Goal: Information Seeking & Learning: Learn about a topic

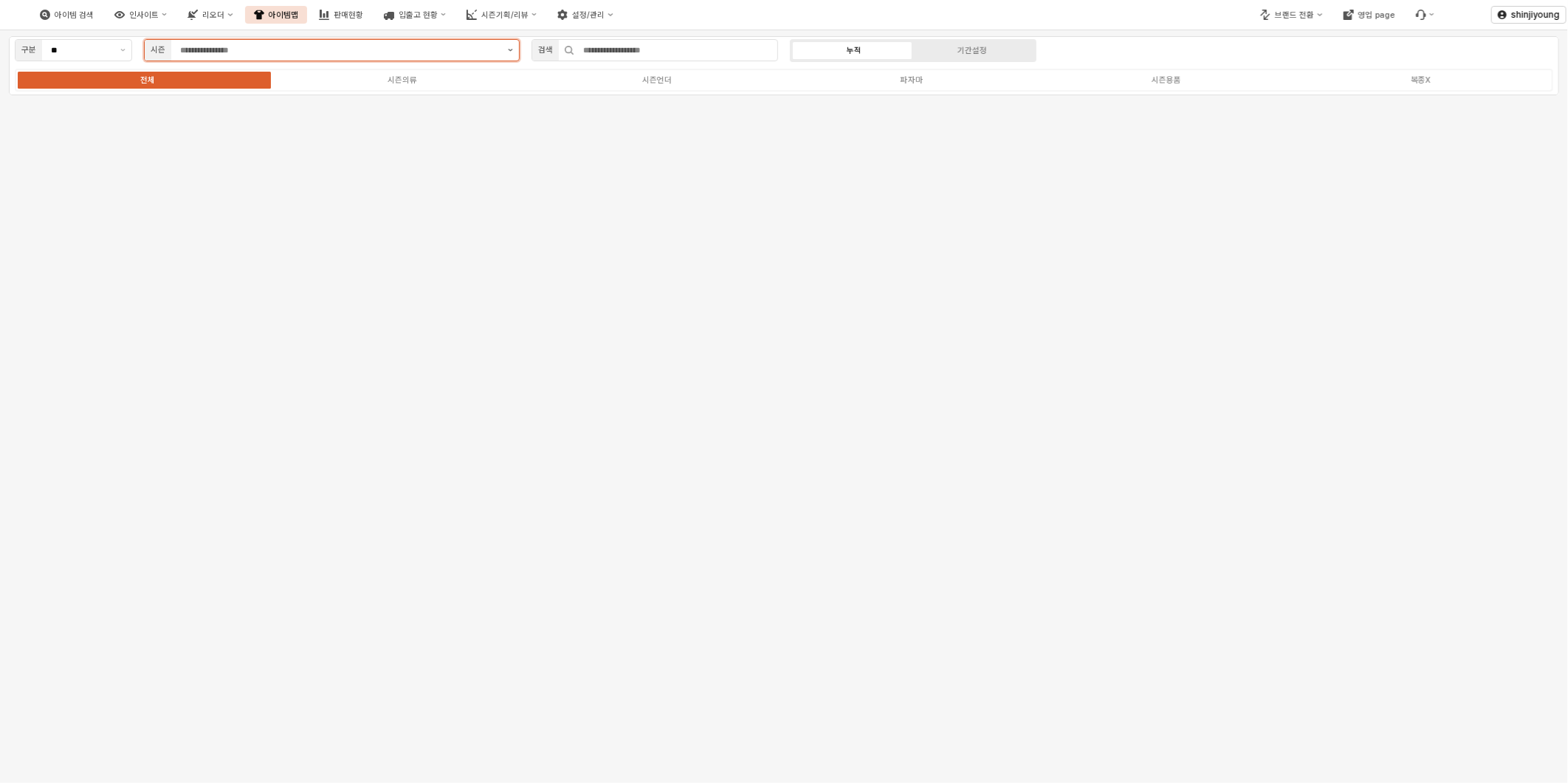
click at [518, 50] on button "제안 사항 표시" at bounding box center [510, 50] width 17 height 21
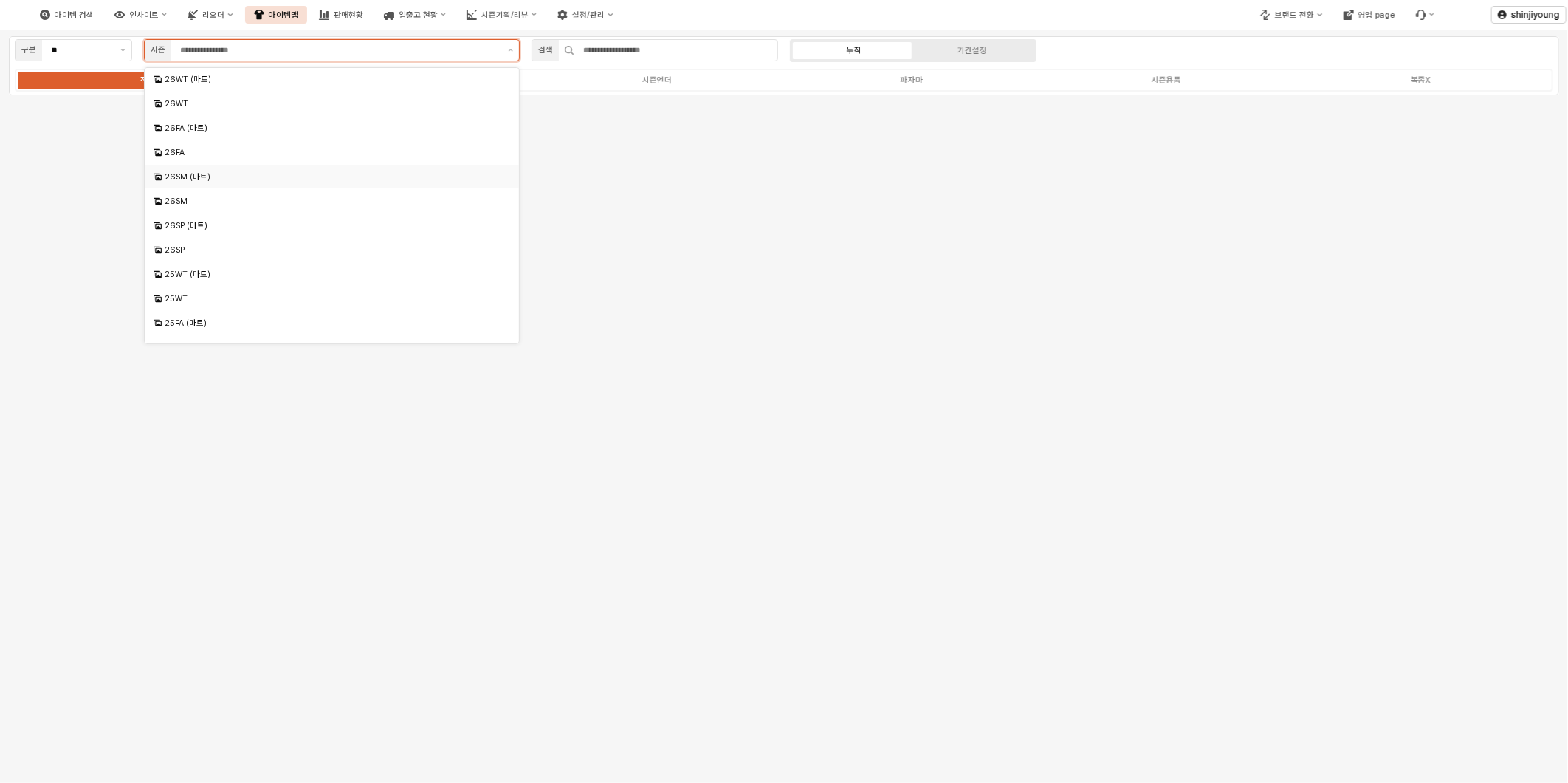
click at [198, 166] on div "26SM (마트)" at bounding box center [332, 176] width 374 height 23
click at [239, 50] on icon "Remove 26SM (마트)" at bounding box center [241, 50] width 5 height 5
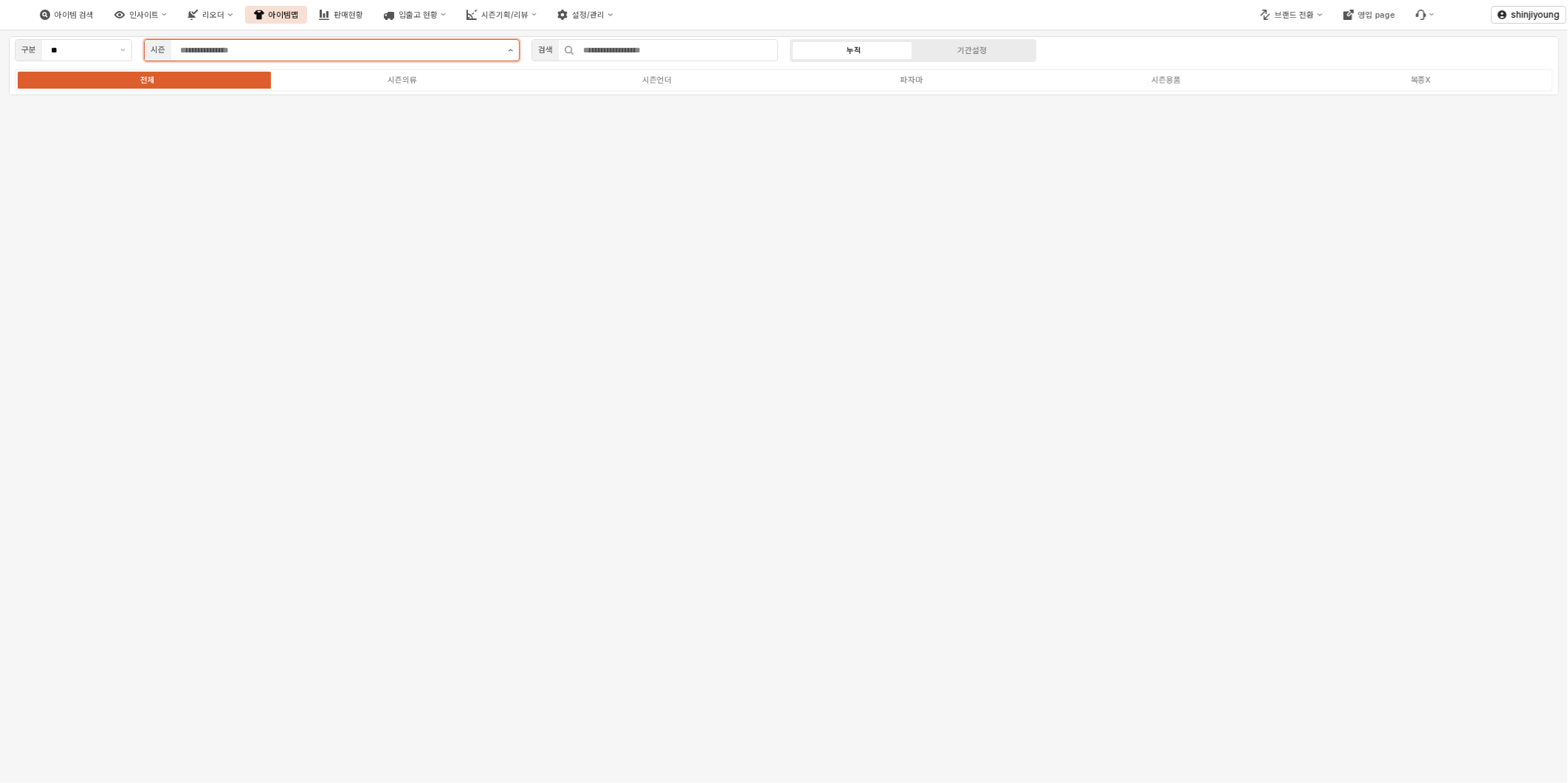
click at [510, 53] on button "제안 사항 표시" at bounding box center [510, 50] width 17 height 21
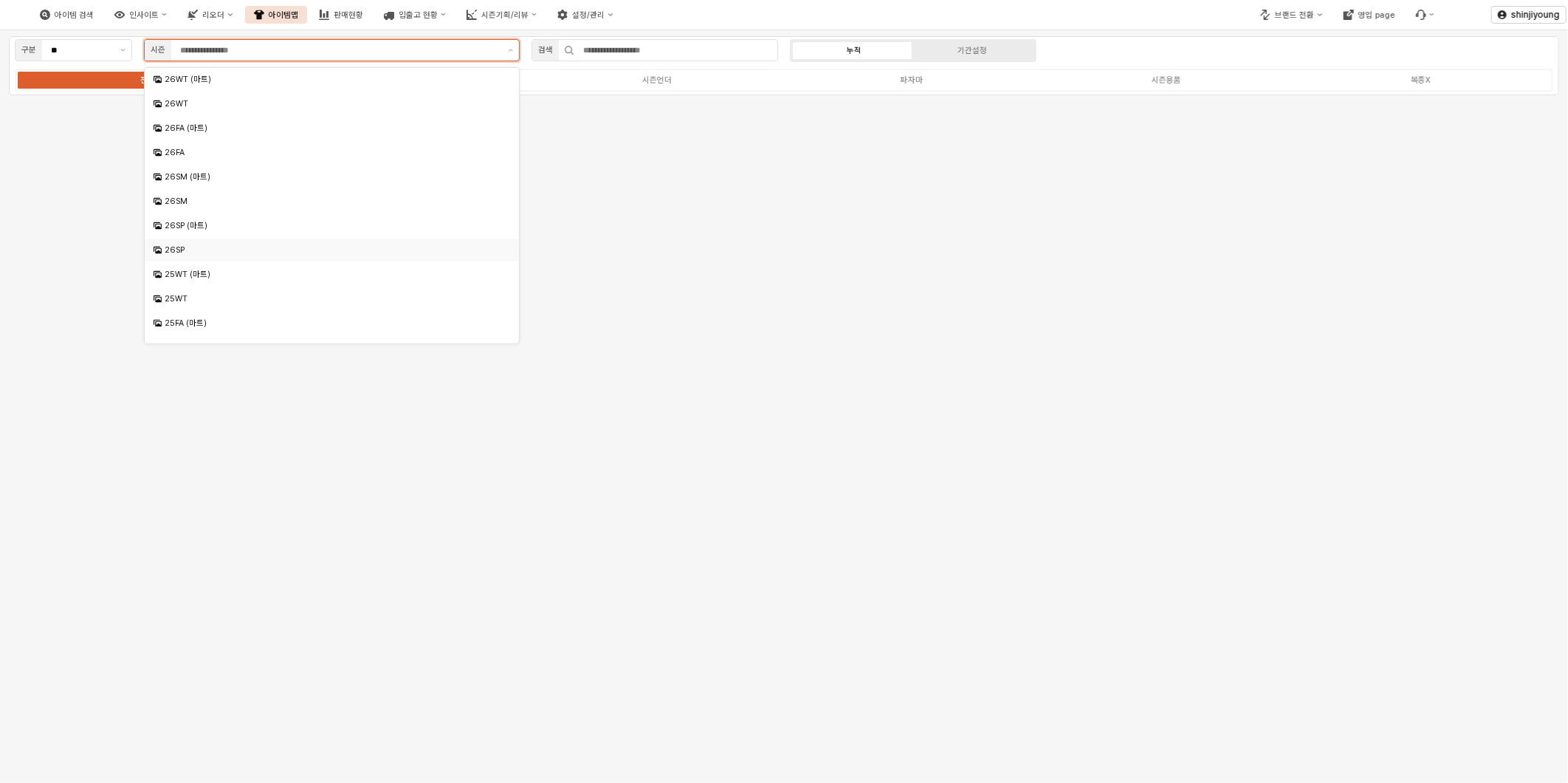
scroll to position [82, 0]
click at [204, 294] on div "25SM (마트)" at bounding box center [333, 290] width 337 height 11
click at [181, 317] on div "25SM" at bounding box center [333, 314] width 337 height 11
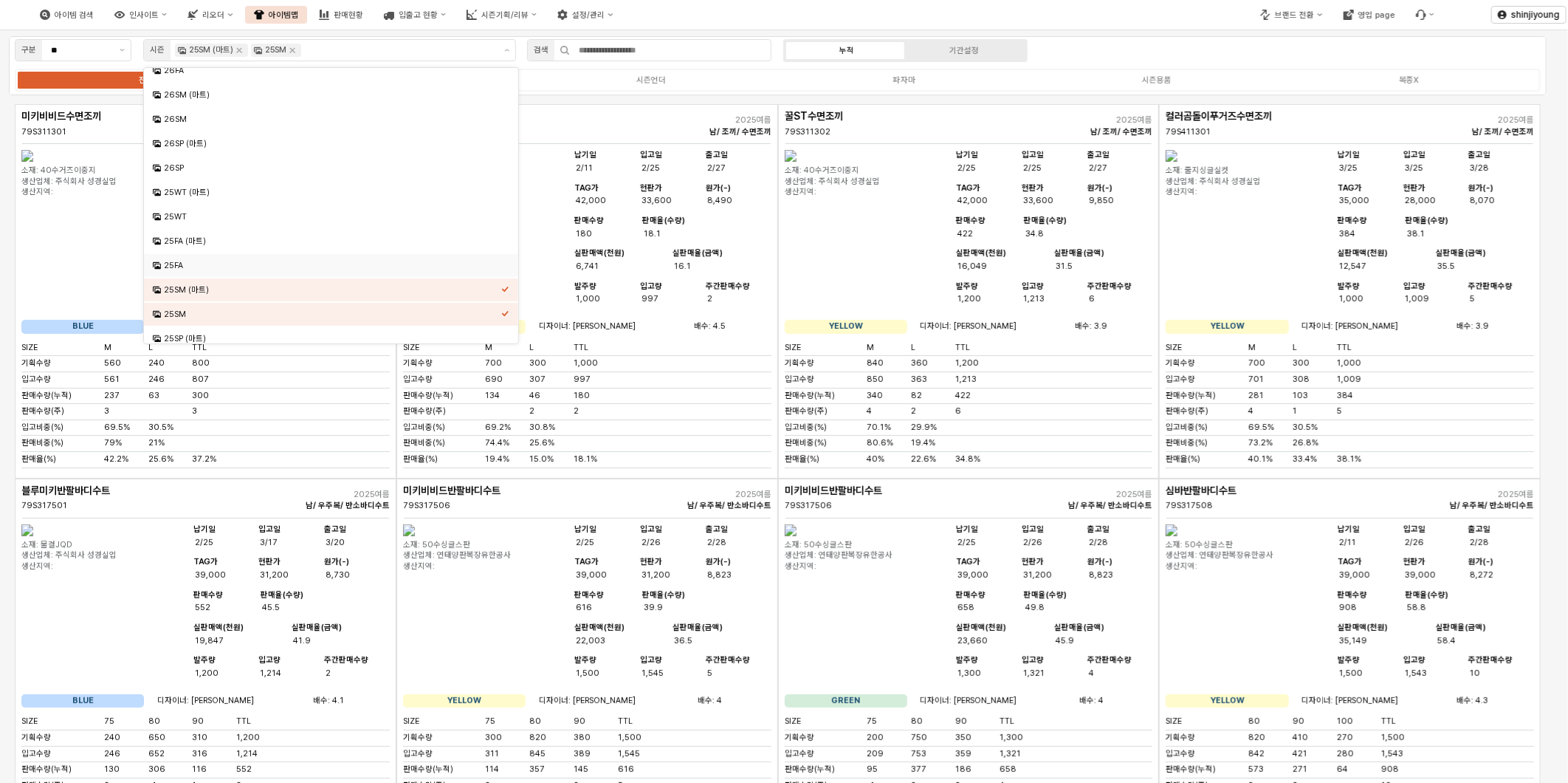
click at [1177, 58] on div "구분 ** 시즌 25SM (마트) 25SM 검색 누적 기간설정 전체 시즌의류 시즌언더 파자마 시즌용품 복종X" at bounding box center [777, 66] width 1538 height 59
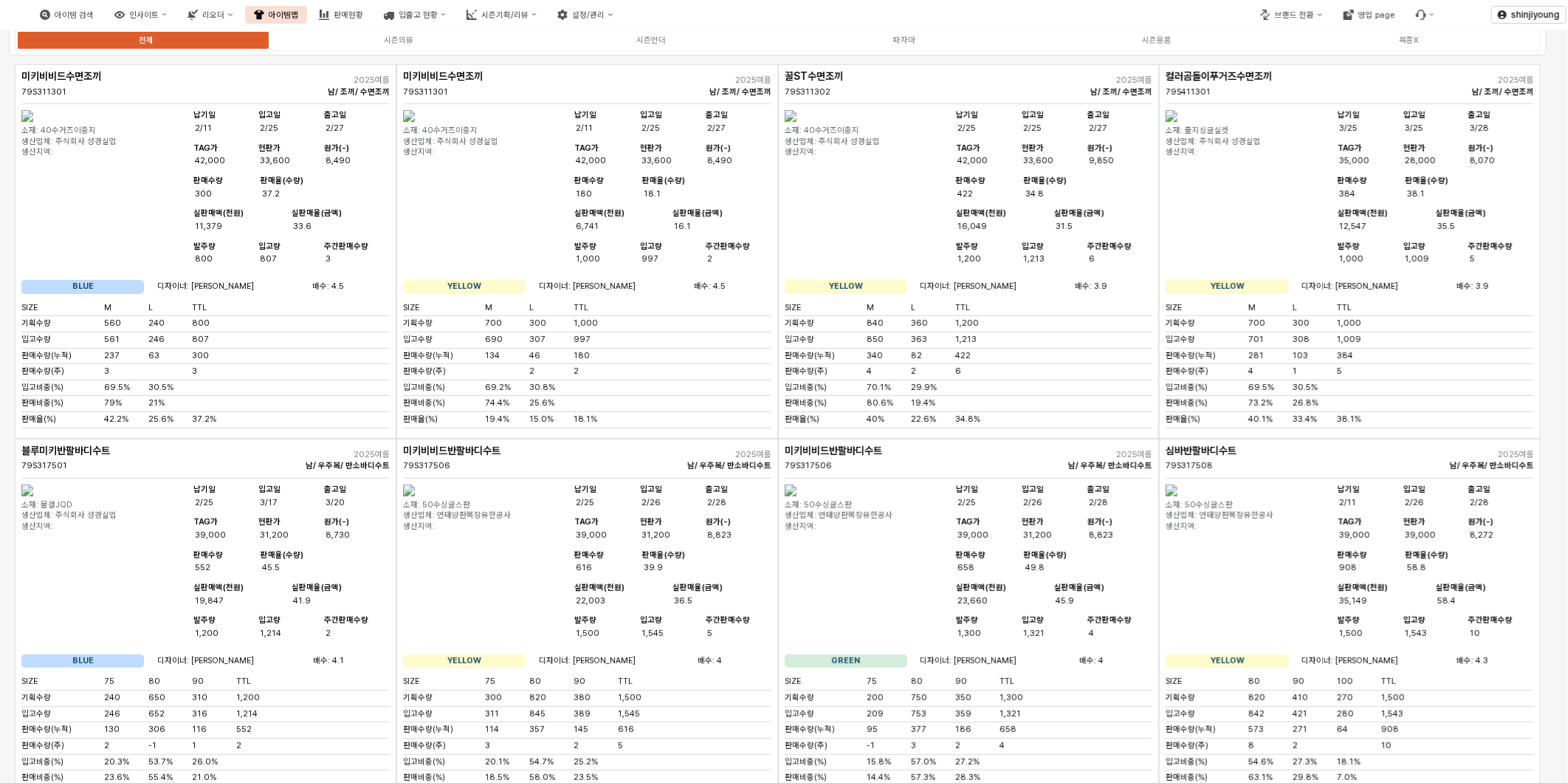
scroll to position [0, 0]
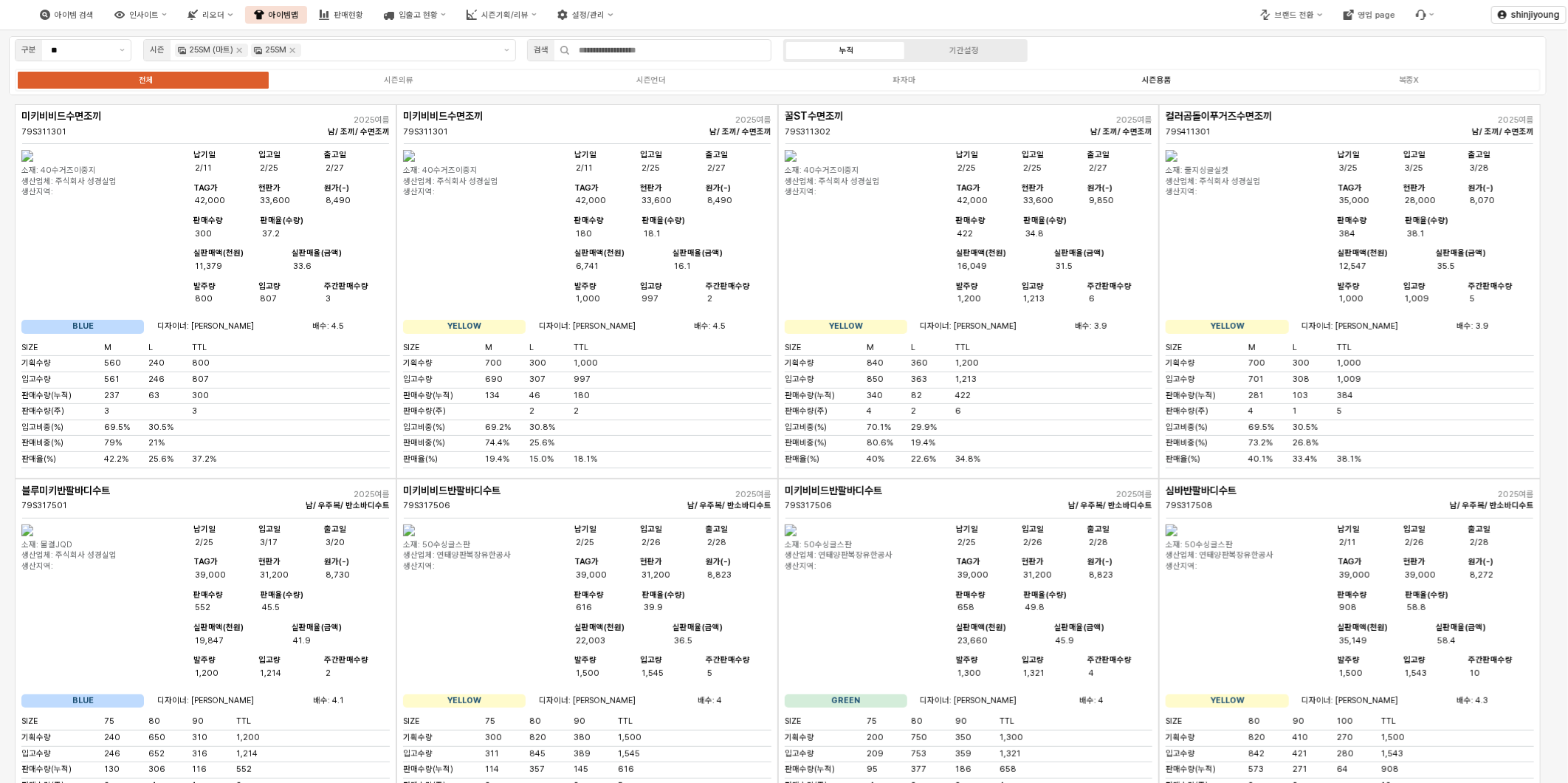
click at [1157, 79] on div "시즌용품" at bounding box center [1156, 80] width 30 height 10
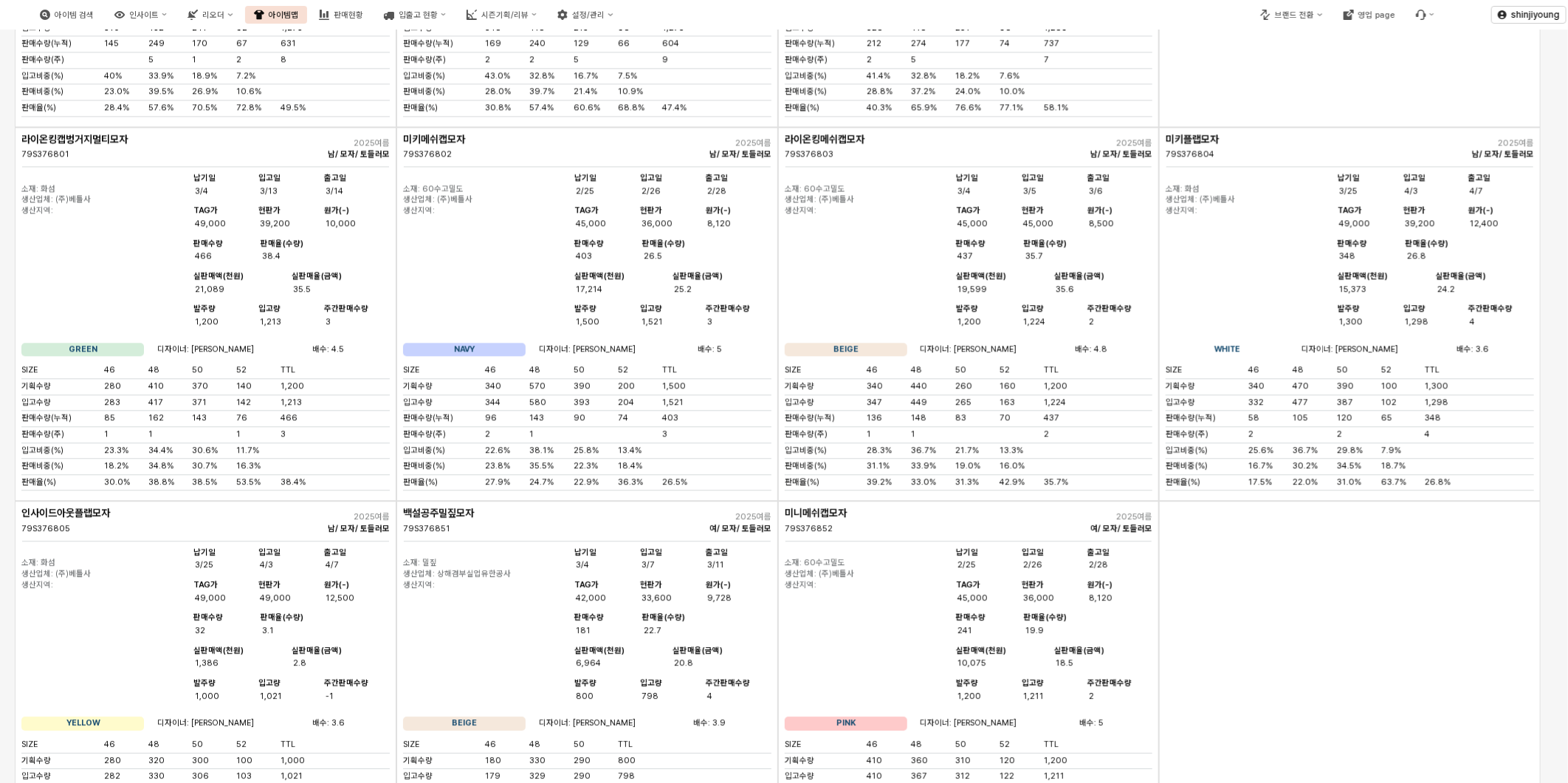
scroll to position [2215, 0]
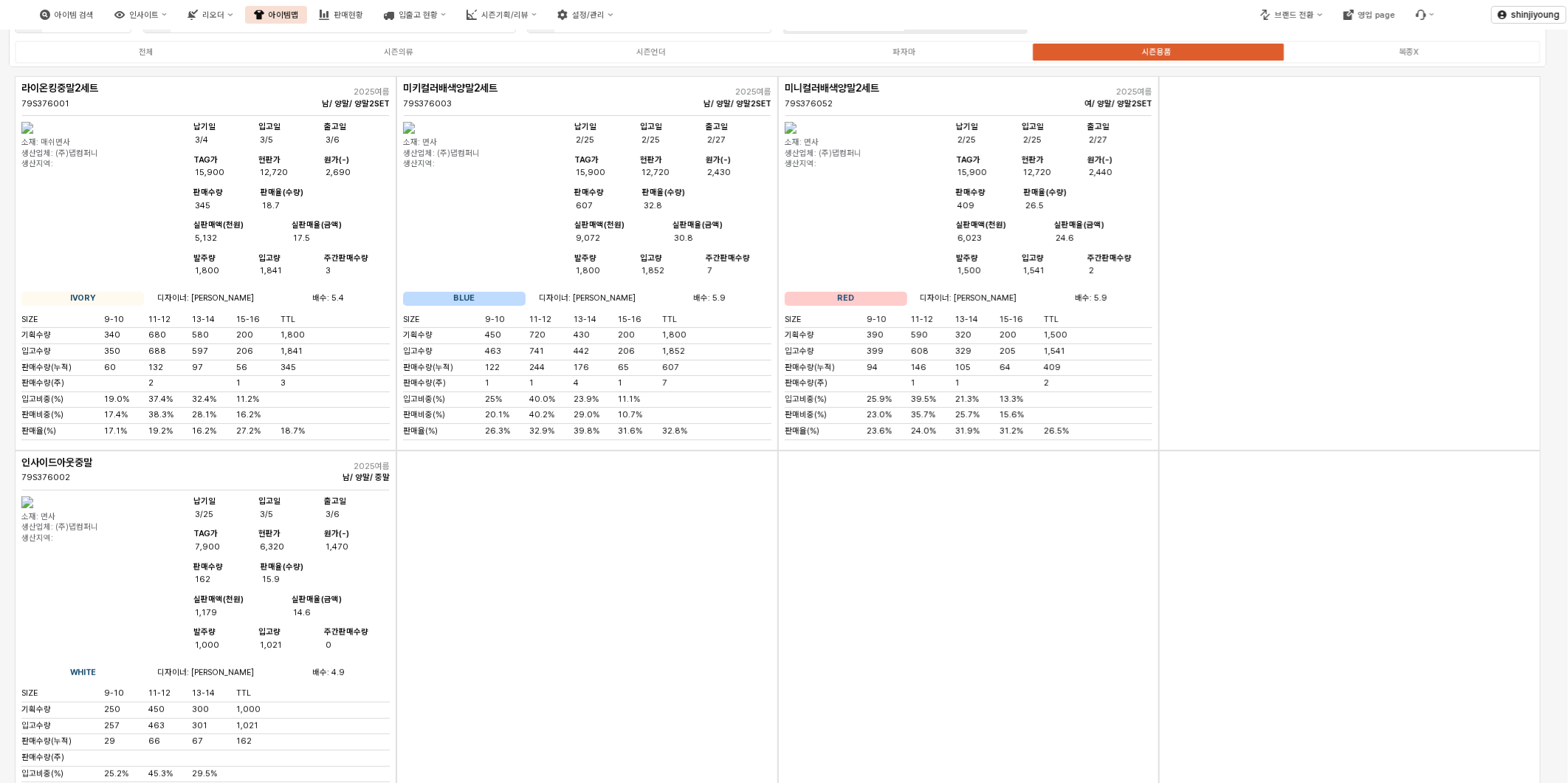
scroll to position [0, 0]
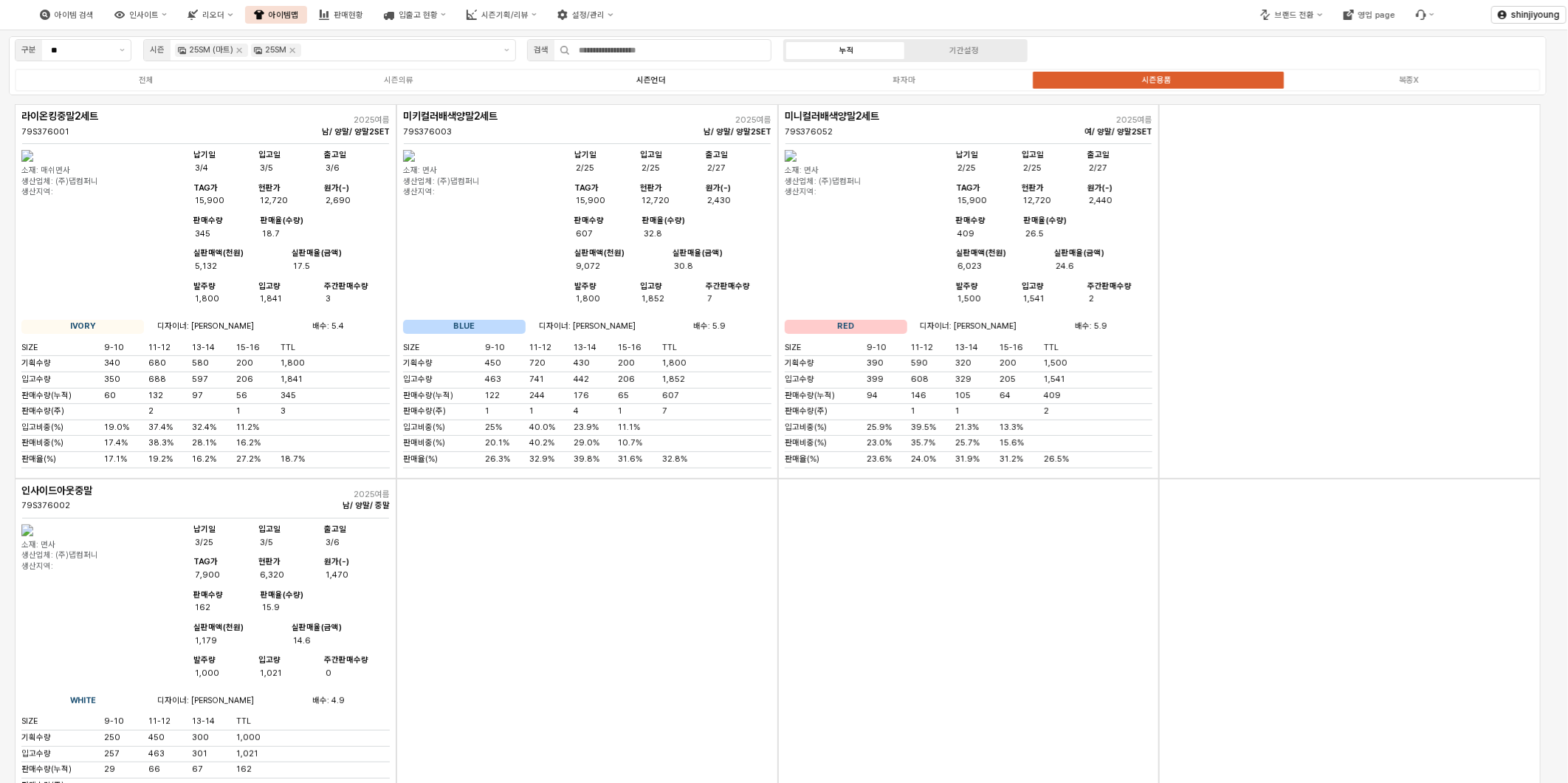
click at [653, 79] on div "시즌언더" at bounding box center [651, 80] width 30 height 10
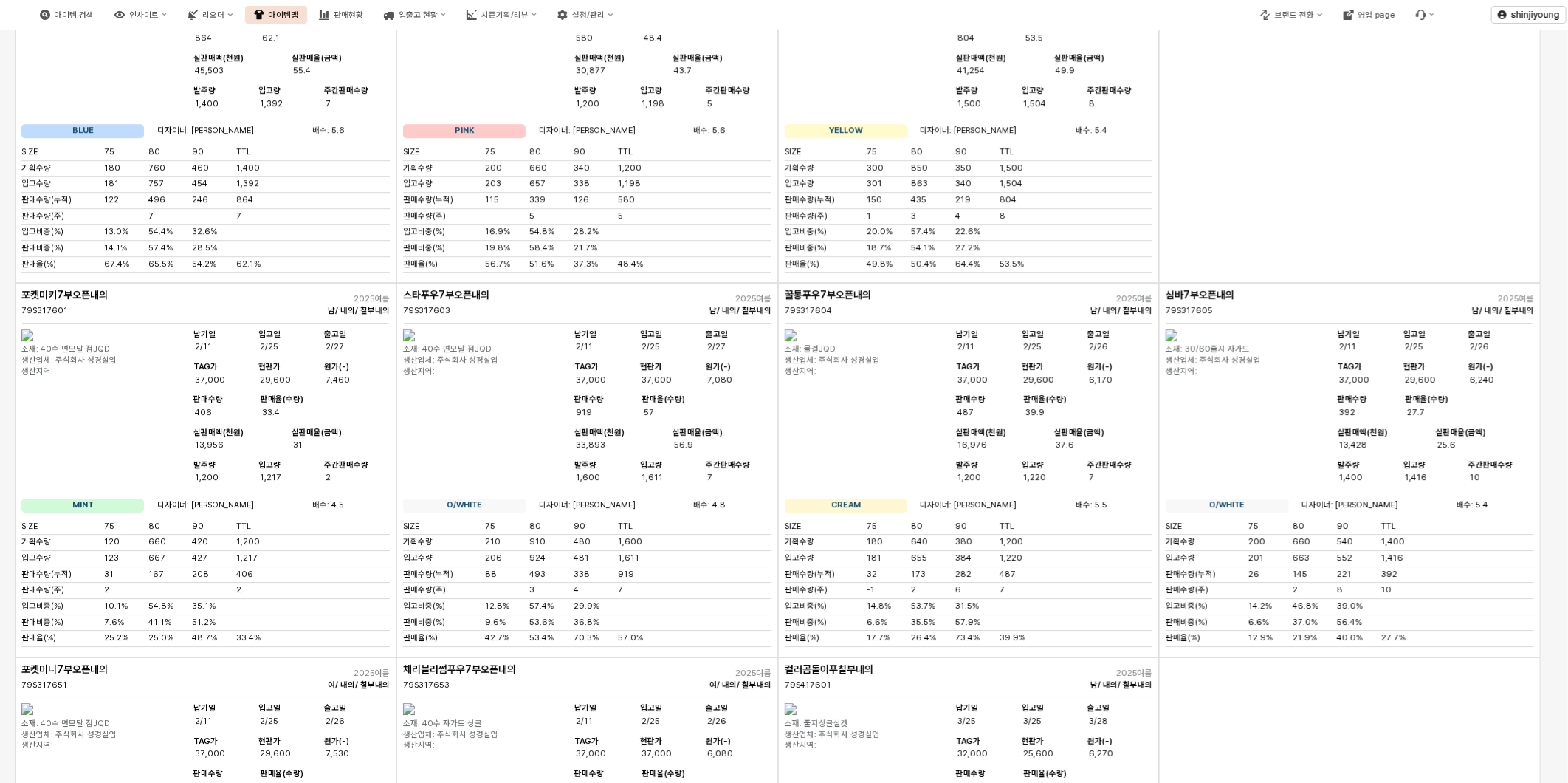
scroll to position [2692, 0]
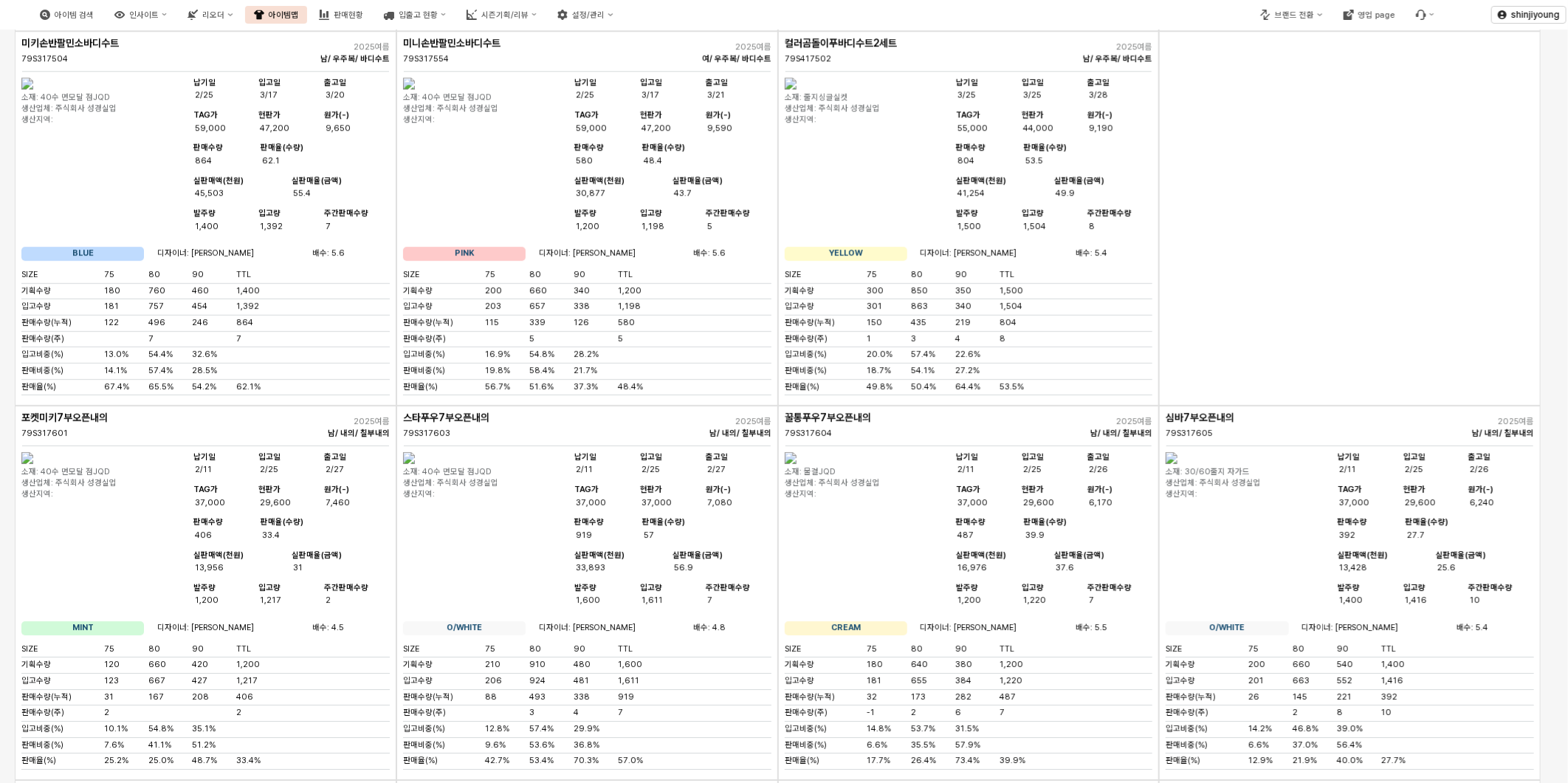
click at [1302, 406] on div "App Frame" at bounding box center [1349, 218] width 381 height 374
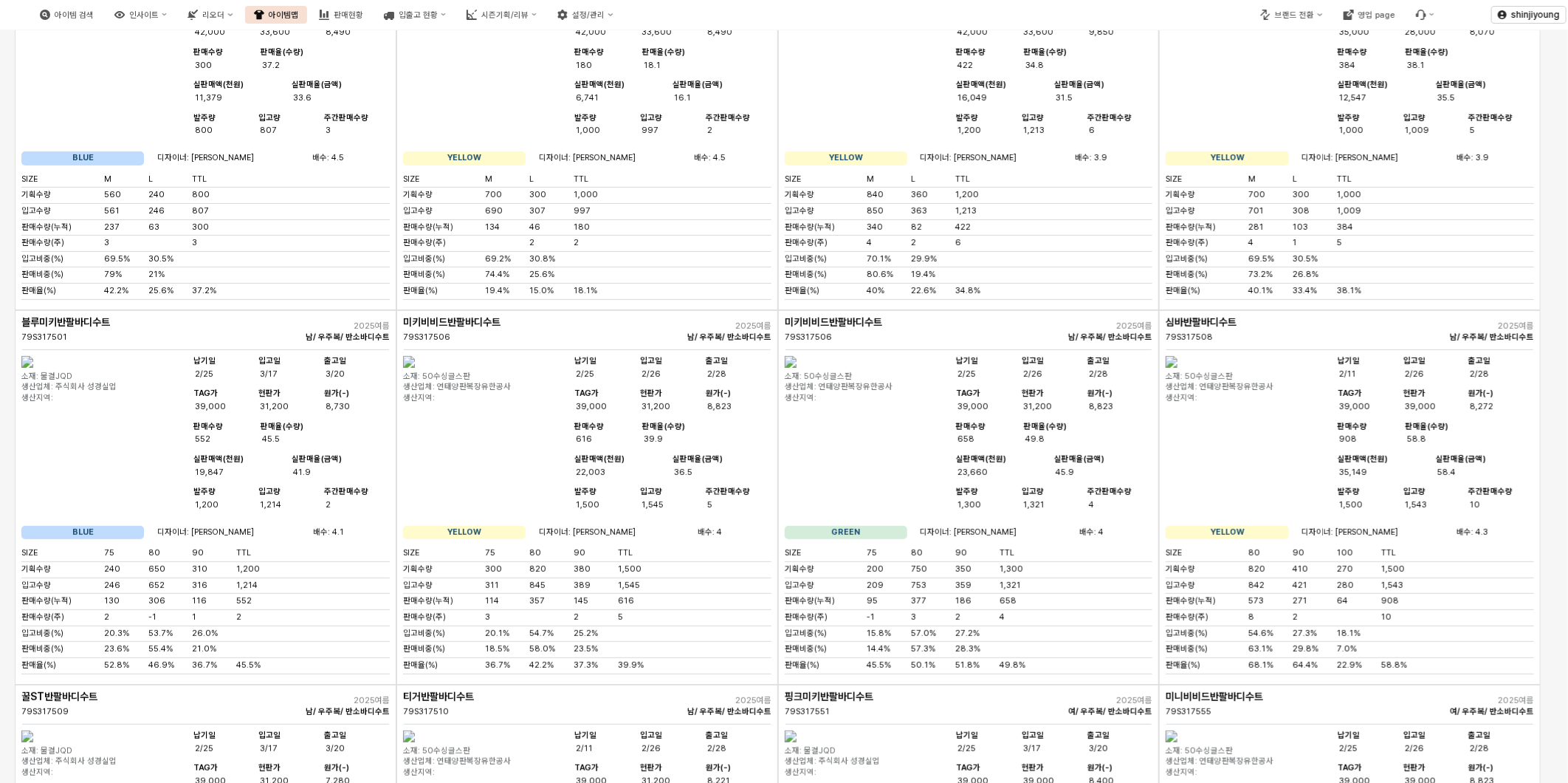
scroll to position [0, 0]
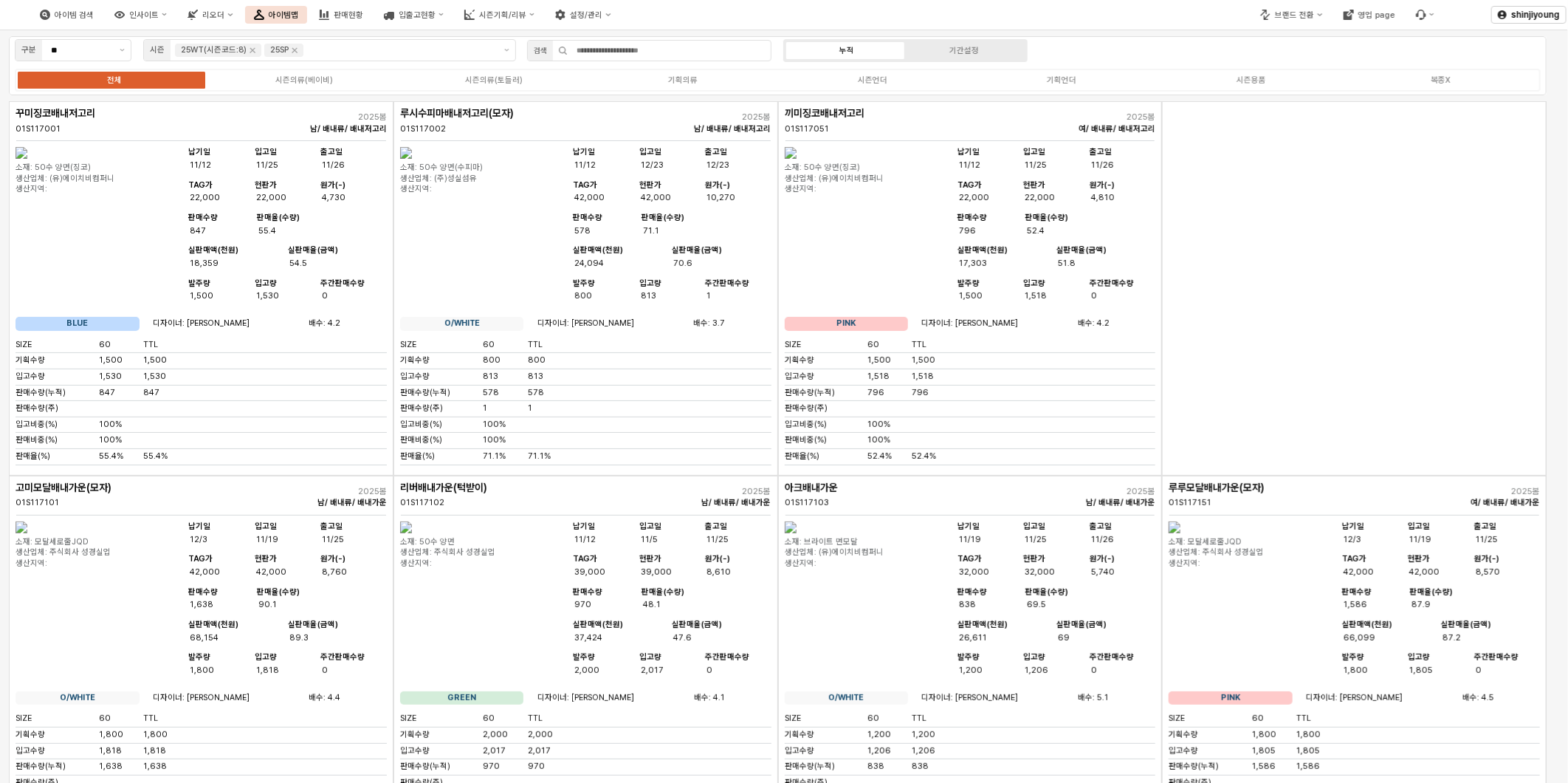
click at [1215, 343] on div "App Frame" at bounding box center [1354, 288] width 385 height 374
click at [879, 83] on div "시즌언더" at bounding box center [872, 80] width 30 height 10
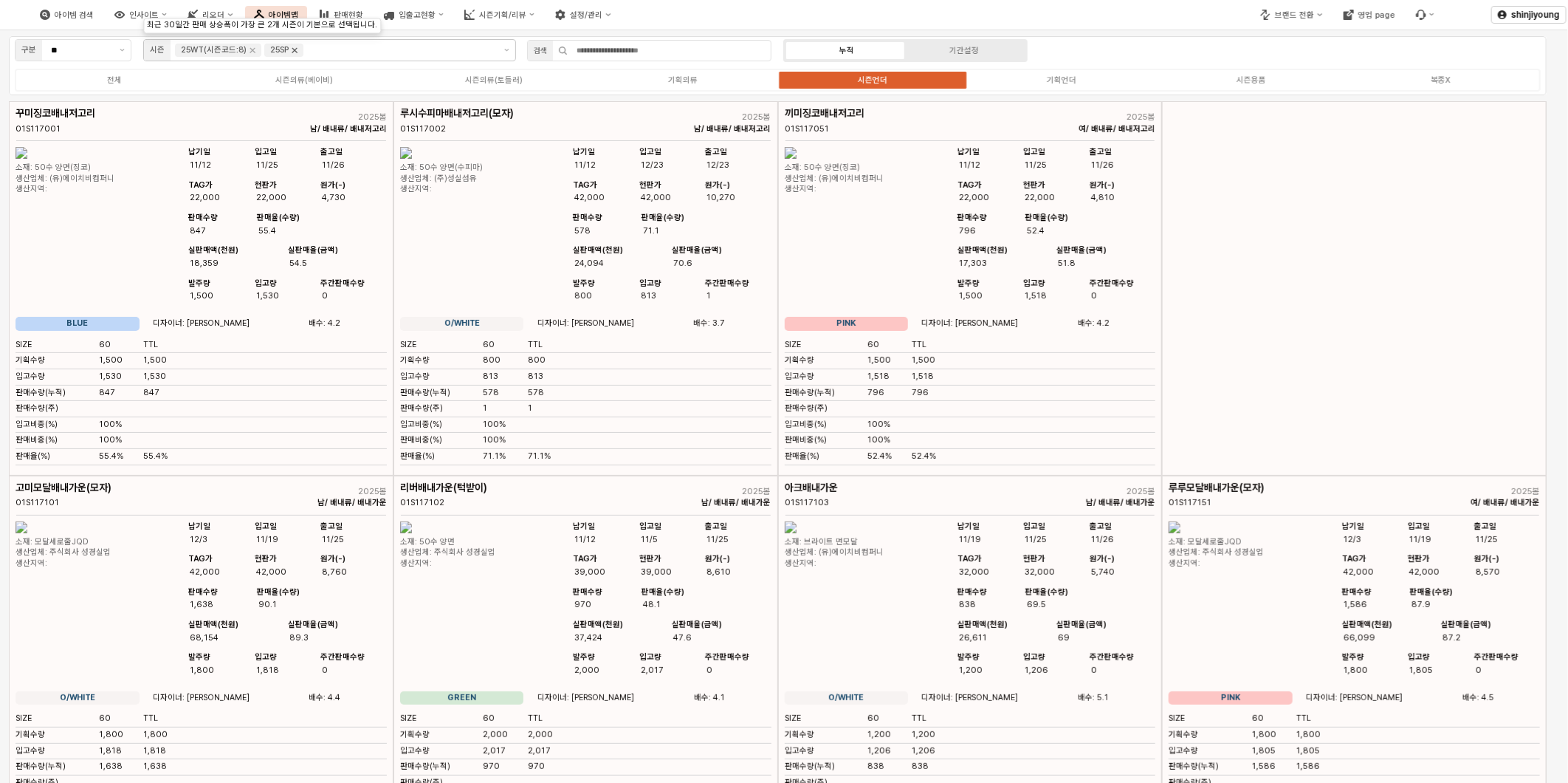
click at [296, 49] on icon "Remove 25SP" at bounding box center [294, 50] width 12 height 12
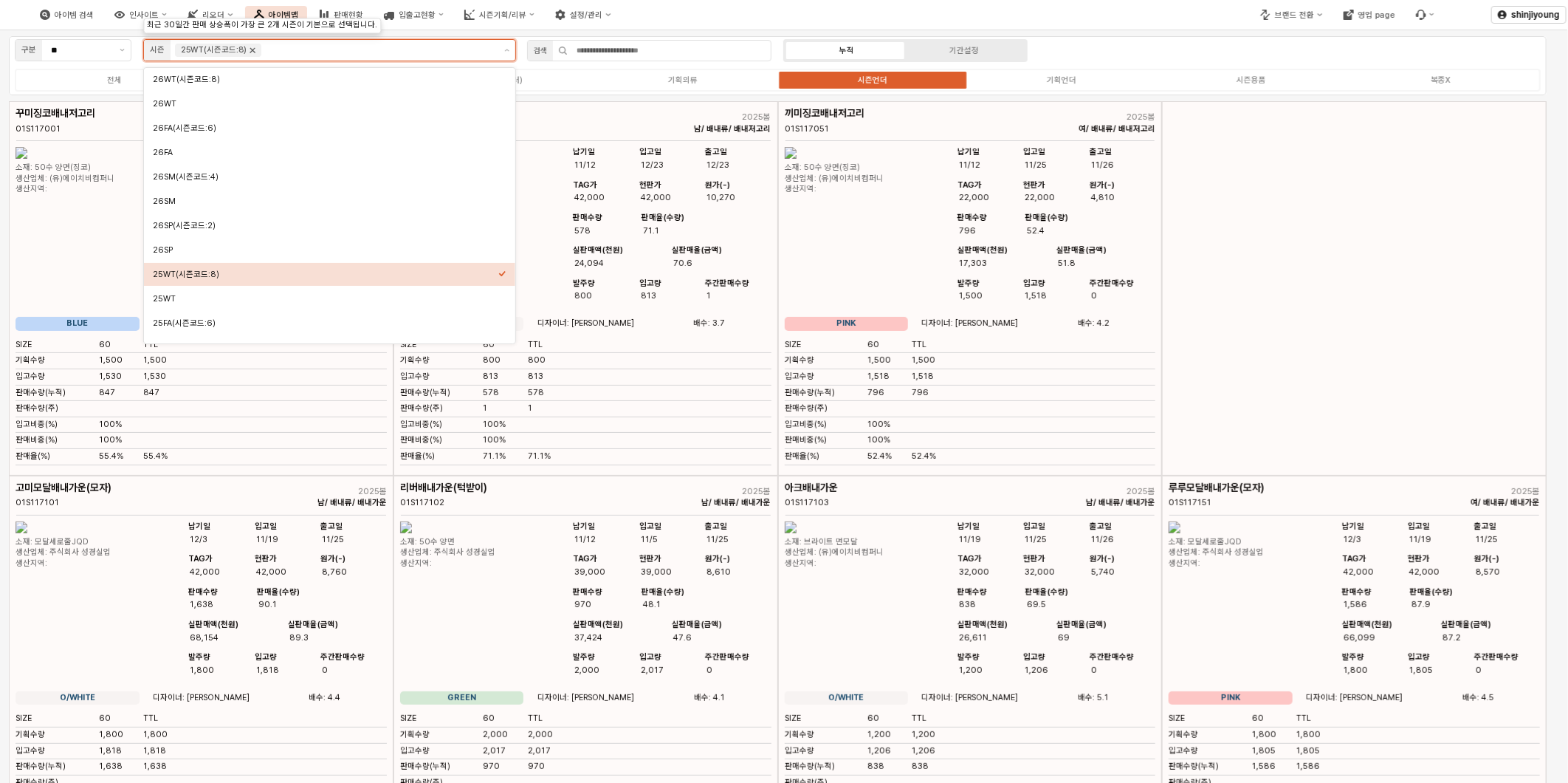
click at [248, 50] on icon "Remove 25WT(시즌코드:8)" at bounding box center [252, 50] width 12 height 12
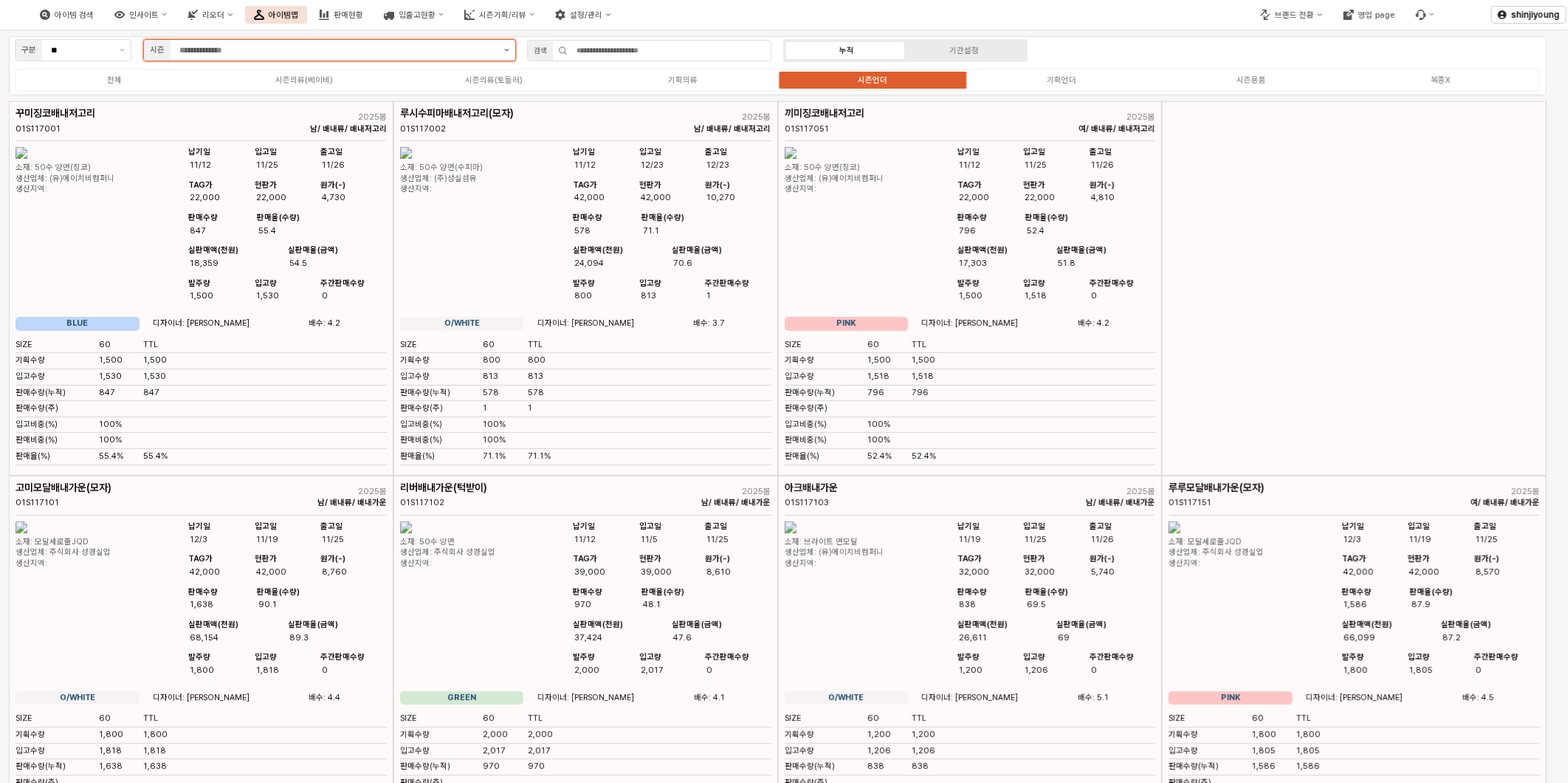
click at [510, 51] on button "제안 사항 표시" at bounding box center [506, 50] width 17 height 21
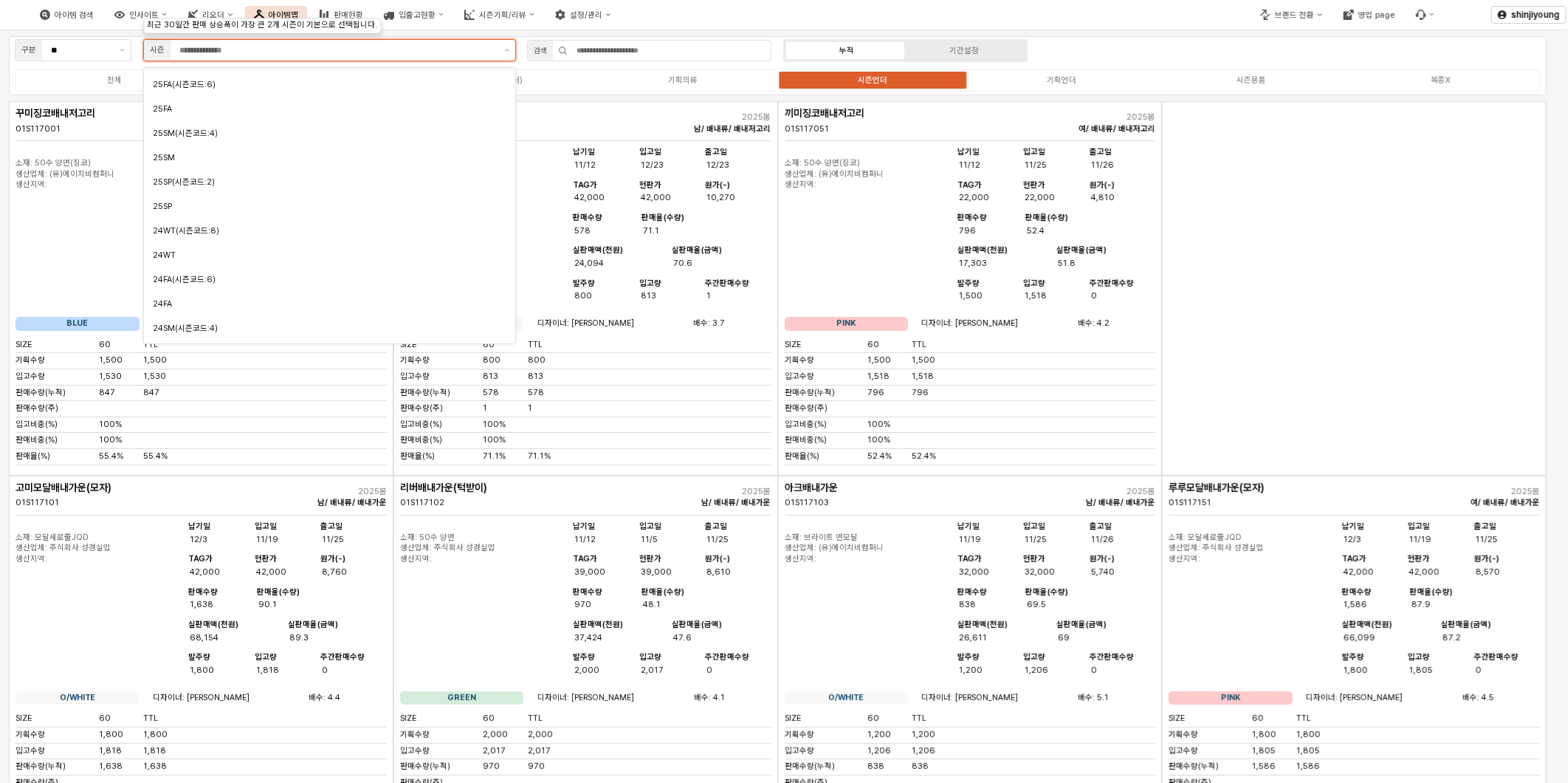
scroll to position [246, 0]
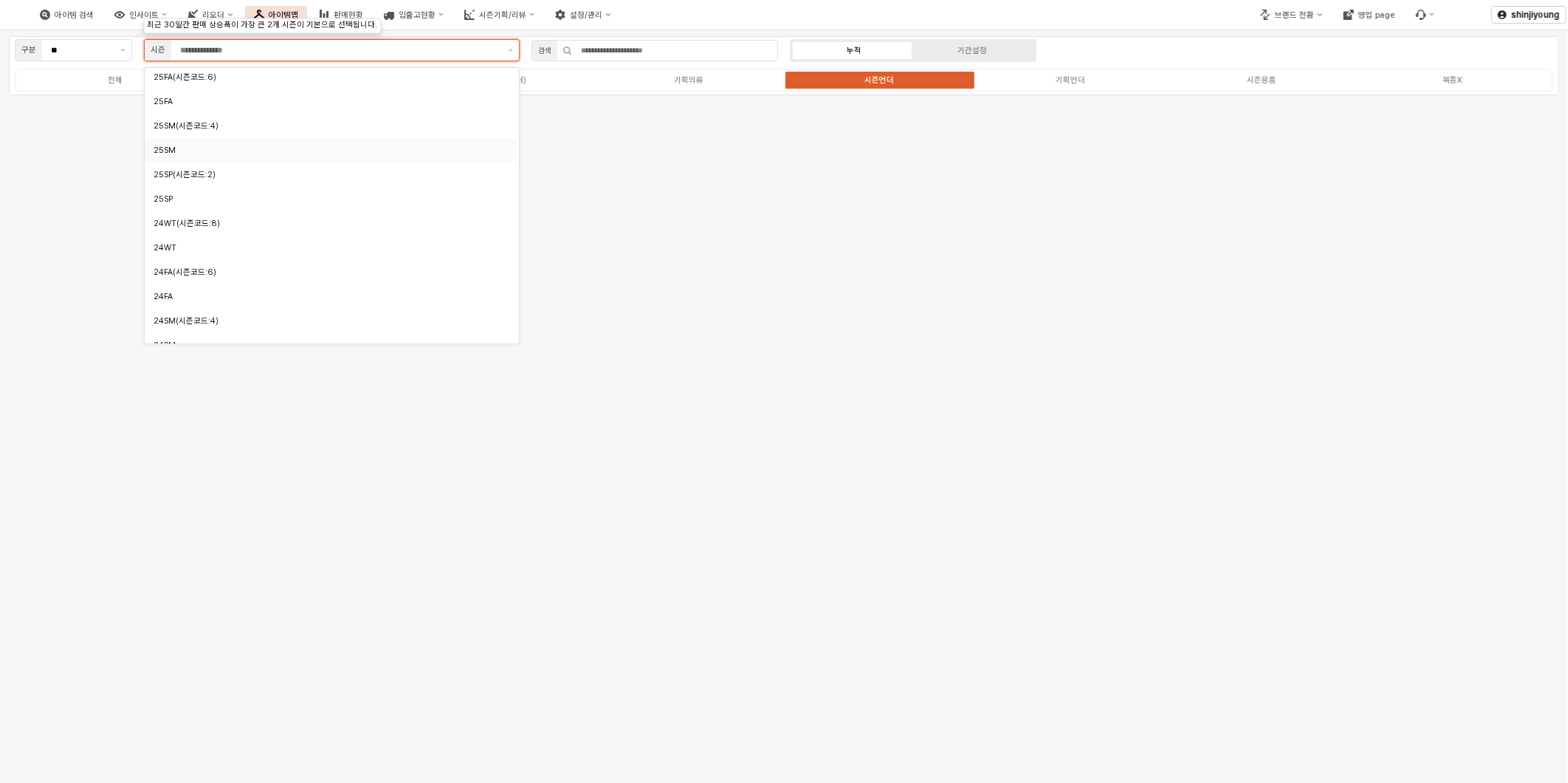
click at [184, 151] on div "25SM" at bounding box center [326, 151] width 345 height 11
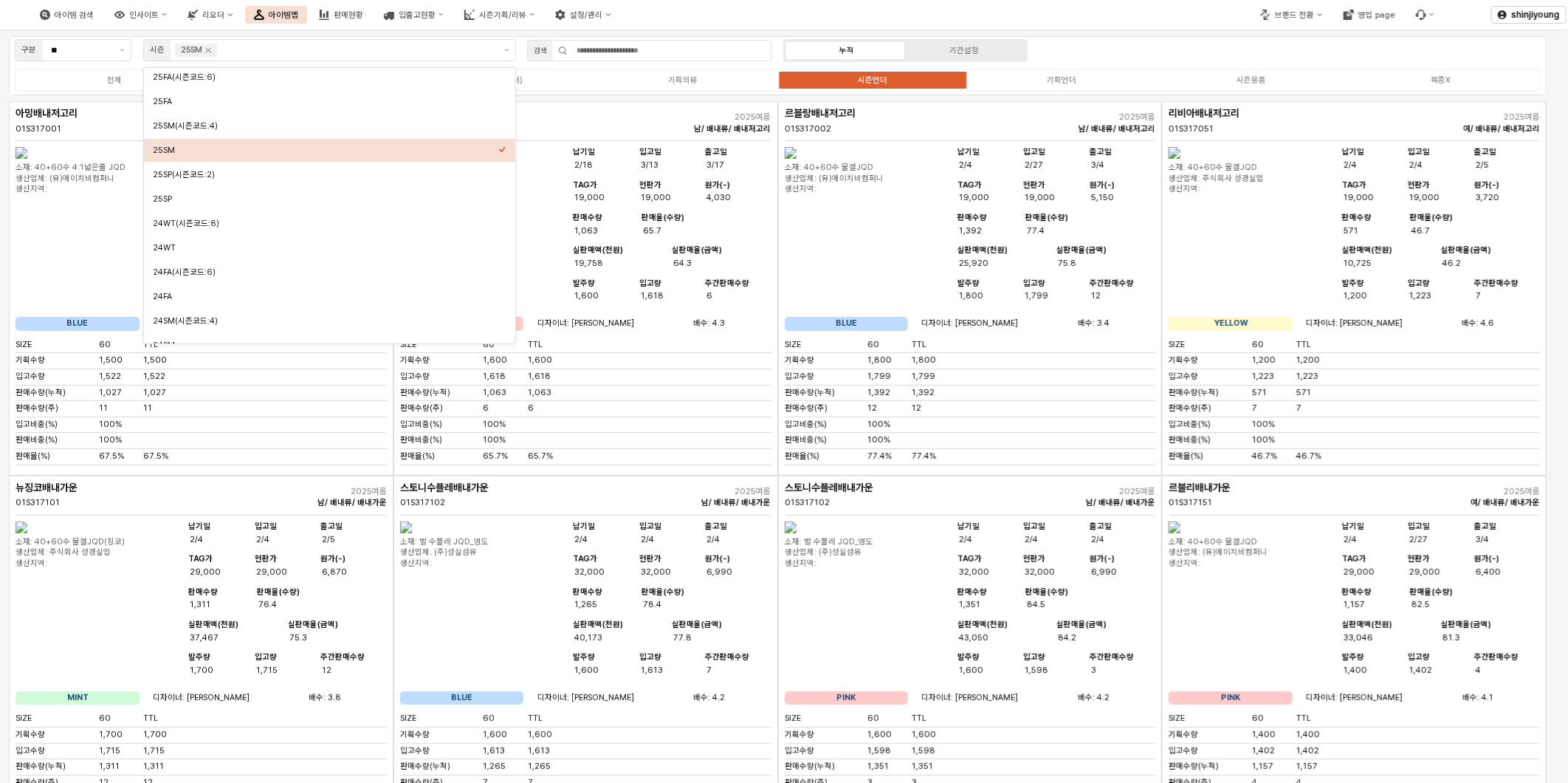
click at [1204, 16] on div "브랜드 전환 영업 page" at bounding box center [1306, 14] width 273 height 37
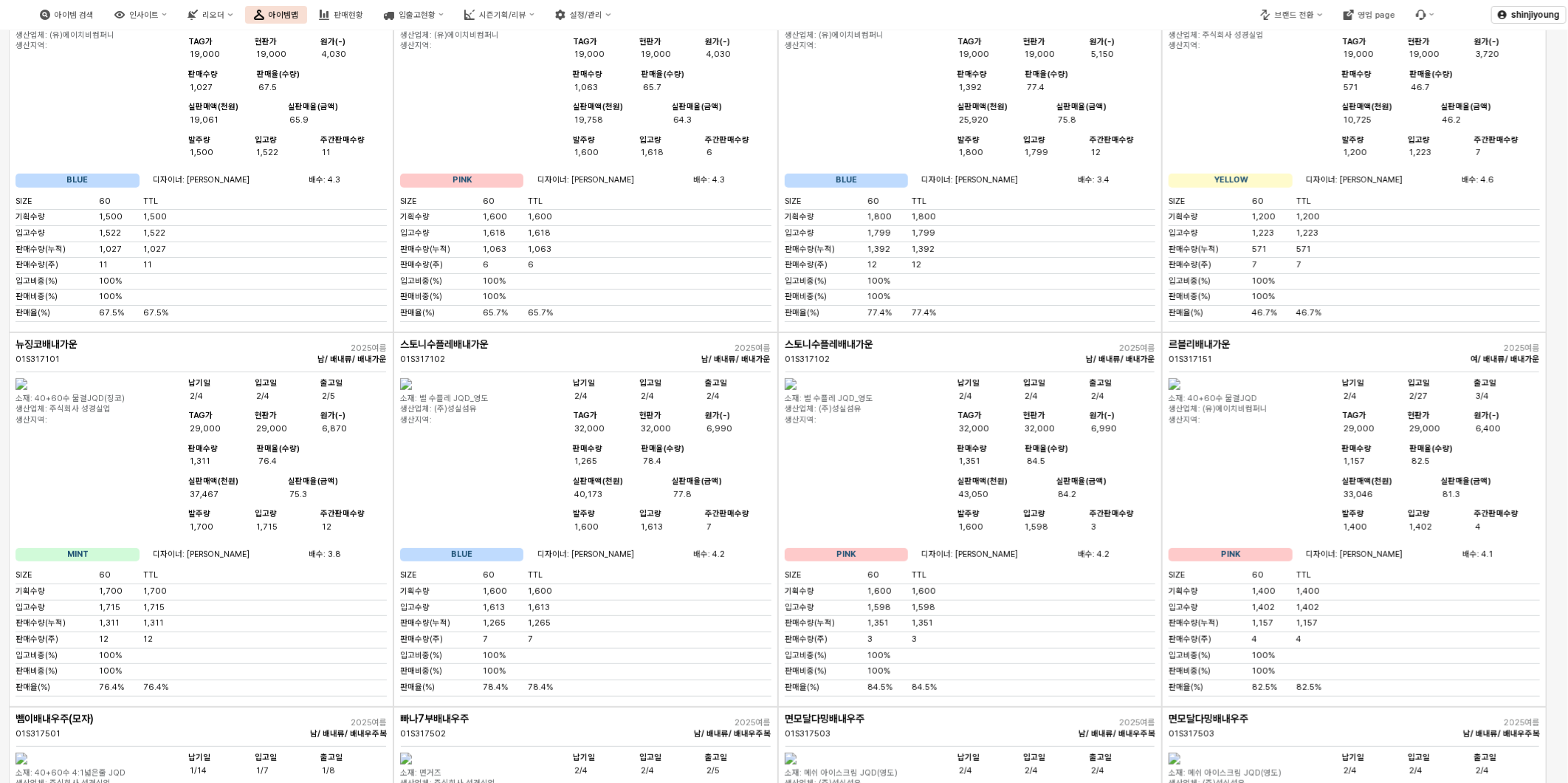
scroll to position [0, 0]
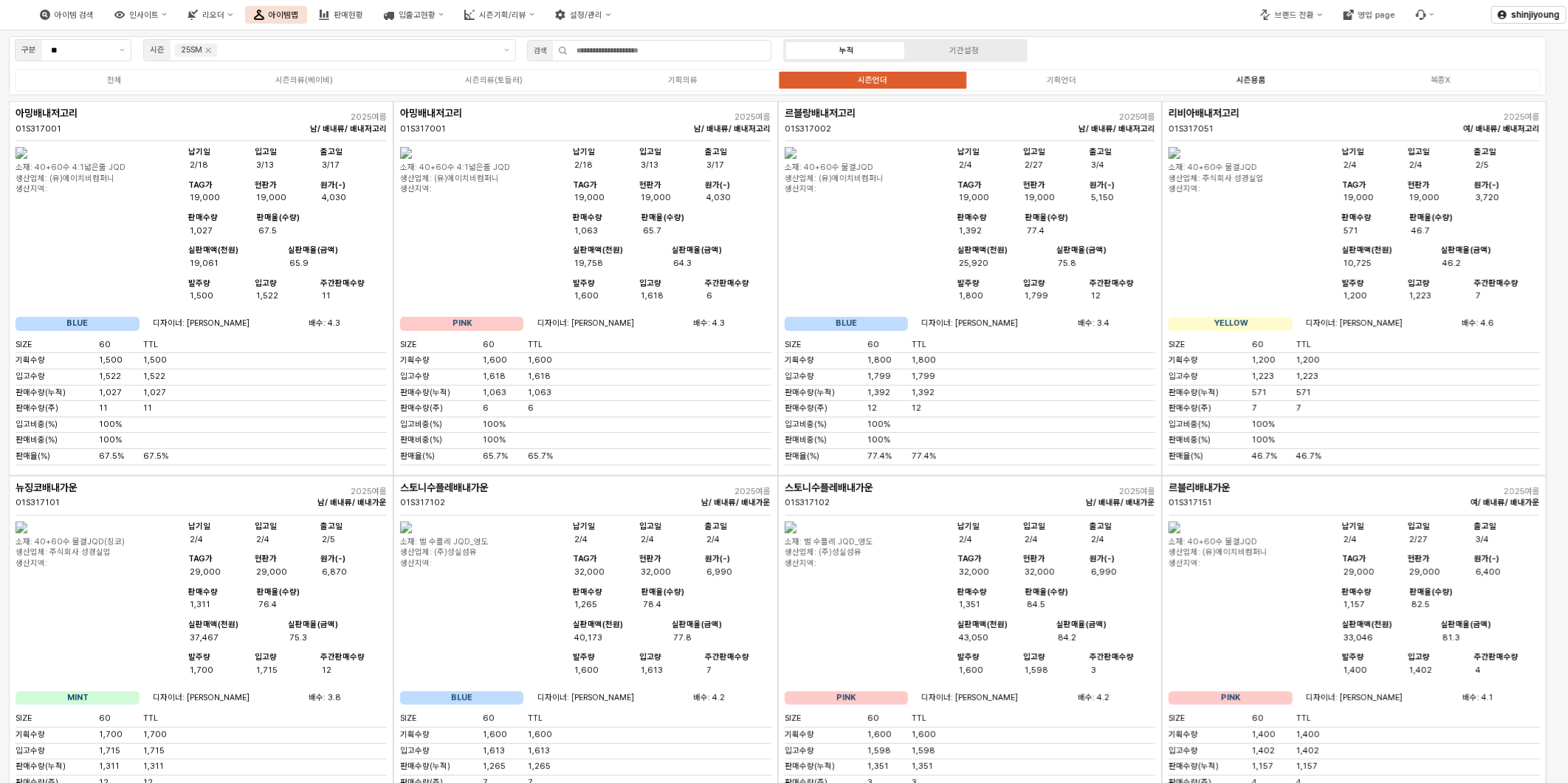
click at [1256, 82] on div "시즌용품" at bounding box center [1251, 80] width 30 height 10
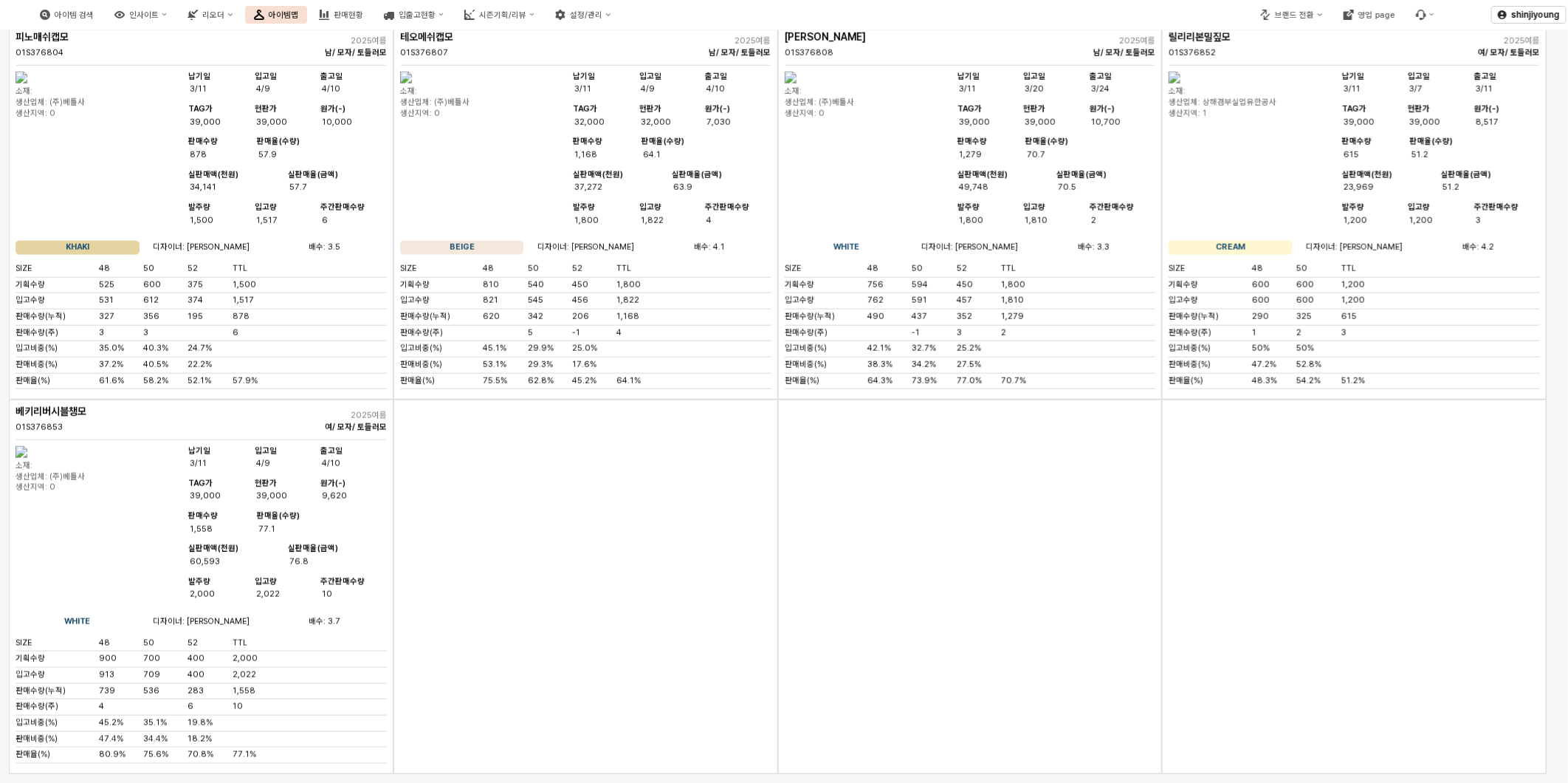
scroll to position [7933, 0]
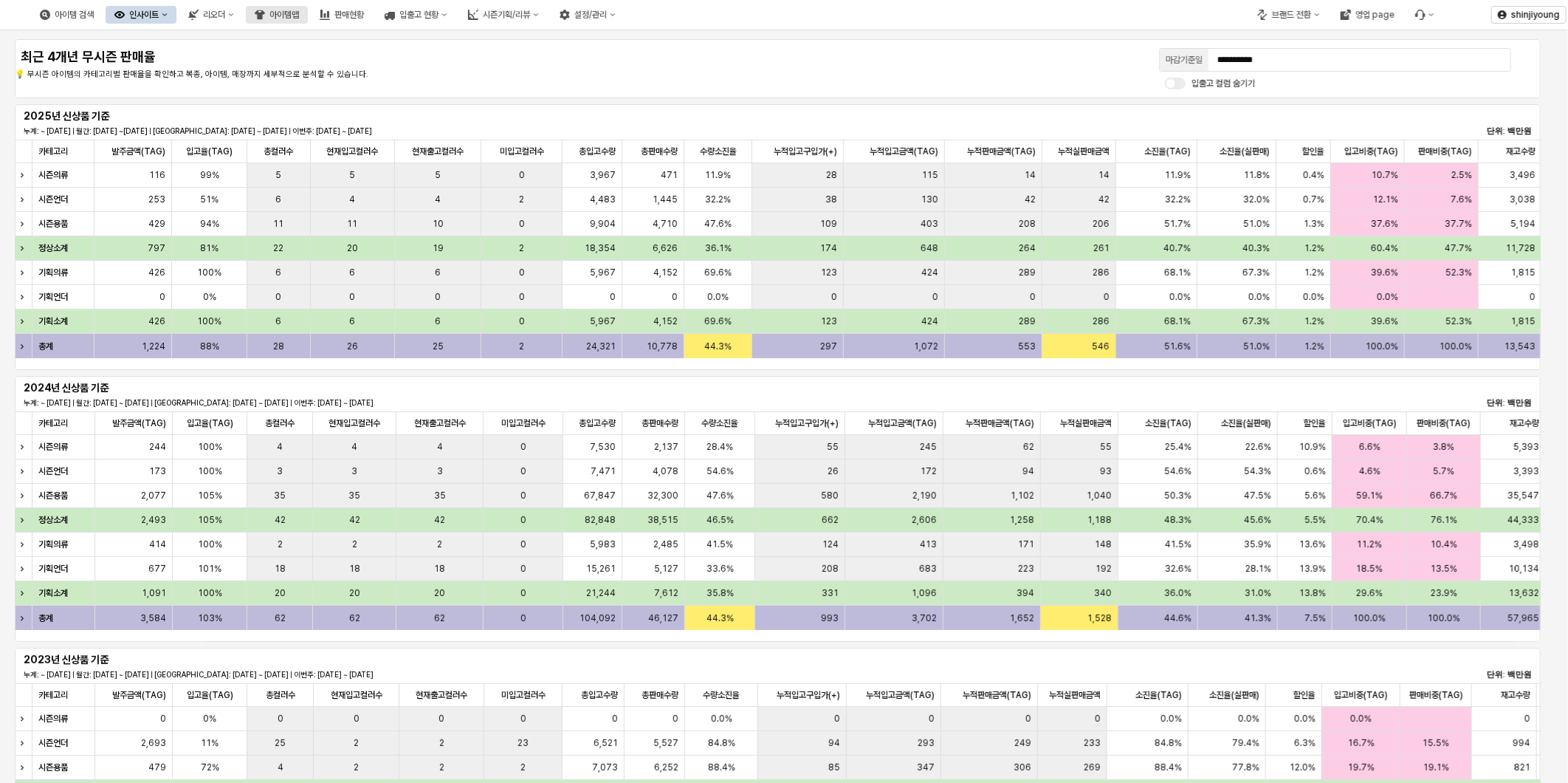
click at [299, 17] on div "아이템맵" at bounding box center [284, 14] width 30 height 10
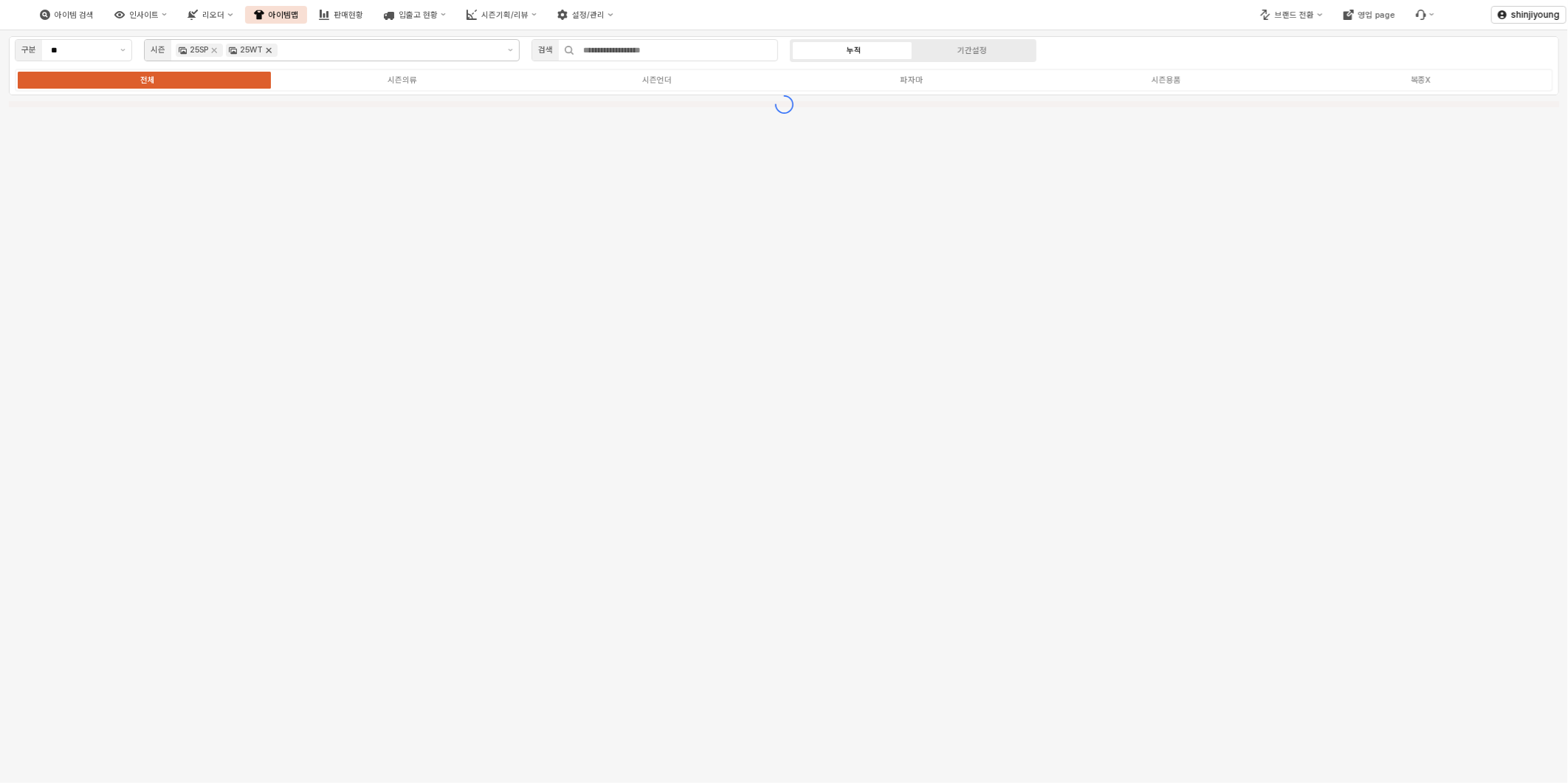
click at [271, 54] on icon "Remove 25WT" at bounding box center [268, 50] width 12 height 12
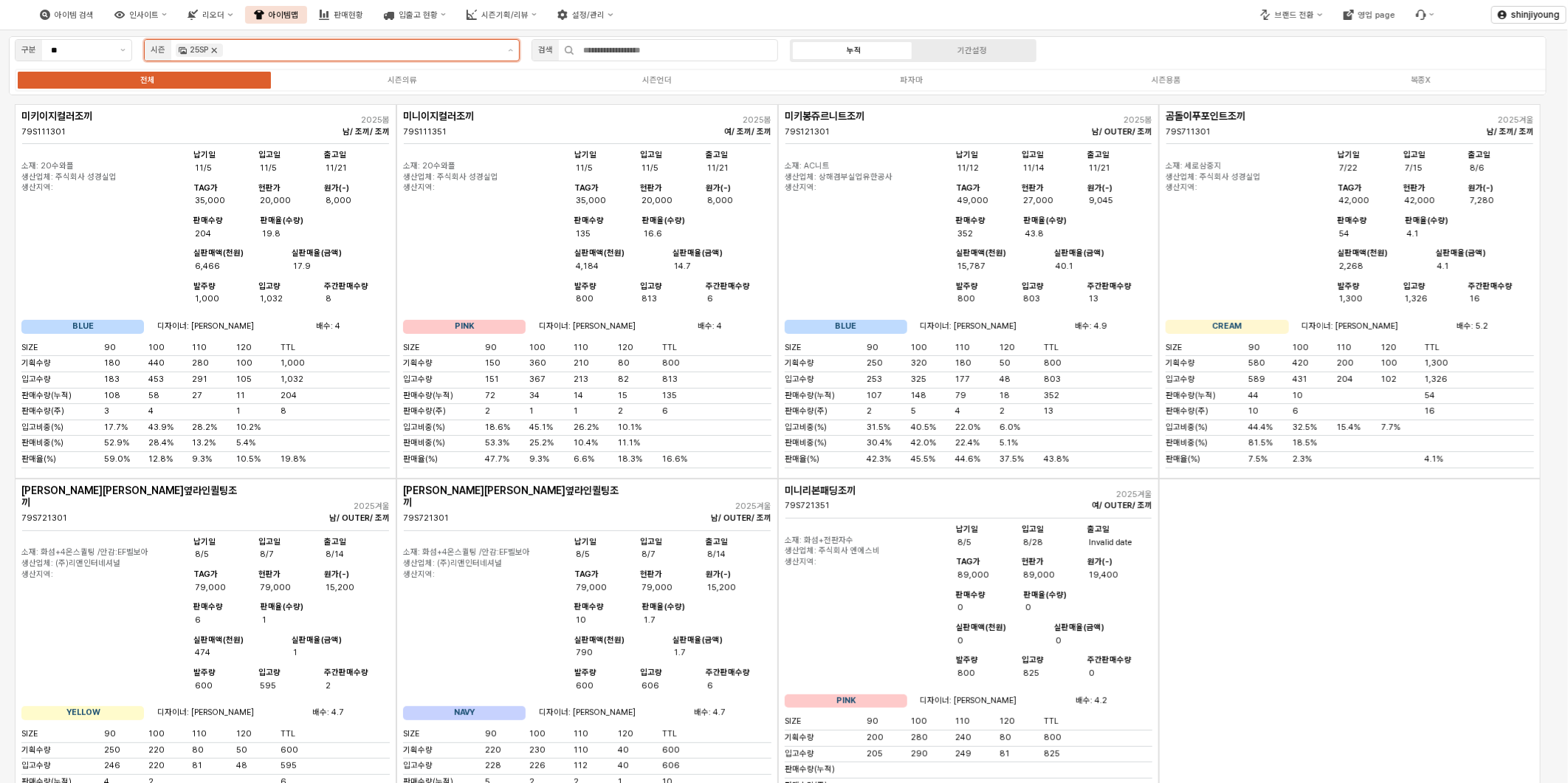
click at [216, 51] on icon "Remove 25SP" at bounding box center [214, 50] width 5 height 5
click at [510, 50] on icon "제안 사항 표시" at bounding box center [506, 50] width 5 height 3
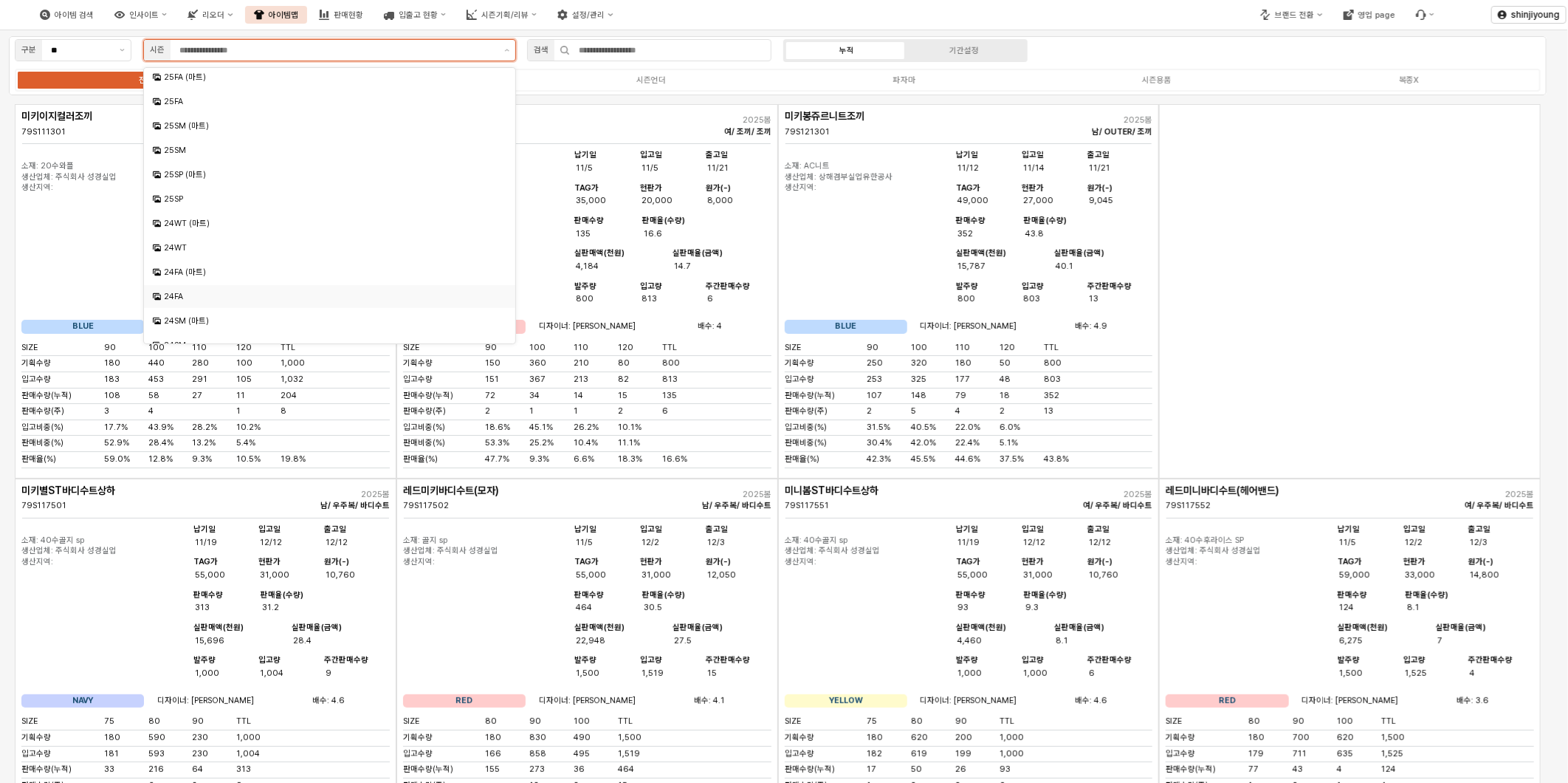
scroll to position [328, 0]
click at [190, 240] on div "24SM (마트)" at bounding box center [331, 239] width 334 height 11
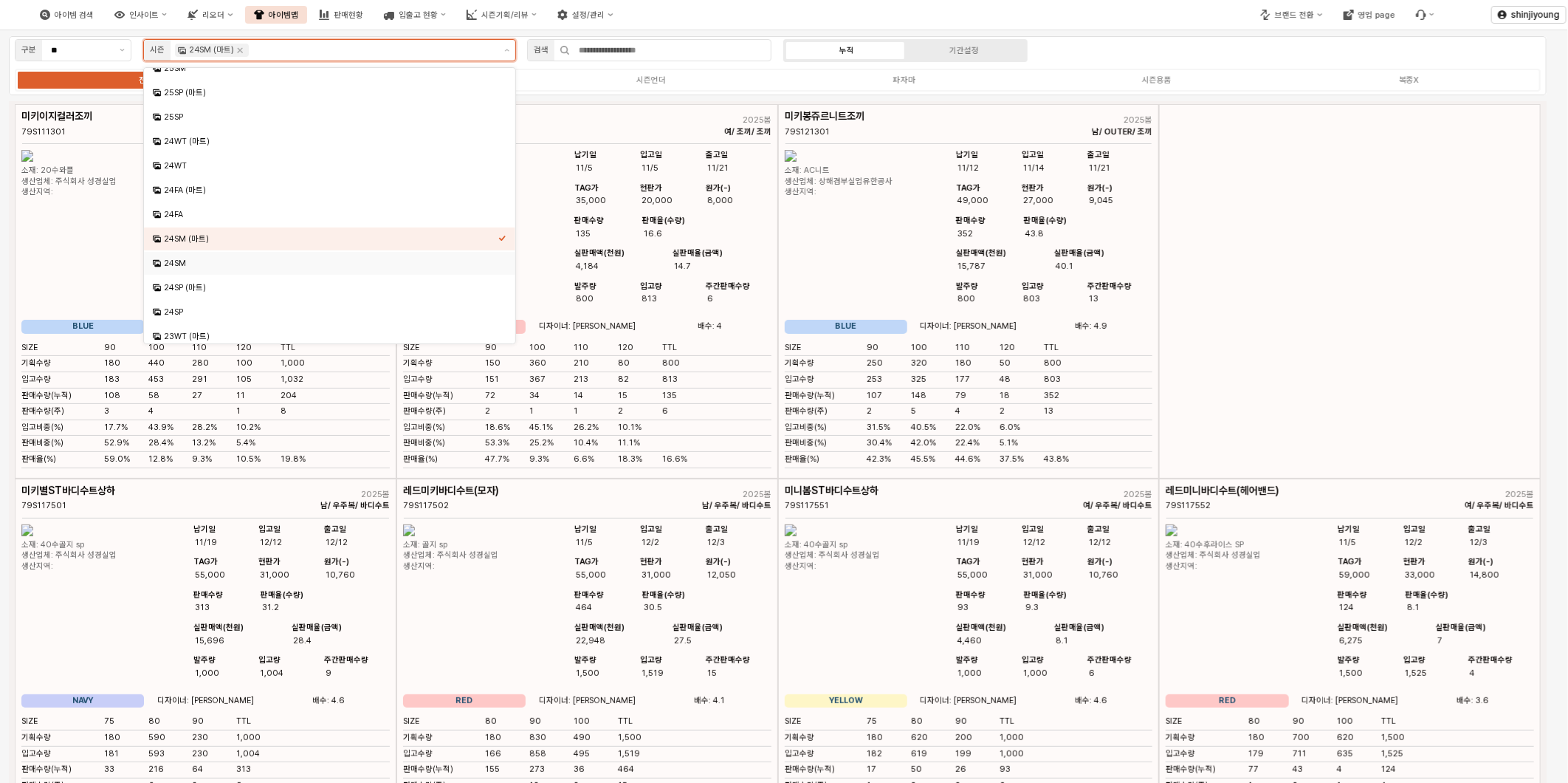
click at [177, 264] on div "24SM" at bounding box center [331, 264] width 334 height 11
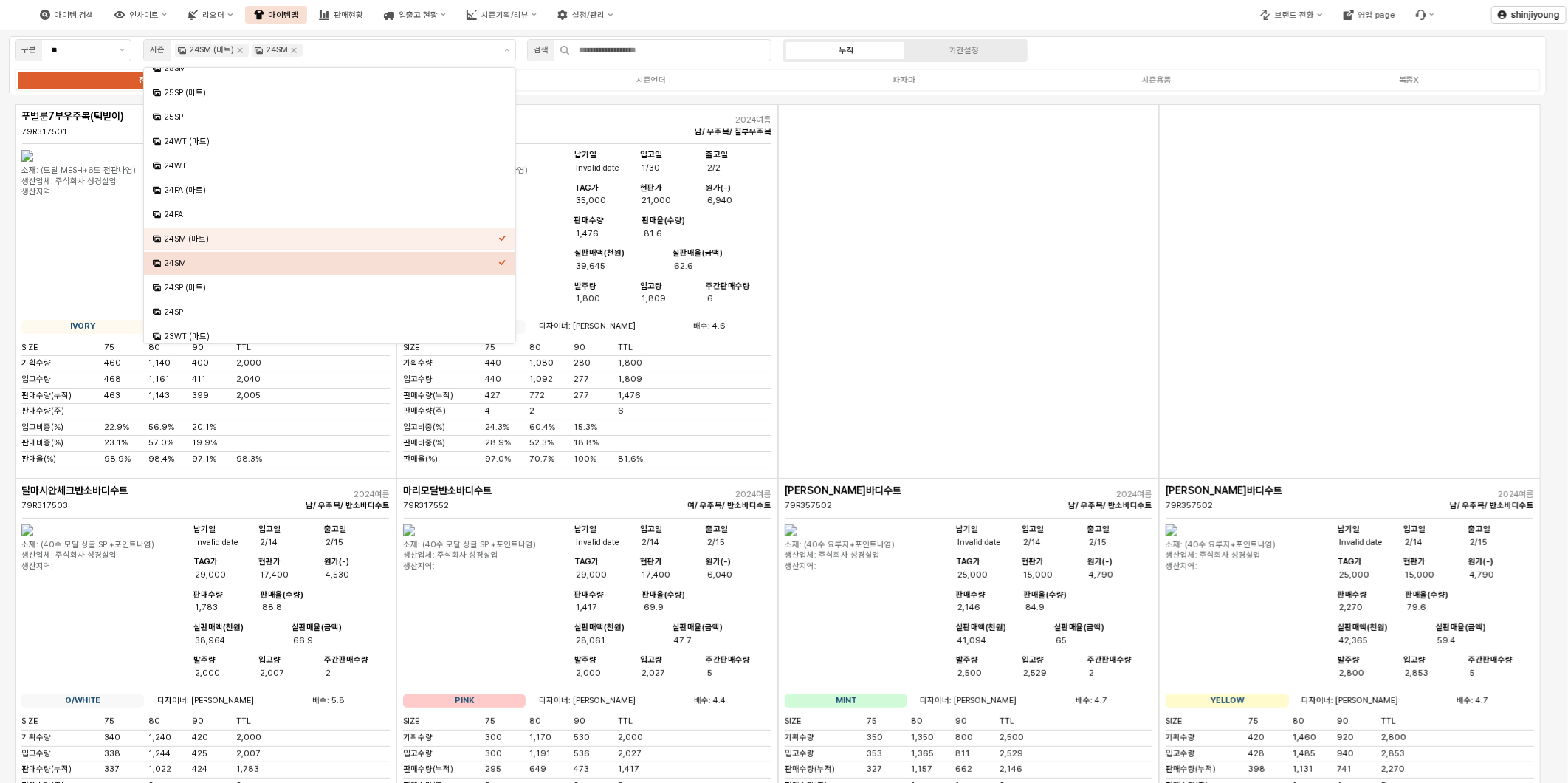
click at [974, 18] on div "아이템 검색 인사이트 리오더 아이템맵 판매현황 입출고 현황 시즌기획/리뷰 설정/관리" at bounding box center [588, 14] width 1176 height 31
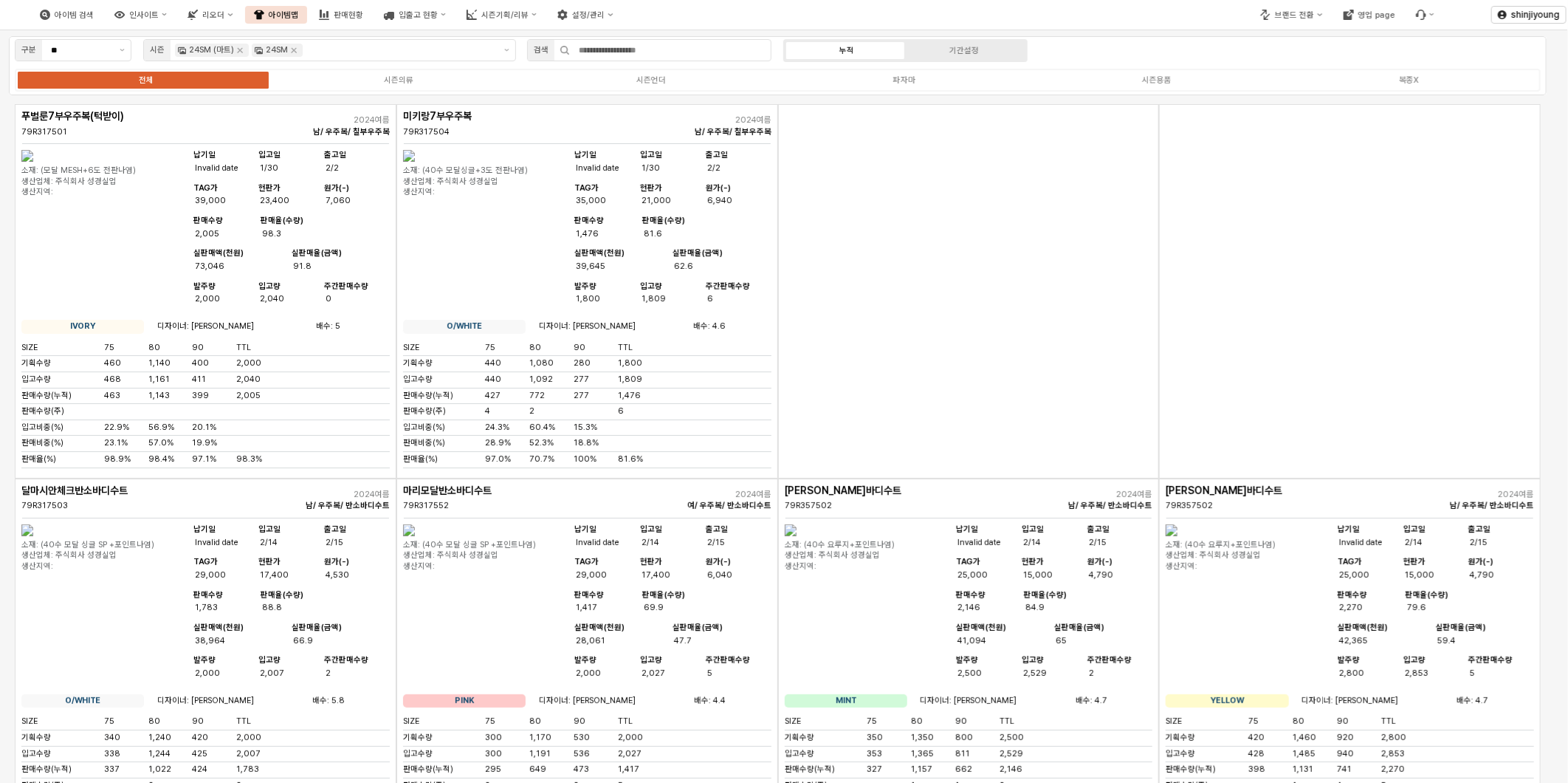
click at [1087, 320] on div "App Frame" at bounding box center [969, 291] width 381 height 374
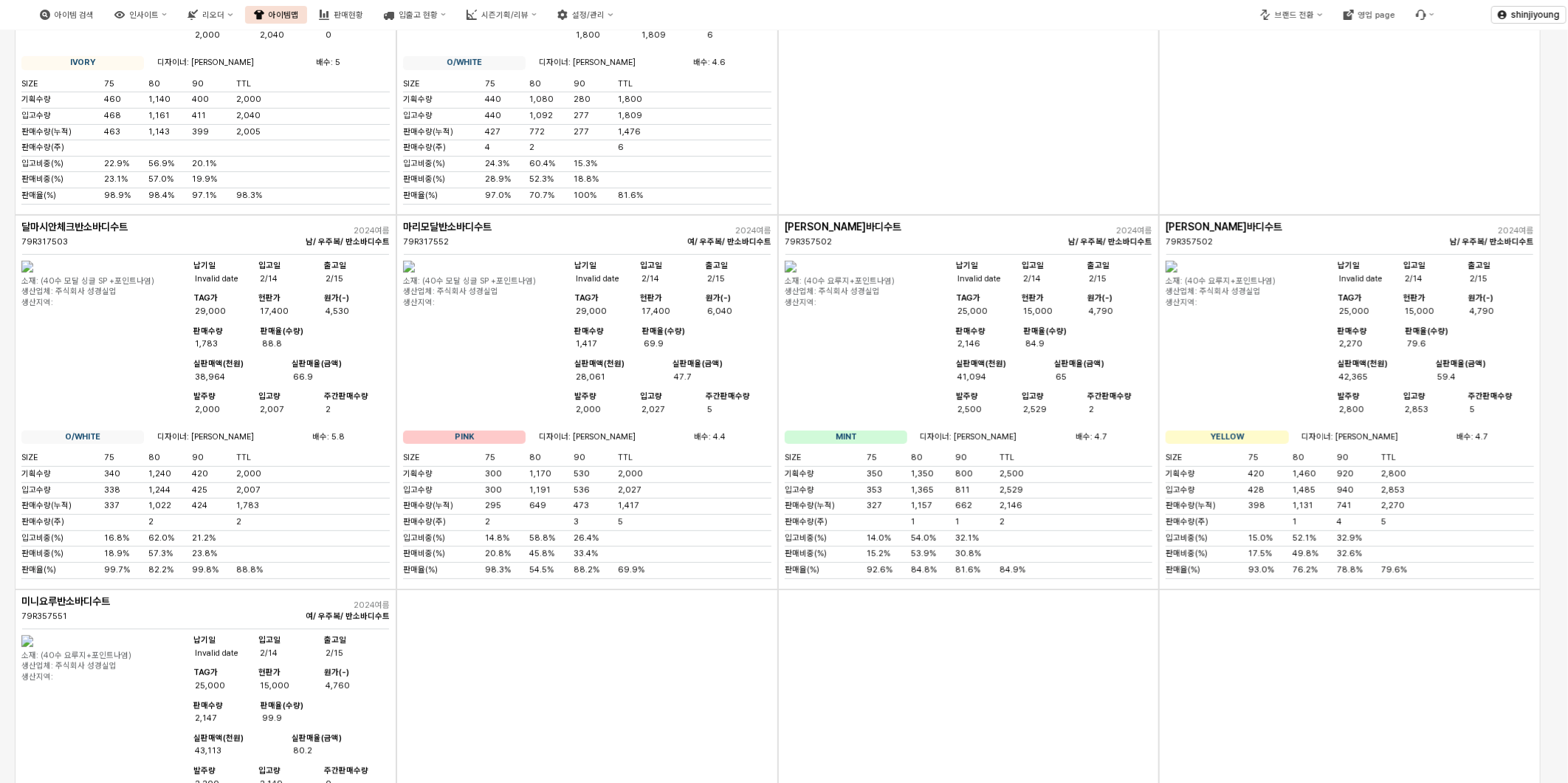
scroll to position [0, 0]
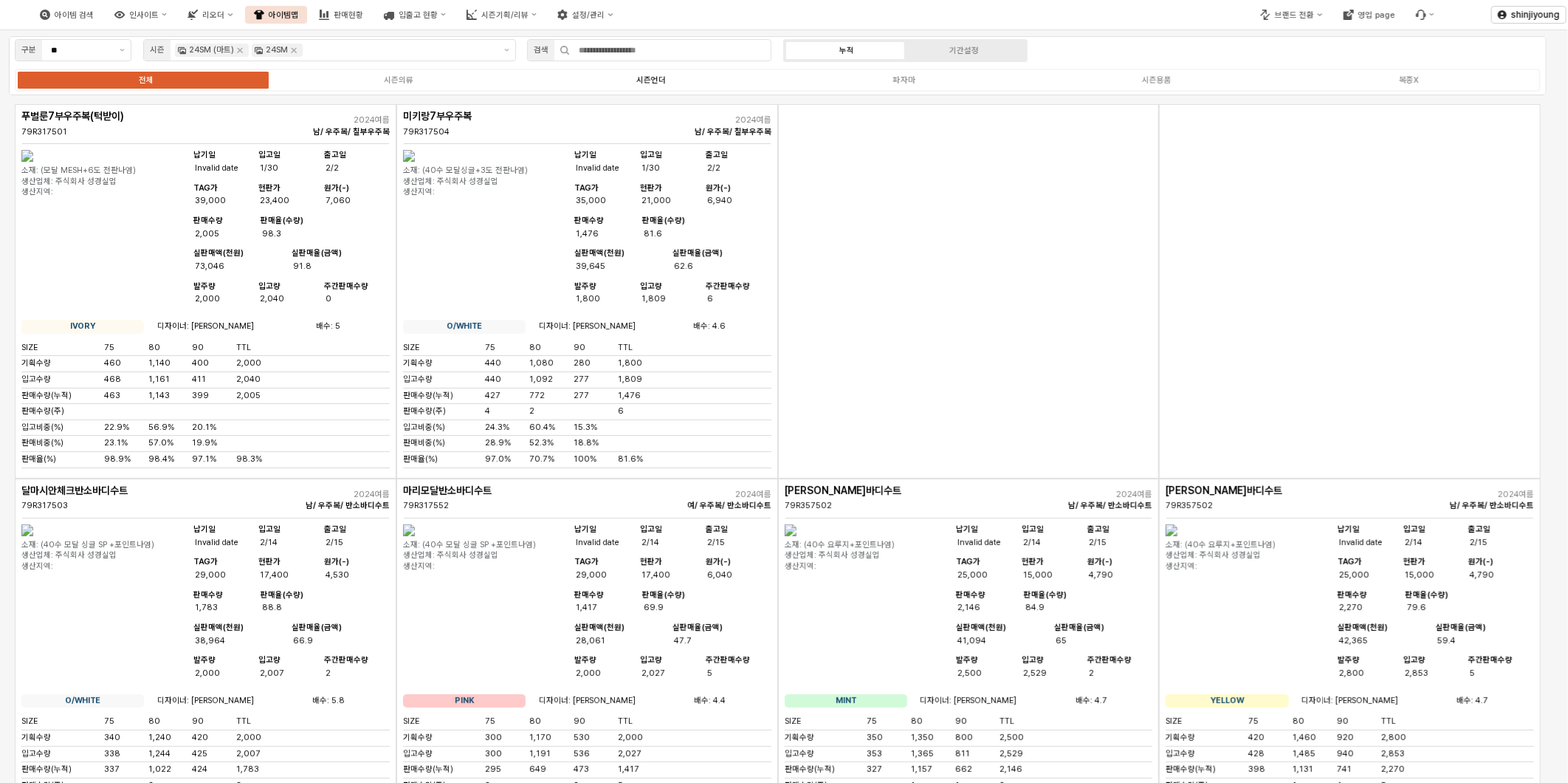
click at [653, 79] on div "시즌언더" at bounding box center [651, 80] width 30 height 10
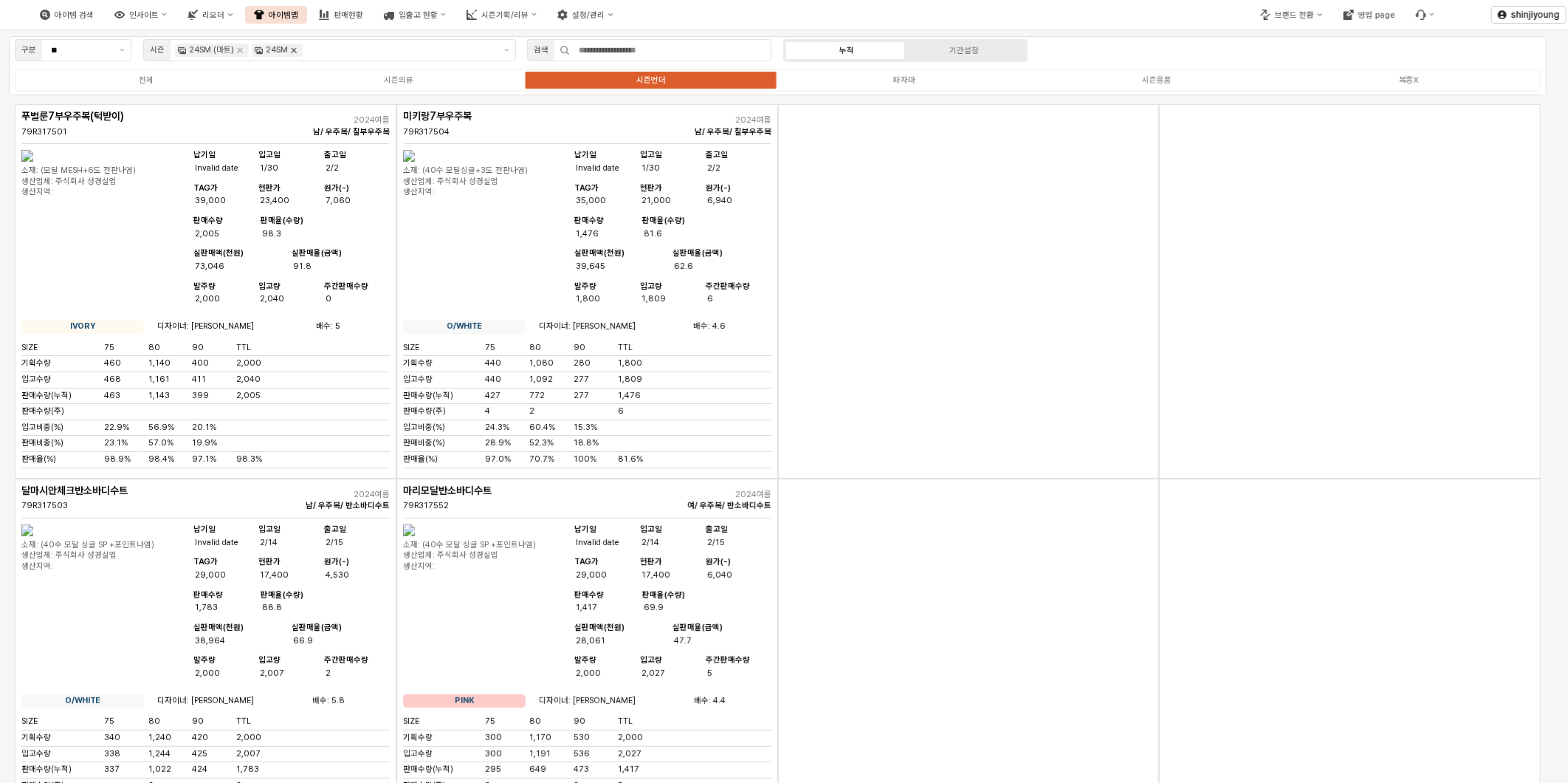
click at [289, 48] on icon "Remove 24SM" at bounding box center [293, 50] width 12 height 12
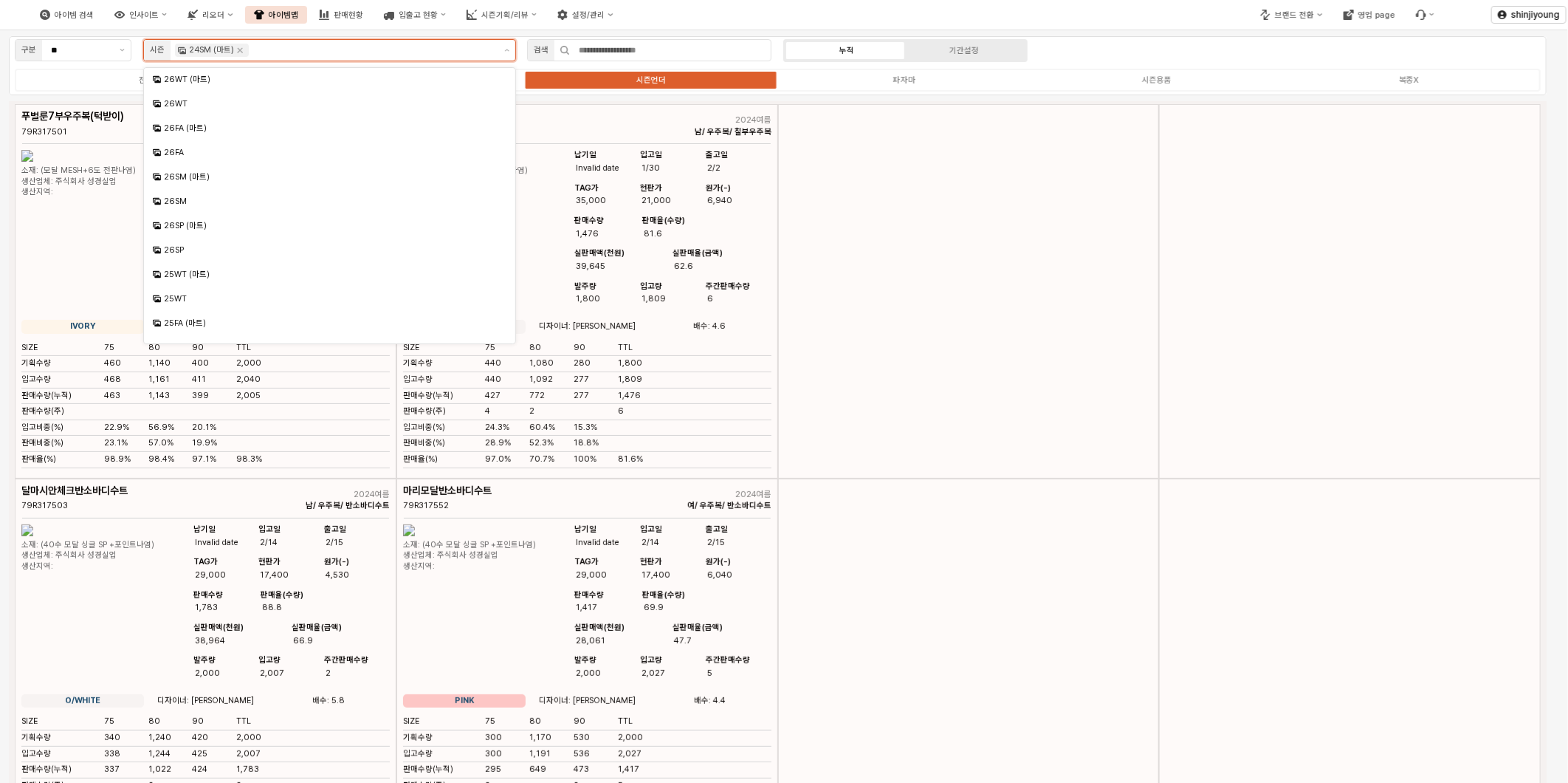
scroll to position [234, 0]
click at [239, 49] on icon "Remove 24SM (마트)" at bounding box center [240, 50] width 5 height 5
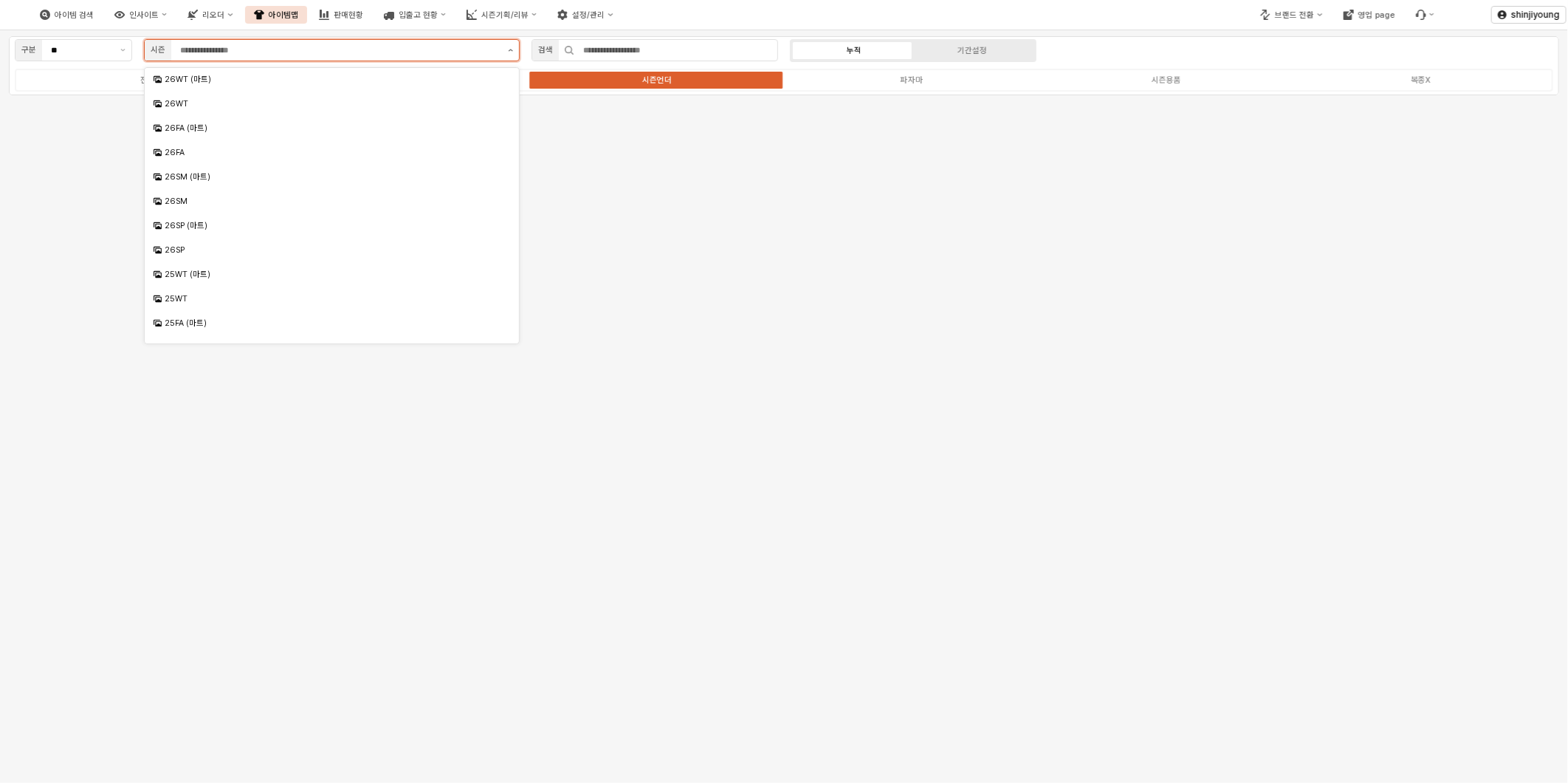
click at [506, 49] on button "제안 사항 표시" at bounding box center [510, 50] width 17 height 21
click at [185, 261] on div "25FA" at bounding box center [333, 265] width 337 height 11
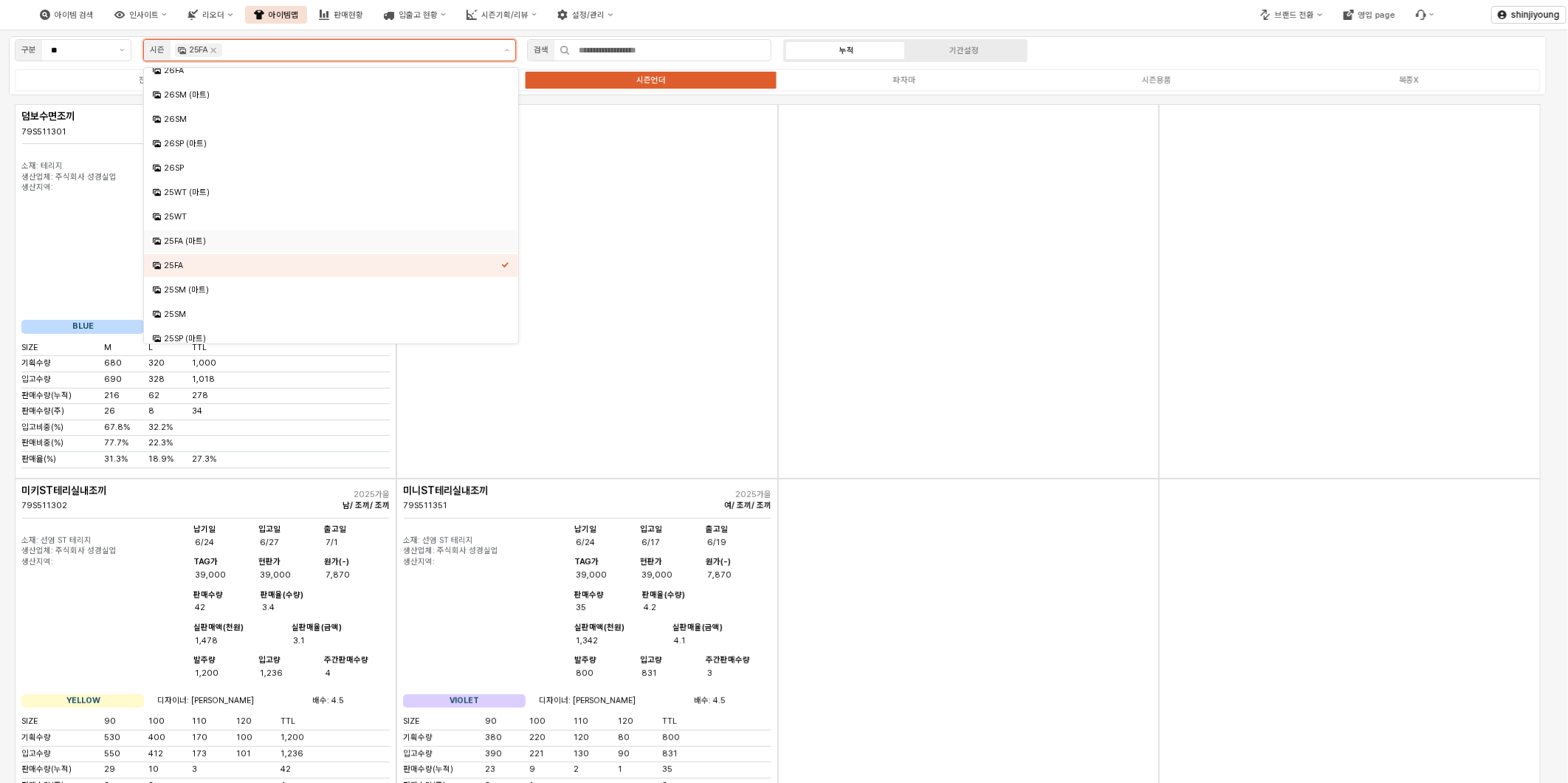
click at [200, 239] on div "25FA (마트)" at bounding box center [333, 241] width 337 height 11
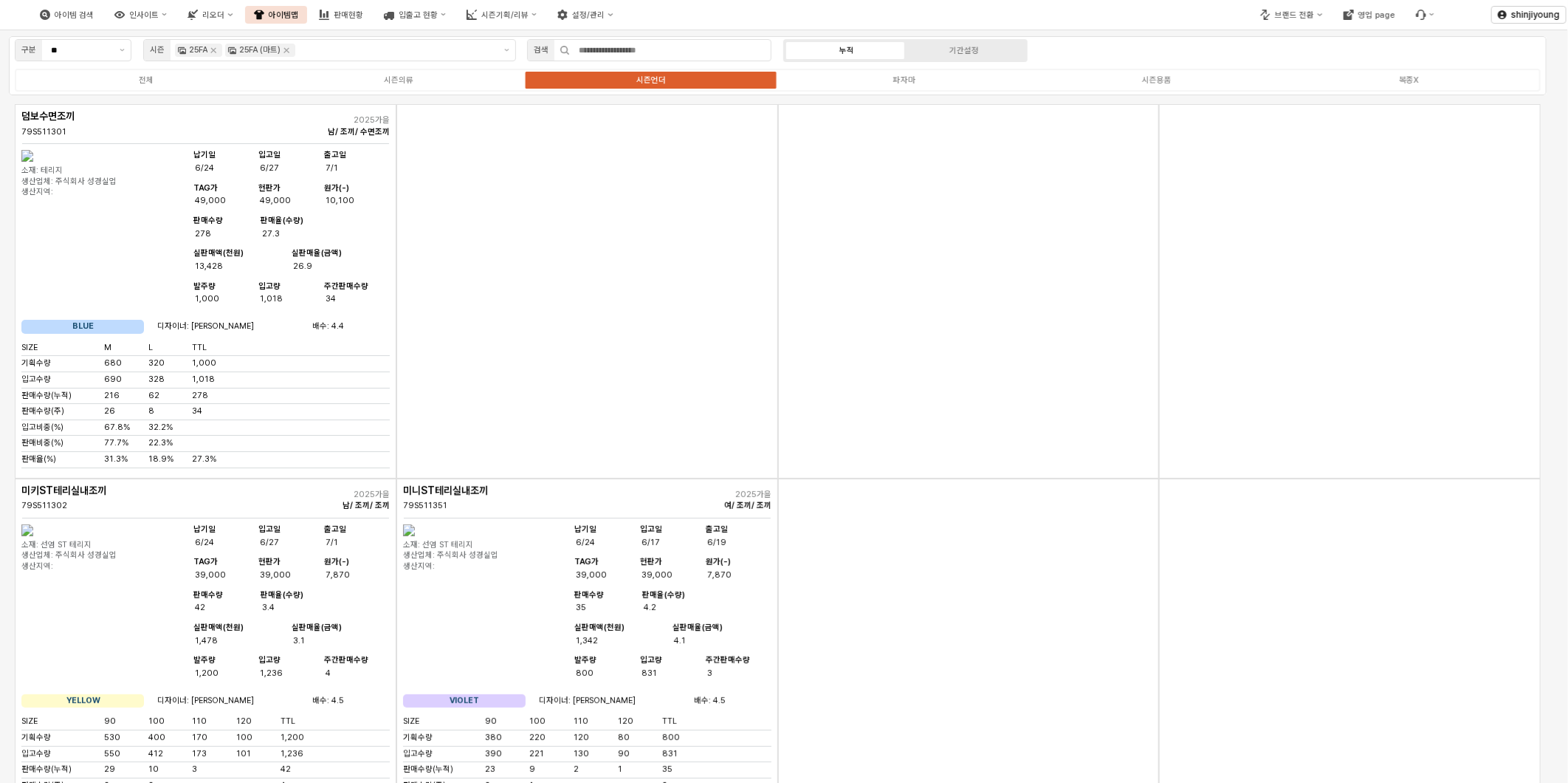
click at [1124, 28] on div "아이템 검색 인사이트 리오더 아이템맵 판매현황 입출고 현황 시즌기획/리뷰 설정/관리" at bounding box center [588, 14] width 1176 height 31
click at [386, 79] on div "시즌의류" at bounding box center [398, 80] width 30 height 10
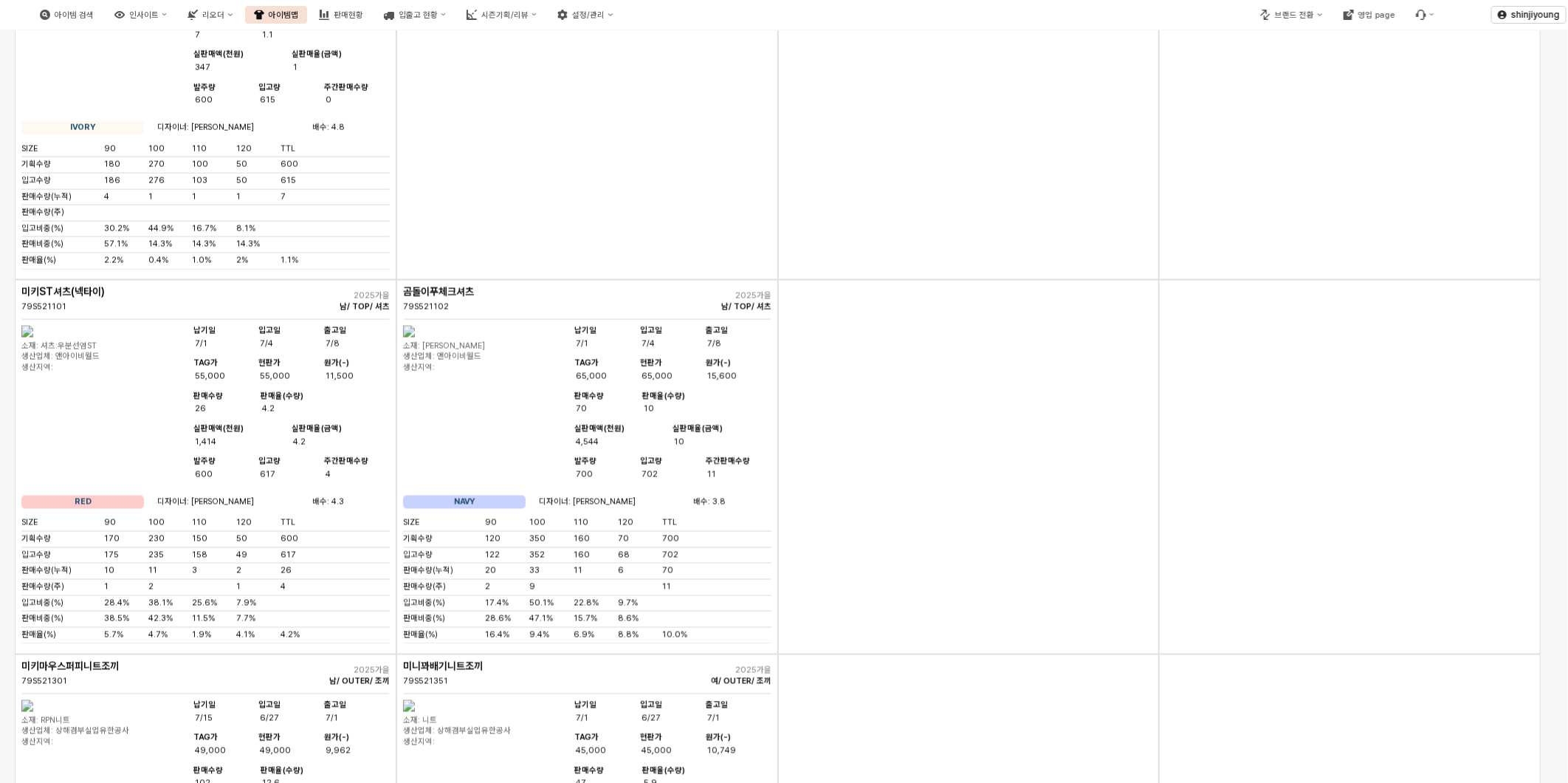
scroll to position [1334, 0]
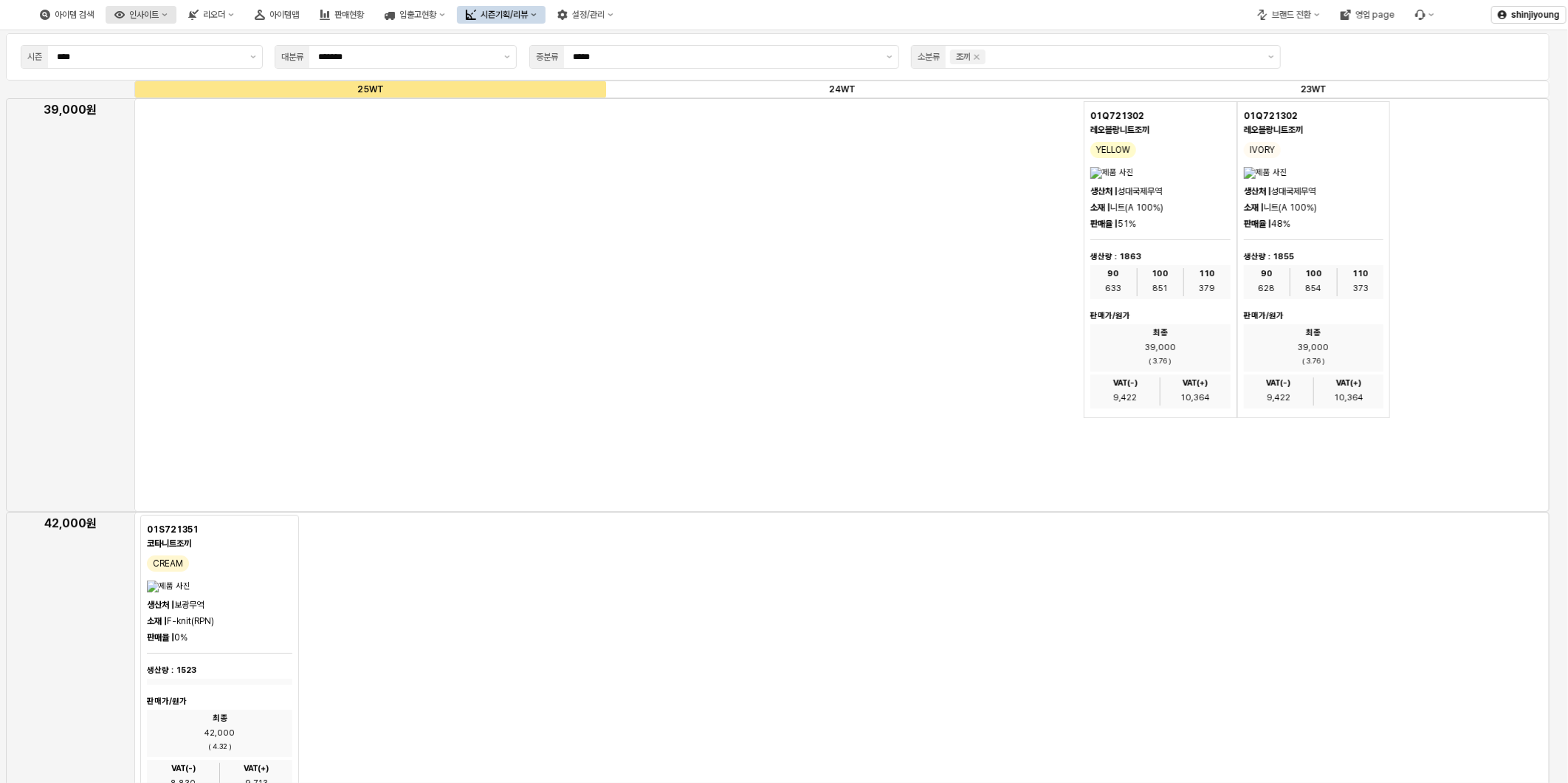
click at [167, 14] on icon "인사이트" at bounding box center [165, 15] width 5 height 3
click at [214, 122] on div "판매율 - 시즌" at bounding box center [220, 116] width 79 height 12
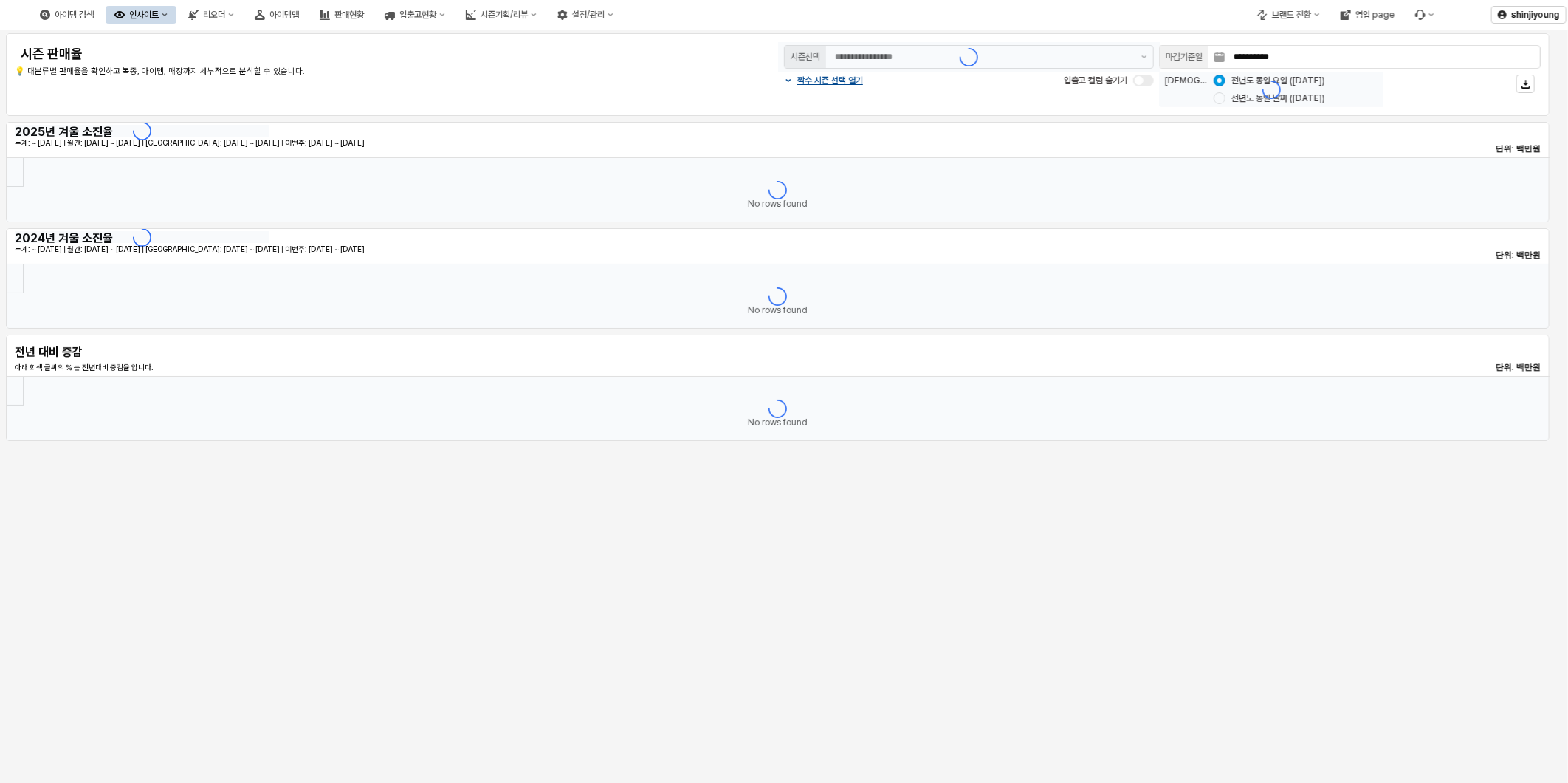
type input "********"
click at [1317, 16] on icon "브랜드 전환" at bounding box center [1316, 14] width 6 height 6
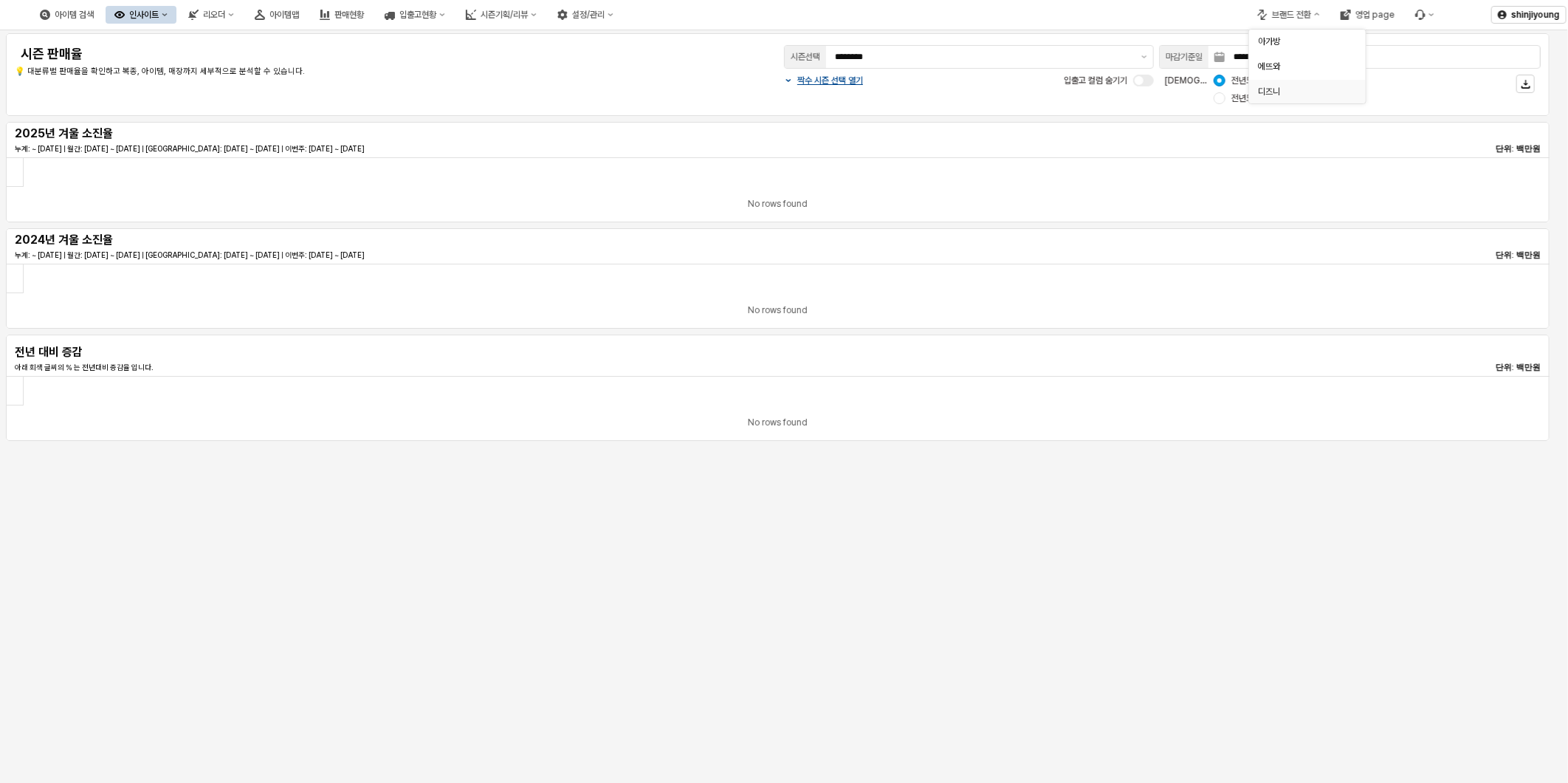
click at [1288, 92] on div "디즈니" at bounding box center [1303, 91] width 90 height 12
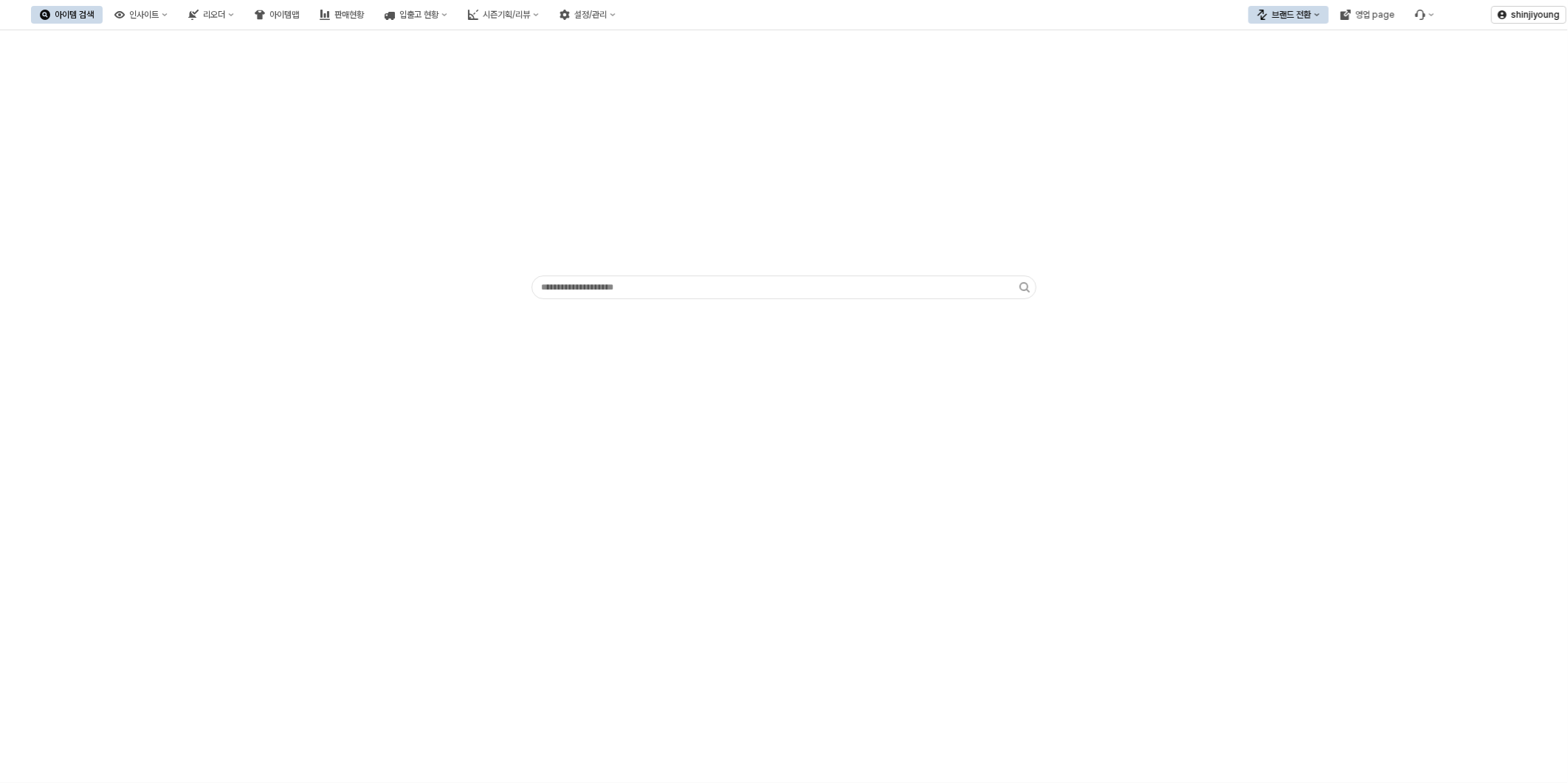
click at [707, 464] on div "App Frame" at bounding box center [784, 406] width 1568 height 753
click at [1330, 422] on div "App Frame" at bounding box center [784, 406] width 1568 height 753
click at [321, 200] on div "App Frame" at bounding box center [784, 169] width 1550 height 266
click at [1302, 202] on div "App Frame" at bounding box center [784, 169] width 1550 height 266
click at [221, 268] on div "App Frame" at bounding box center [784, 169] width 1550 height 266
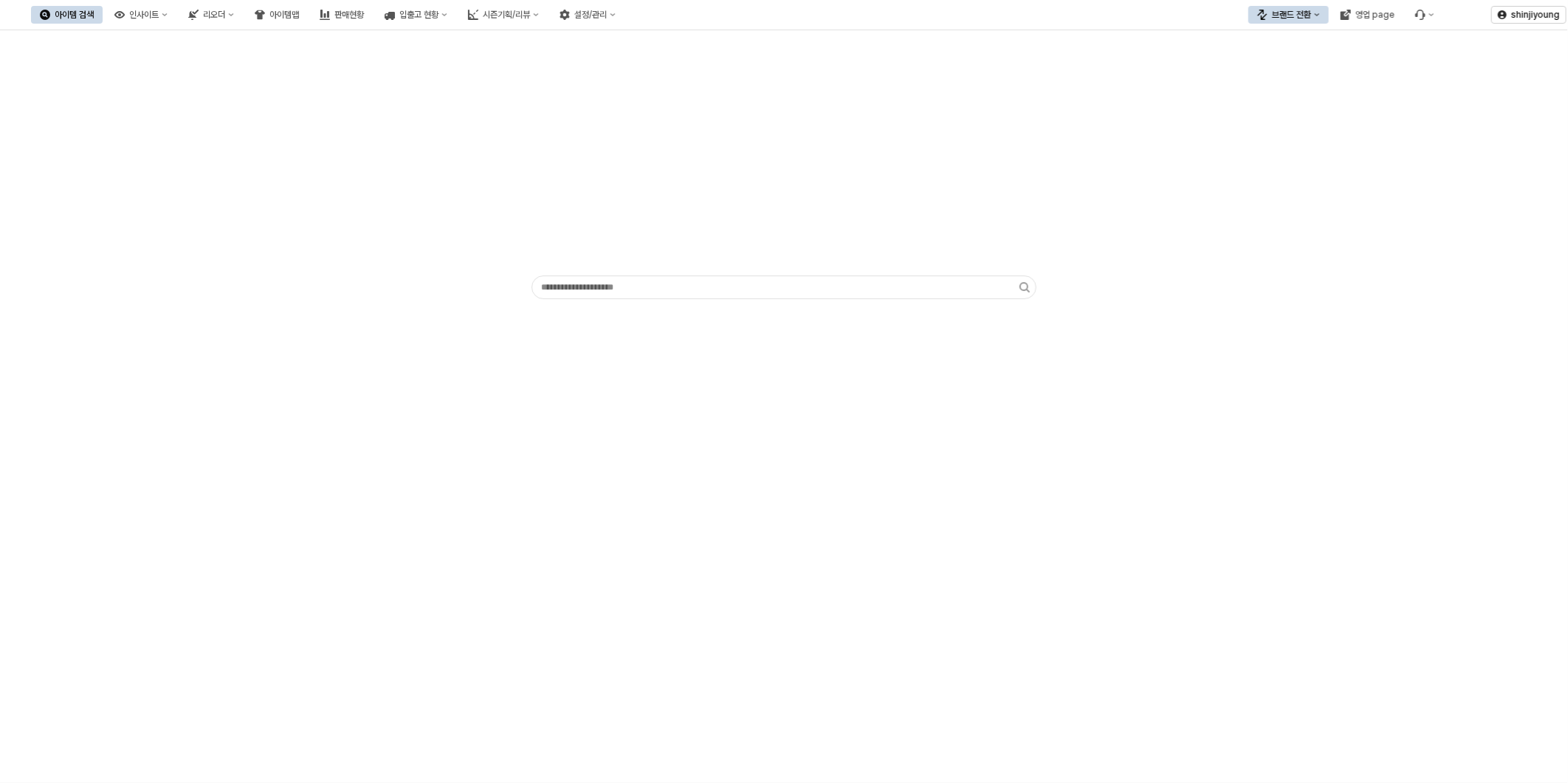
click at [220, 17] on div "아이템 검색 인사이트 리오더 아이템맵 판매현황 입출고 현황 시즌기획/리뷰 설정/관리" at bounding box center [328, 14] width 594 height 31
click at [159, 18] on div "인사이트" at bounding box center [143, 14] width 30 height 10
click at [194, 164] on div "판매율 - 시즌" at bounding box center [208, 167] width 79 height 12
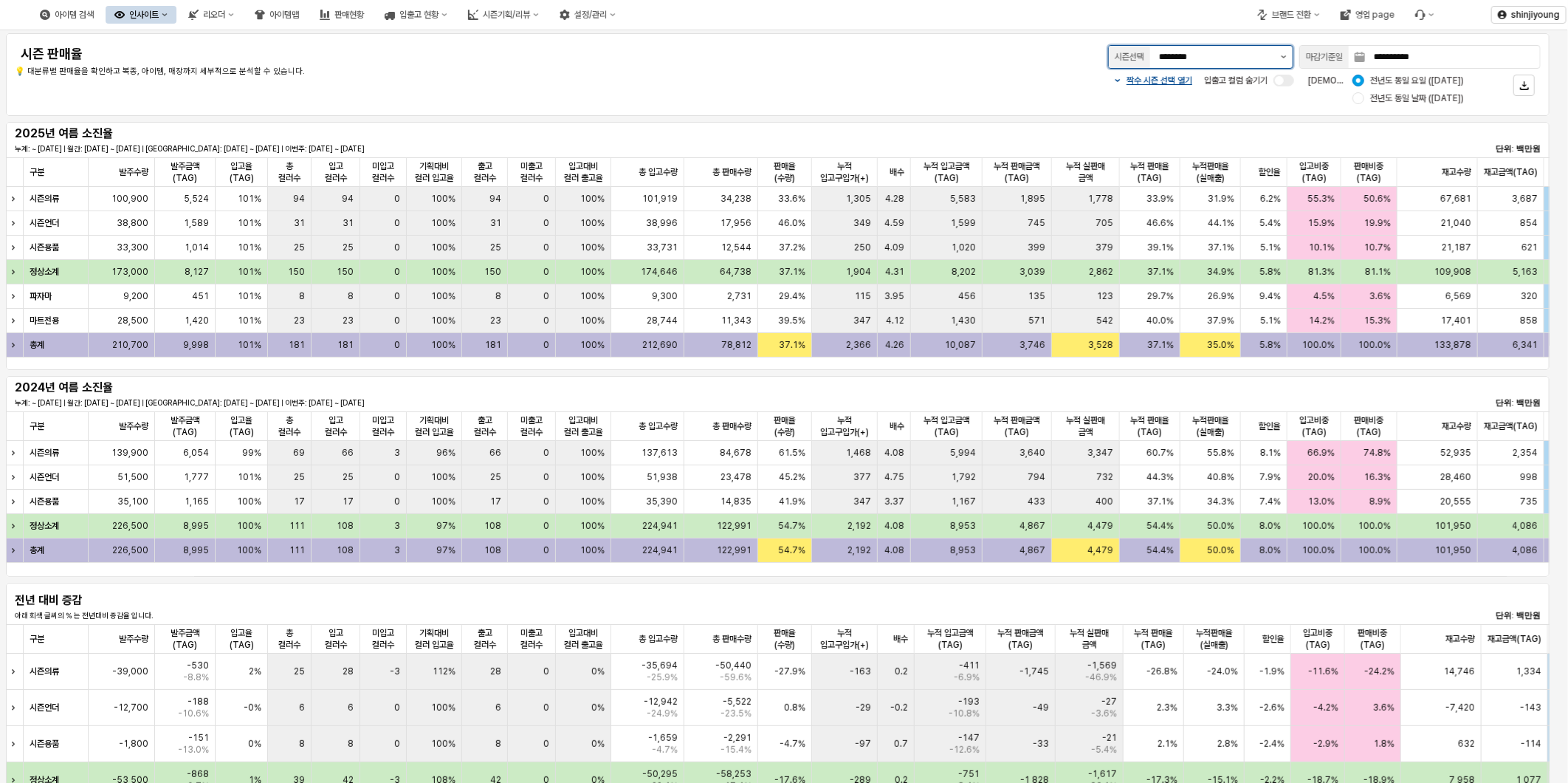
click at [1280, 52] on button "제안 사항 표시" at bounding box center [1284, 57] width 18 height 22
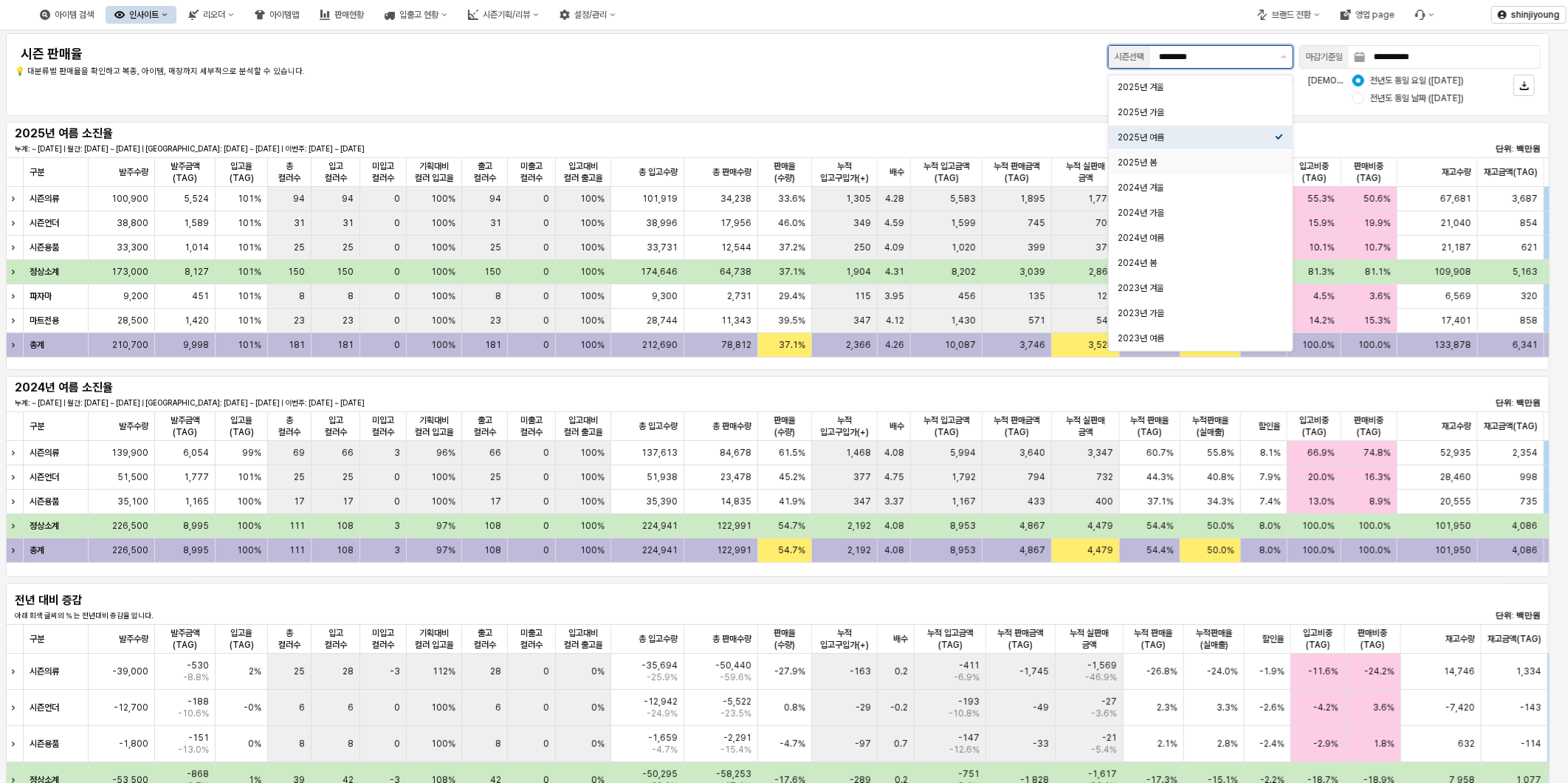
click at [1164, 157] on div "2025년 봄" at bounding box center [1196, 162] width 157 height 12
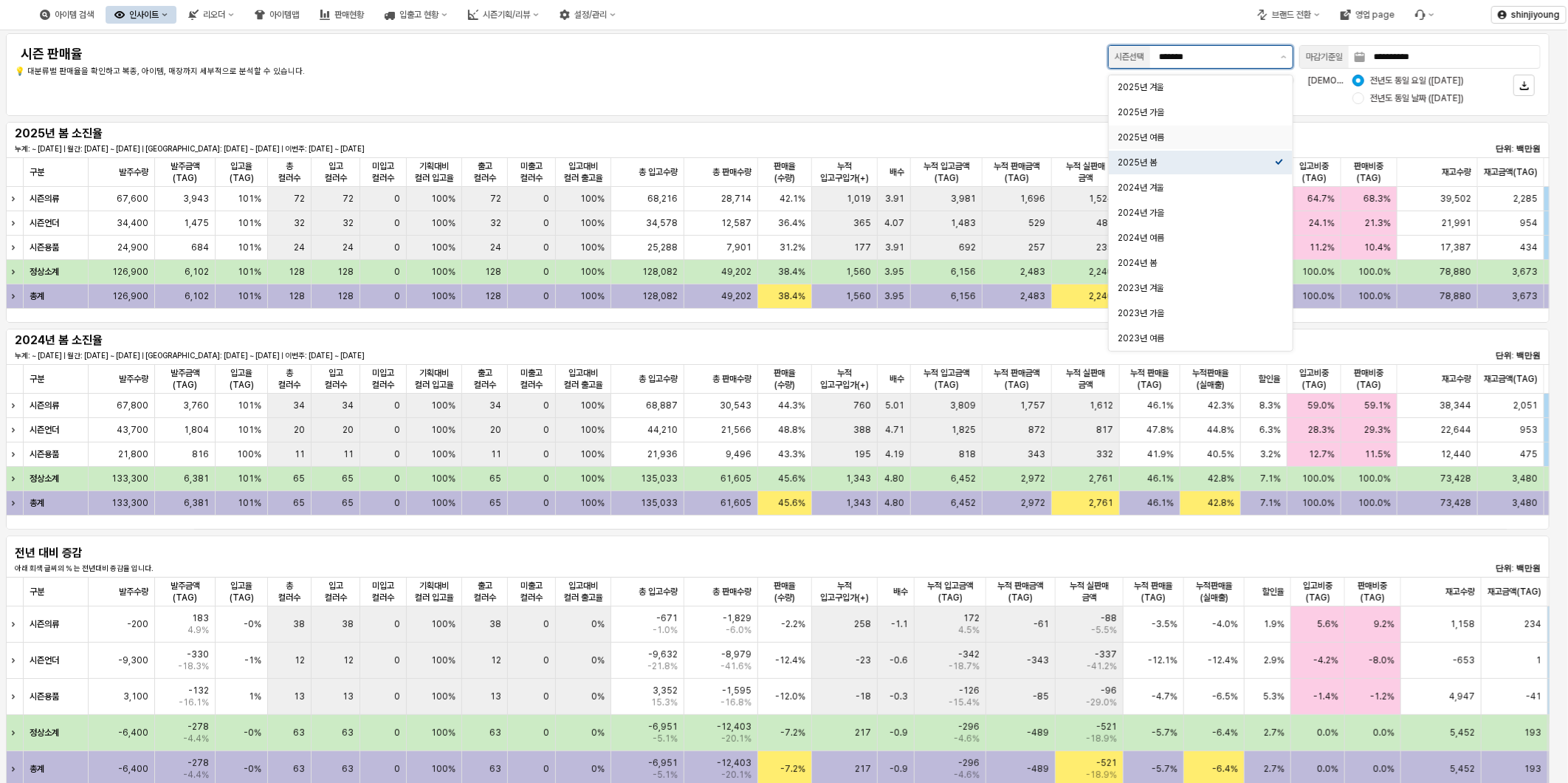
click at [1161, 135] on div "2025년 여름" at bounding box center [1196, 137] width 157 height 12
type input "********"
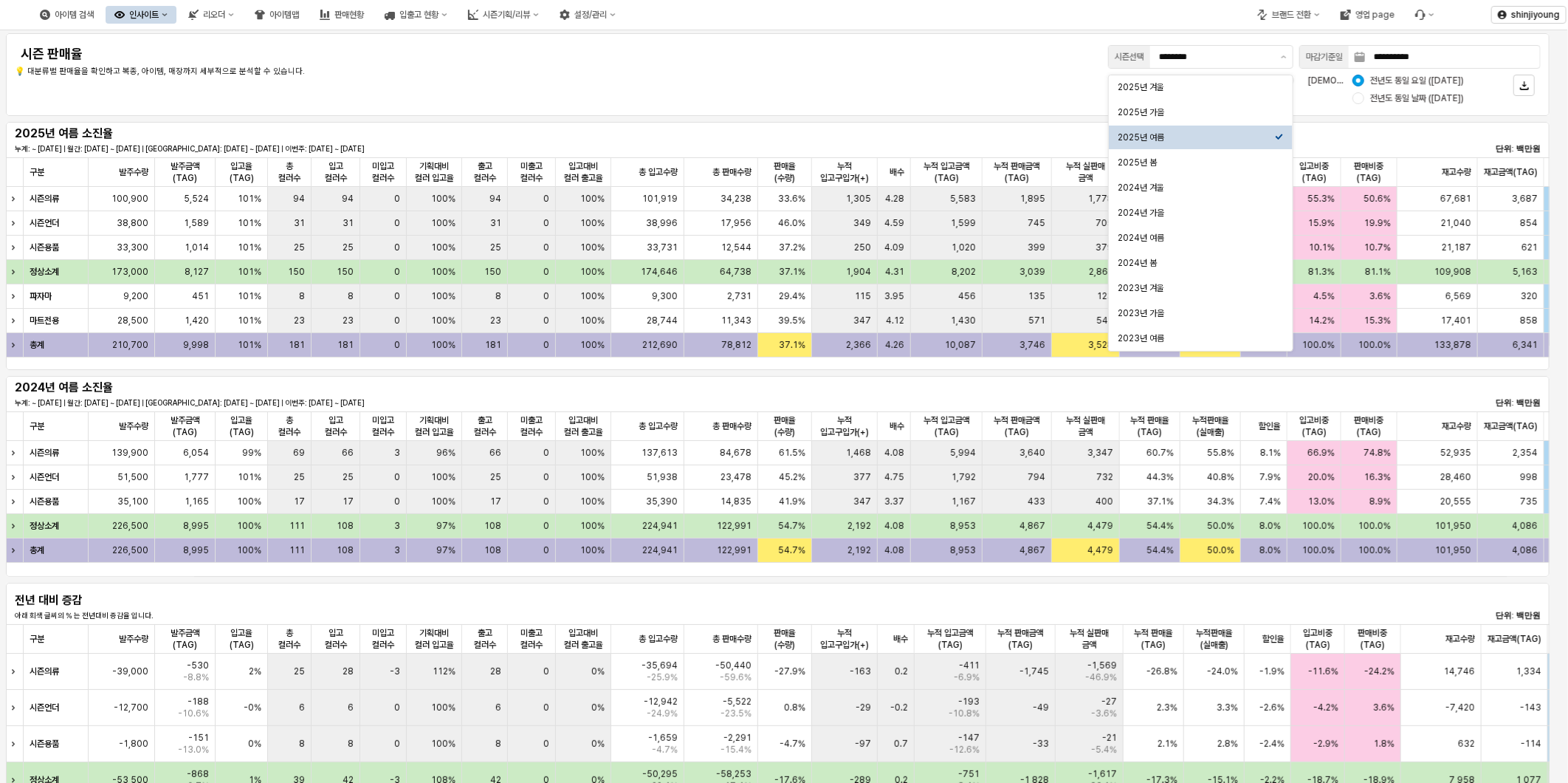
click at [949, 51] on div "**********" at bounding box center [1095, 57] width 890 height 30
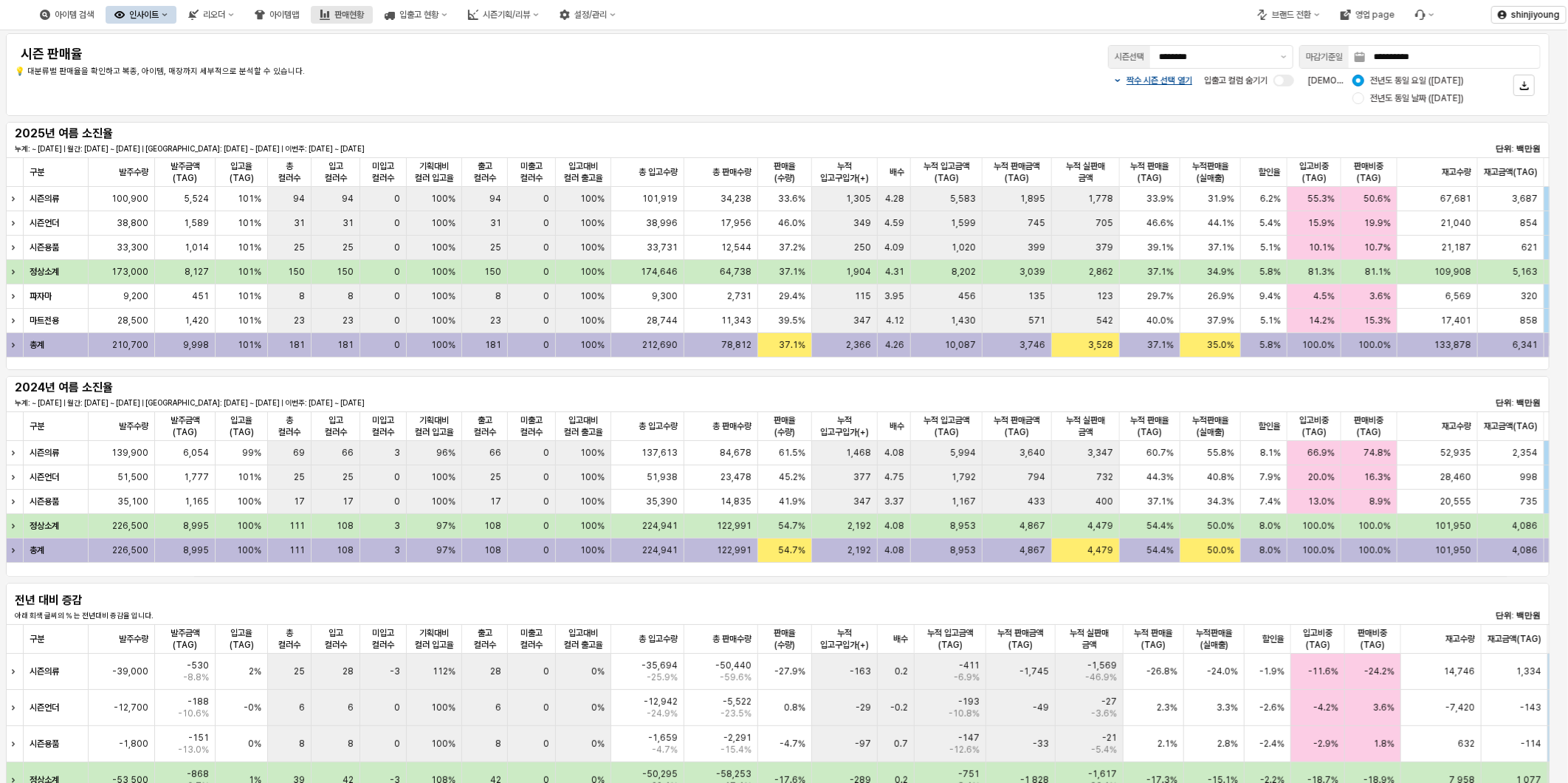
click at [364, 14] on div "판매현황" at bounding box center [349, 14] width 30 height 10
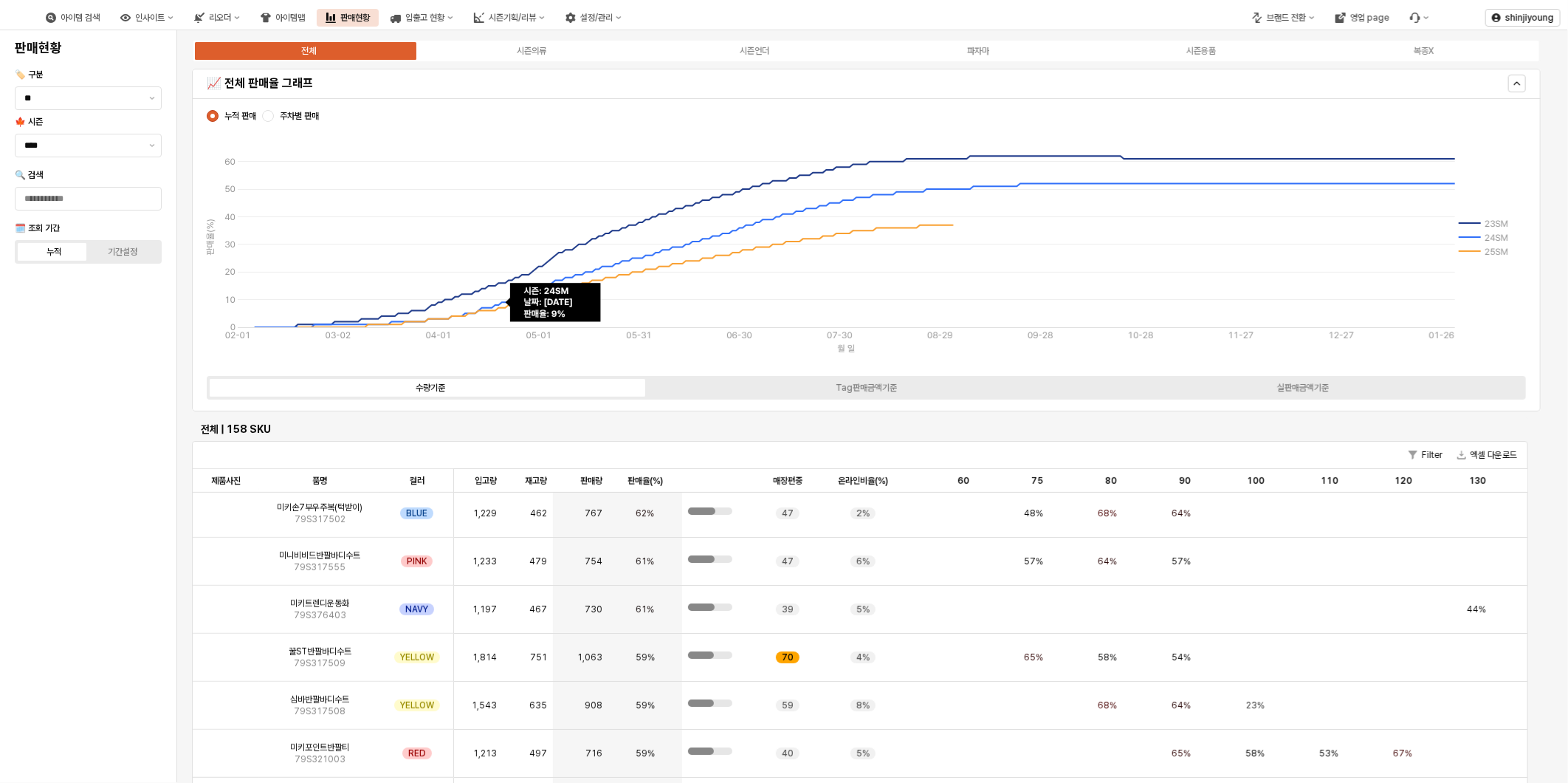
scroll to position [574, 0]
click at [534, 53] on div "시즌의류" at bounding box center [531, 50] width 30 height 10
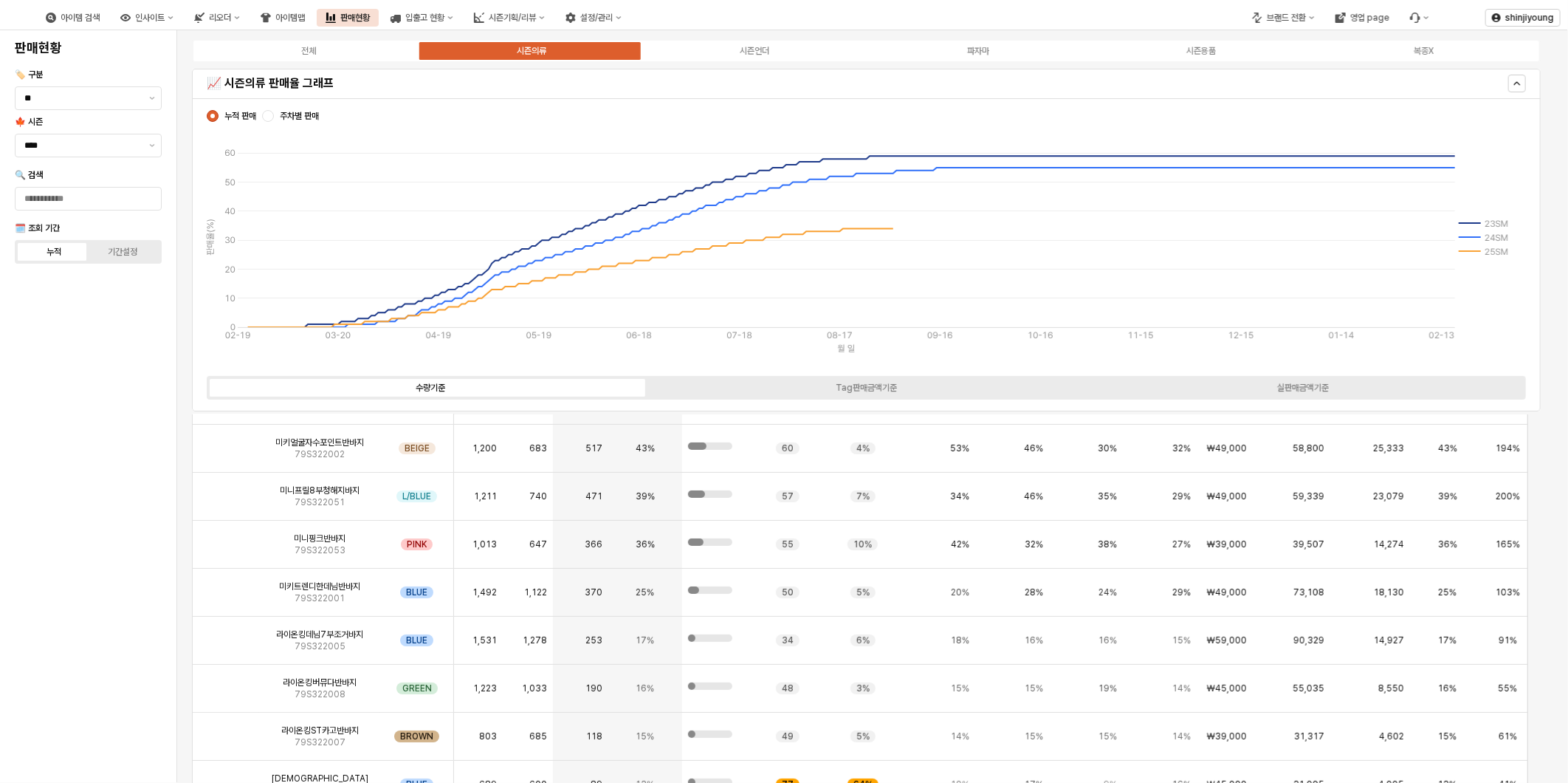
scroll to position [246, 0]
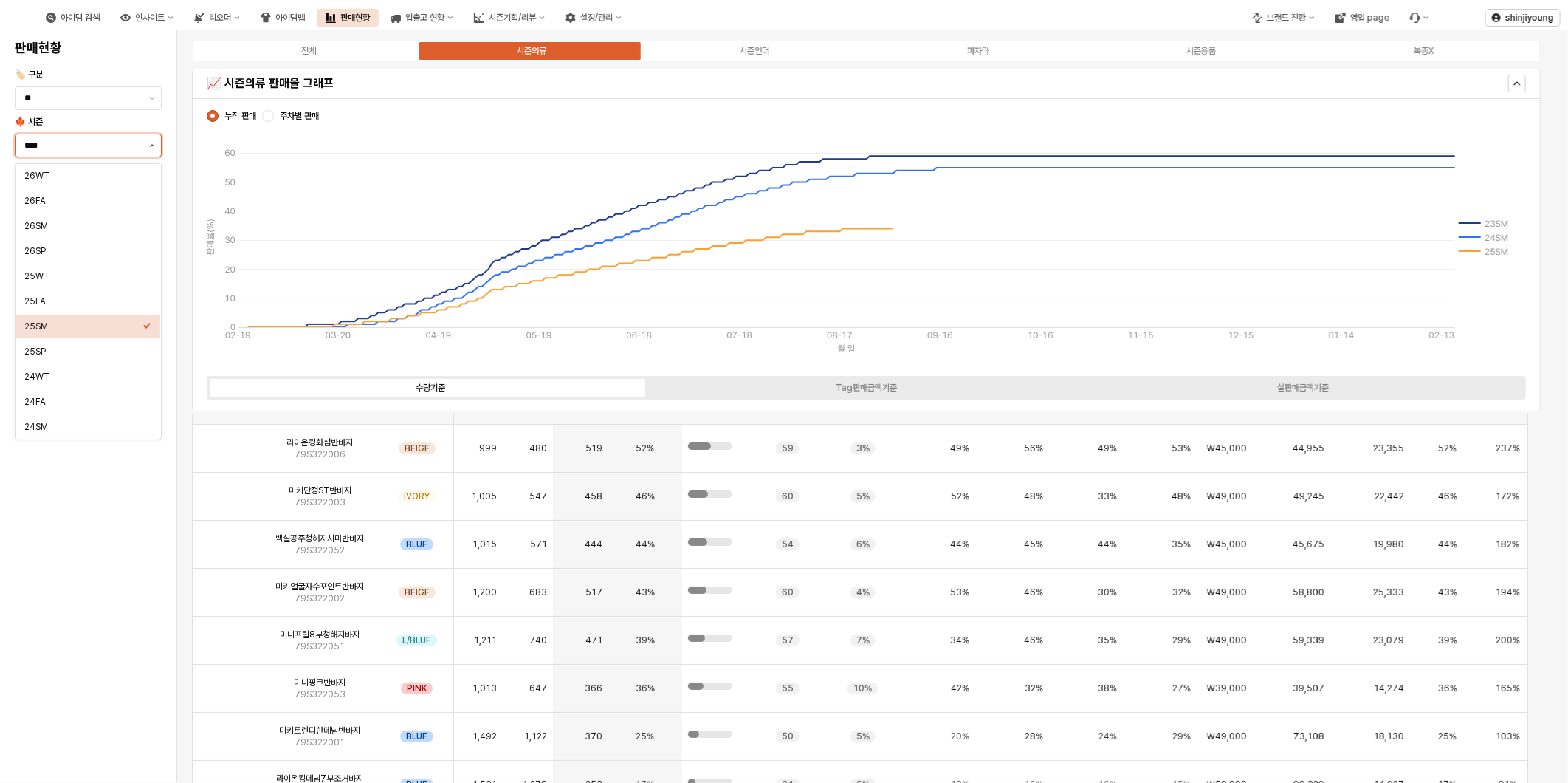
click at [146, 147] on button "제안 사항 표시" at bounding box center [152, 146] width 18 height 22
click at [71, 268] on div "25SP" at bounding box center [83, 269] width 118 height 12
type input "****"
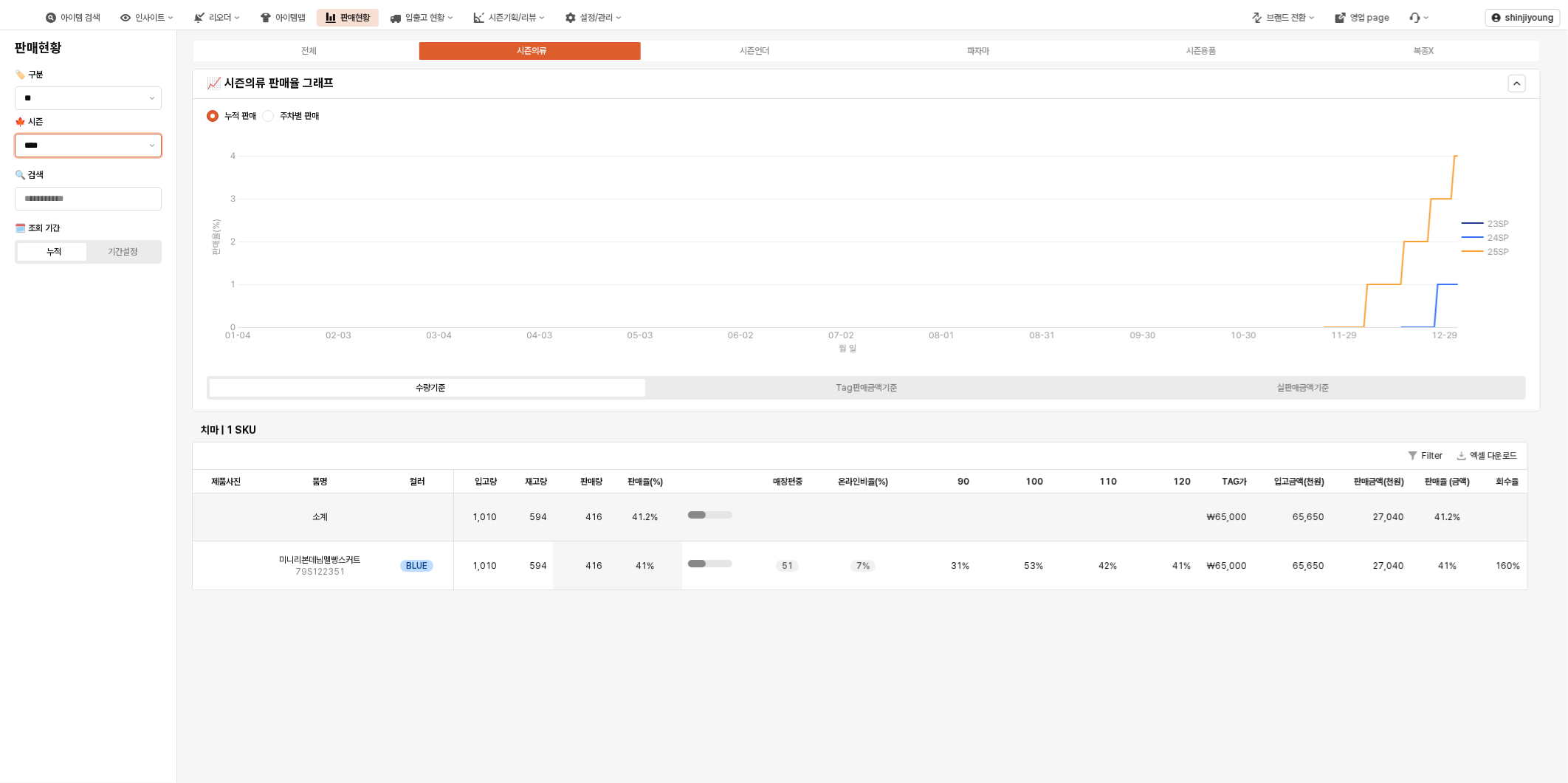
scroll to position [3199, 0]
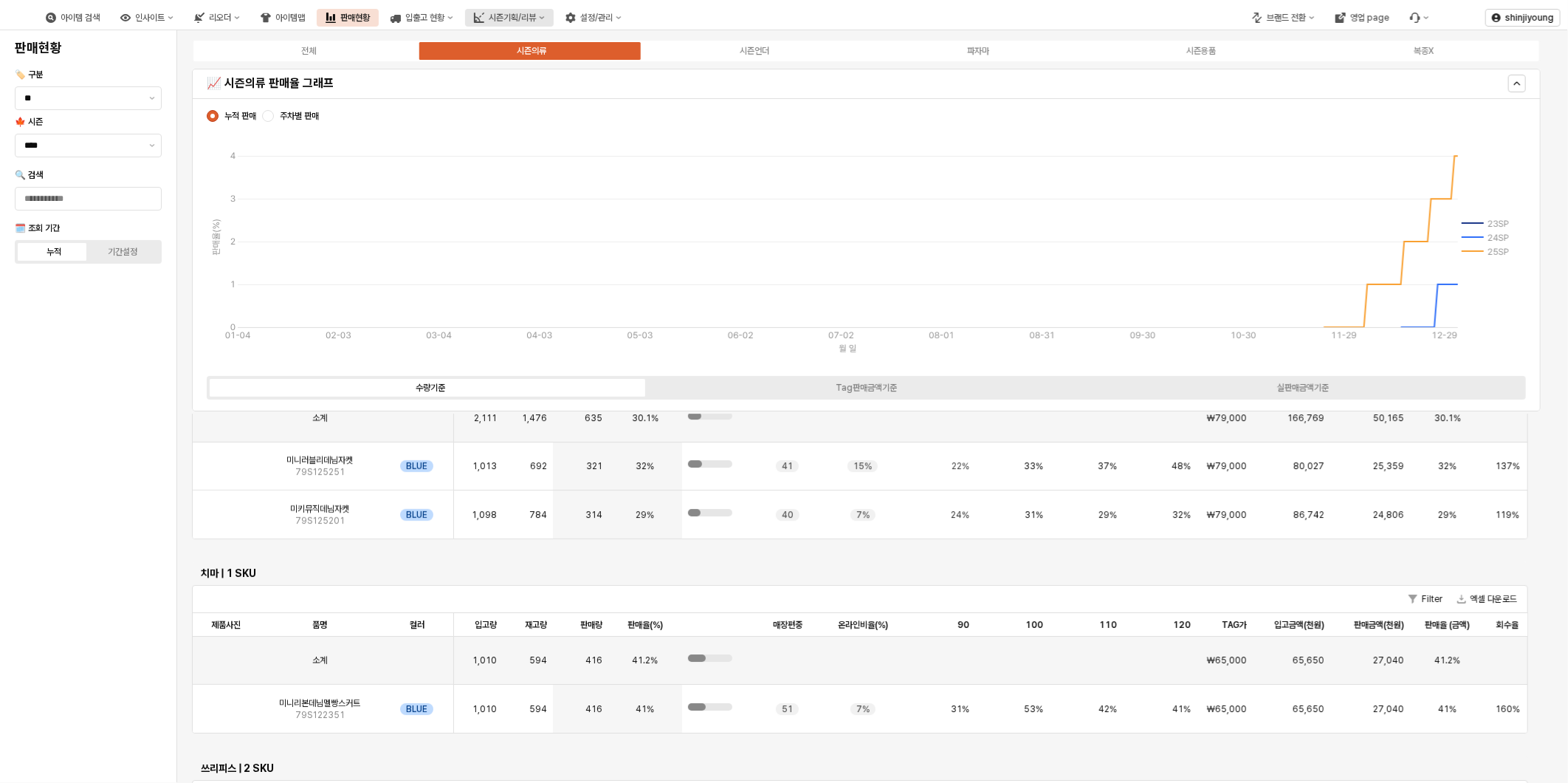
click at [536, 17] on div "시즌기획/리뷰" at bounding box center [512, 18] width 47 height 10
click at [584, 92] on div "3. 수량/판매가 검토" at bounding box center [573, 95] width 79 height 12
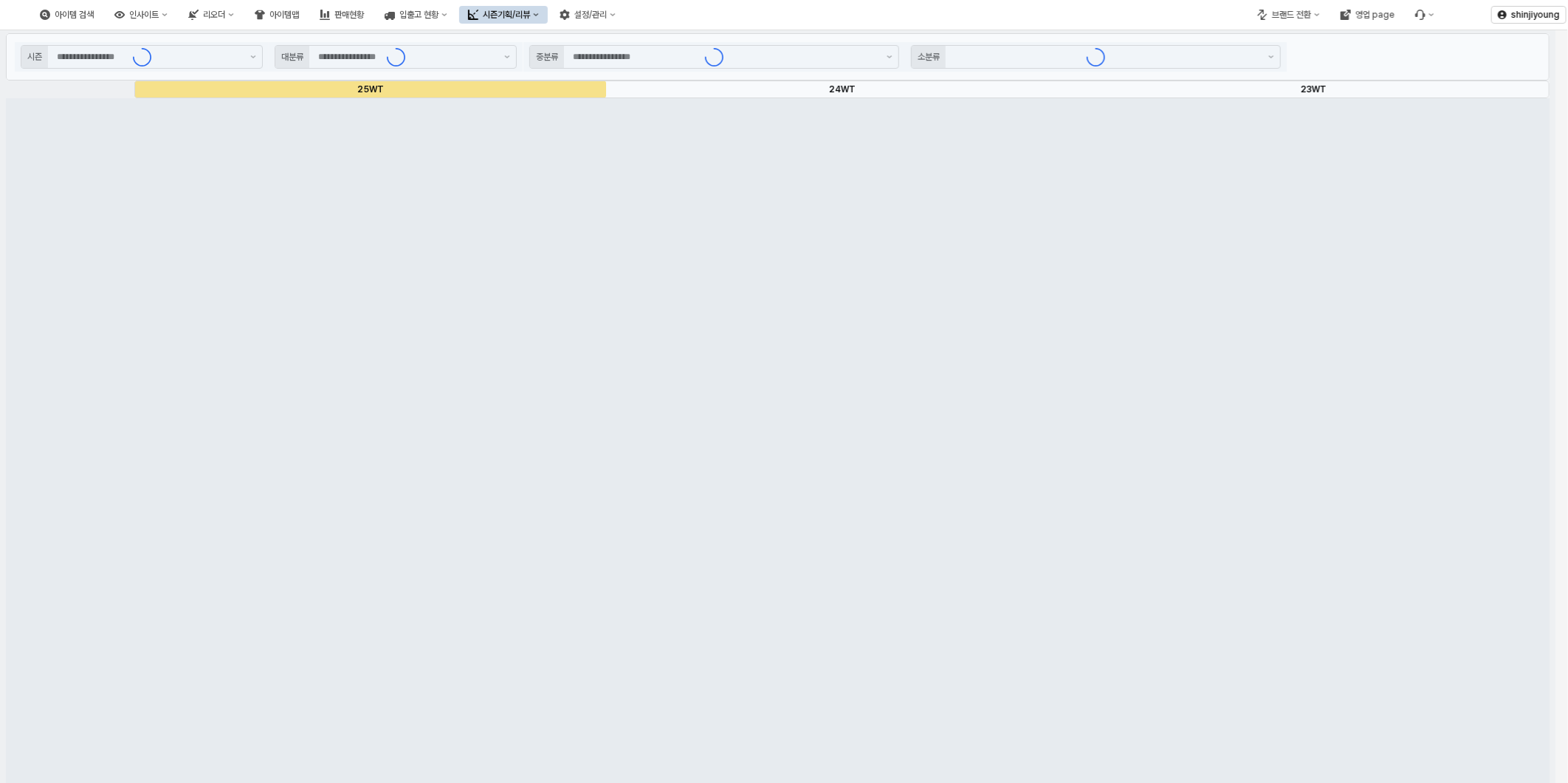
type input "****"
type input "**"
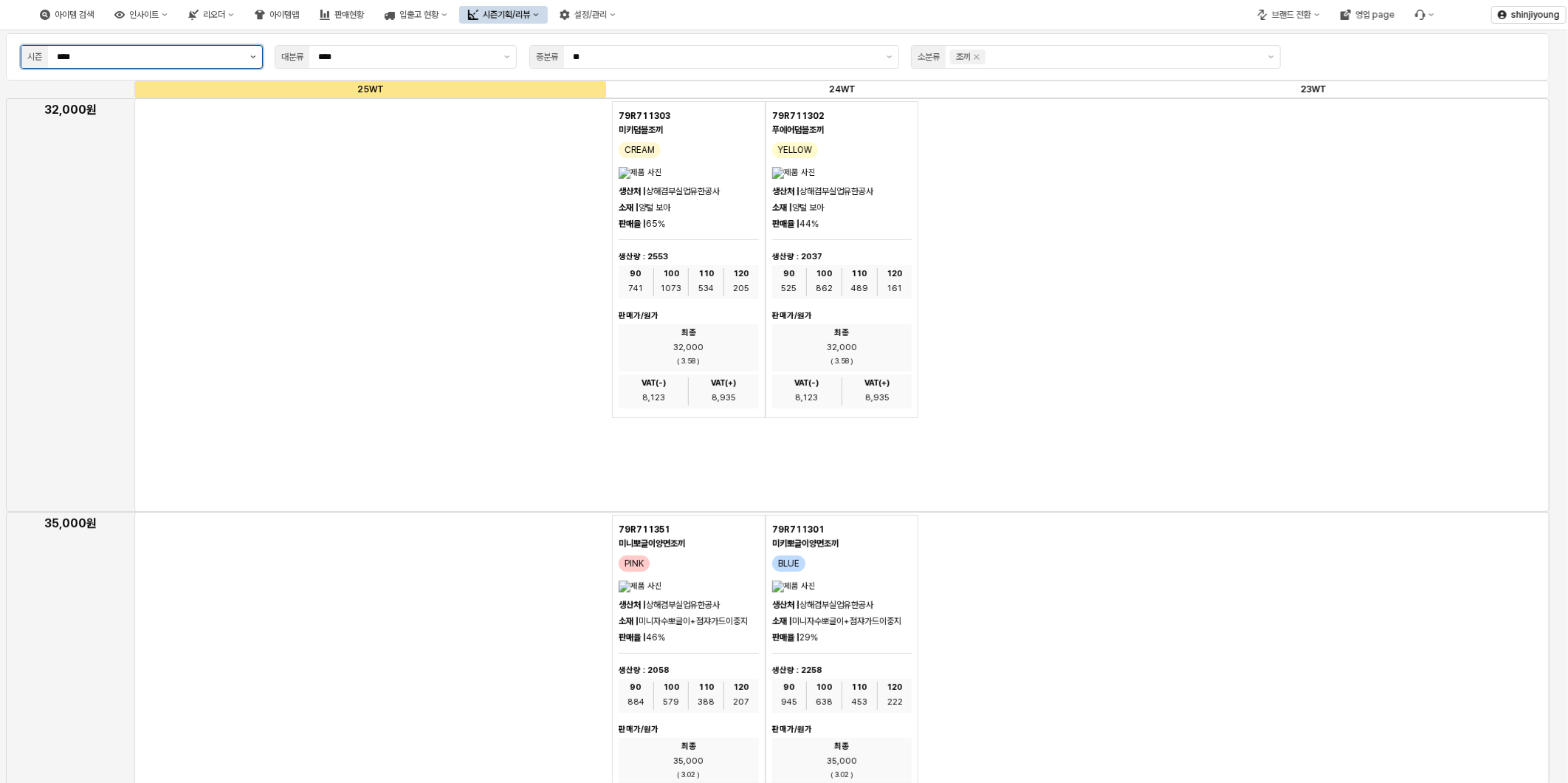
click at [252, 62] on button "제안 사항 표시" at bounding box center [253, 57] width 18 height 22
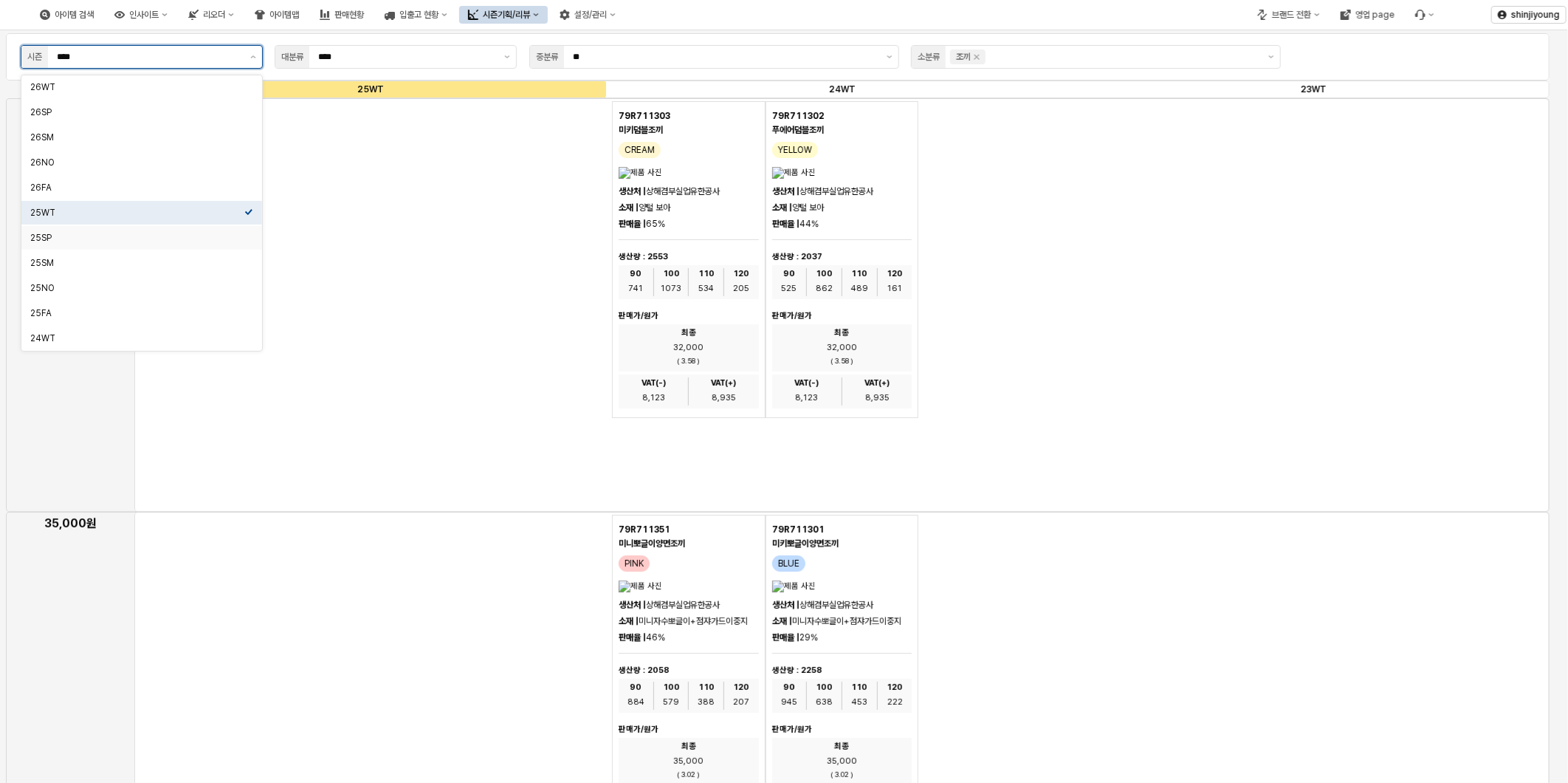
click at [117, 235] on div "25SP" at bounding box center [137, 237] width 214 height 12
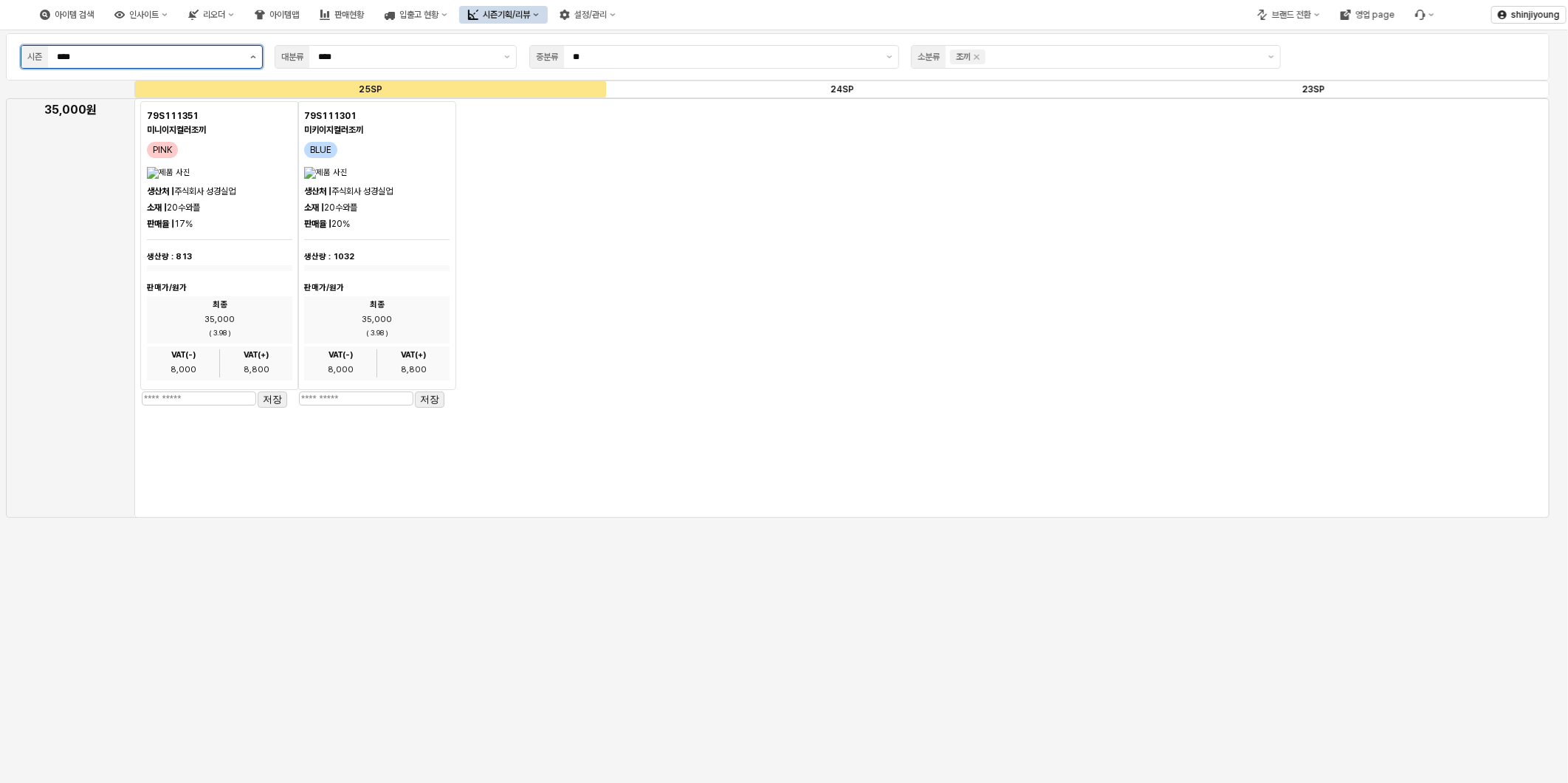
click at [256, 62] on button "제안 사항 표시" at bounding box center [253, 57] width 18 height 22
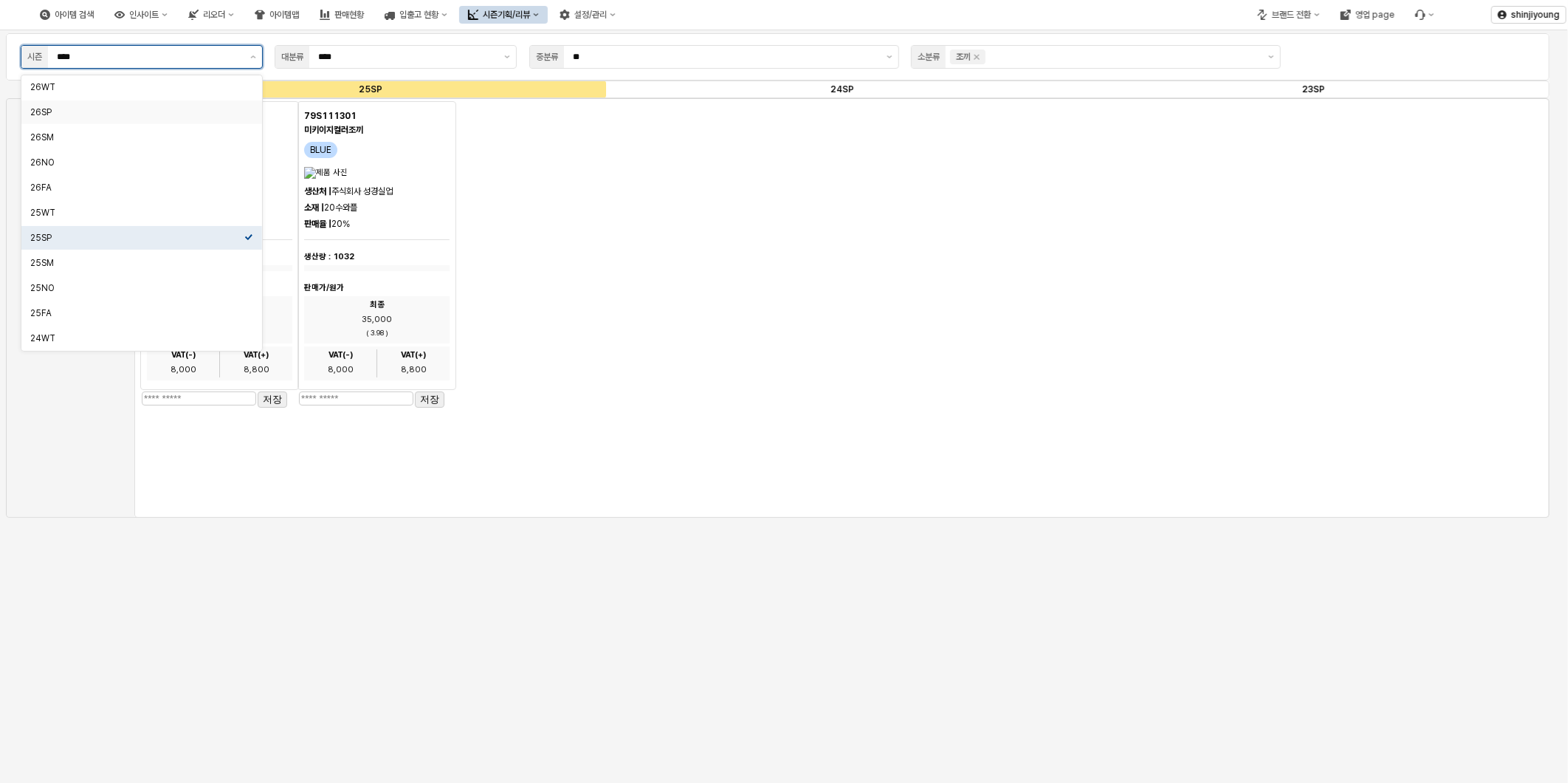
click at [100, 115] on div "26SP" at bounding box center [137, 112] width 214 height 12
type input "****"
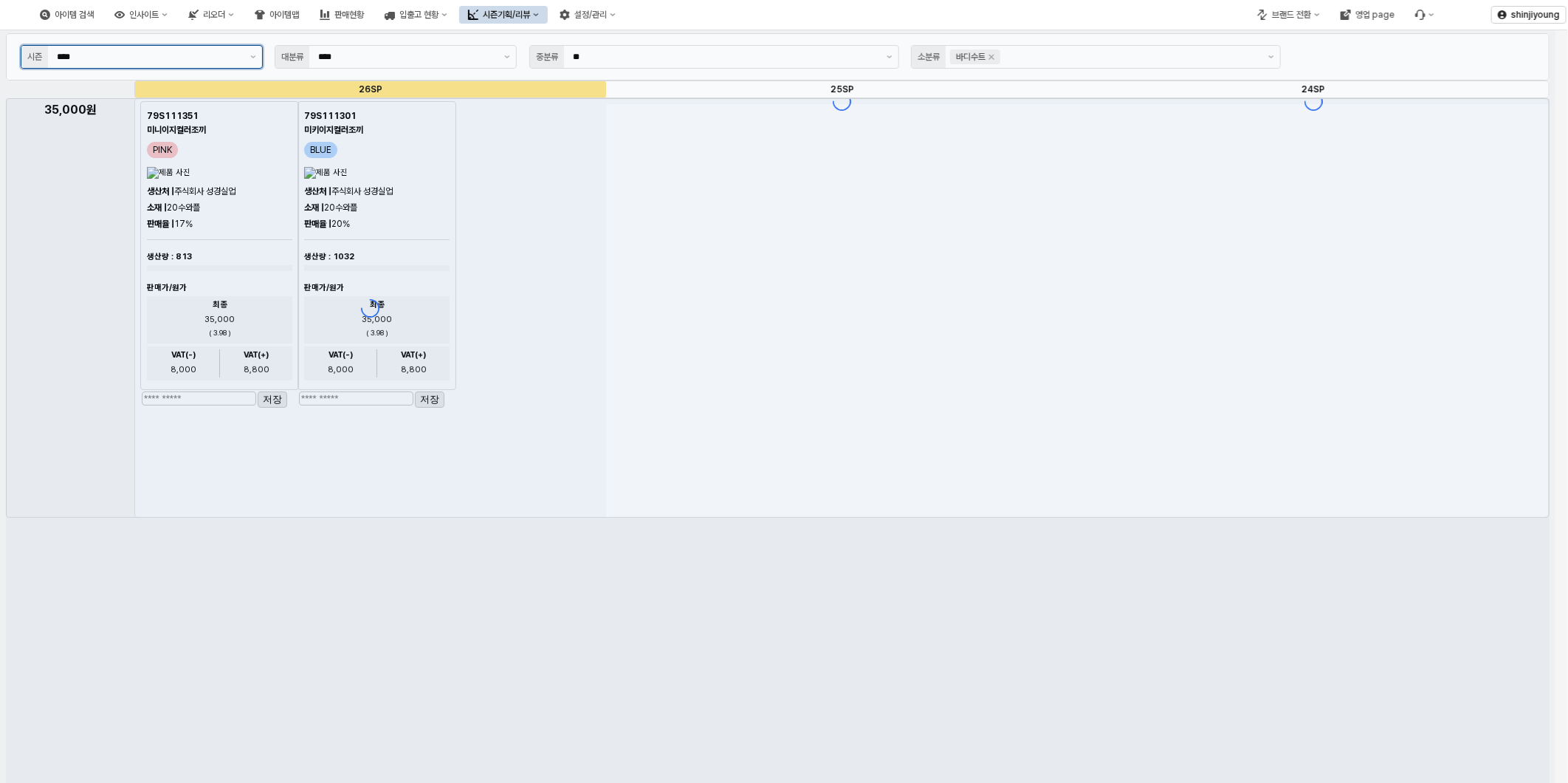
type input "***"
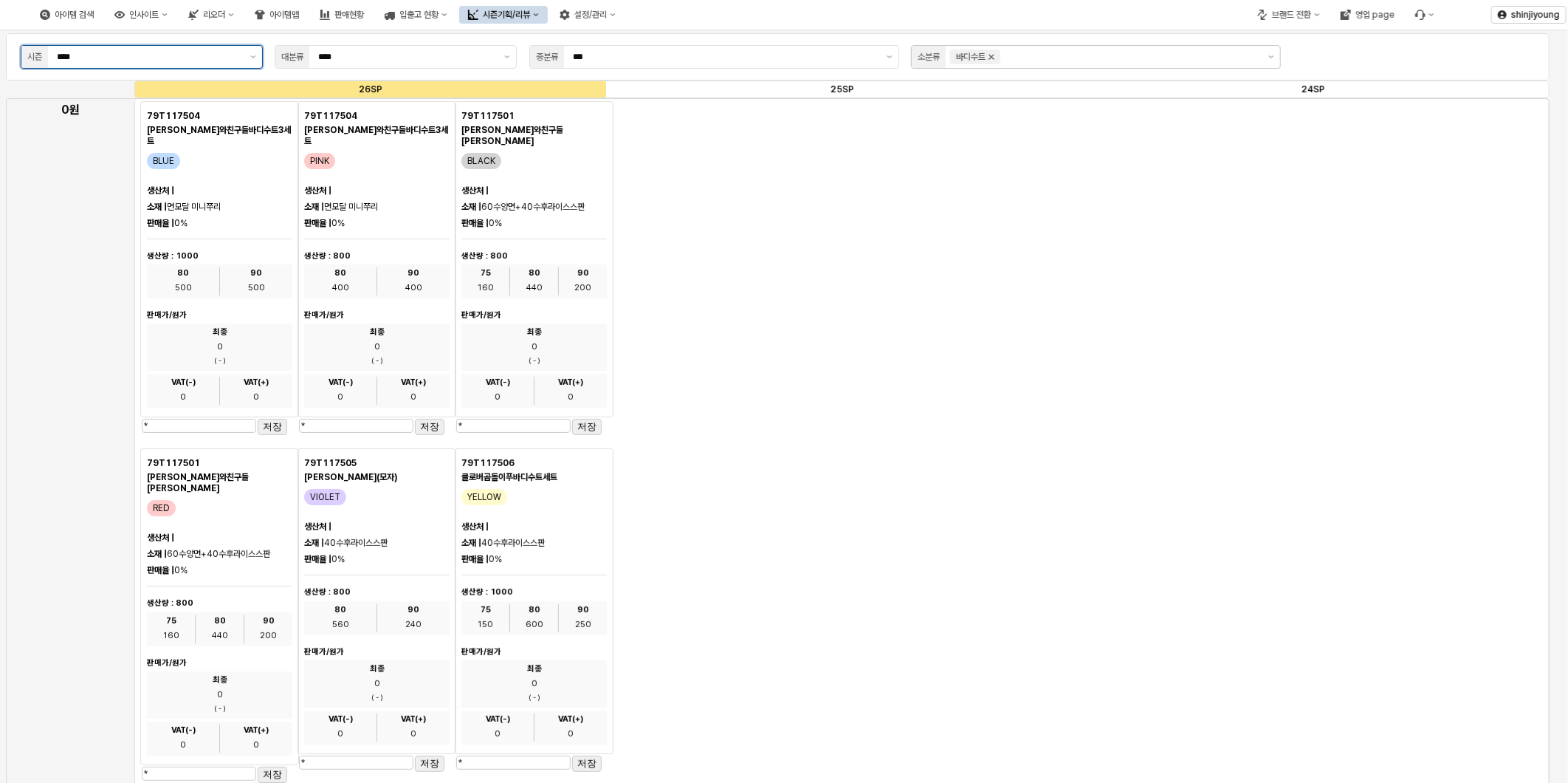
click at [990, 61] on icon "Remove 바디수트" at bounding box center [991, 57] width 12 height 12
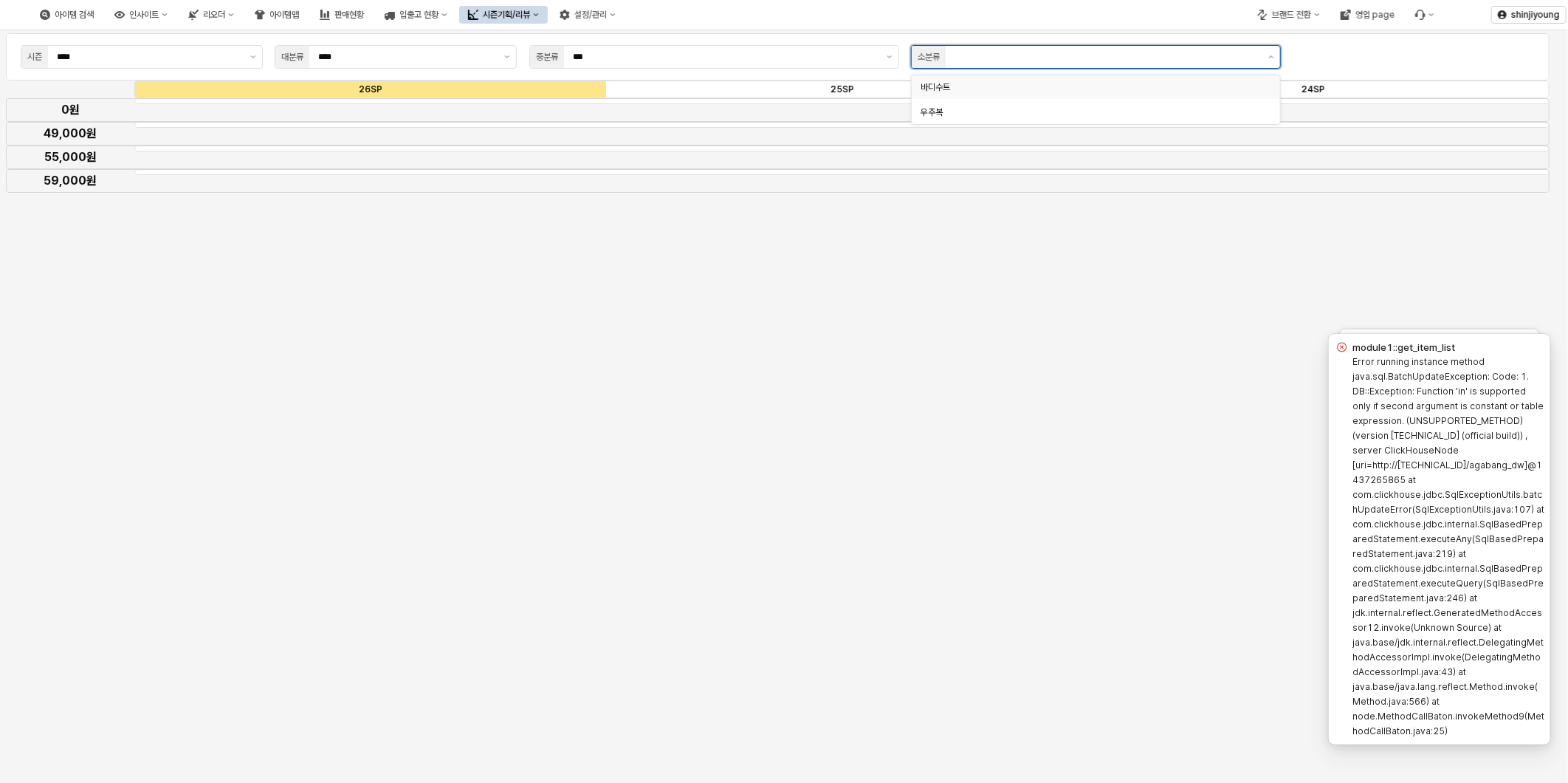
click at [934, 85] on div "바디수트" at bounding box center [1091, 87] width 342 height 12
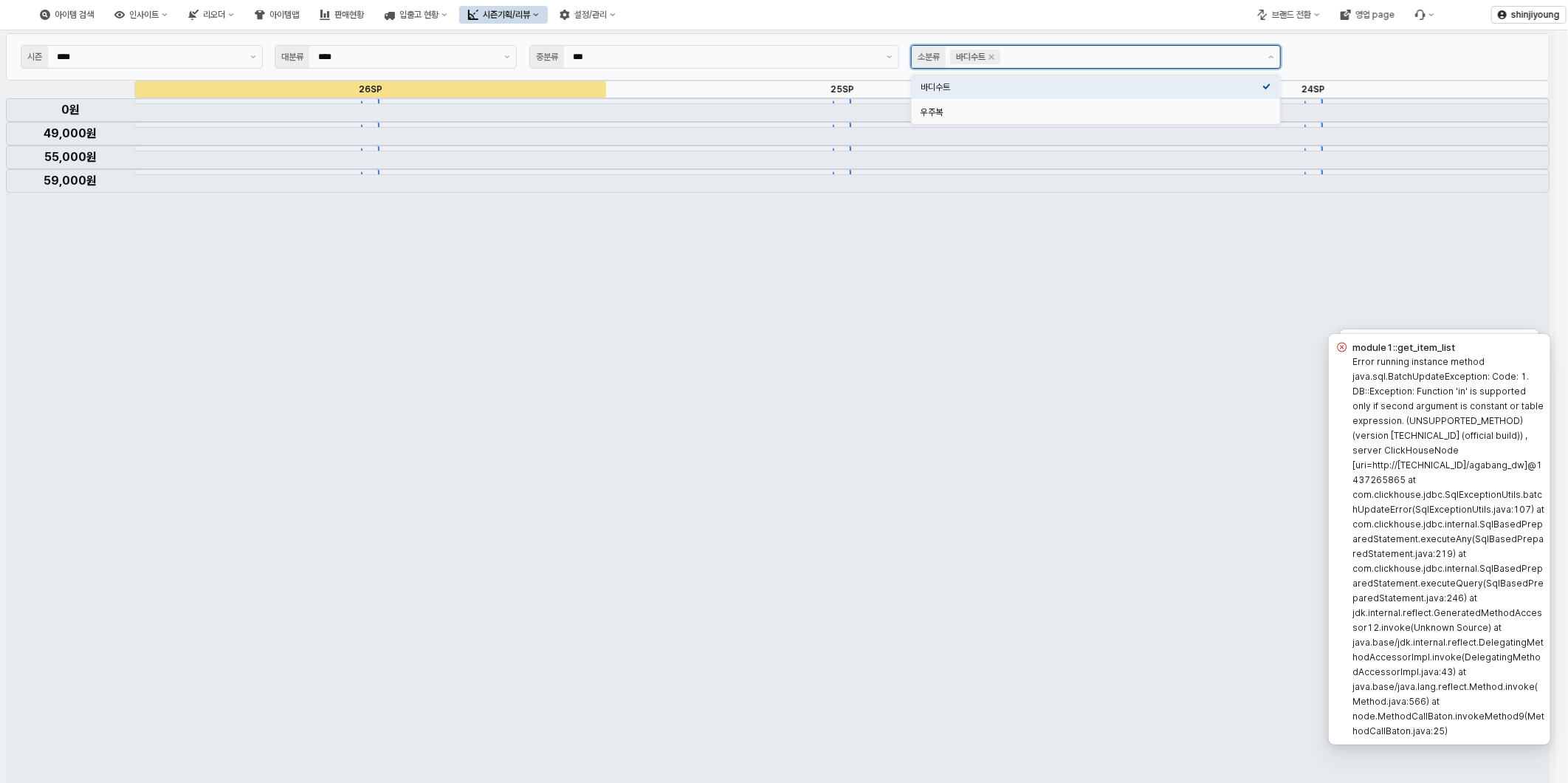
click at [934, 115] on div "우주복" at bounding box center [1091, 112] width 342 height 12
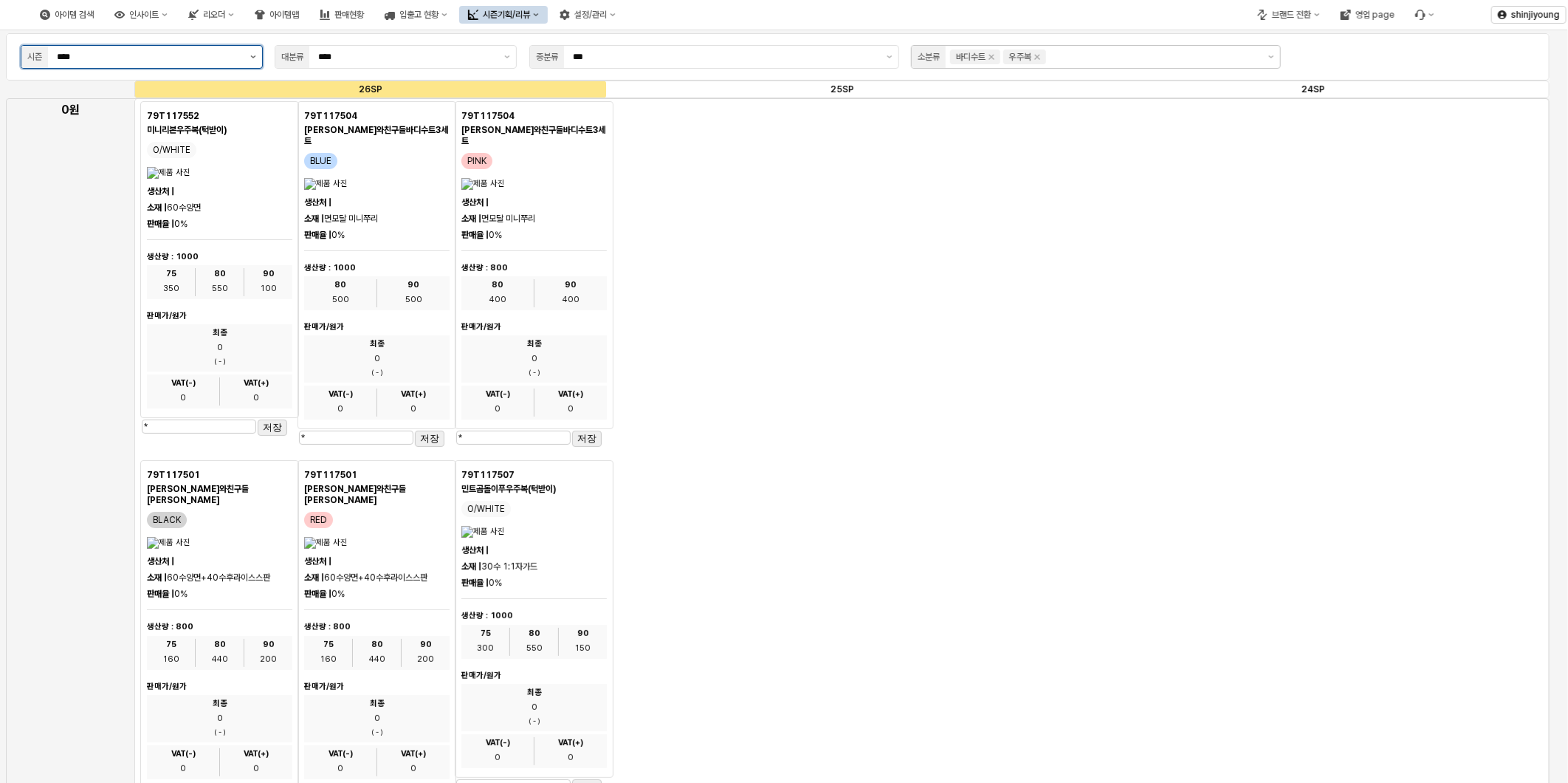
click at [255, 58] on icon "제안 사항 표시" at bounding box center [252, 57] width 6 height 3
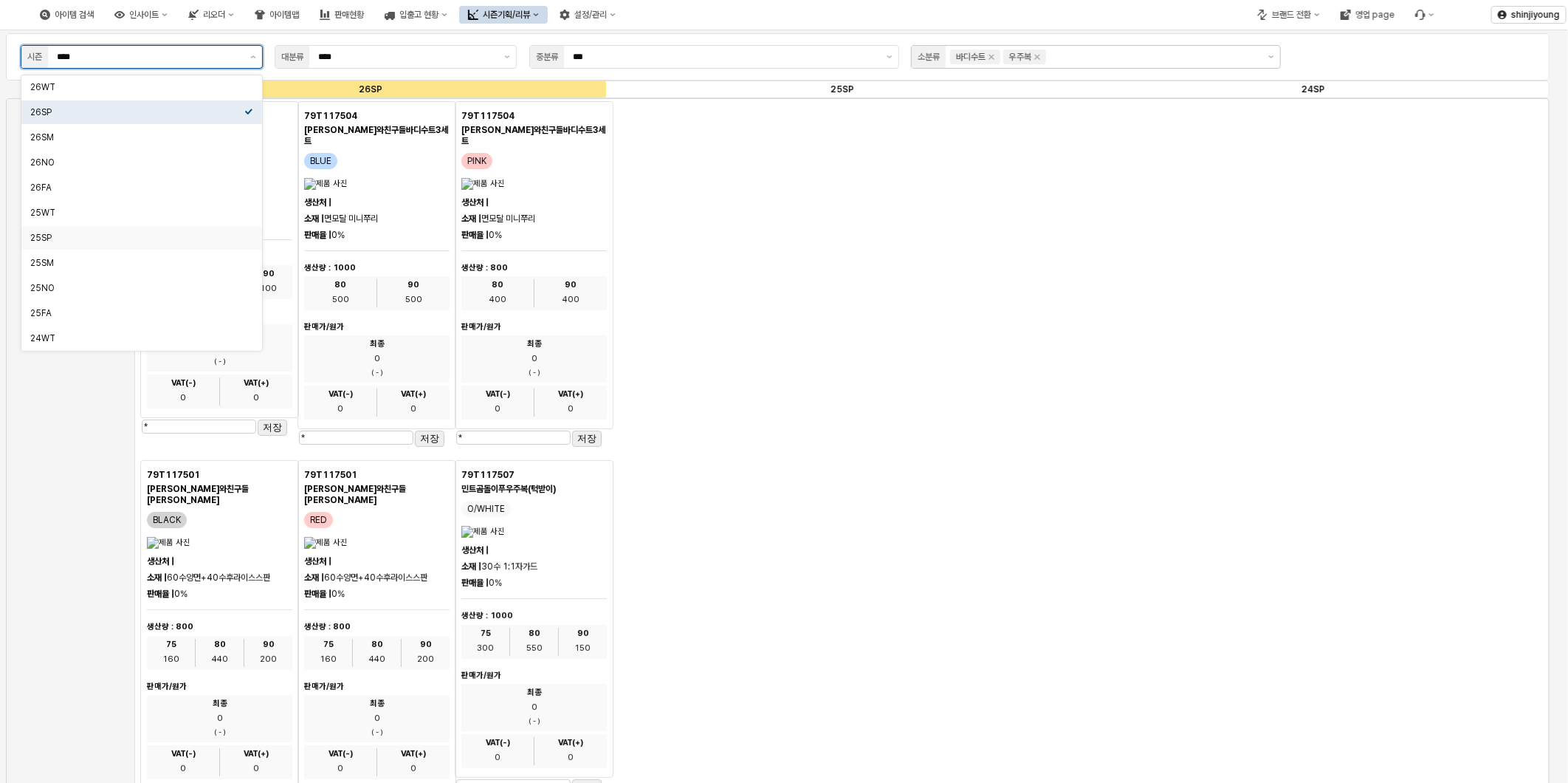
click at [61, 237] on div "25SP" at bounding box center [137, 237] width 214 height 12
type input "****"
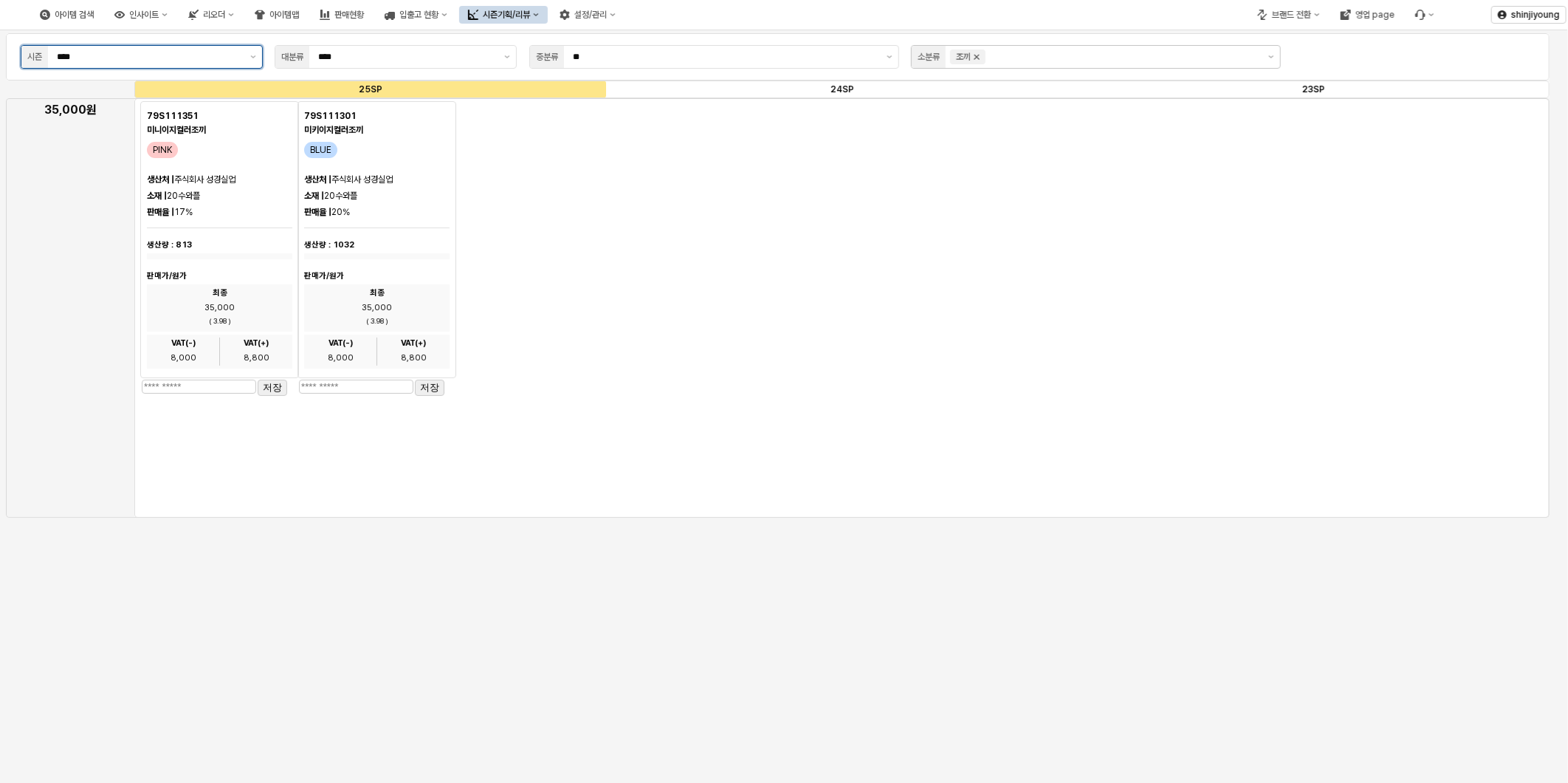
click at [977, 54] on icon "Remove 조끼" at bounding box center [976, 57] width 12 height 12
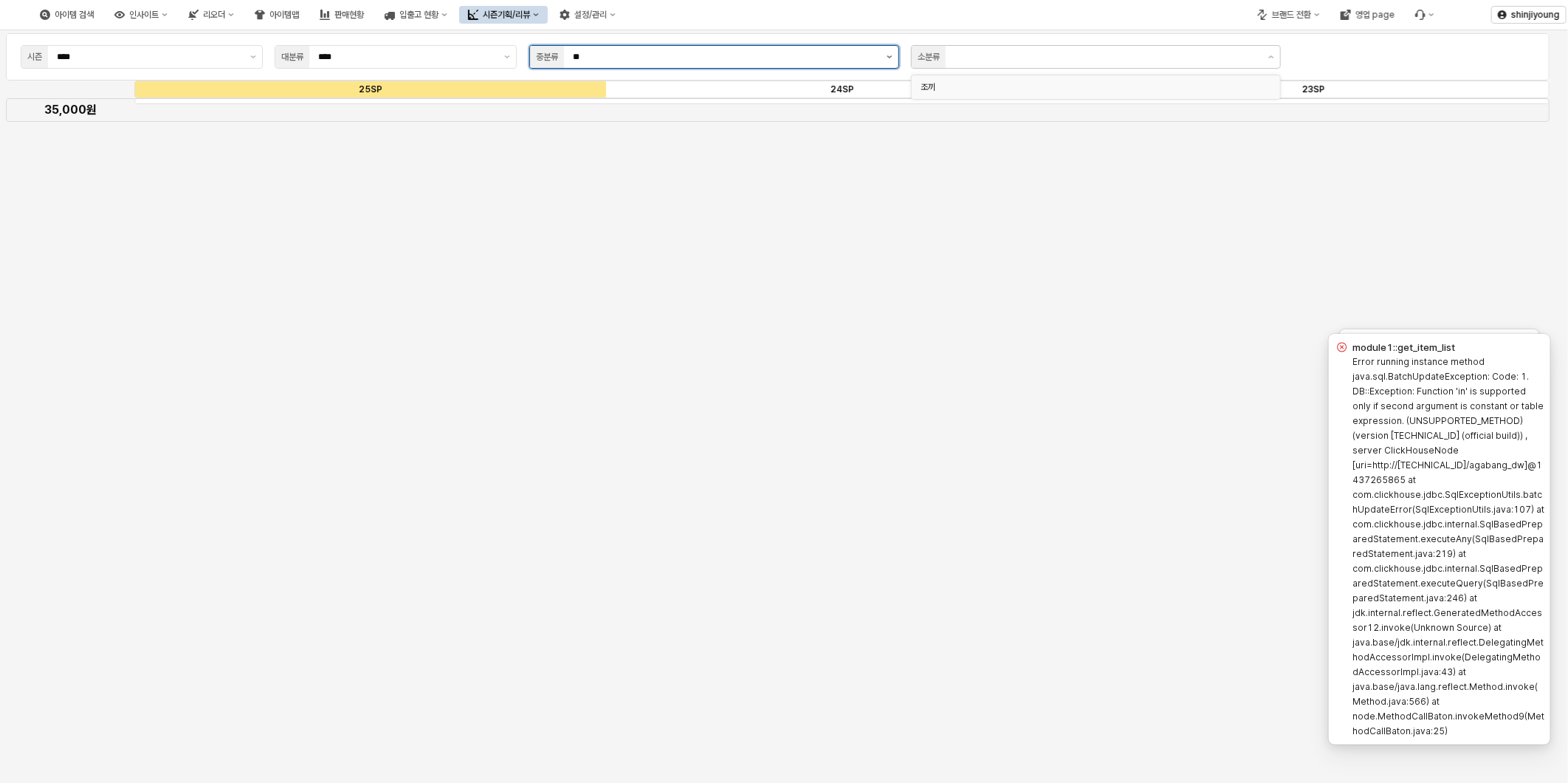
click at [895, 57] on button "제안 사항 표시" at bounding box center [889, 57] width 18 height 22
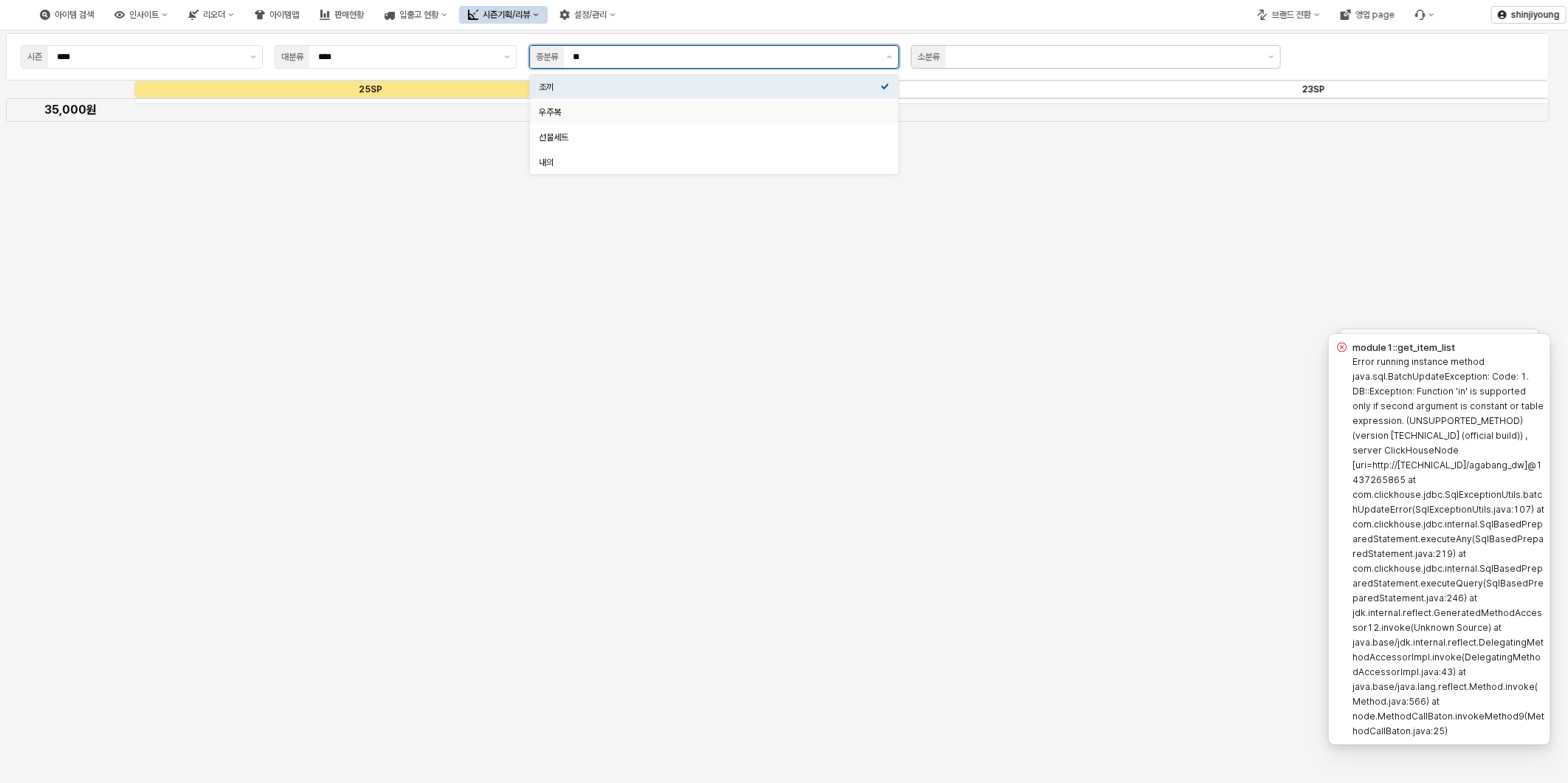
click at [541, 107] on div "우주복" at bounding box center [710, 112] width 342 height 12
type input "***"
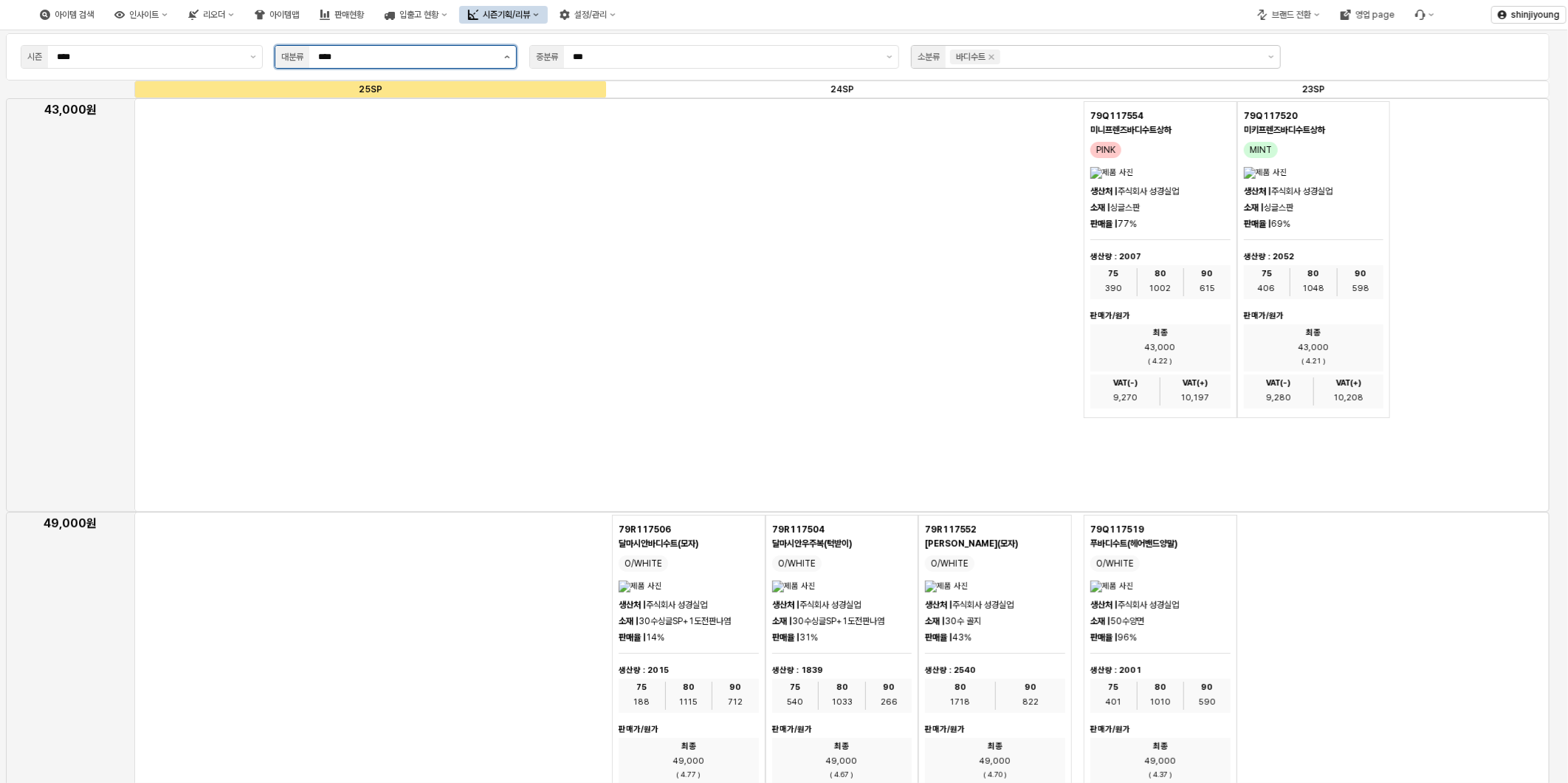
click at [504, 58] on icon "제안 사항 표시" at bounding box center [506, 57] width 6 height 3
click at [404, 119] on div "시즌의류" at bounding box center [391, 112] width 214 height 14
type input "****"
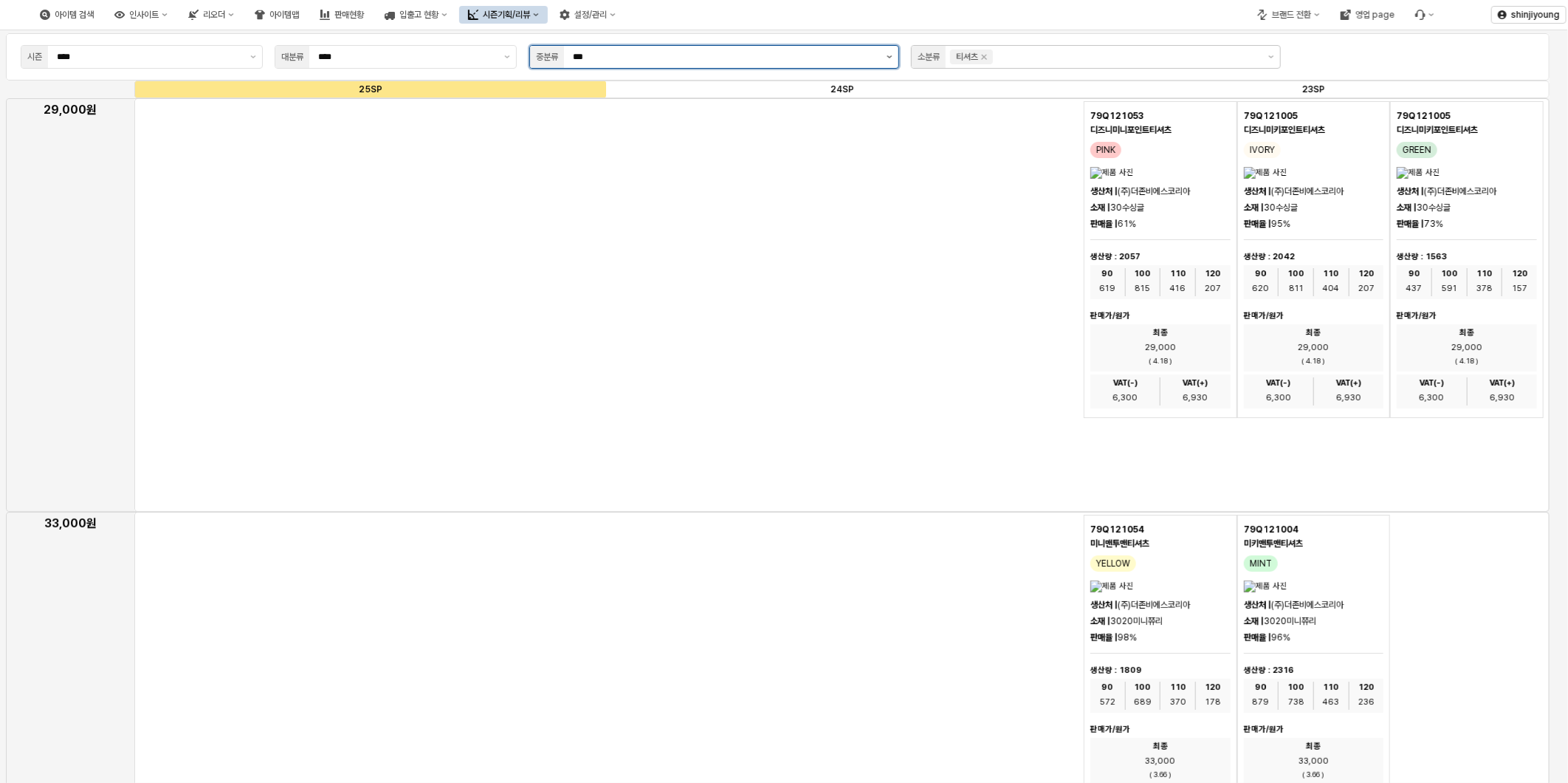
click at [887, 54] on button "제안 사항 표시" at bounding box center [889, 57] width 18 height 22
click at [637, 119] on div "OUTER" at bounding box center [710, 112] width 342 height 14
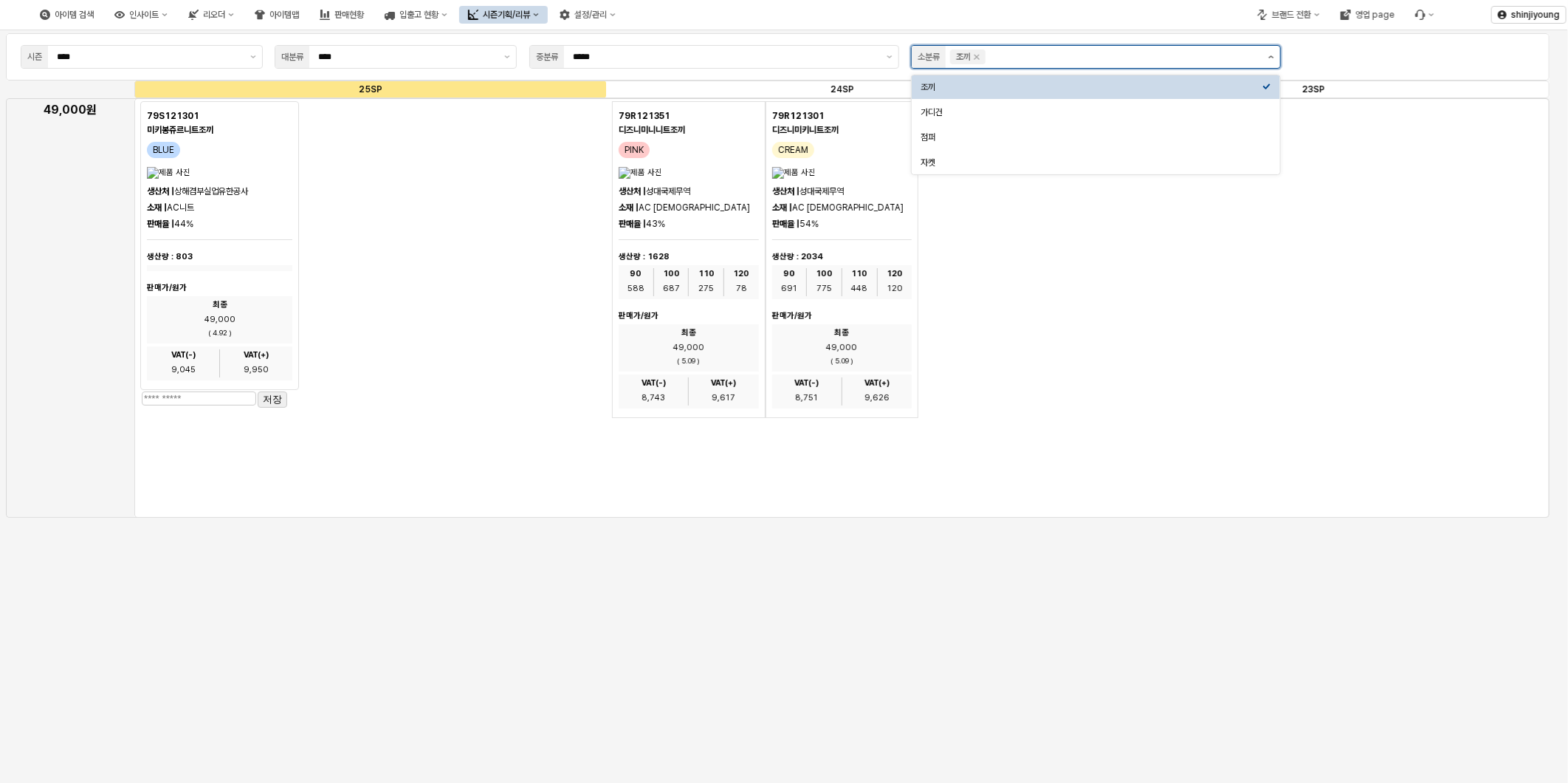
click at [1270, 56] on icon "제안 사항 표시" at bounding box center [1271, 57] width 6 height 3
click at [1006, 118] on div "가디건" at bounding box center [1091, 112] width 342 height 12
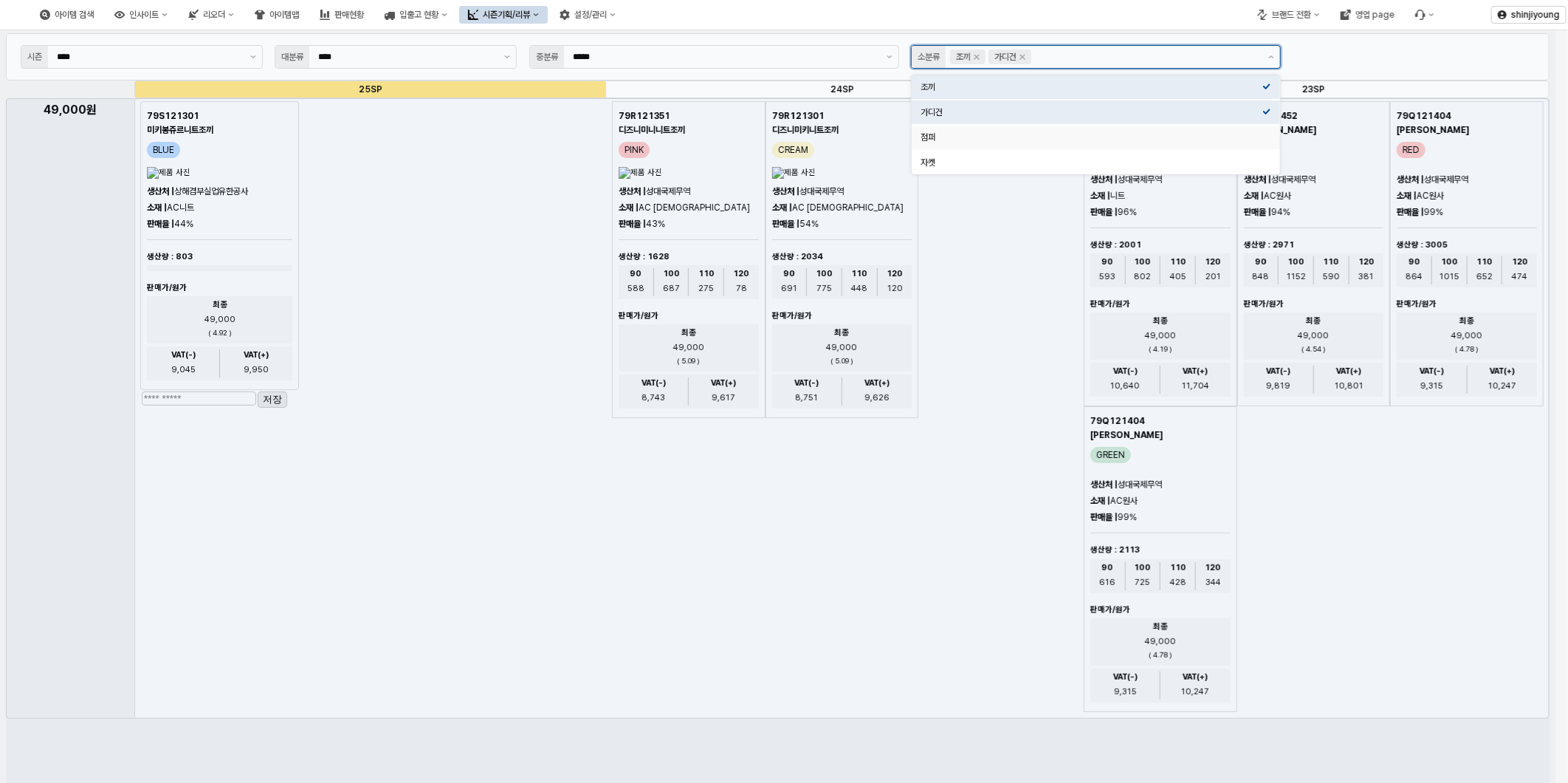
click at [988, 135] on div "점퍼" at bounding box center [1091, 137] width 342 height 12
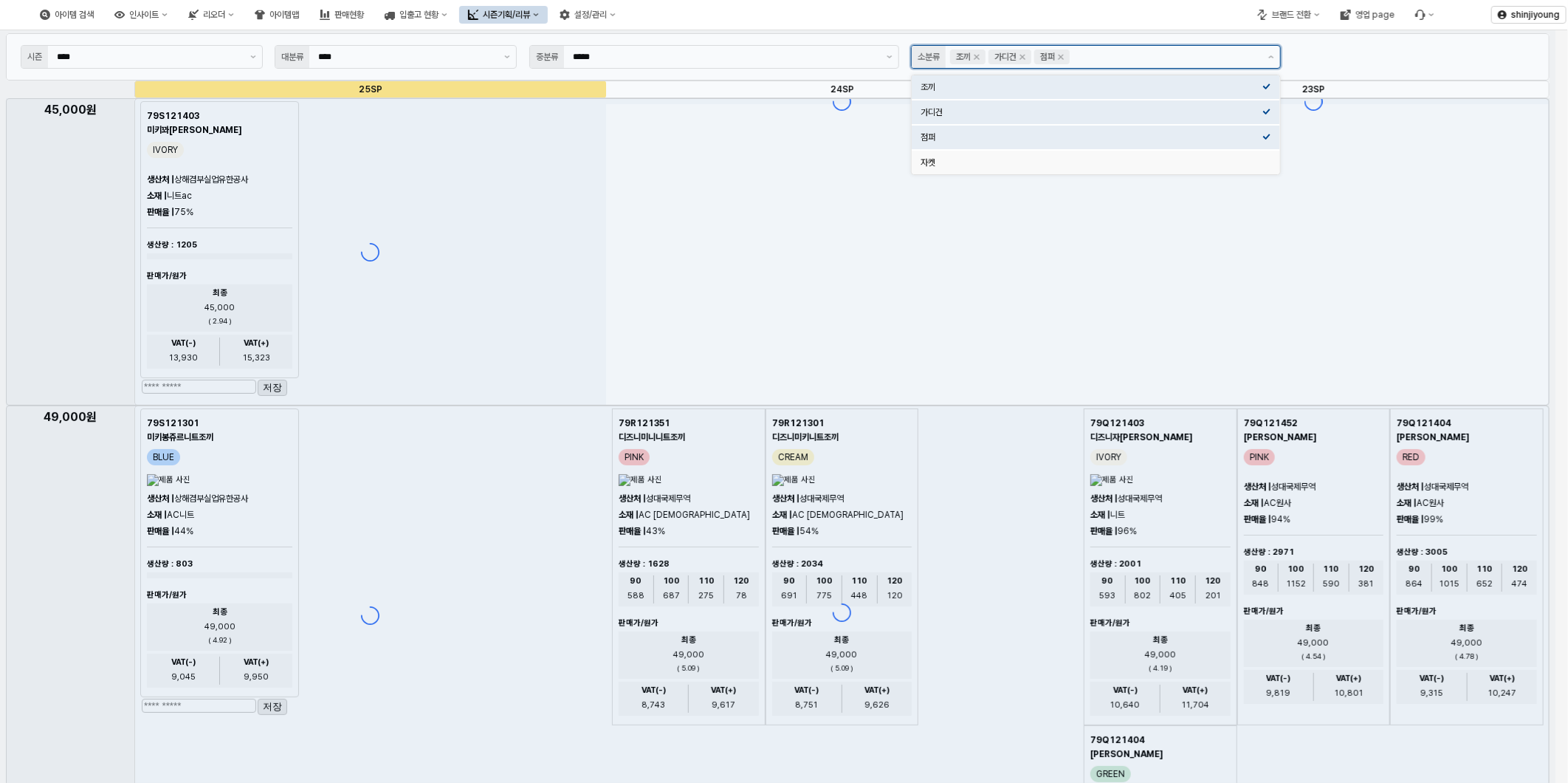
click at [978, 161] on div "자켓" at bounding box center [1091, 162] width 342 height 12
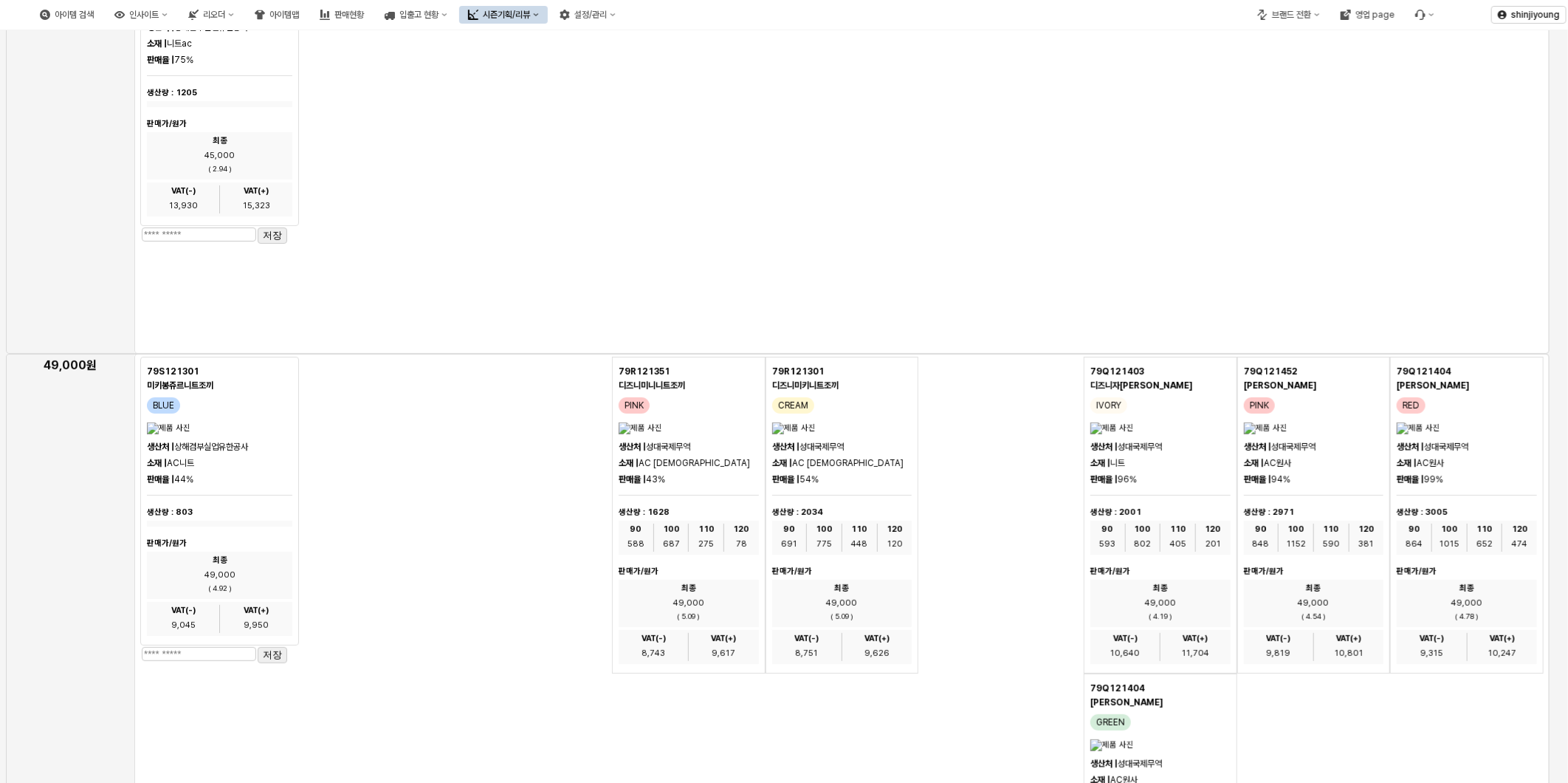
scroll to position [15, 0]
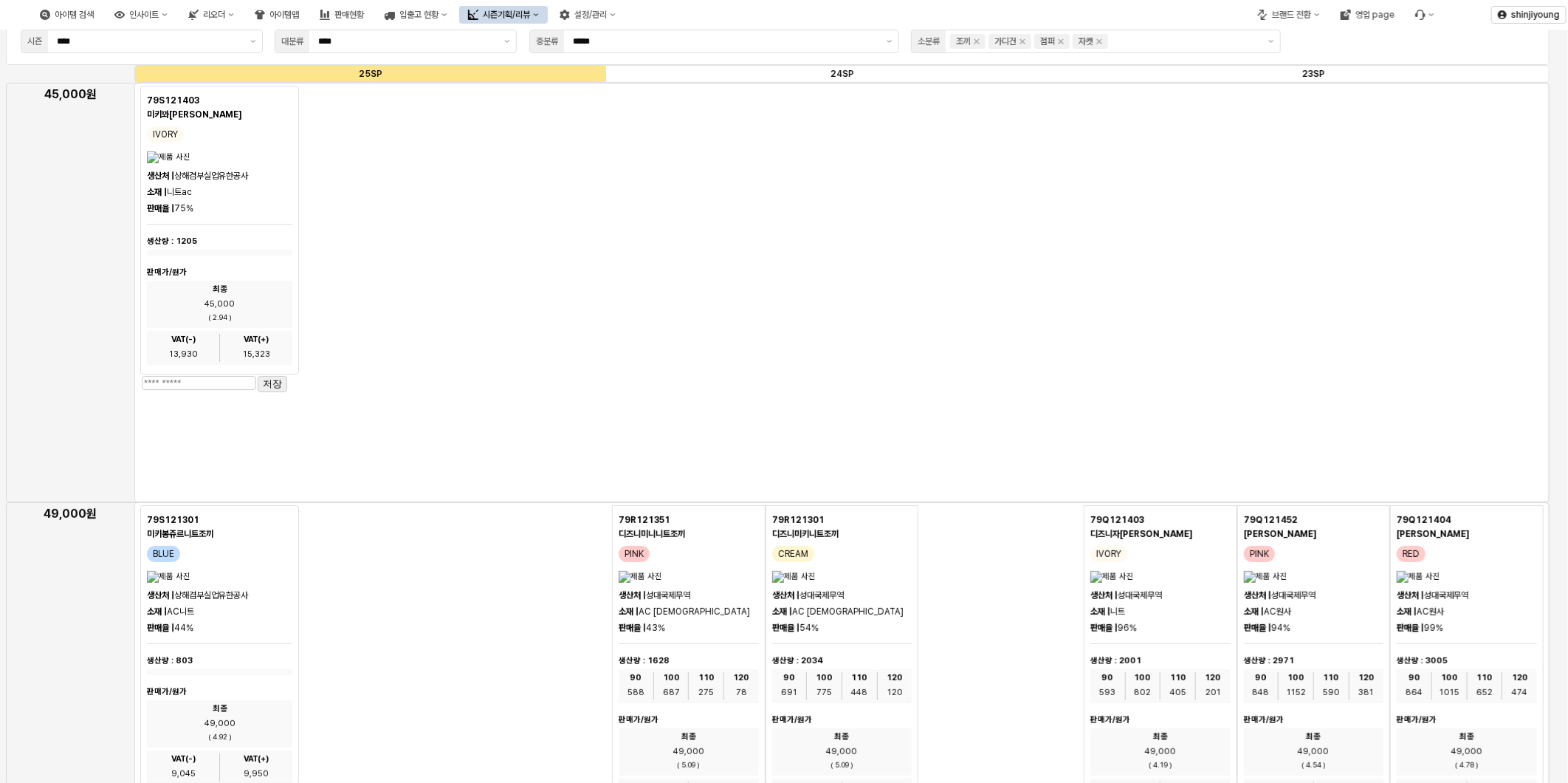
click at [558, 317] on div "79S121403 미키꽈배기가디건 IVORY 생산처 | 상해겸부실업유한공사 소재 | 니트ac 판매율 | 75% 생산량 : 1205 판매가/원가…" at bounding box center [370, 240] width 460 height 308
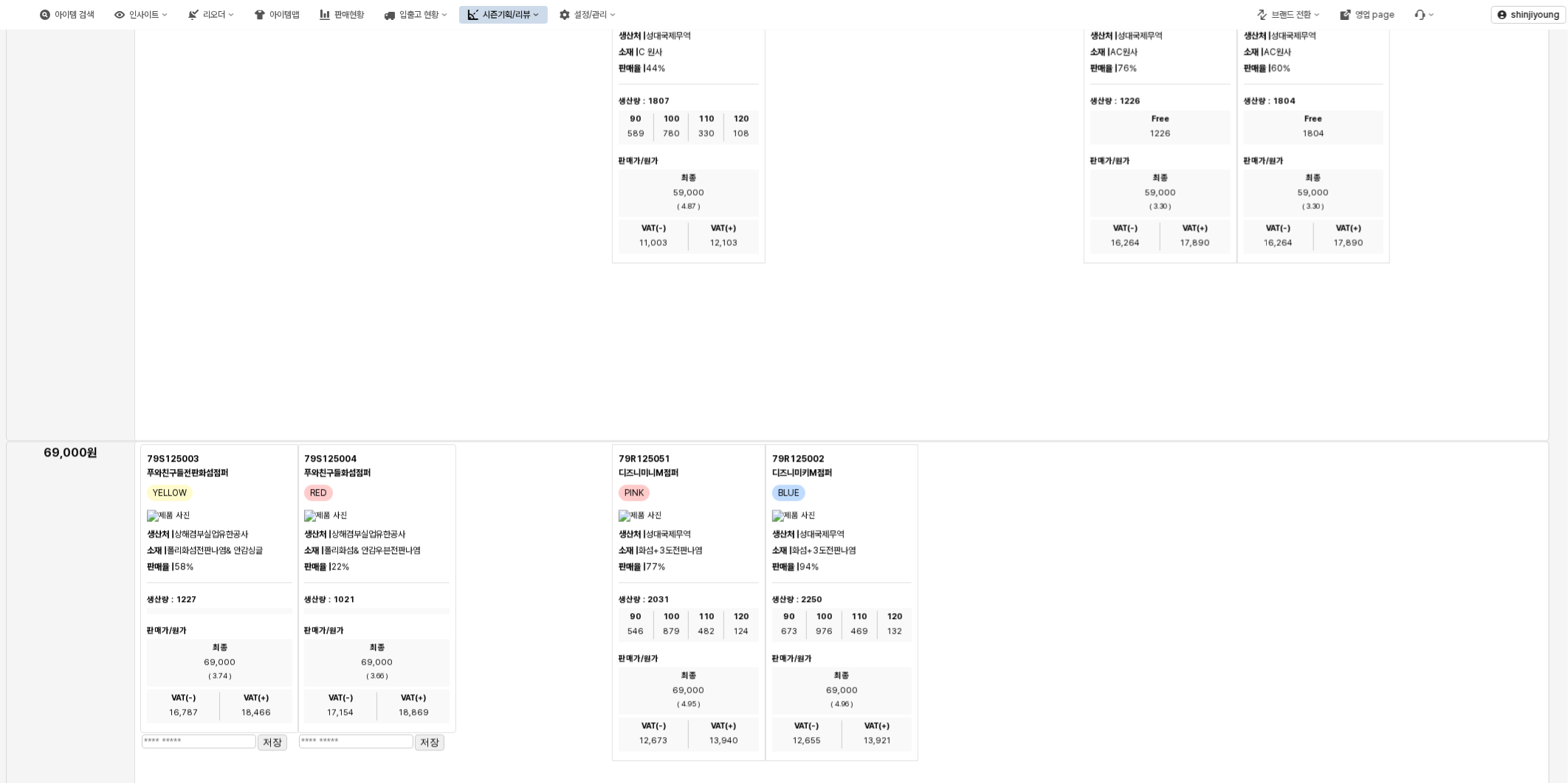
scroll to position [2395, 0]
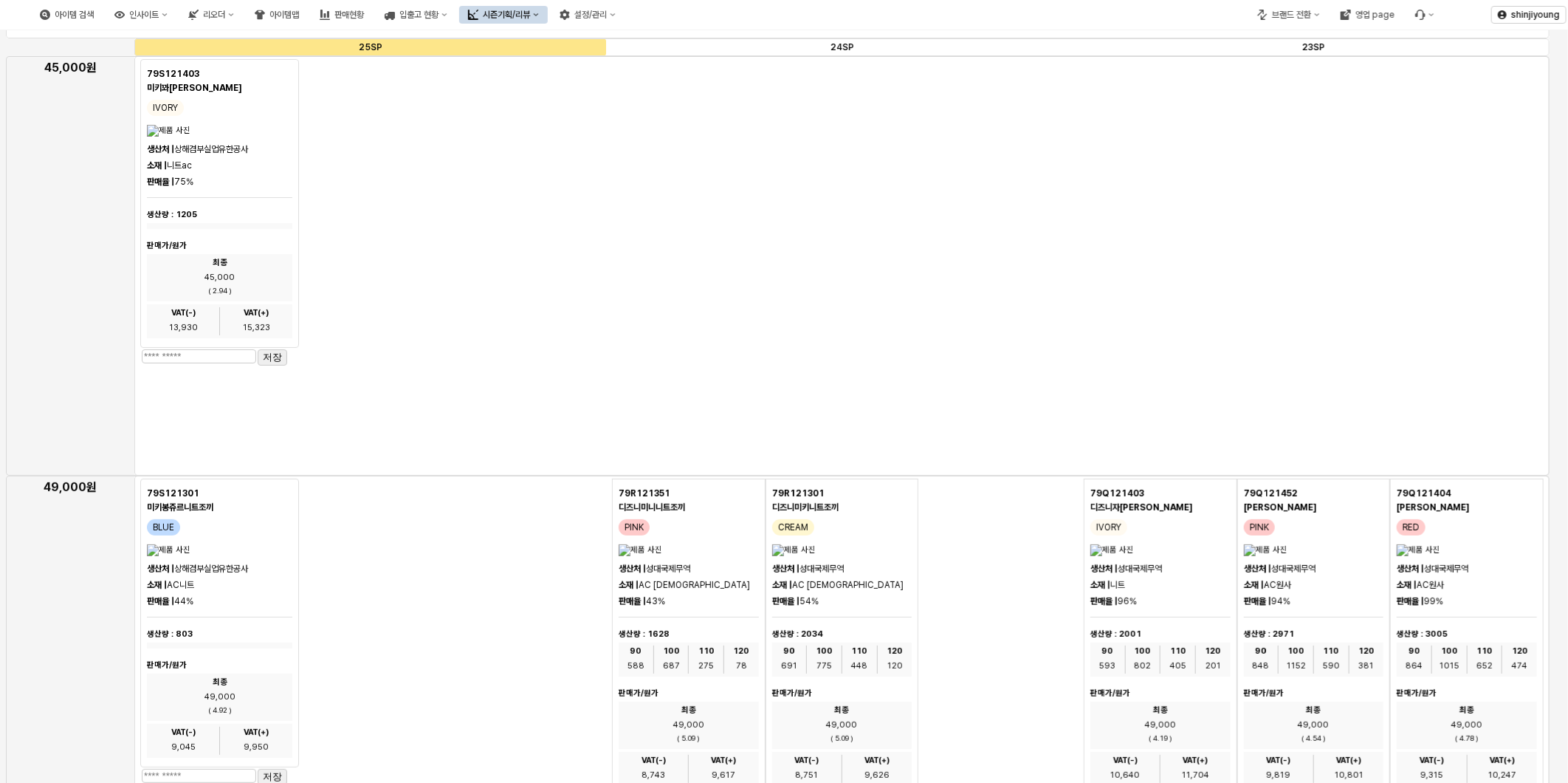
scroll to position [0, 0]
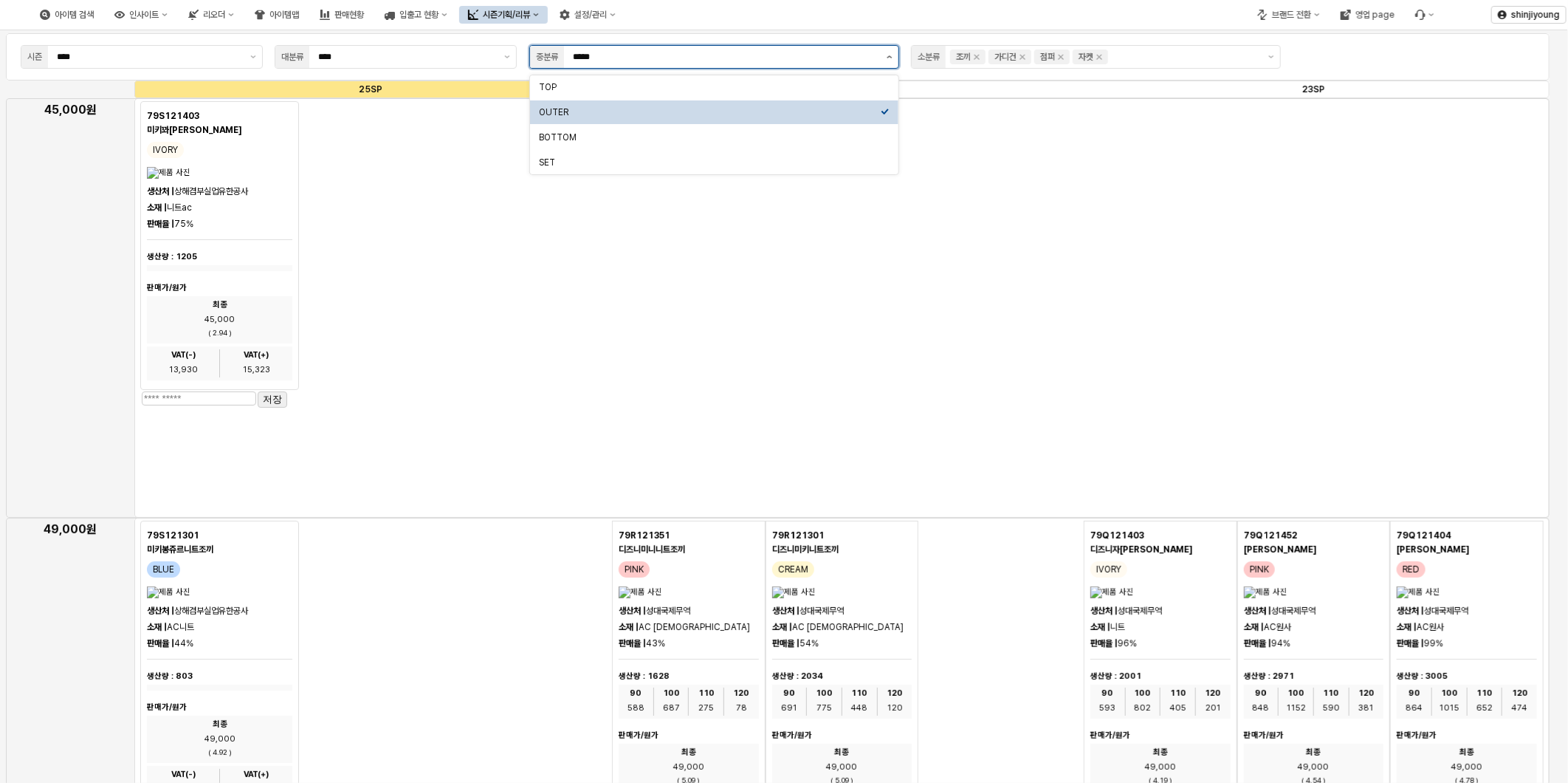
click at [894, 53] on button "제안 사항 표시" at bounding box center [889, 57] width 18 height 22
click at [623, 83] on div "TOP" at bounding box center [710, 87] width 342 height 12
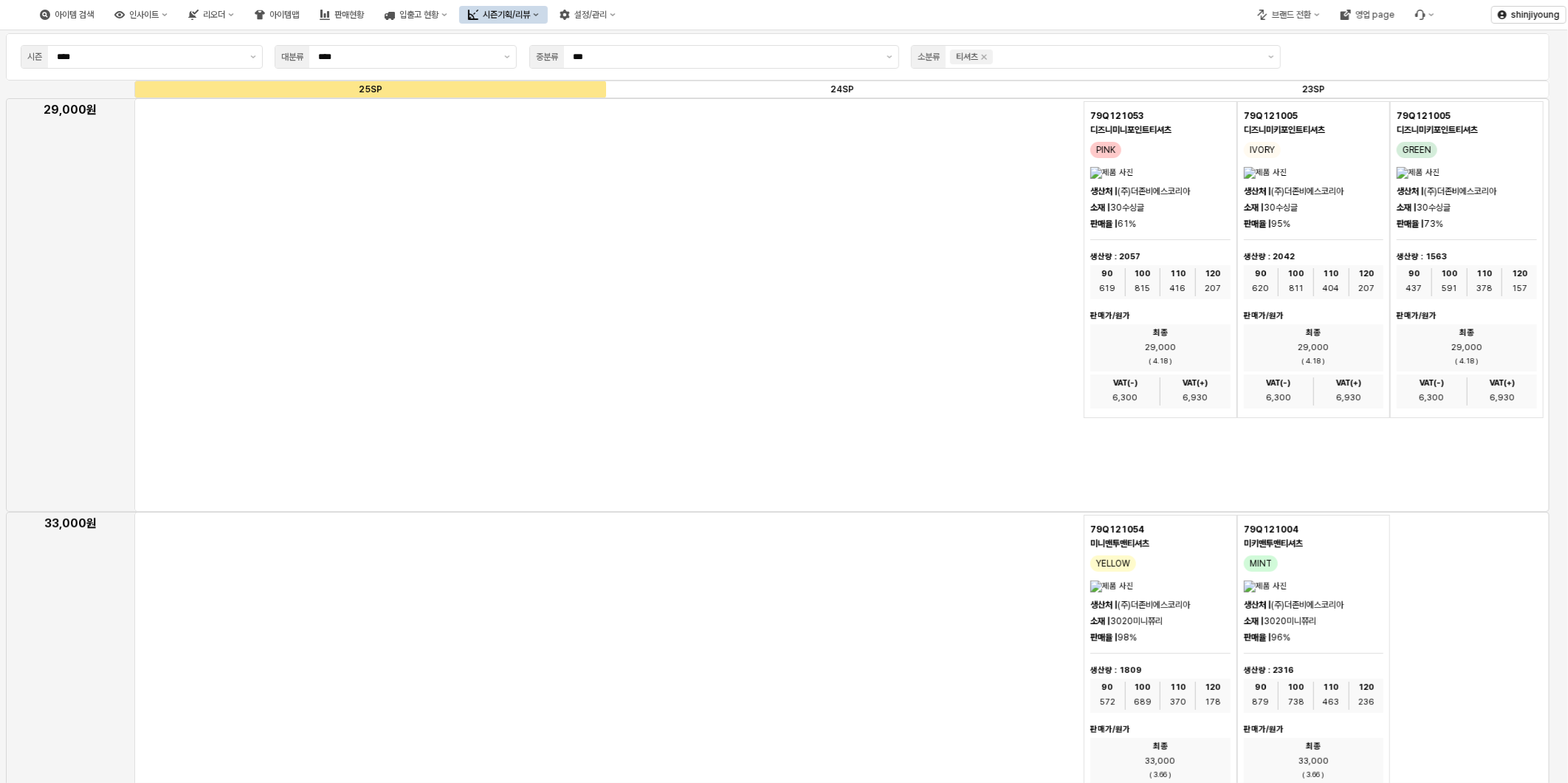
click at [713, 578] on div "App Frame" at bounding box center [842, 718] width 1415 height 414
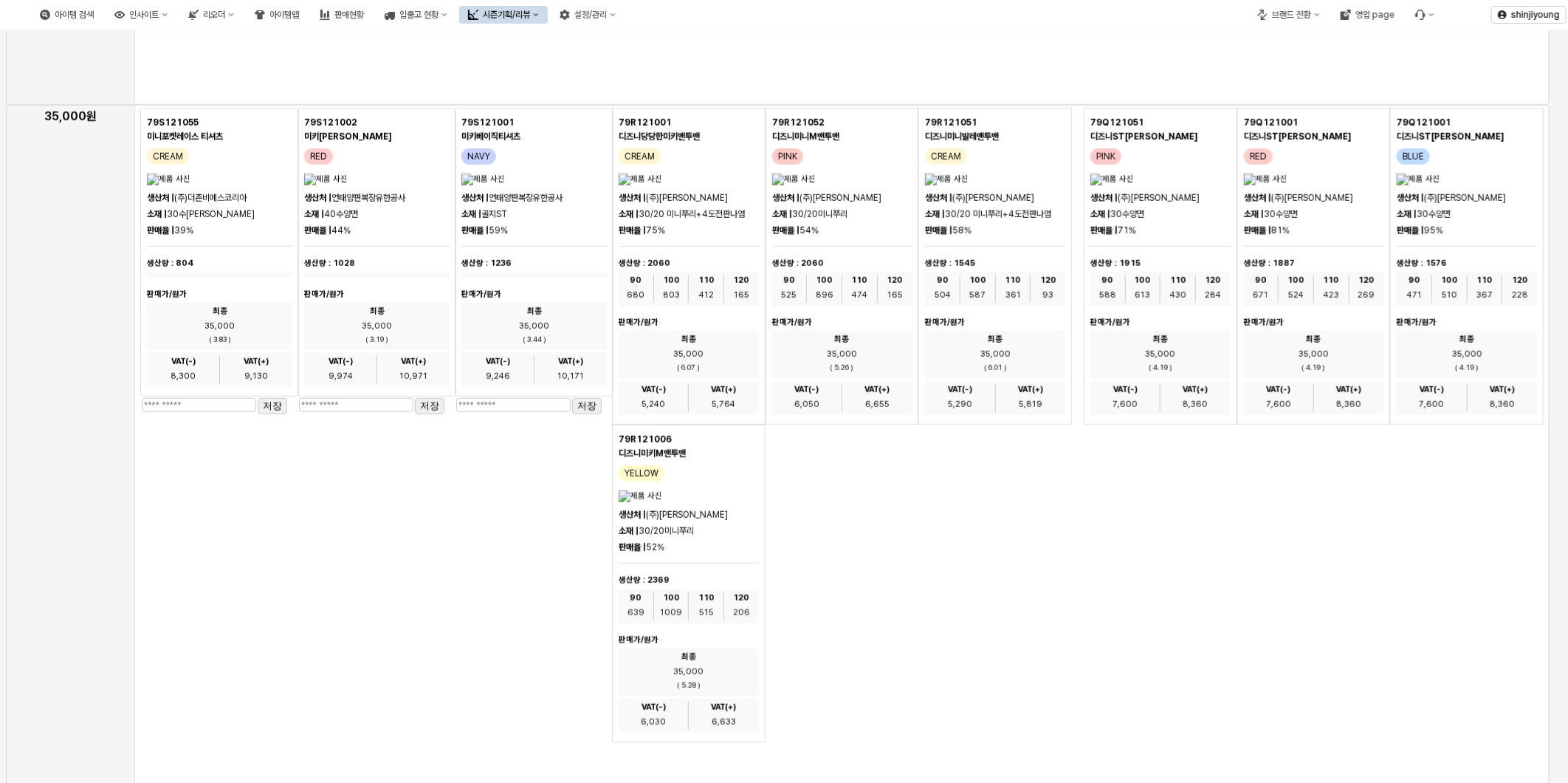
scroll to position [738, 0]
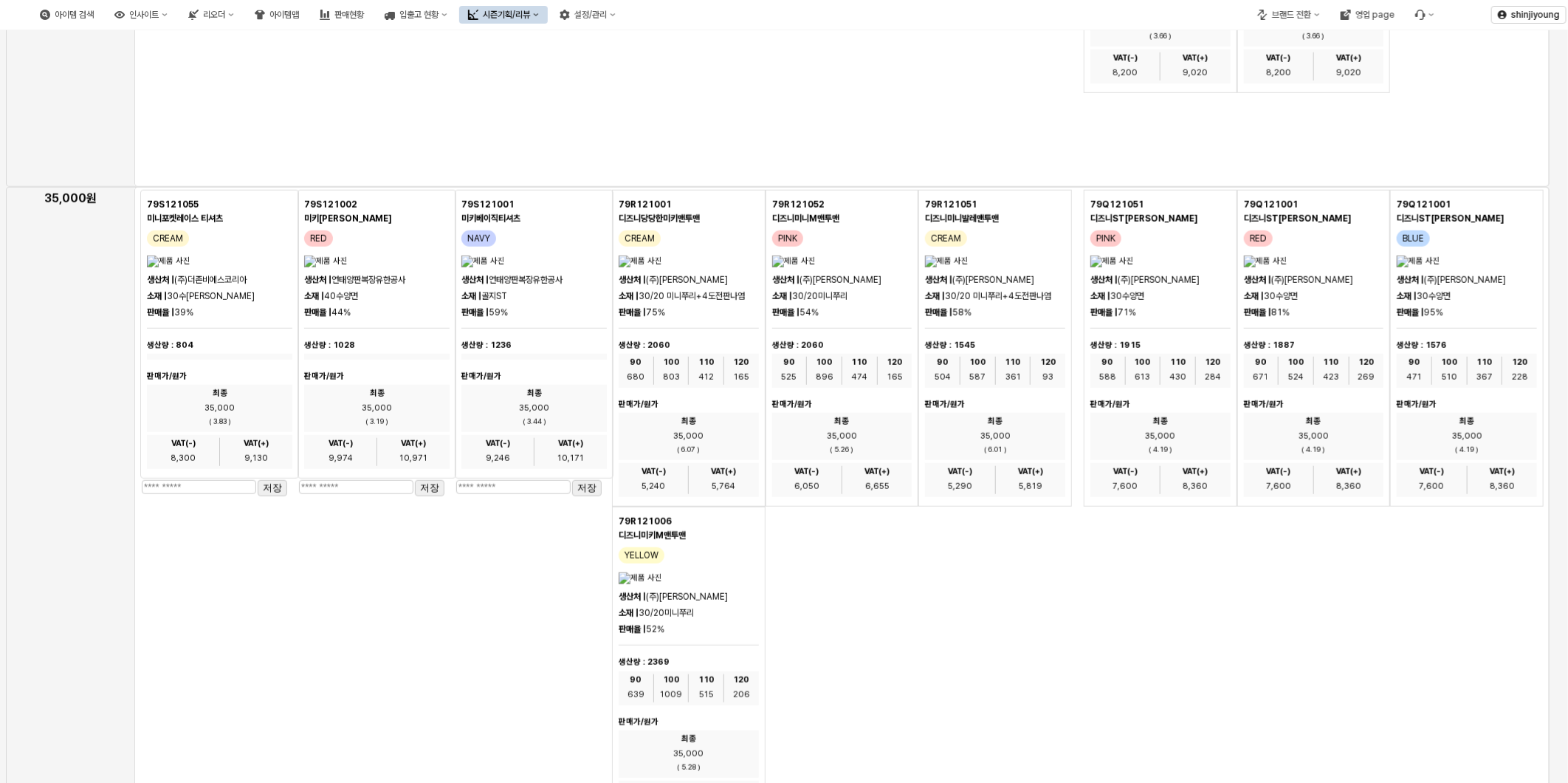
click at [453, 702] on div "App Frame" at bounding box center [842, 594] width 1415 height 815
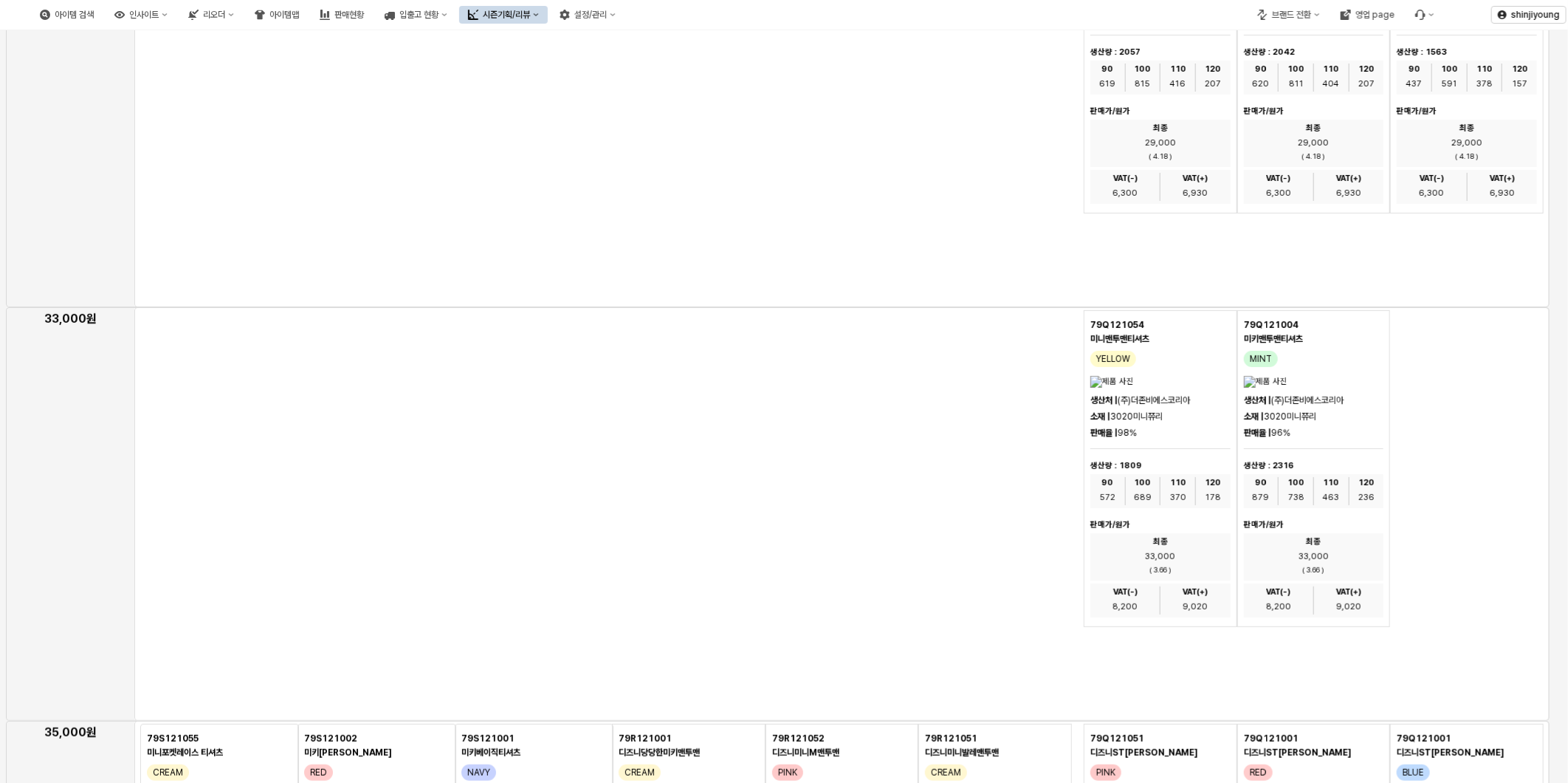
scroll to position [0, 0]
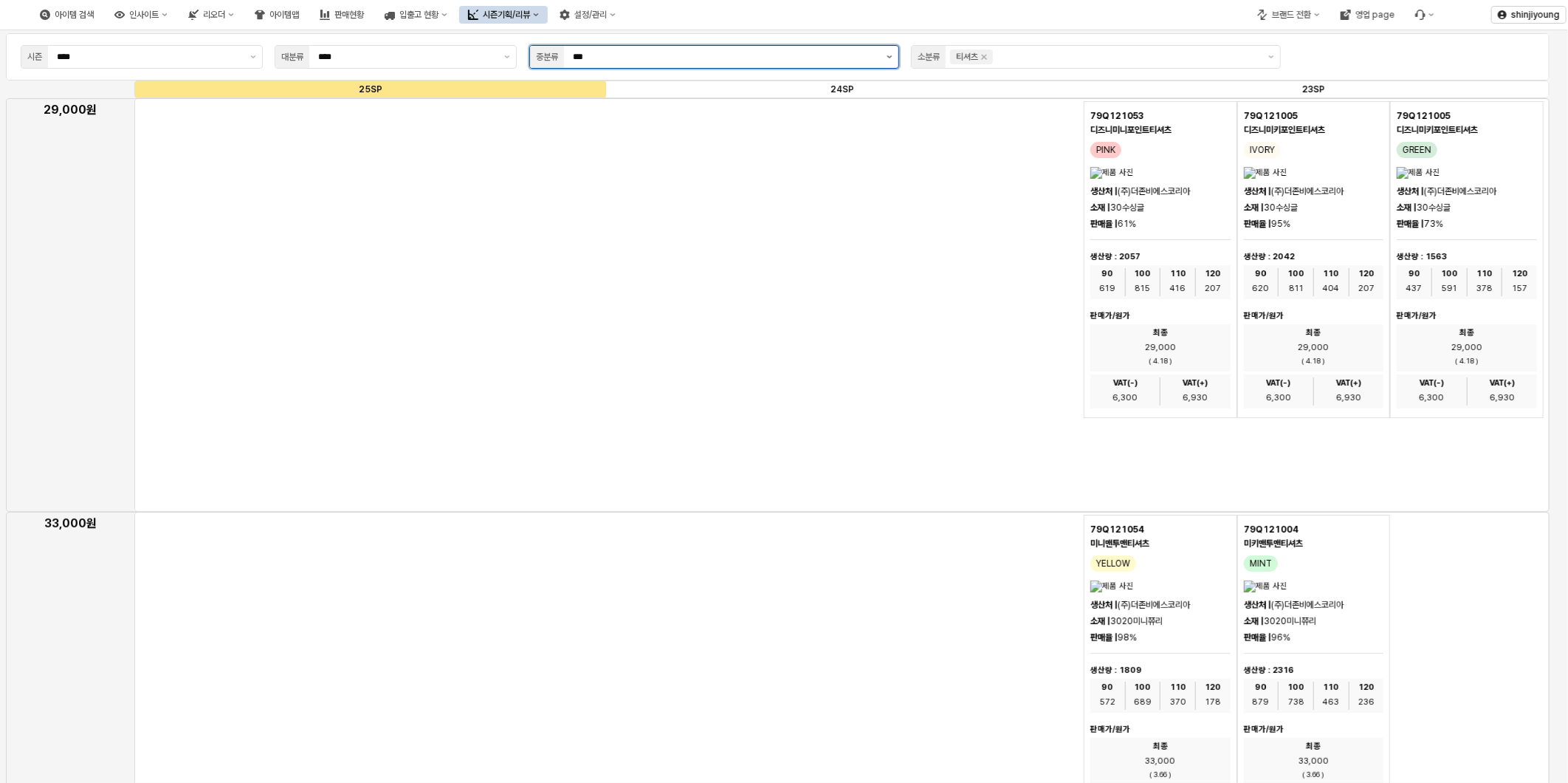
click at [888, 57] on icon "제안 사항 표시" at bounding box center [889, 57] width 5 height 3
click at [606, 127] on div "BOTTOM" at bounding box center [714, 137] width 369 height 23
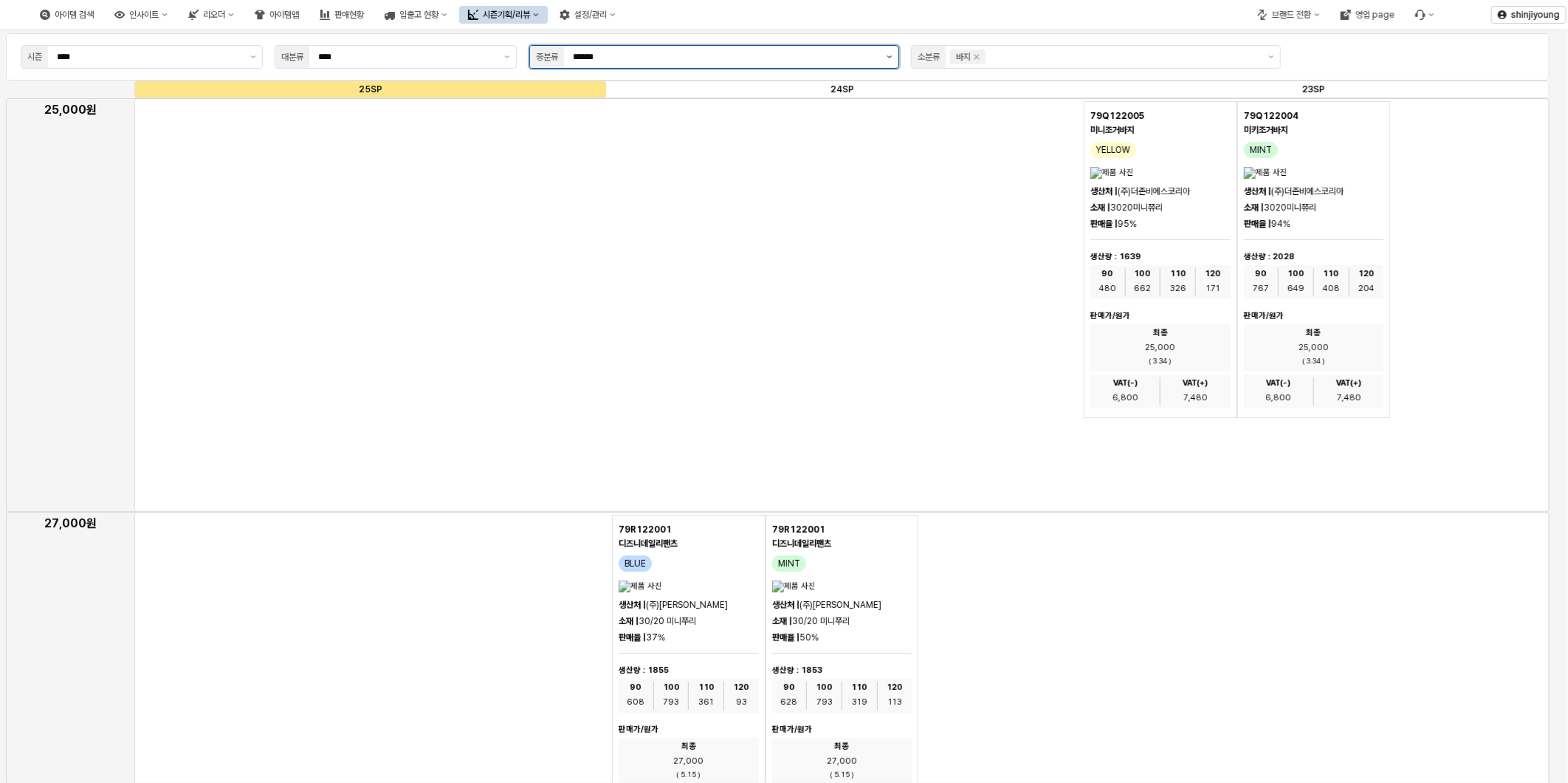
click at [896, 53] on button "제안 사항 표시" at bounding box center [889, 57] width 18 height 22
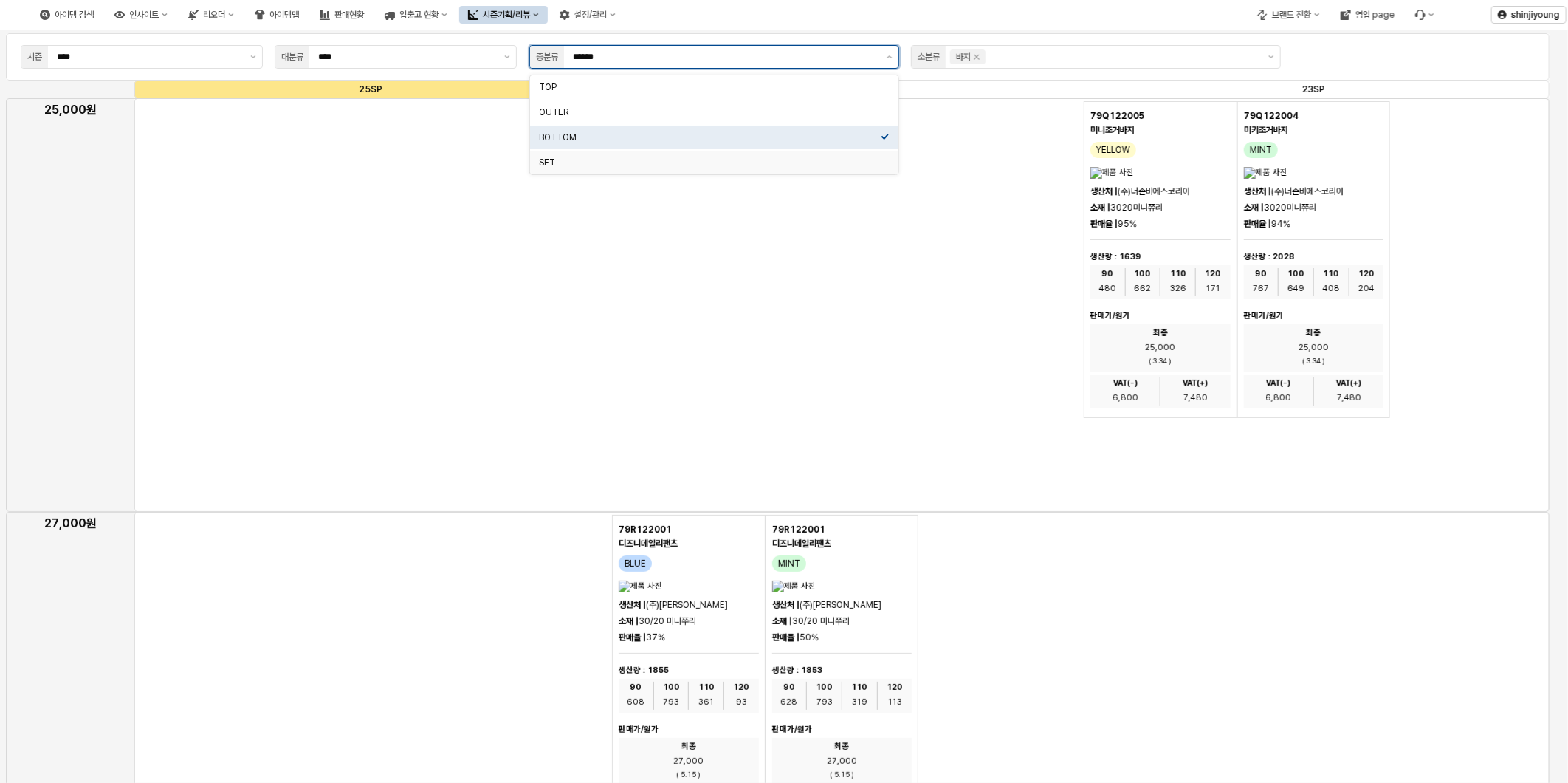
click at [641, 155] on div "SET" at bounding box center [710, 162] width 342 height 14
type input "***"
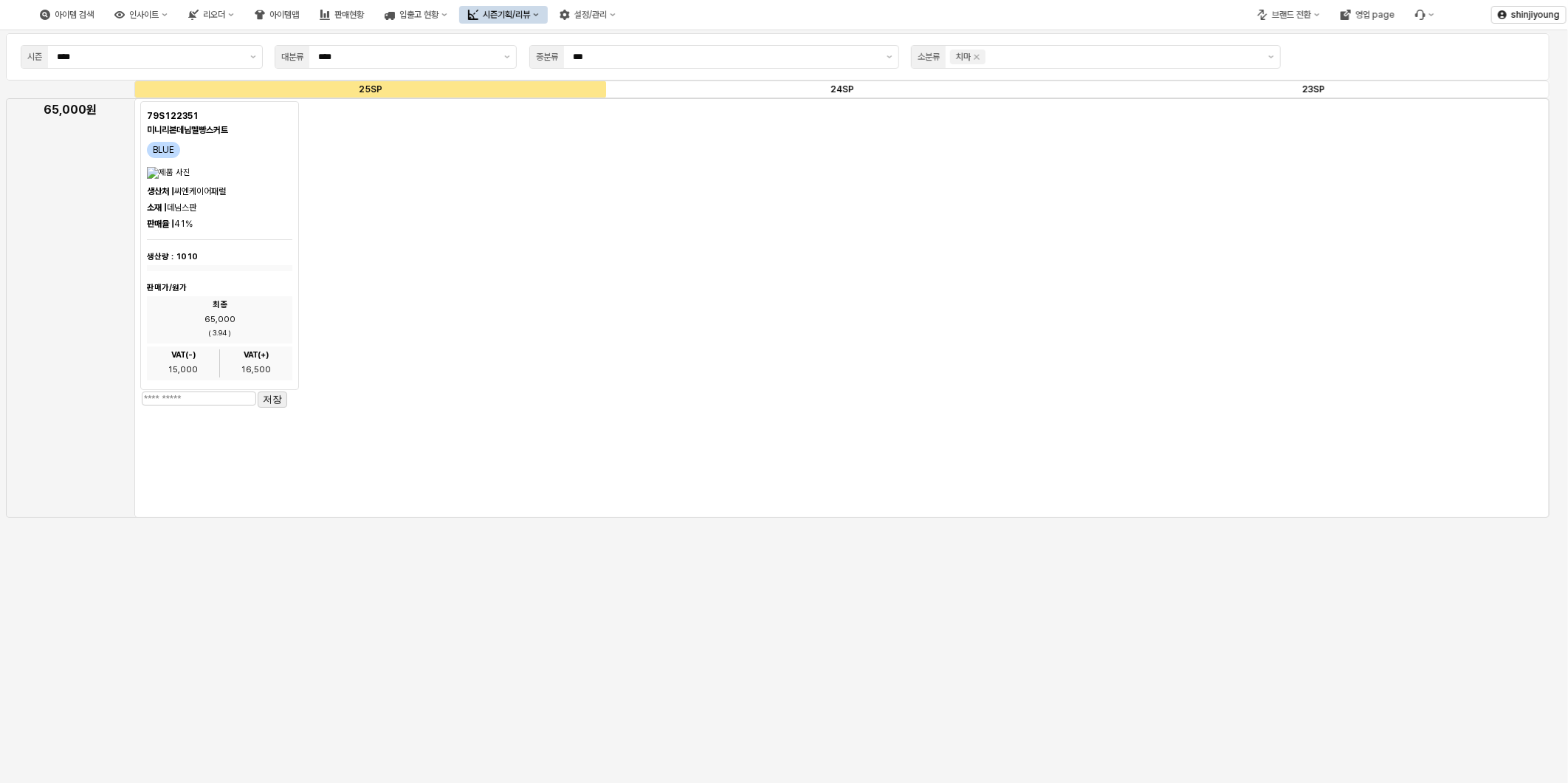
click at [980, 56] on icon "Remove 치마" at bounding box center [976, 57] width 12 height 12
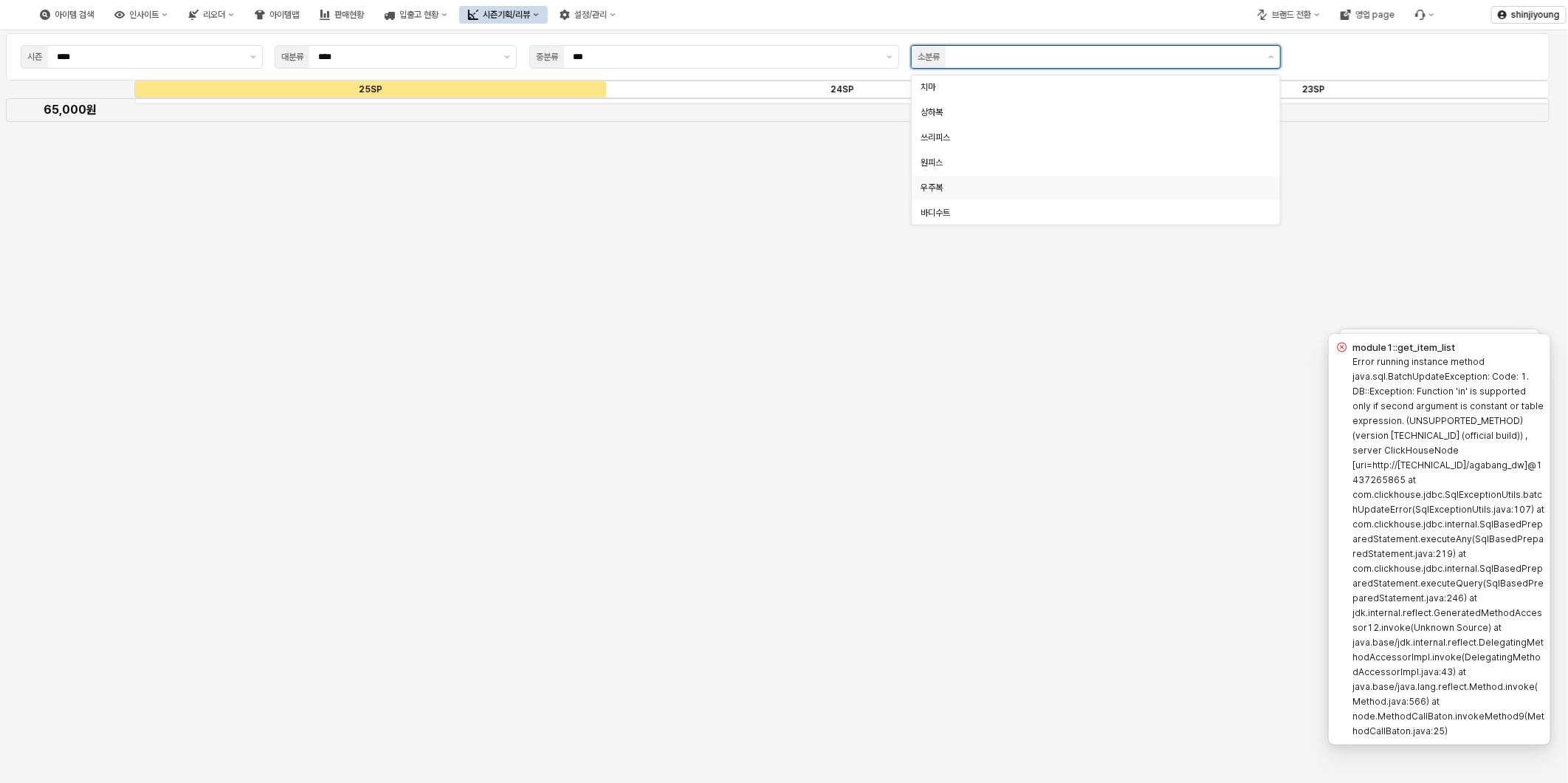
click at [949, 190] on div "우주복" at bounding box center [1091, 188] width 342 height 12
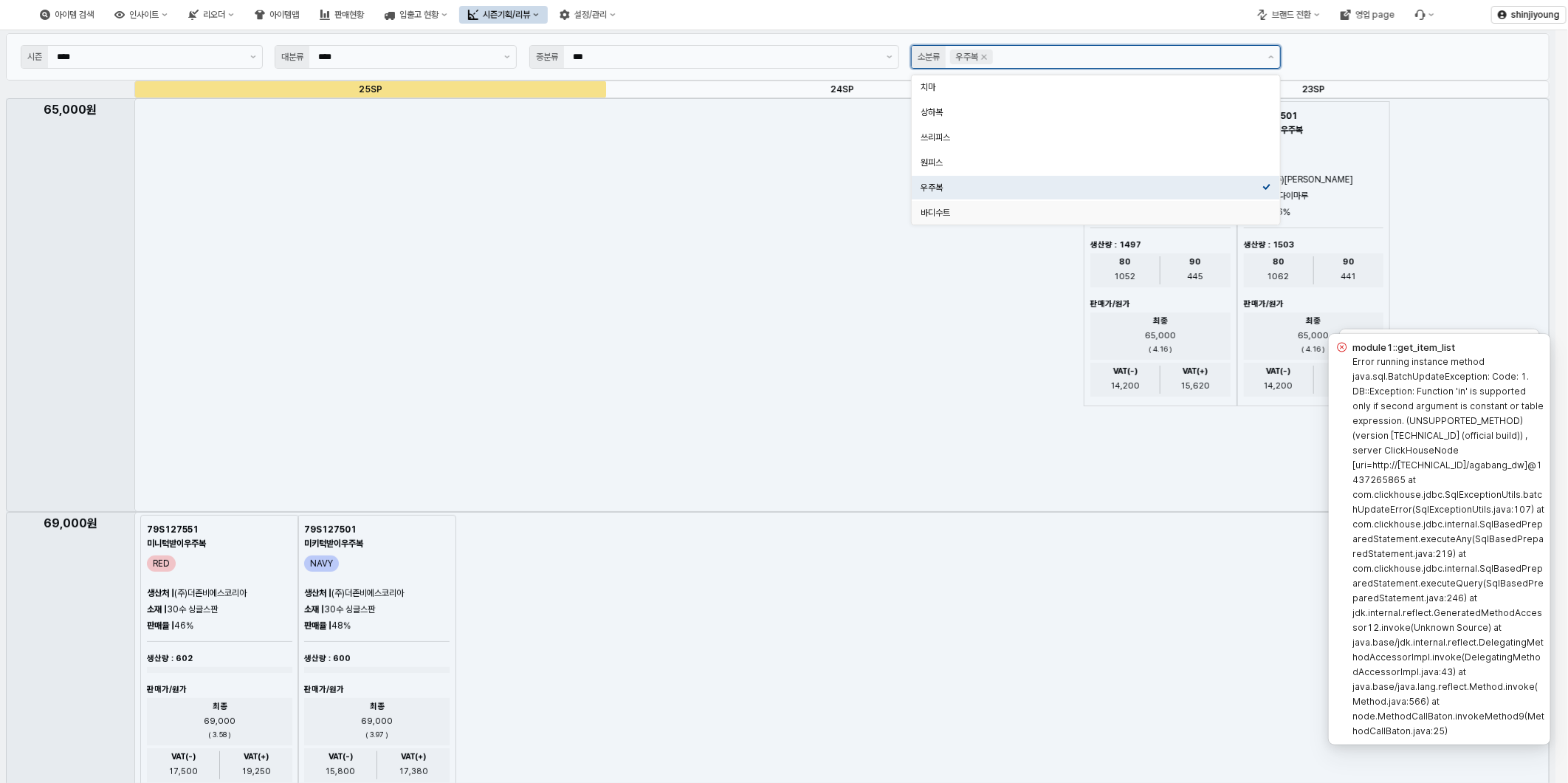
click at [941, 211] on div "바디수트" at bounding box center [1091, 212] width 342 height 12
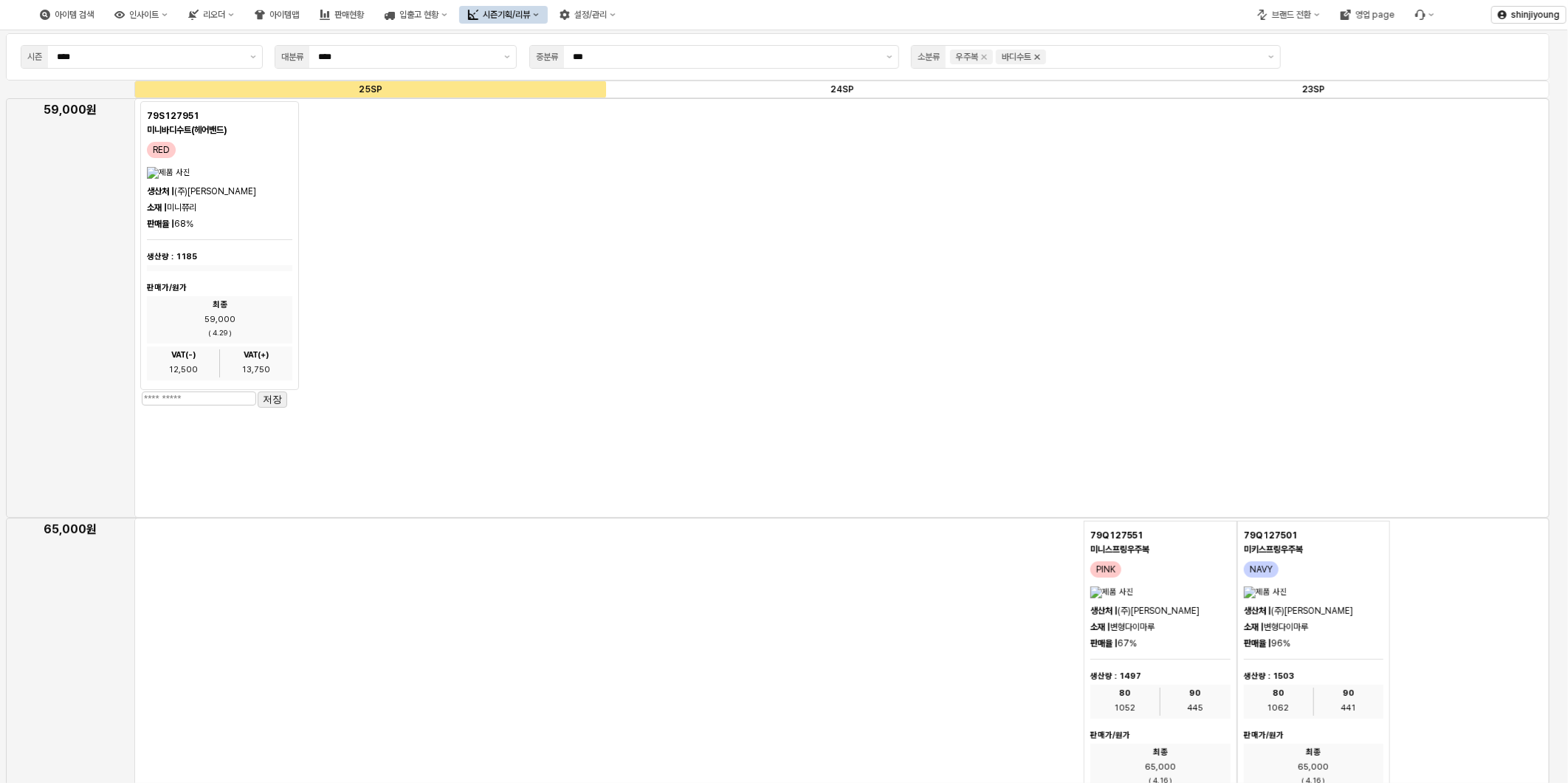
click at [1035, 57] on icon "Remove 바디수트" at bounding box center [1037, 57] width 12 height 12
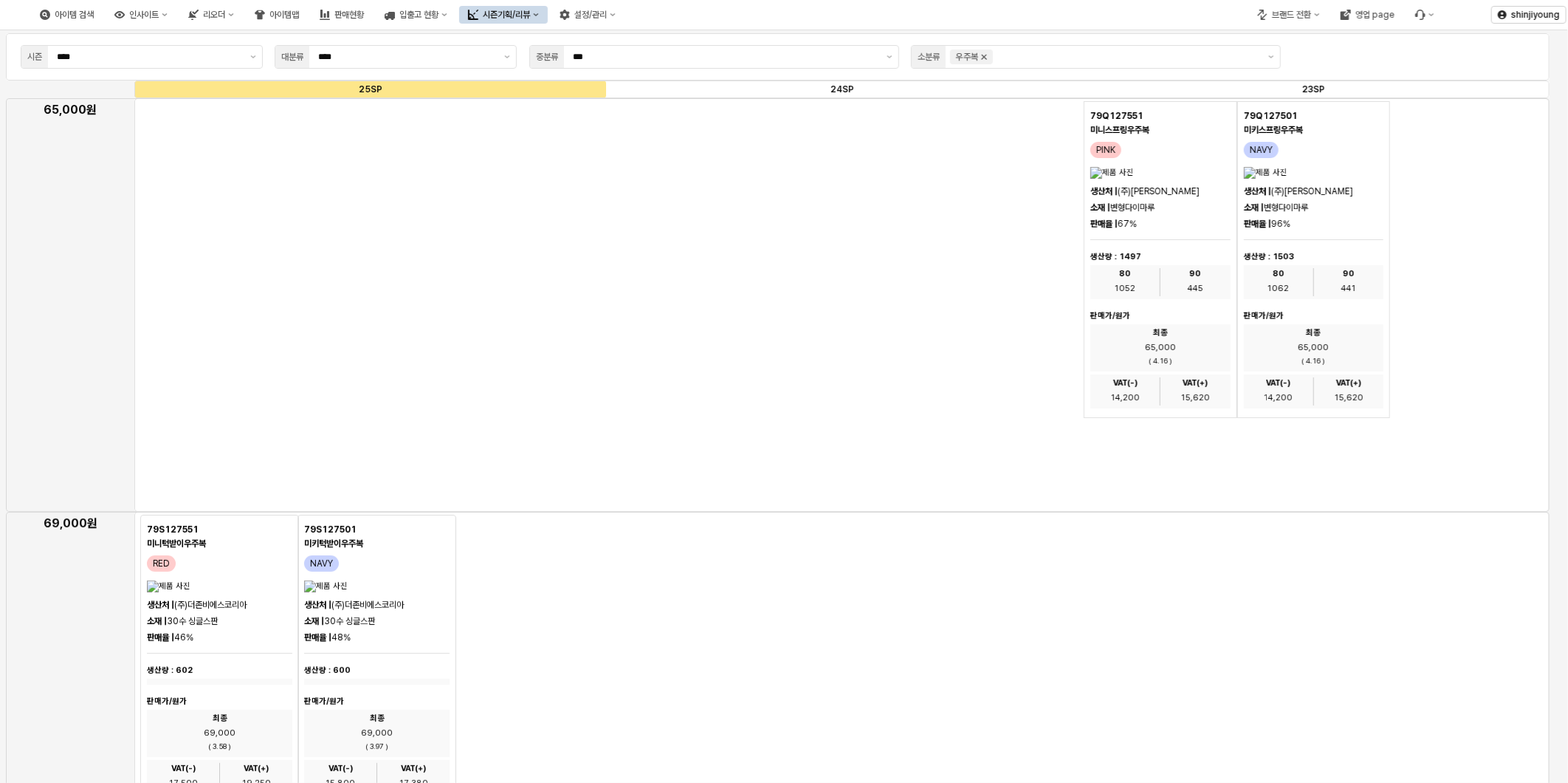
click at [986, 58] on icon "Remove 우주복" at bounding box center [984, 57] width 5 height 5
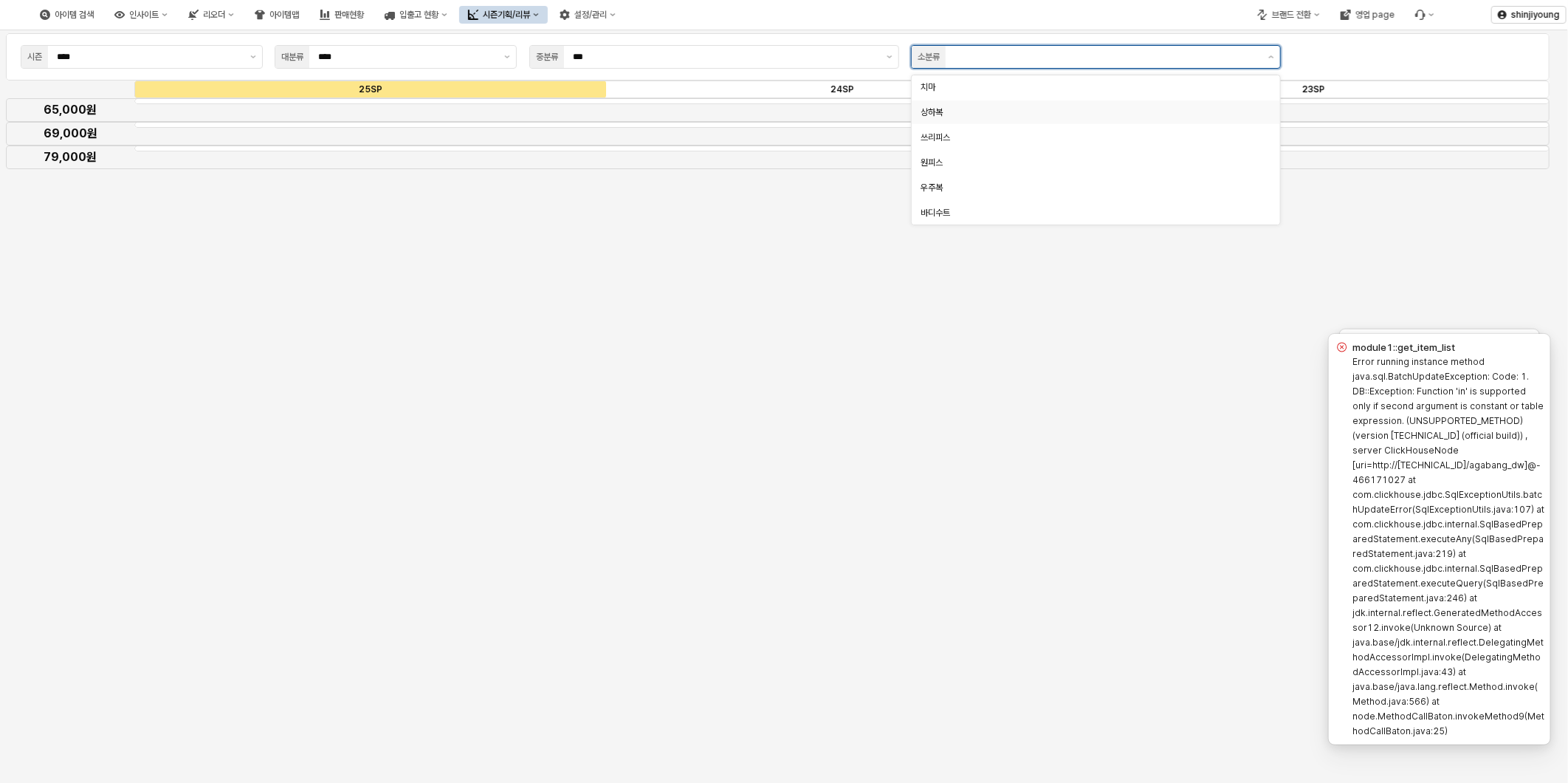
click at [949, 109] on div "상하복" at bounding box center [1091, 112] width 342 height 12
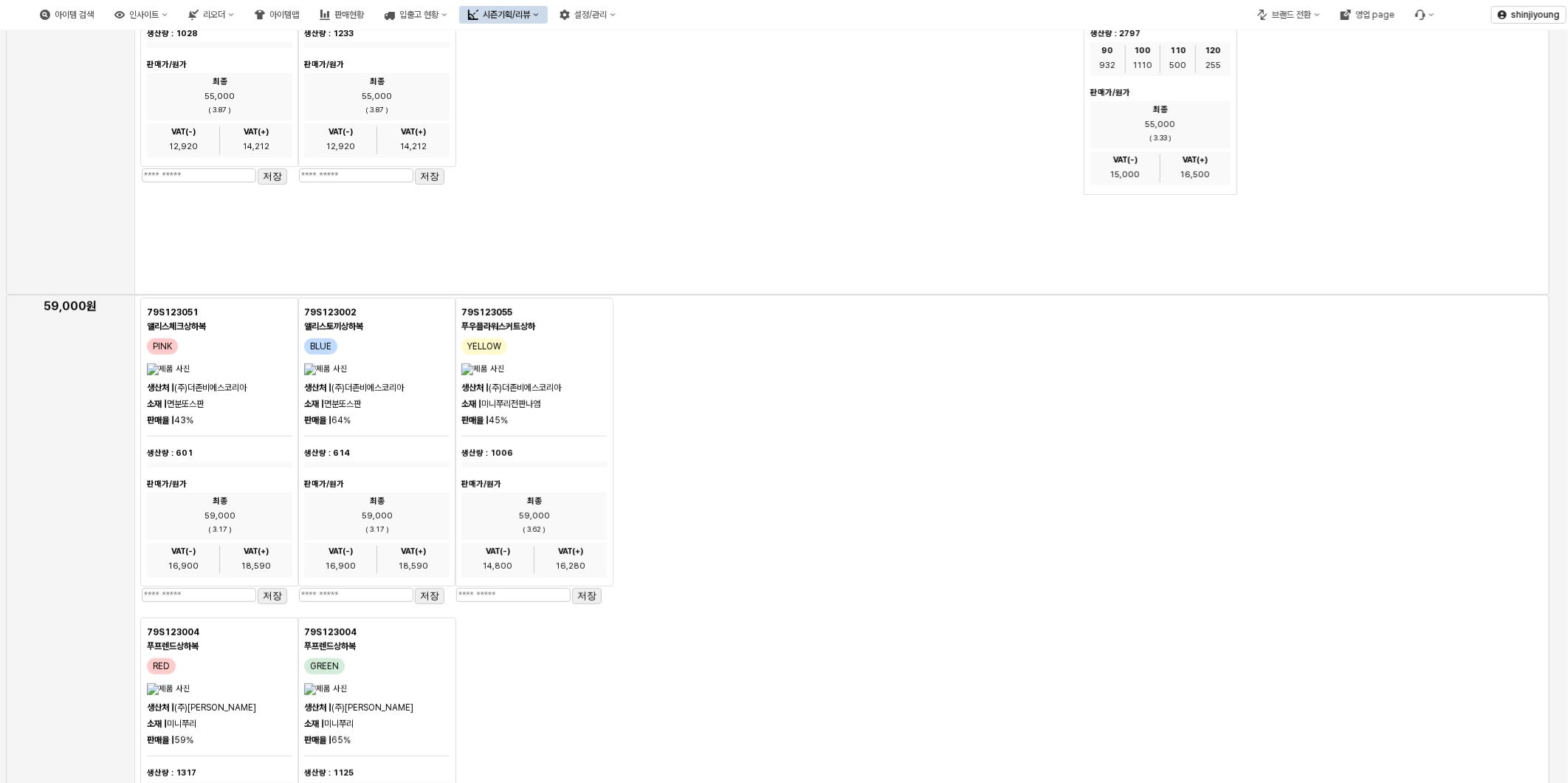
scroll to position [246, 0]
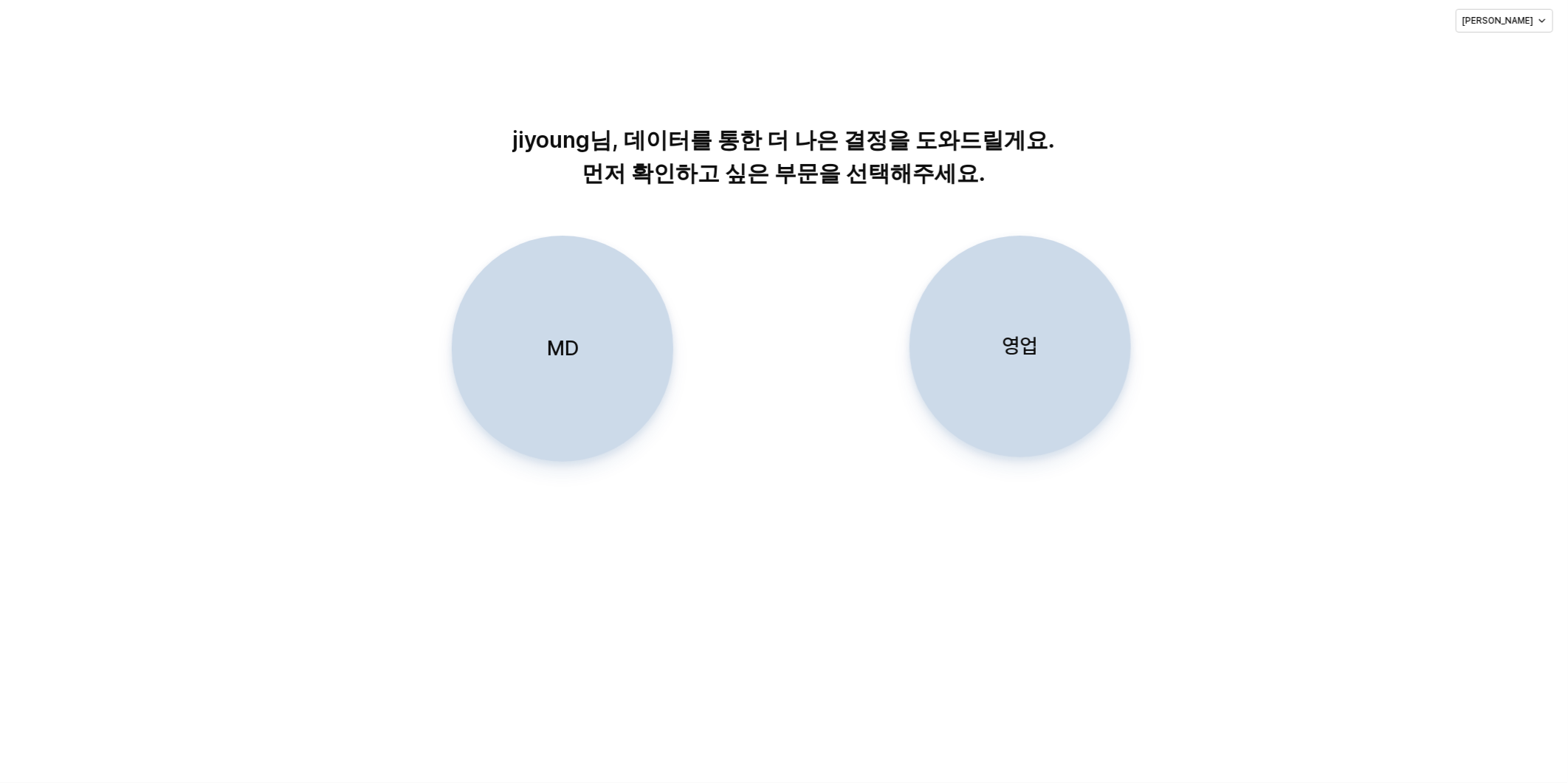
click at [576, 331] on div "MD" at bounding box center [562, 349] width 208 height 224
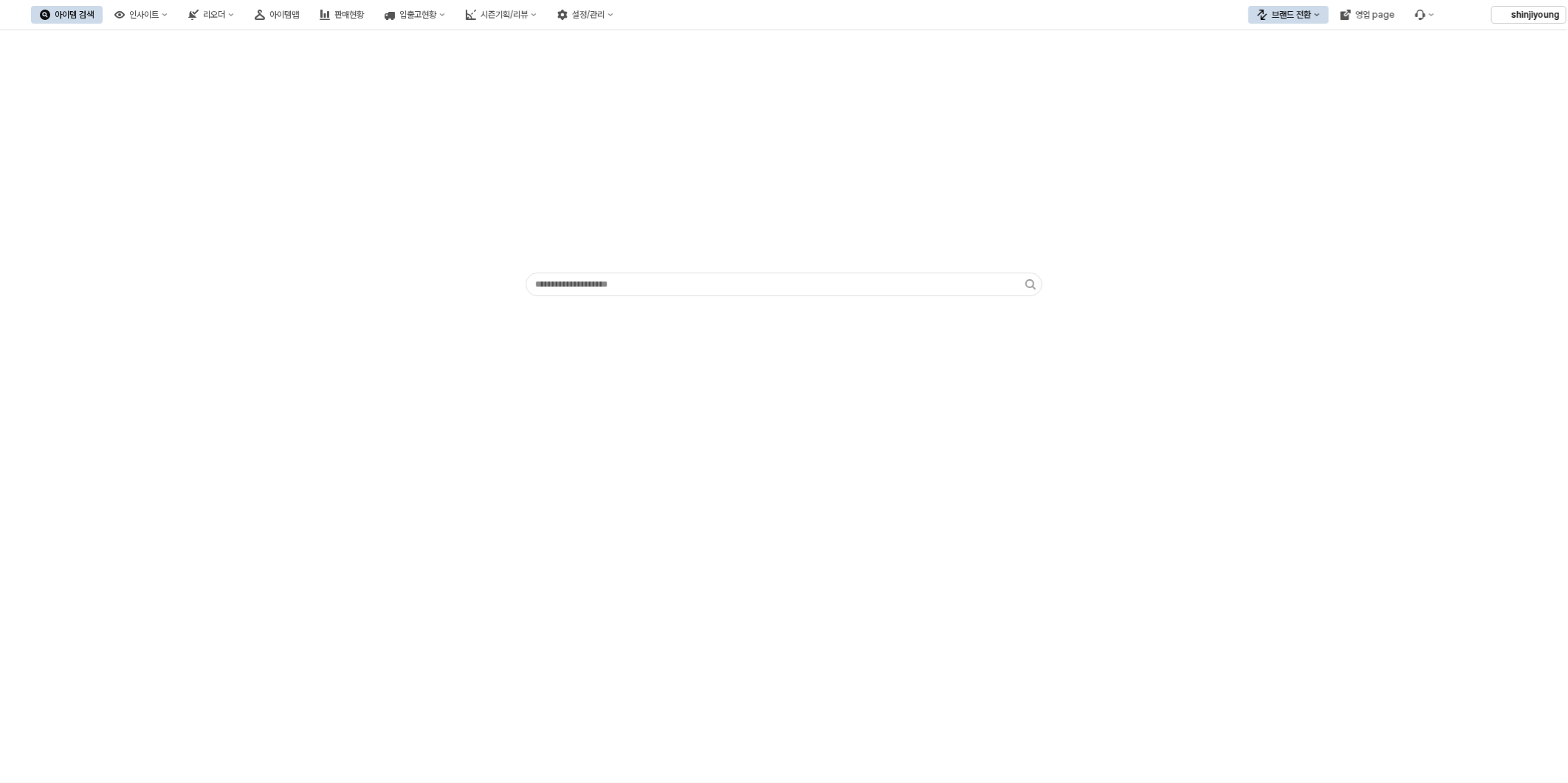
click at [1296, 15] on div "브랜드 전환" at bounding box center [1291, 14] width 39 height 10
click at [1299, 86] on div "디즈니" at bounding box center [1303, 91] width 90 height 12
click at [364, 14] on div "판매현황" at bounding box center [349, 14] width 30 height 10
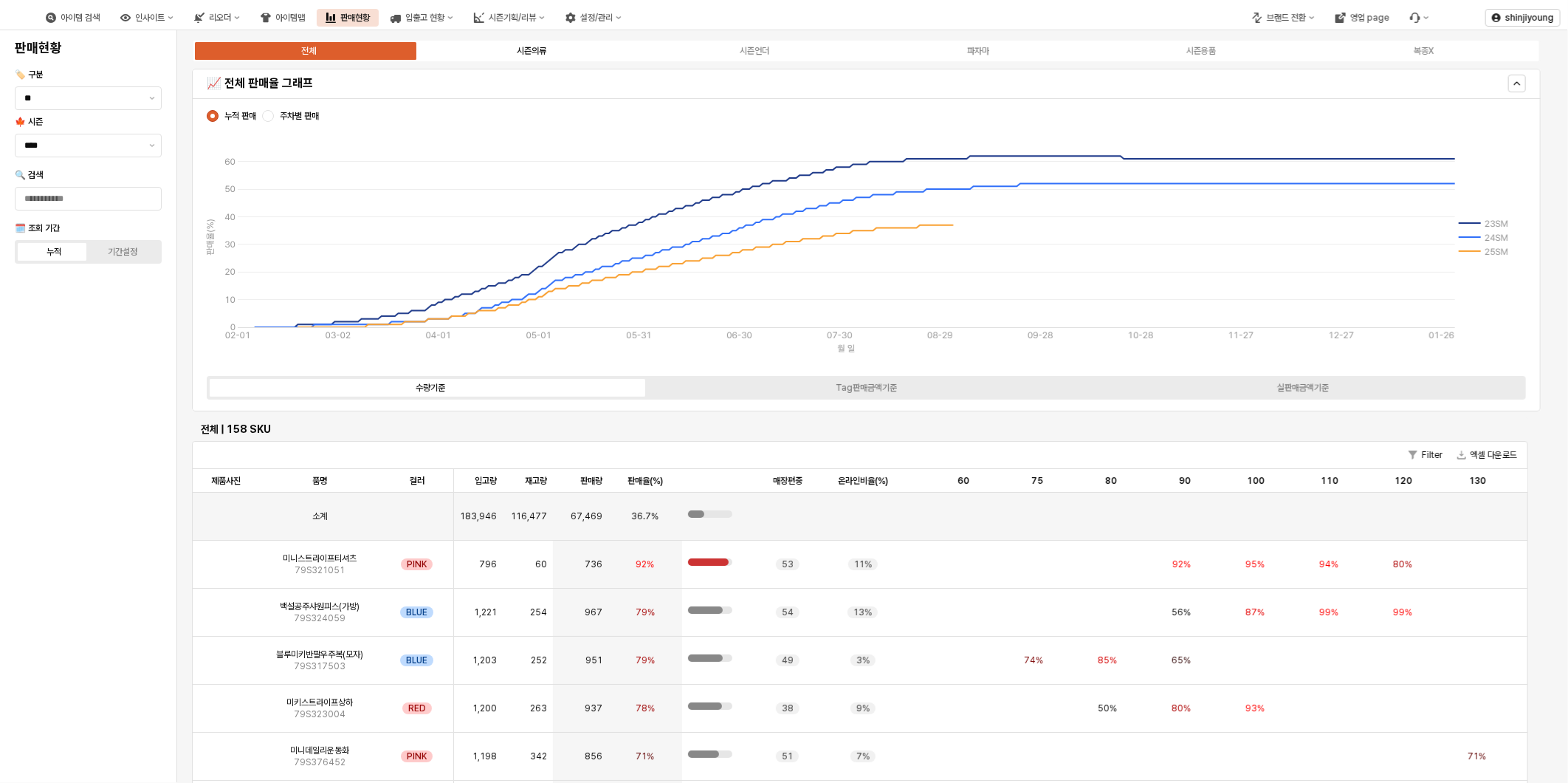
click at [527, 54] on div "시즌의류" at bounding box center [531, 50] width 30 height 10
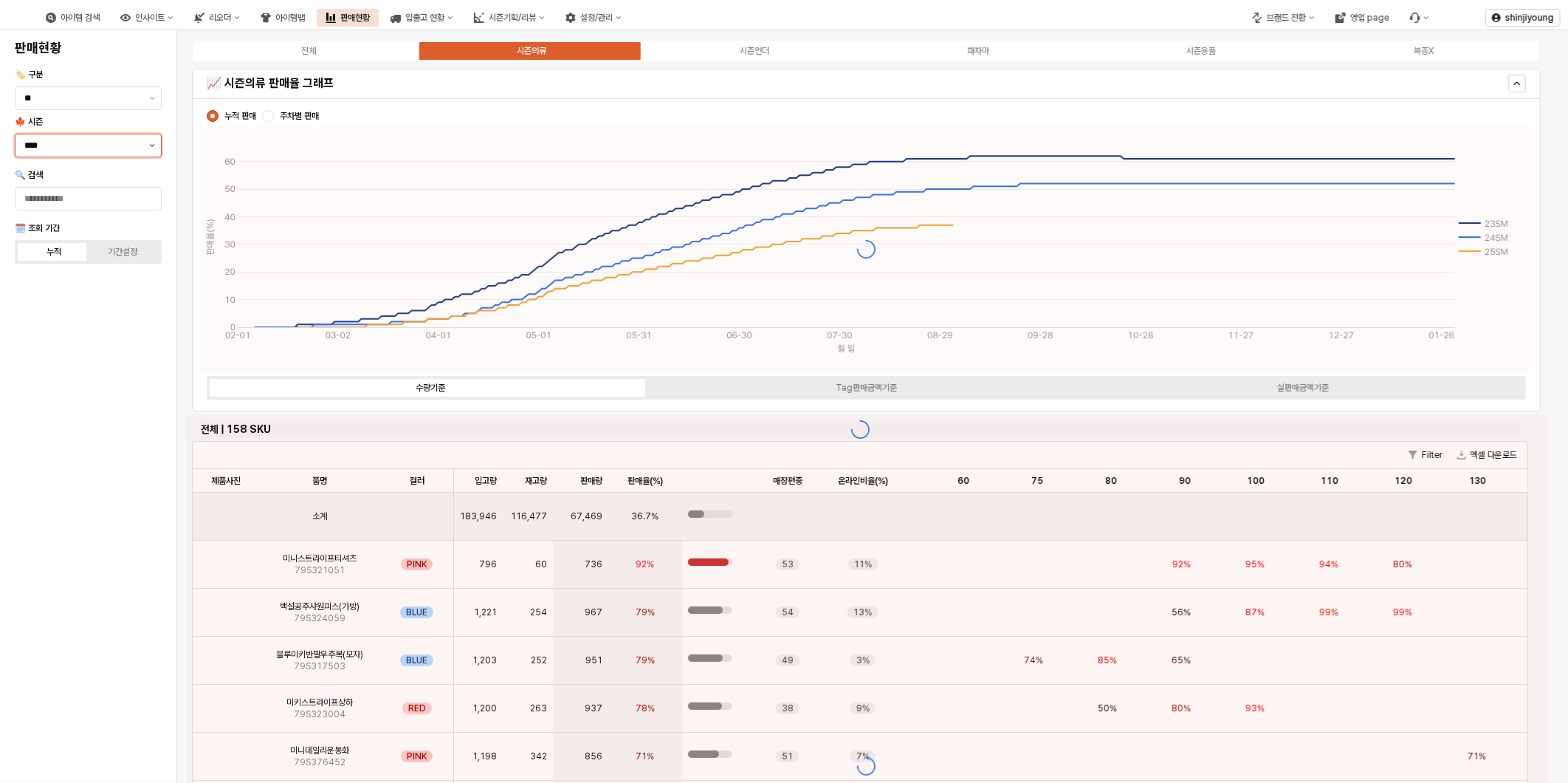
click at [148, 144] on button "제안 사항 표시" at bounding box center [152, 146] width 18 height 22
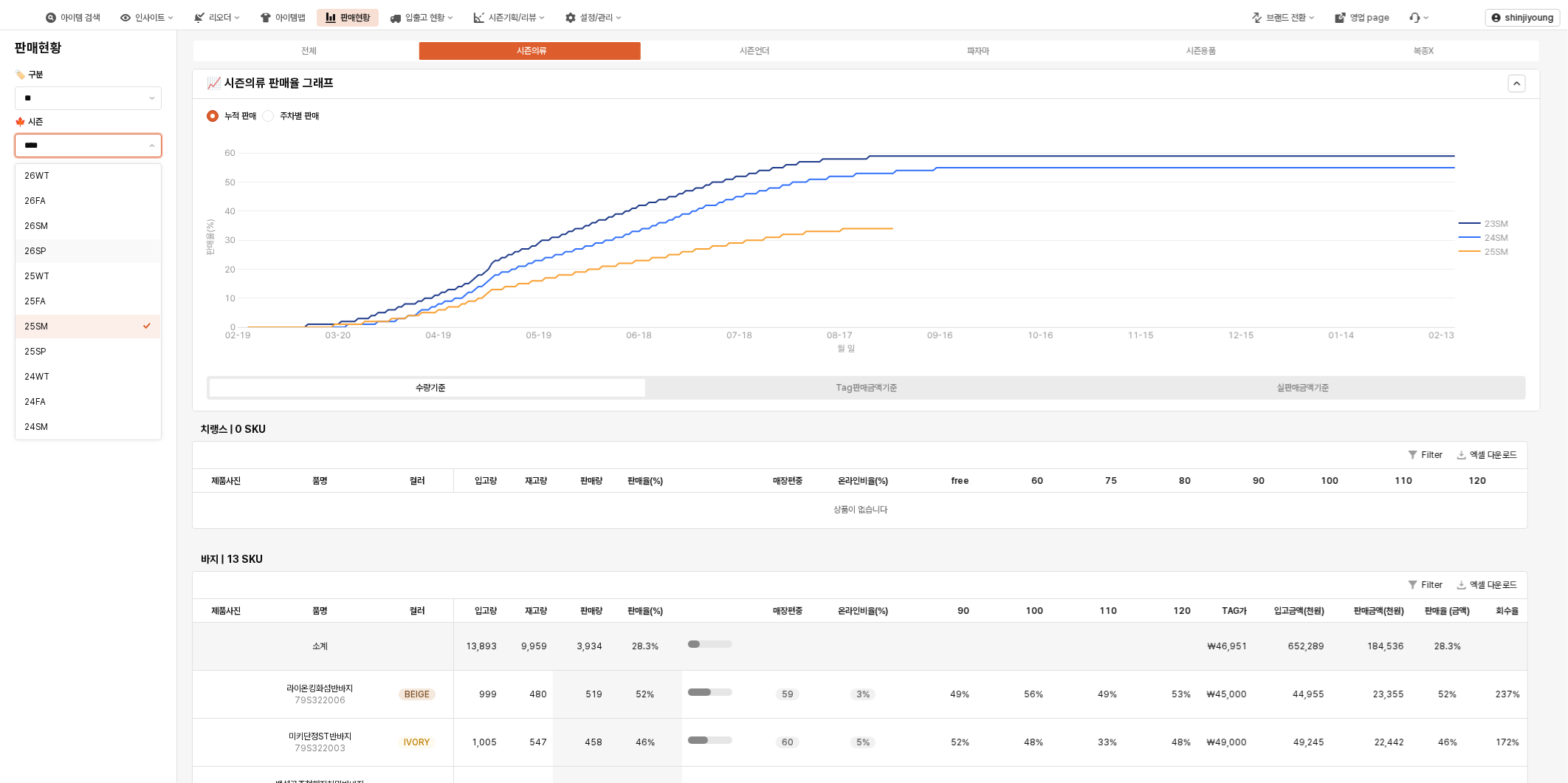
click at [67, 248] on div "26SP" at bounding box center [83, 251] width 118 height 12
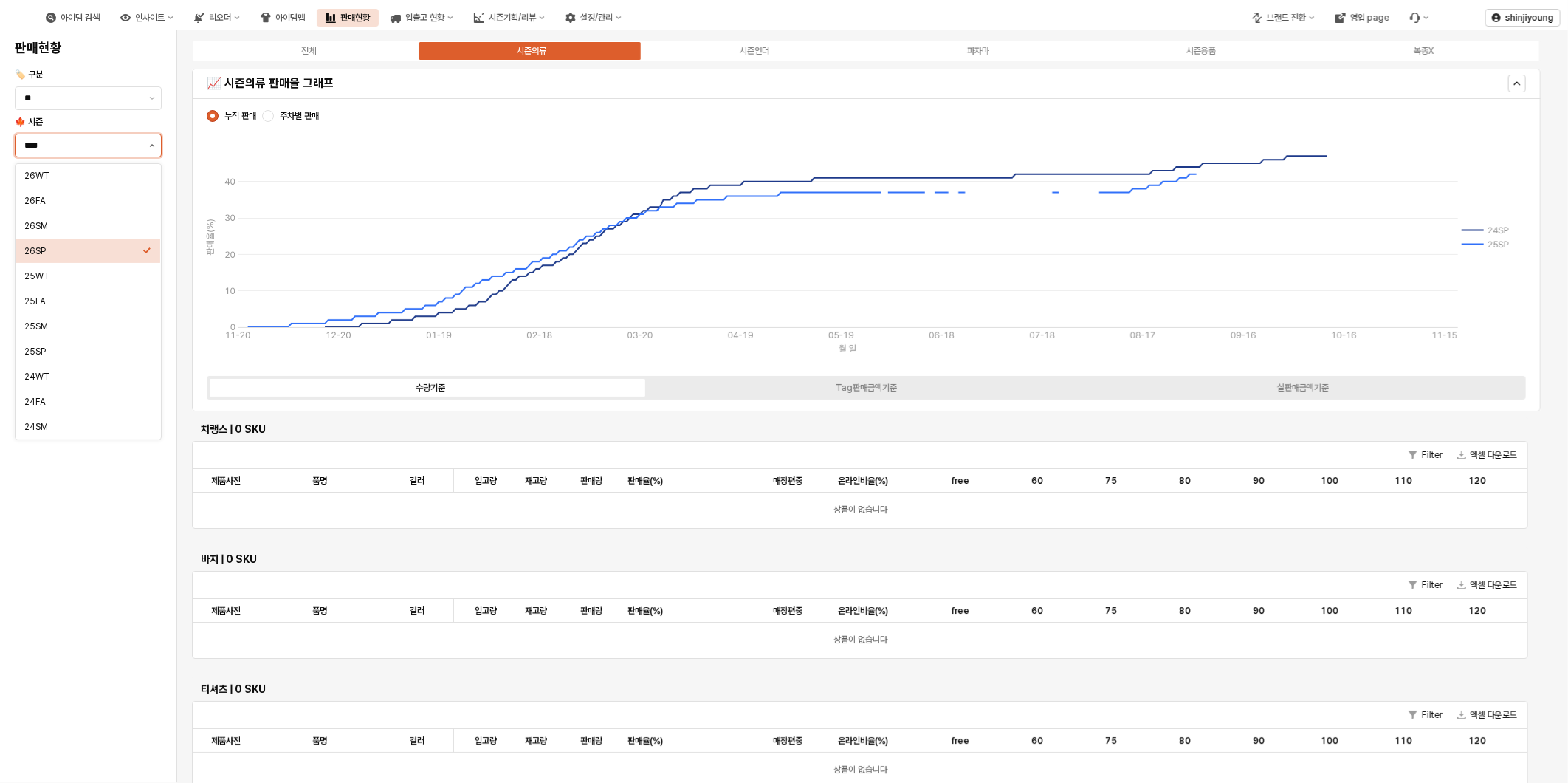
click at [153, 145] on icon "제안 사항 표시" at bounding box center [151, 146] width 6 height 3
click at [58, 347] on div "25SP" at bounding box center [83, 351] width 118 height 12
type input "****"
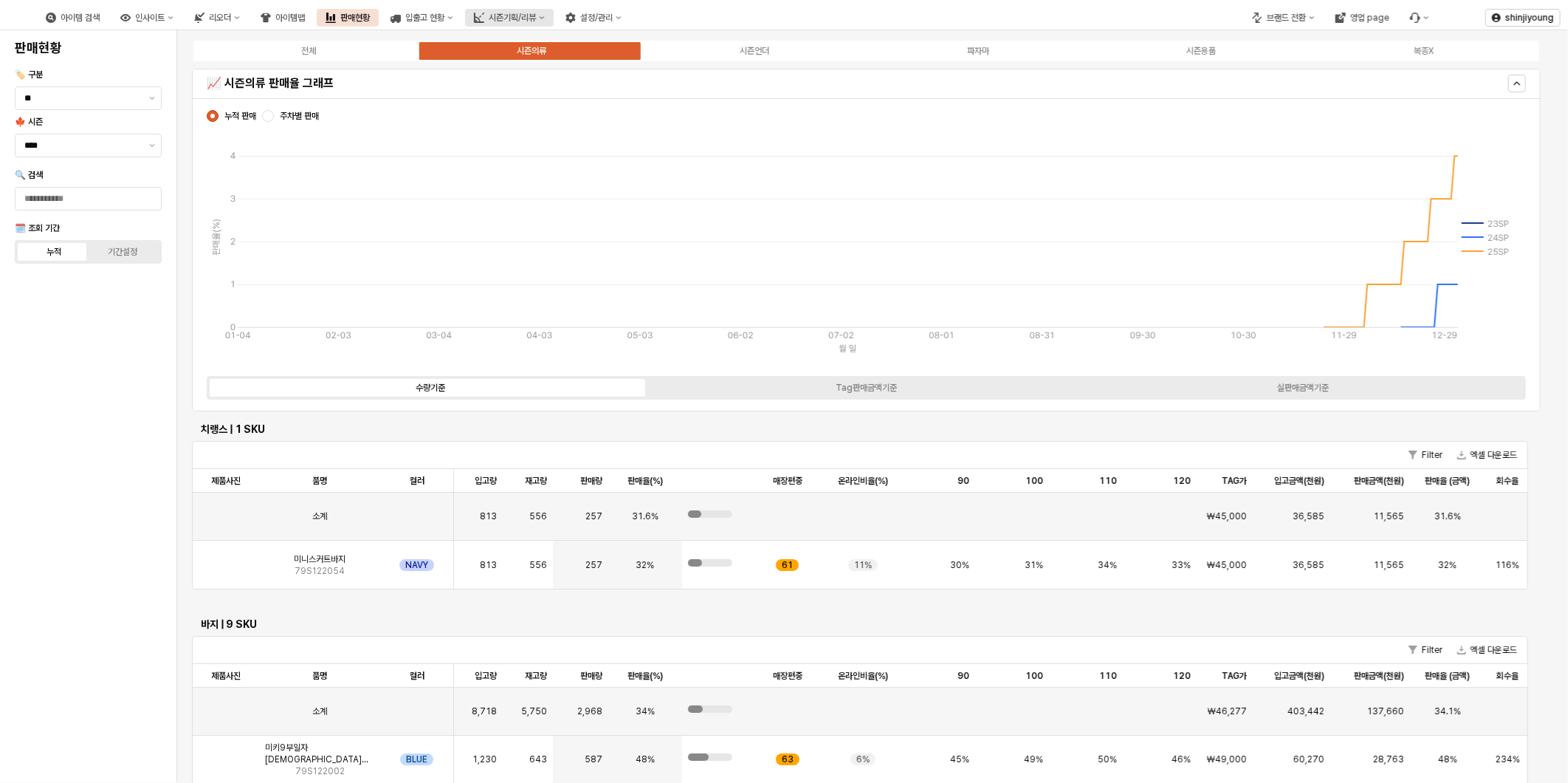
click at [536, 19] on div "시즌기획/리뷰" at bounding box center [512, 18] width 47 height 10
click at [571, 96] on div "3. 수량/판매가 검토" at bounding box center [573, 95] width 79 height 12
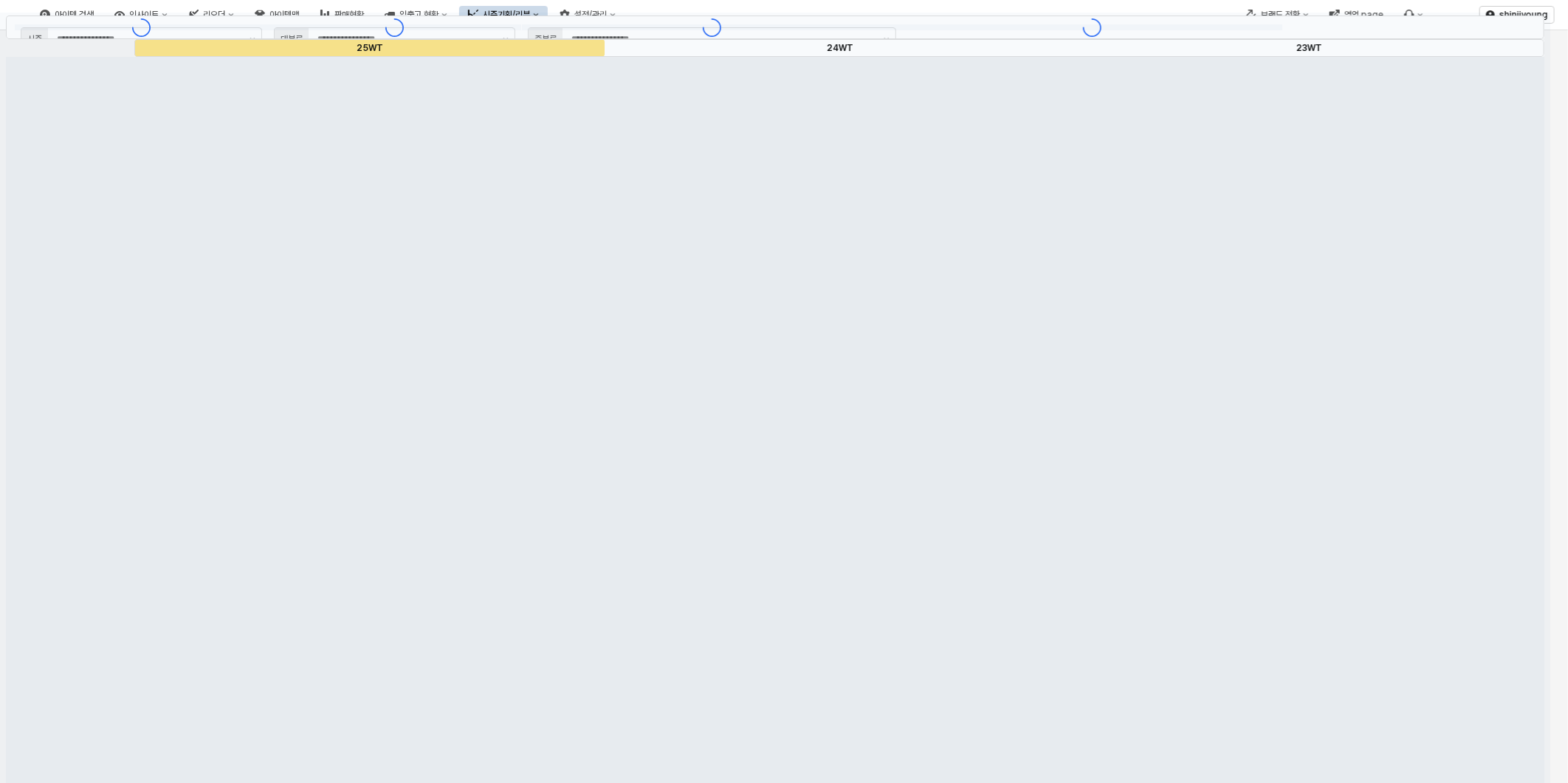
type input "****"
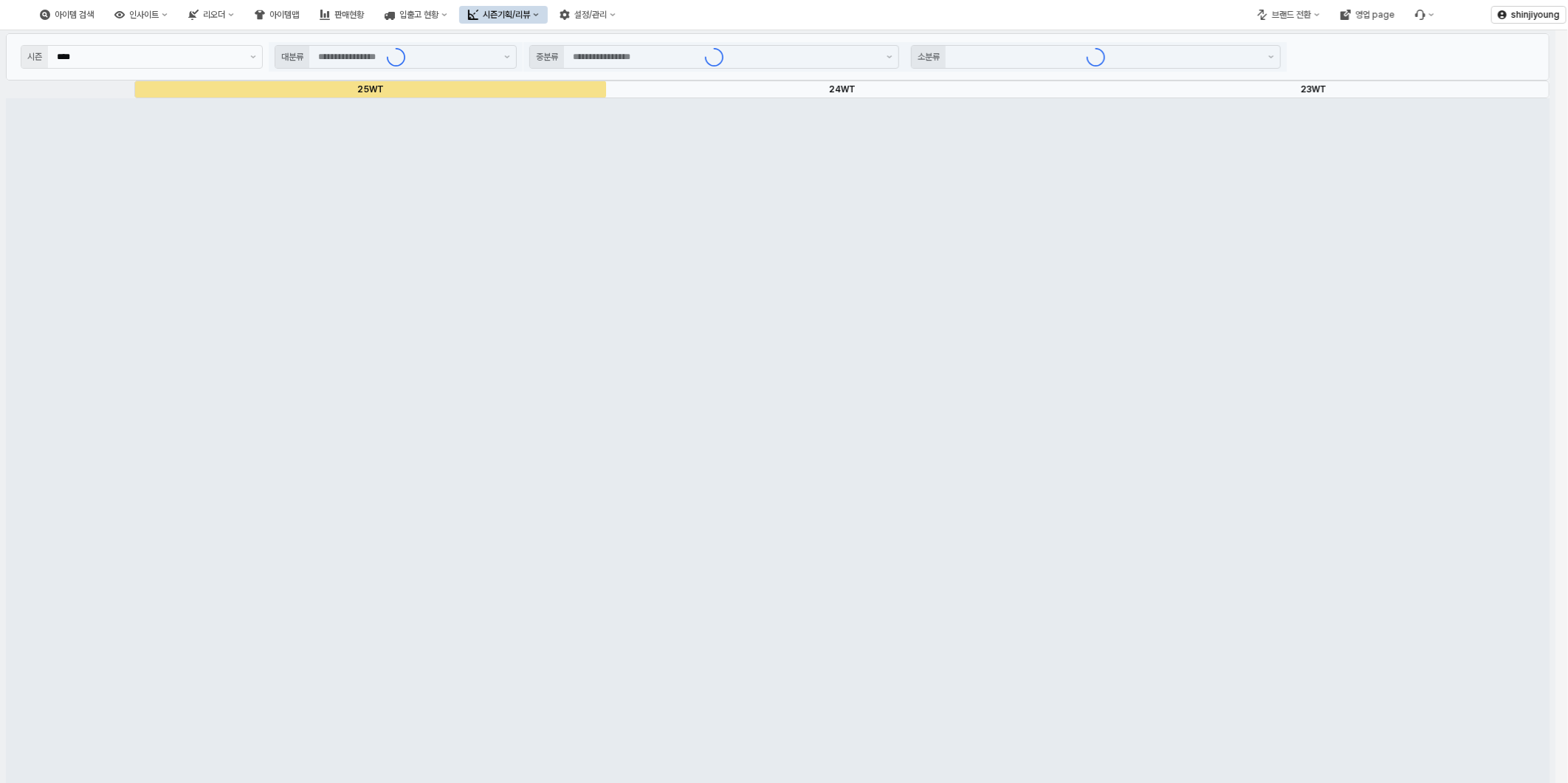
type input "****"
type input "**"
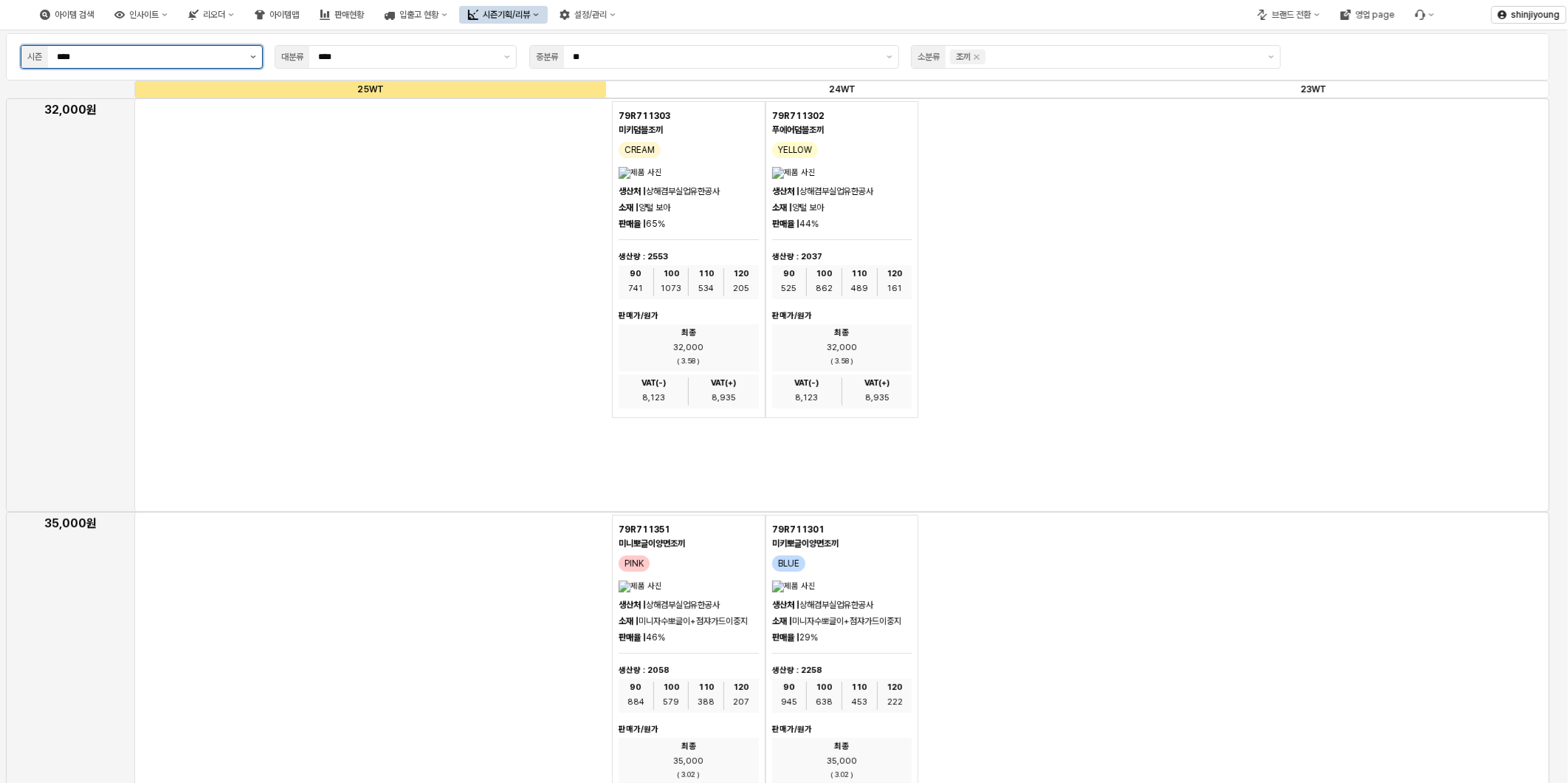
click at [254, 59] on button "제안 사항 표시" at bounding box center [253, 57] width 18 height 22
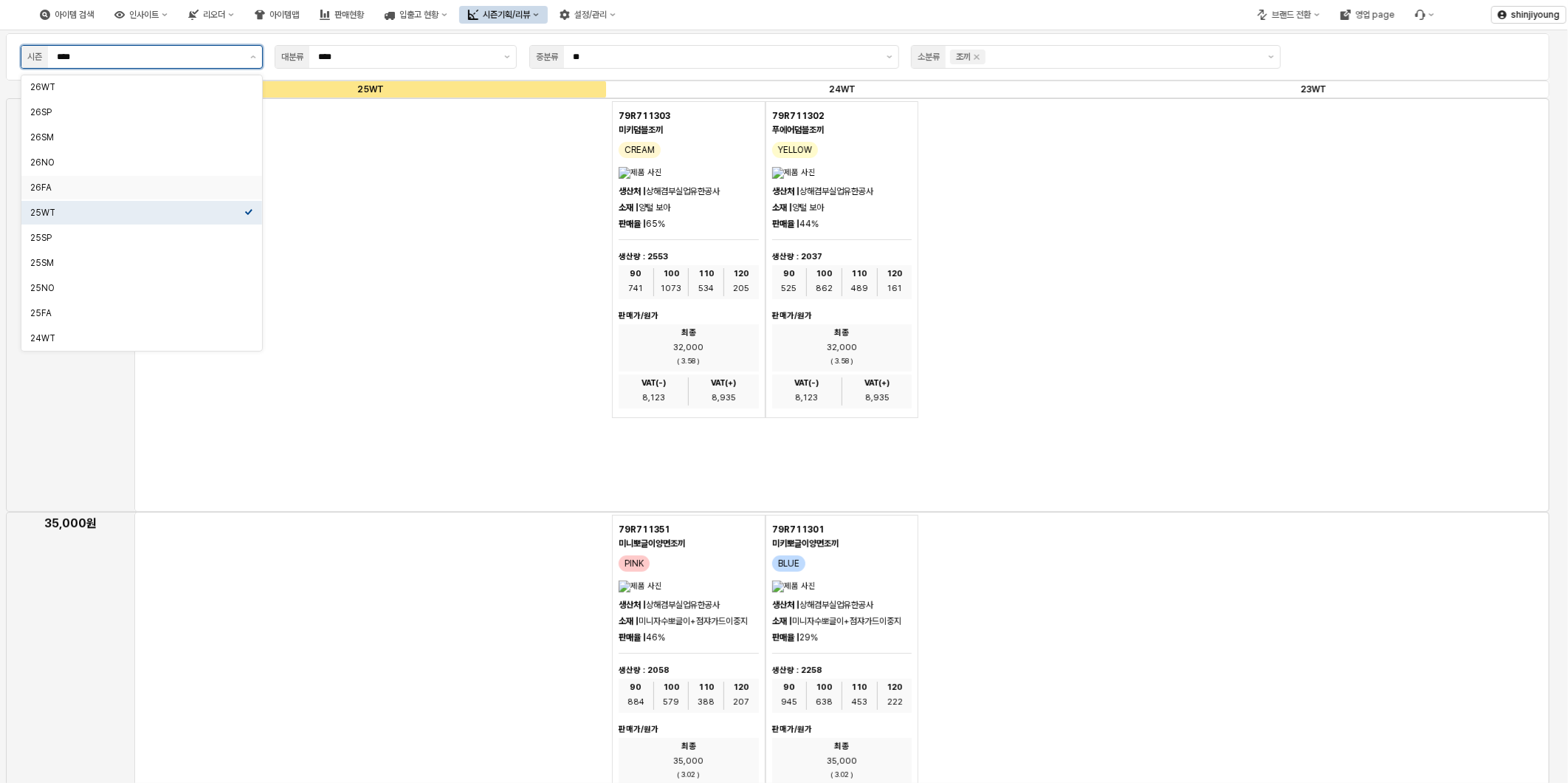
click at [45, 183] on div "26FA" at bounding box center [137, 188] width 214 height 12
type input "****"
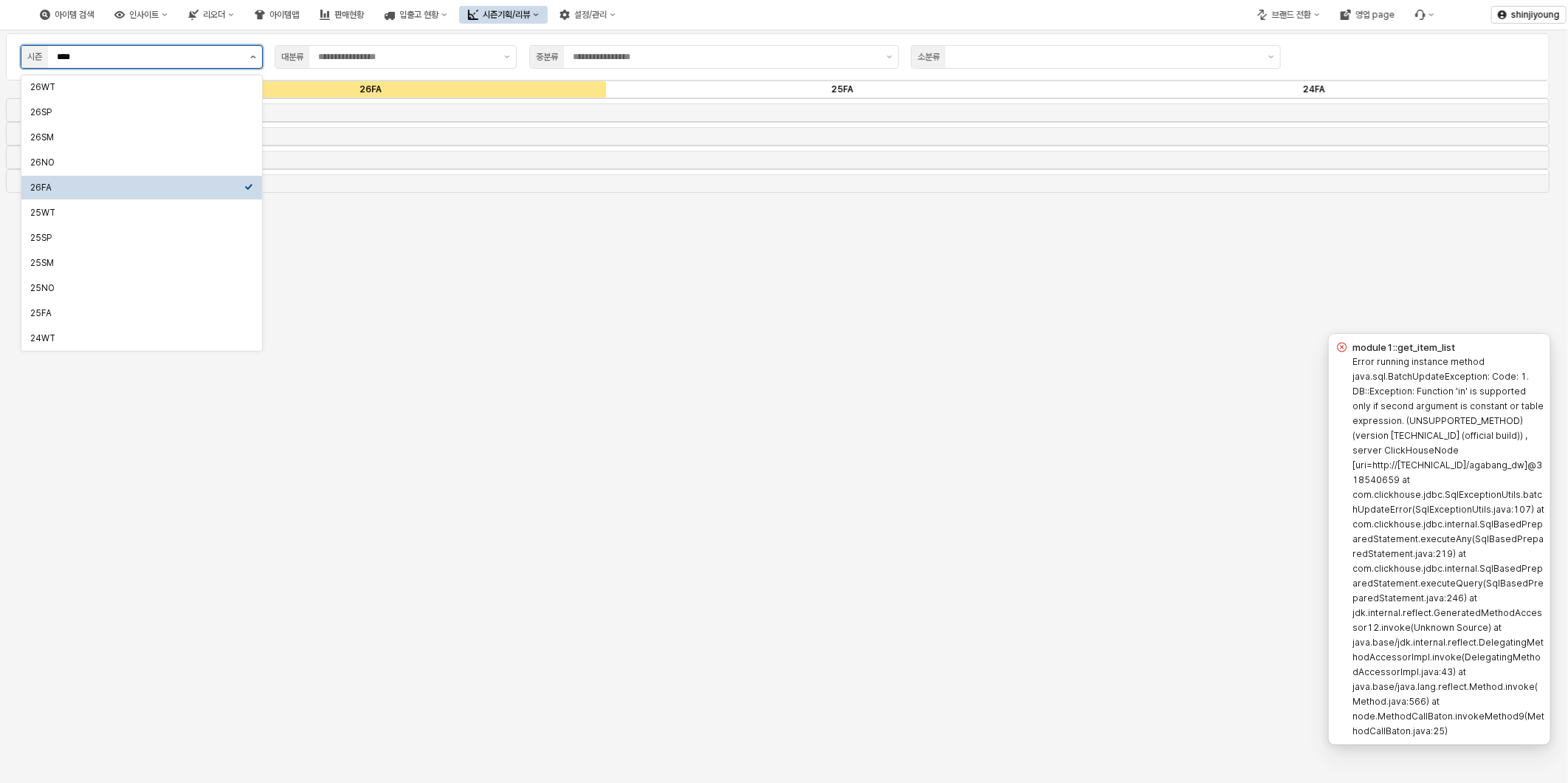
click at [252, 55] on icon "제안 사항 표시" at bounding box center [252, 57] width 6 height 3
click at [90, 318] on div "25FA" at bounding box center [137, 313] width 214 height 12
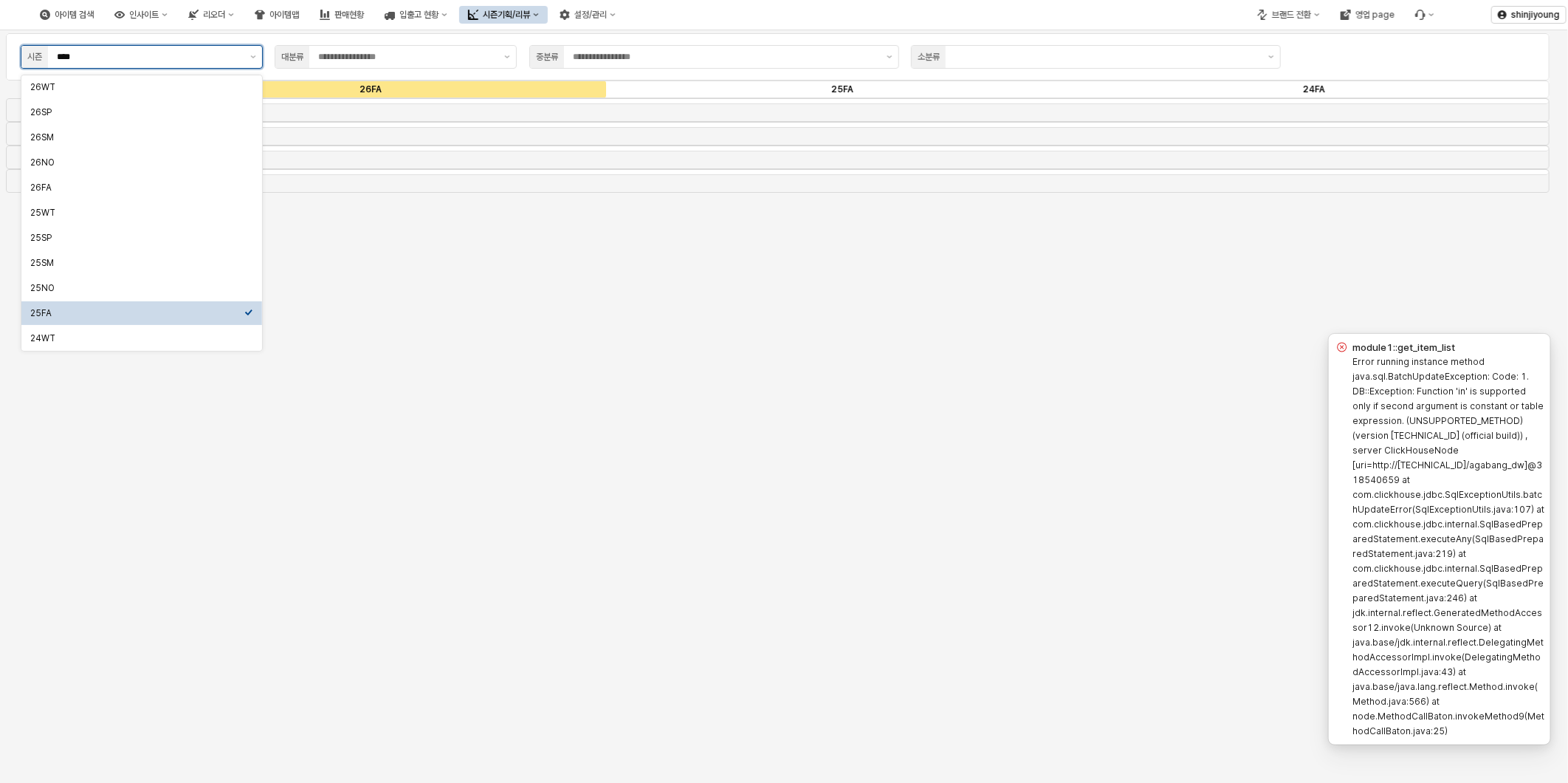
type input "****"
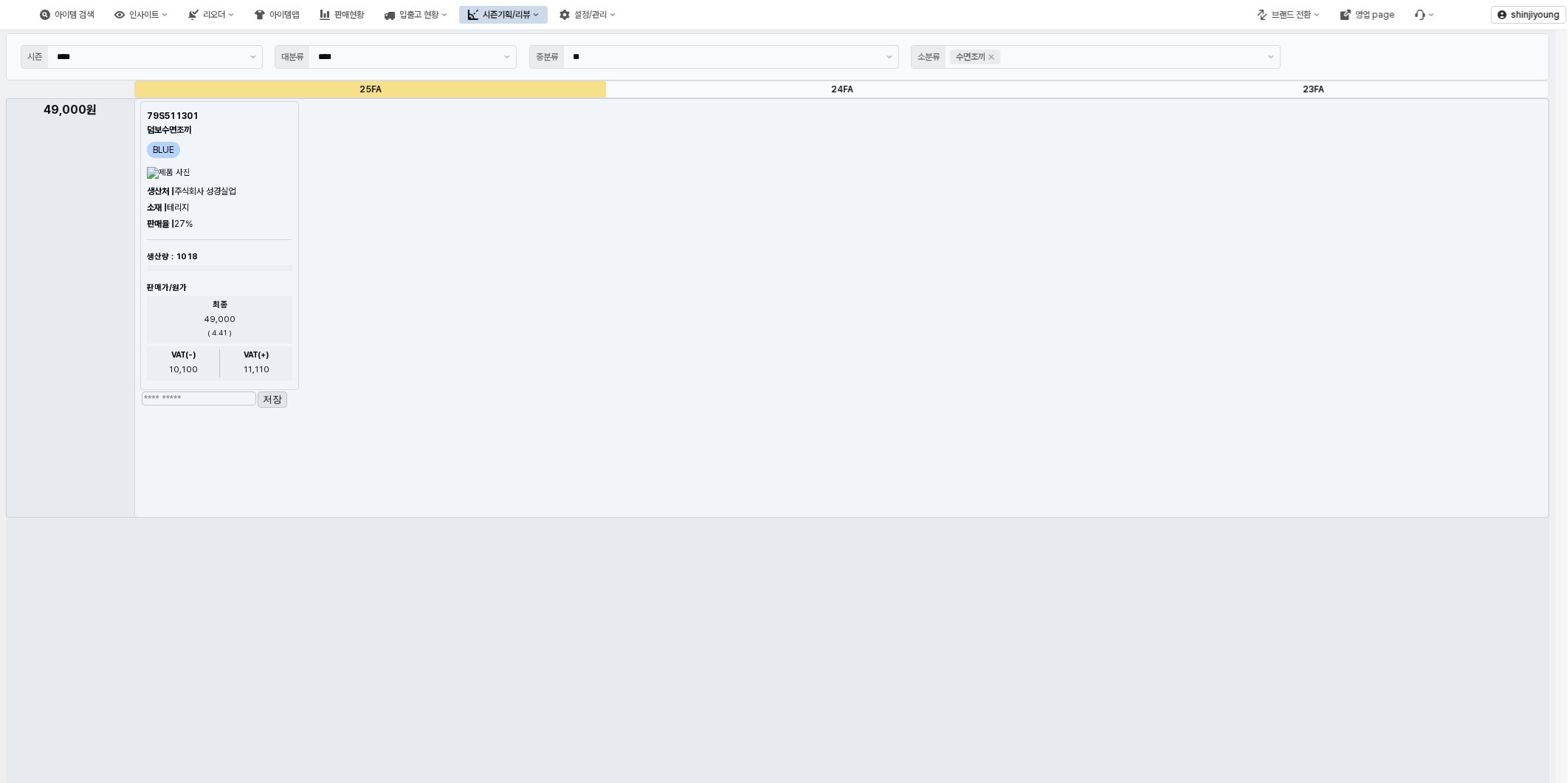
click at [599, 61] on input "**" at bounding box center [725, 57] width 304 height 14
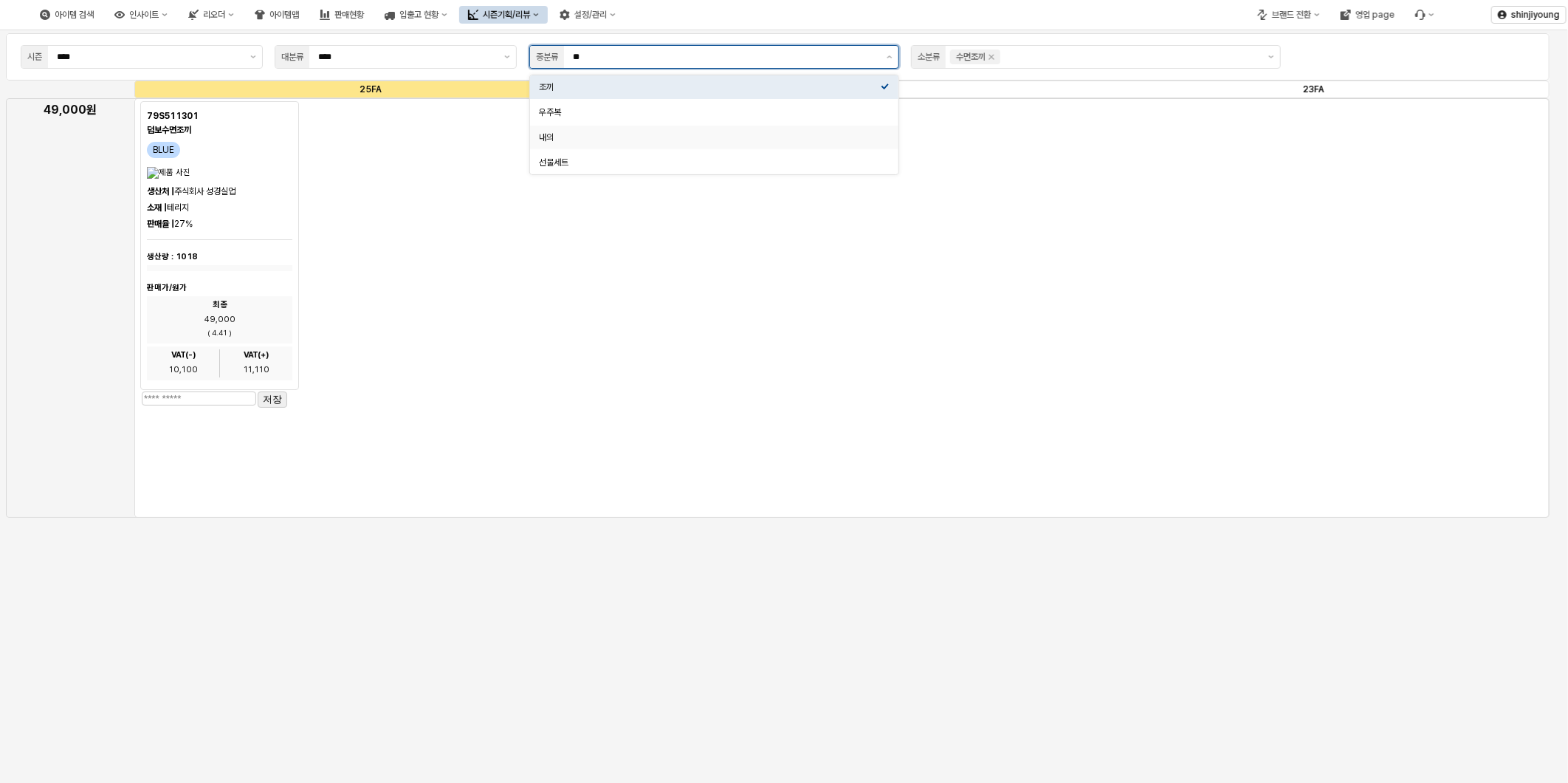
click at [557, 137] on div "내의" at bounding box center [710, 137] width 342 height 12
type input "**"
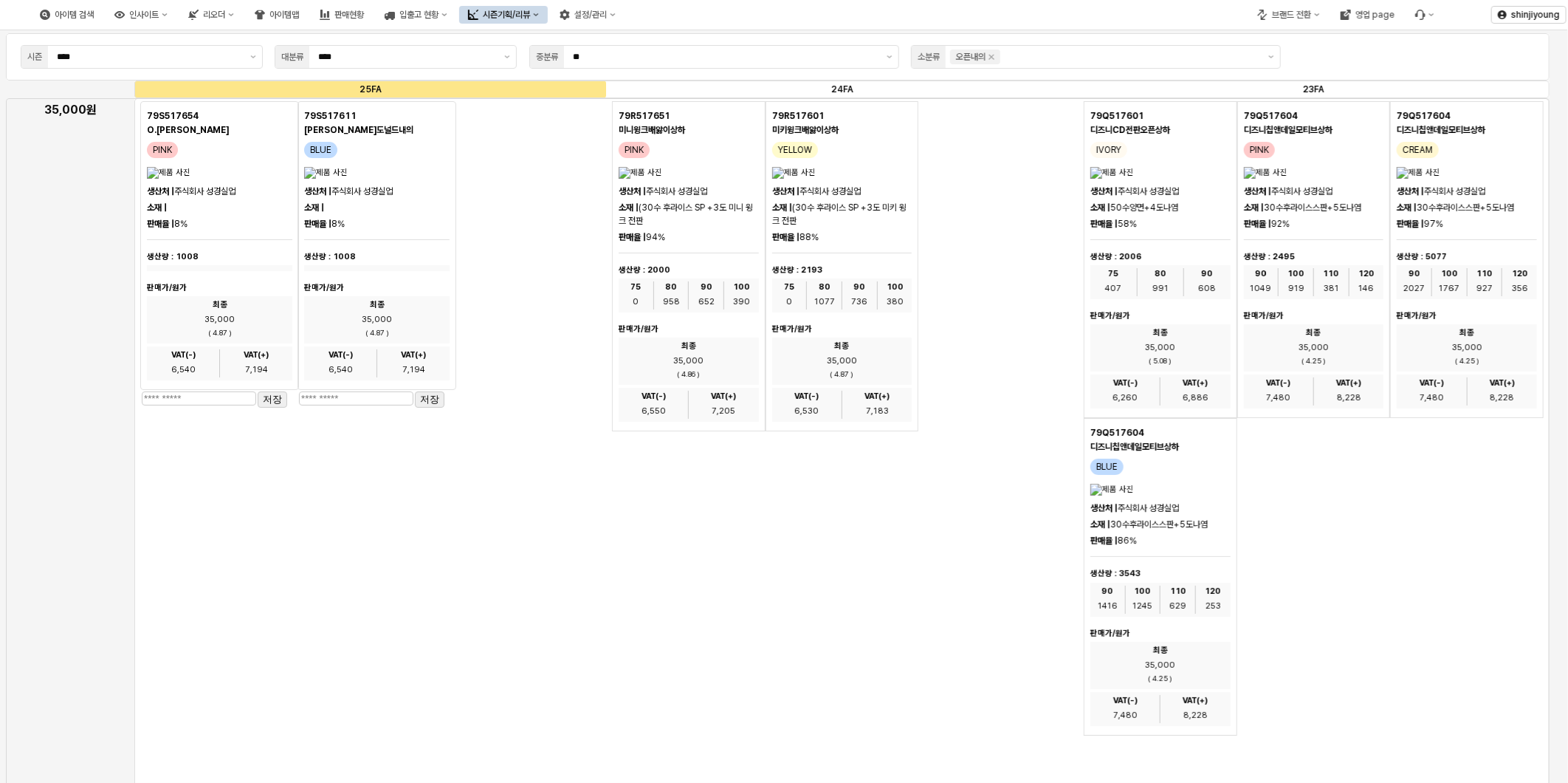
click at [1417, 688] on div "79Q517601 디즈니CD전판오픈상하 IVORY 생산처 | 주식회사 성경실업 소재 | 50수양면+4도나염 판매율 | 58% 생산량 : 200…" at bounding box center [1313, 418] width 460 height 634
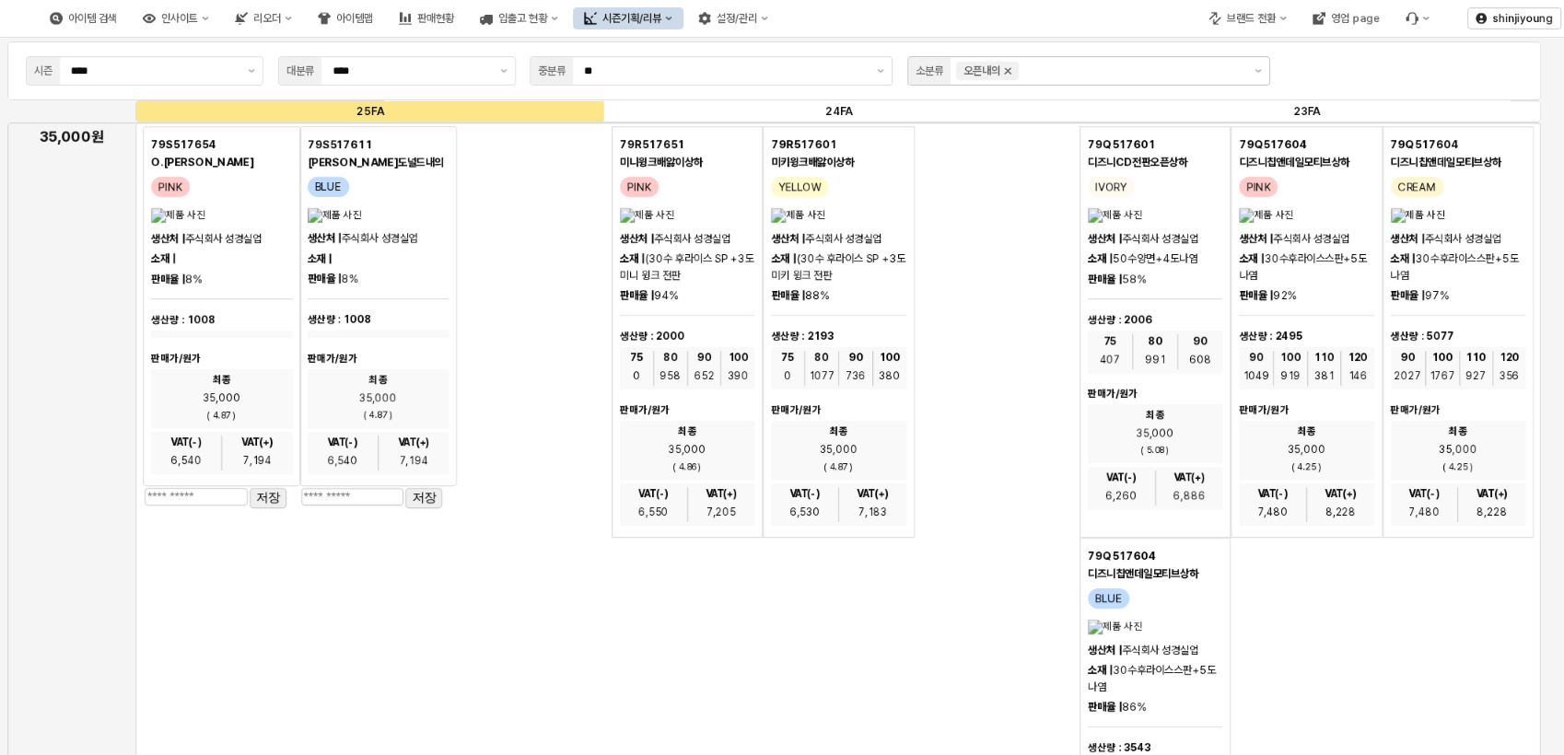
click at [1008, 68] on icon "Remove 오픈내의" at bounding box center [1007, 71] width 15 height 15
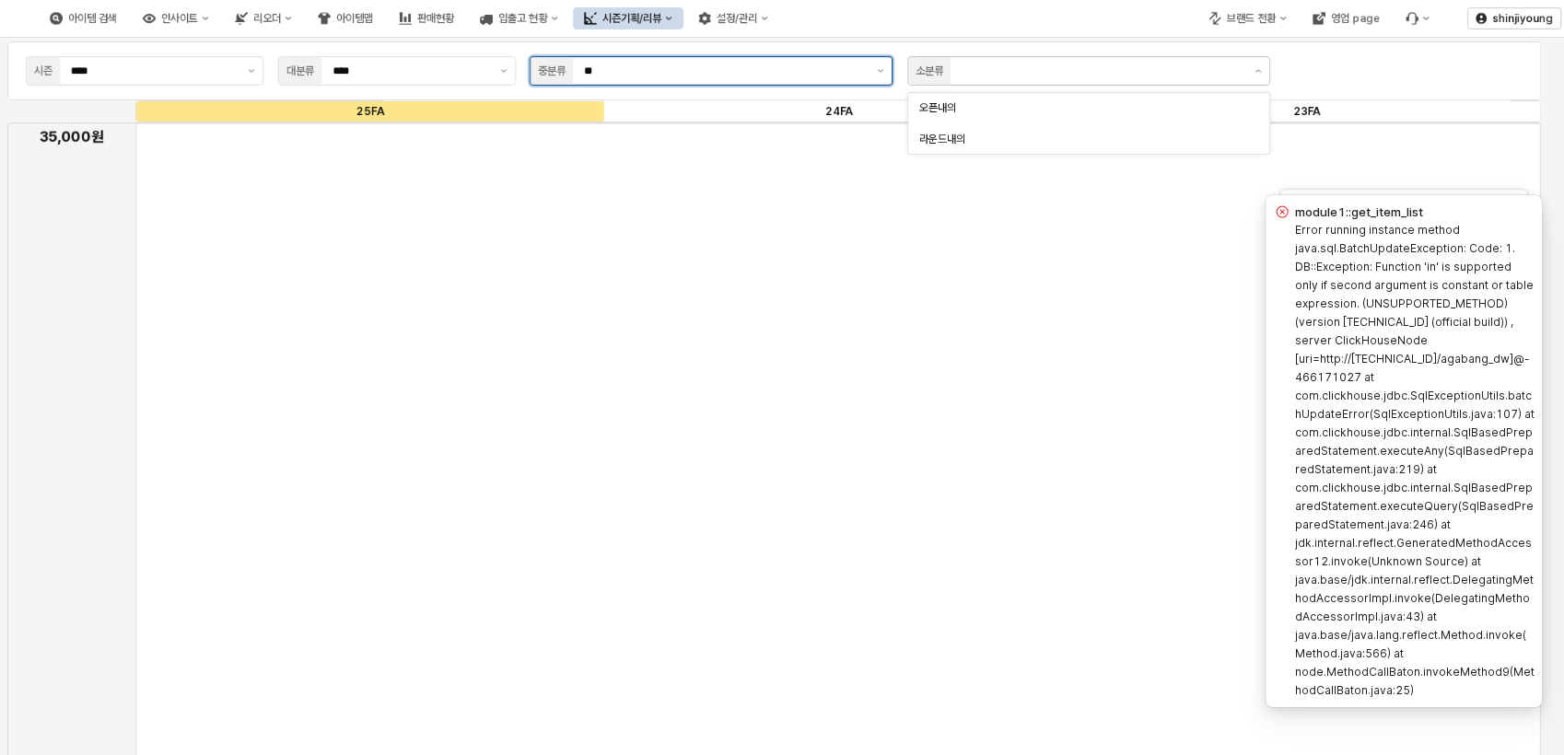
click at [883, 67] on button "제안 사항 표시" at bounding box center [881, 71] width 22 height 28
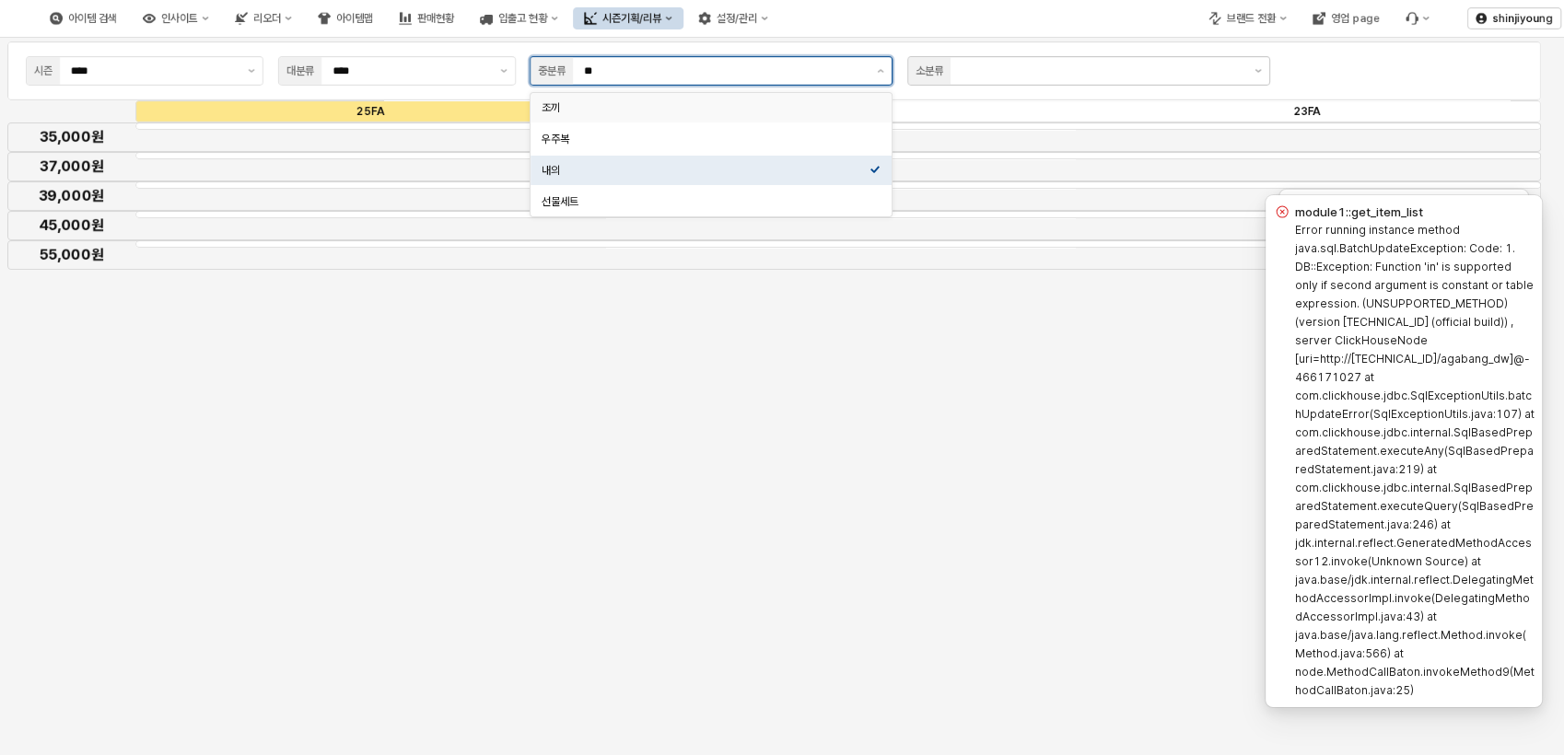
drag, startPoint x: 698, startPoint y: 69, endPoint x: 560, endPoint y: 63, distance: 138.3
click at [568, 64] on div "중분류 **" at bounding box center [711, 70] width 363 height 29
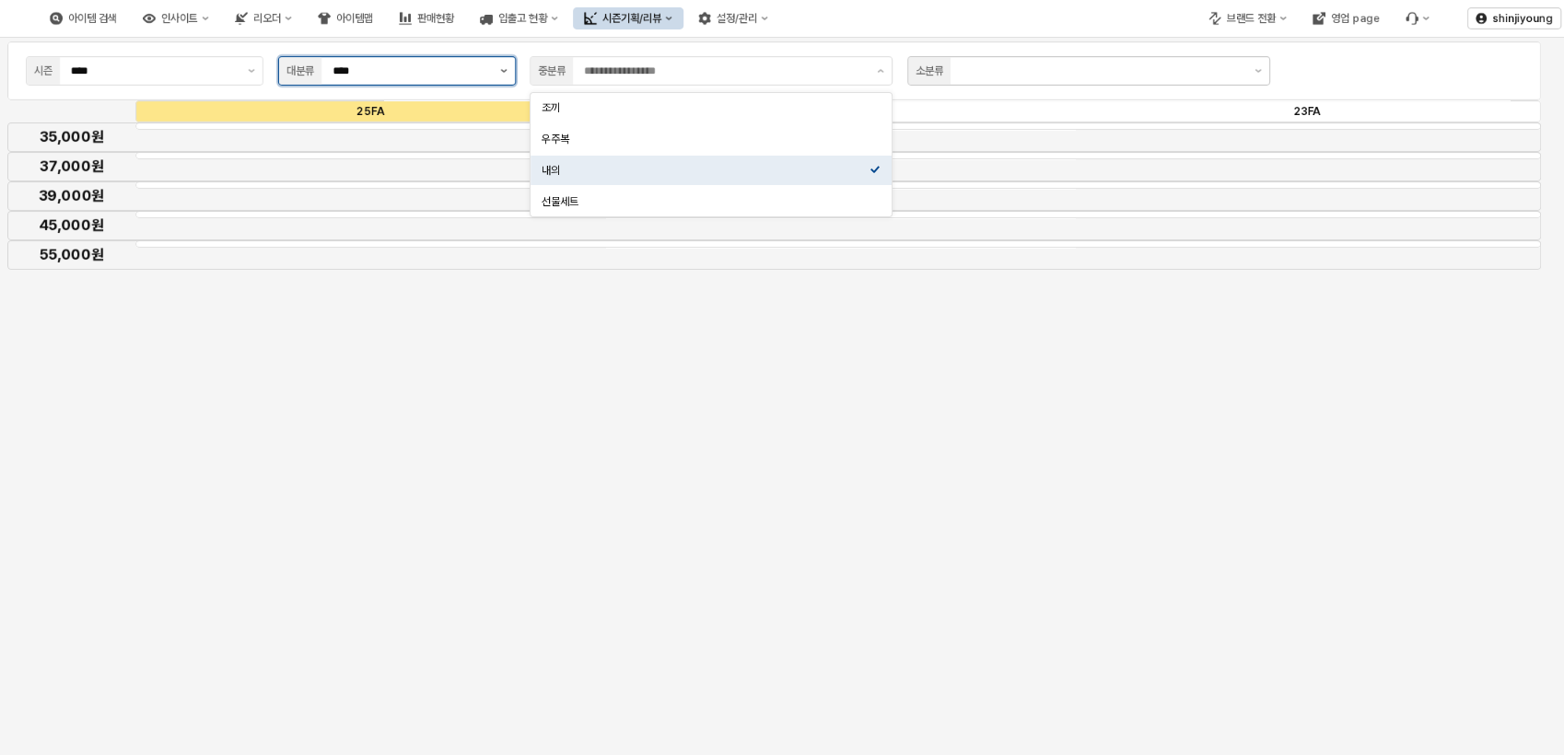
type input "**"
click at [503, 71] on icon "제안 사항 표시" at bounding box center [504, 71] width 6 height 4
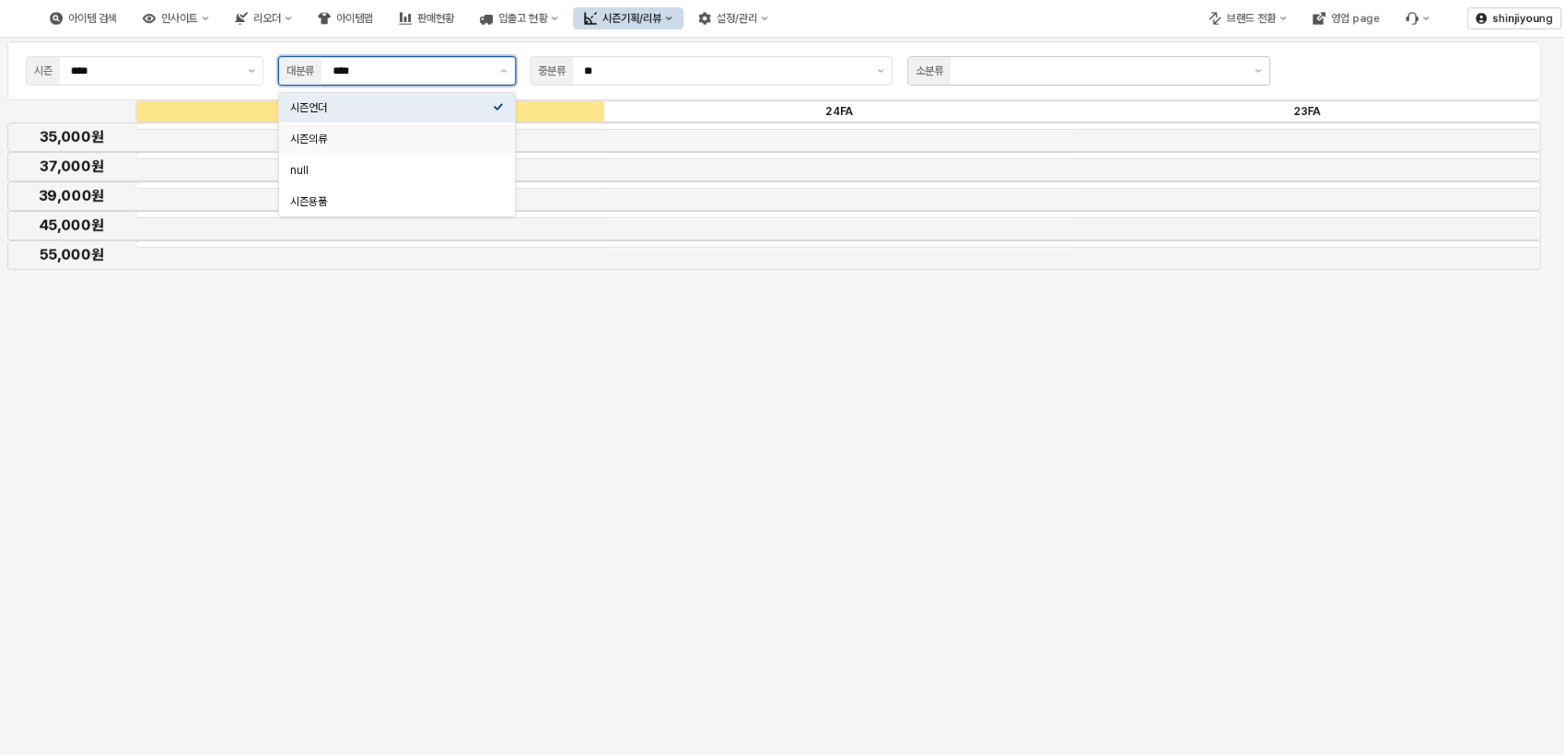
click at [377, 138] on div "시즌의류" at bounding box center [391, 139] width 203 height 15
type input "****"
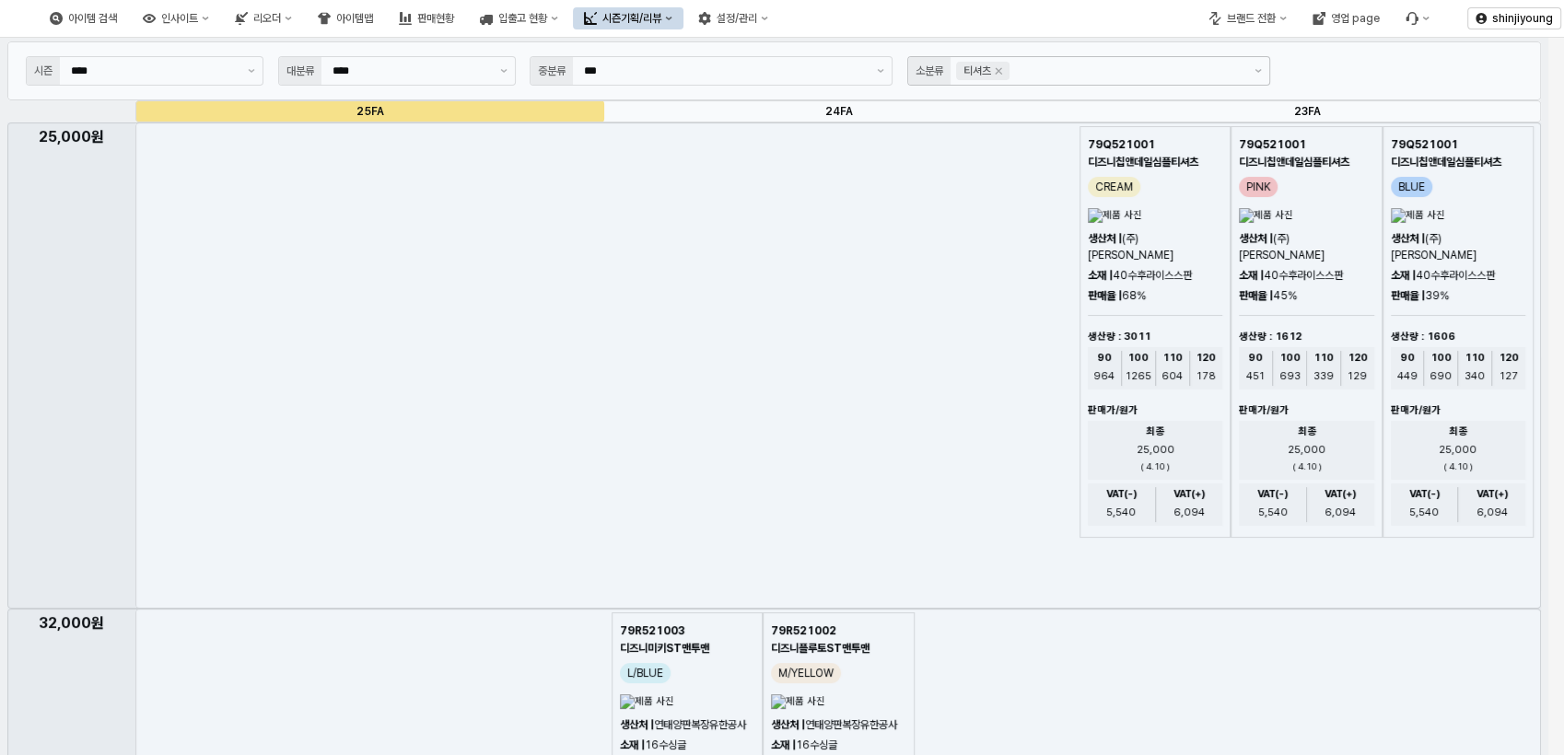
drag, startPoint x: 730, startPoint y: 68, endPoint x: 590, endPoint y: 68, distance: 140.0
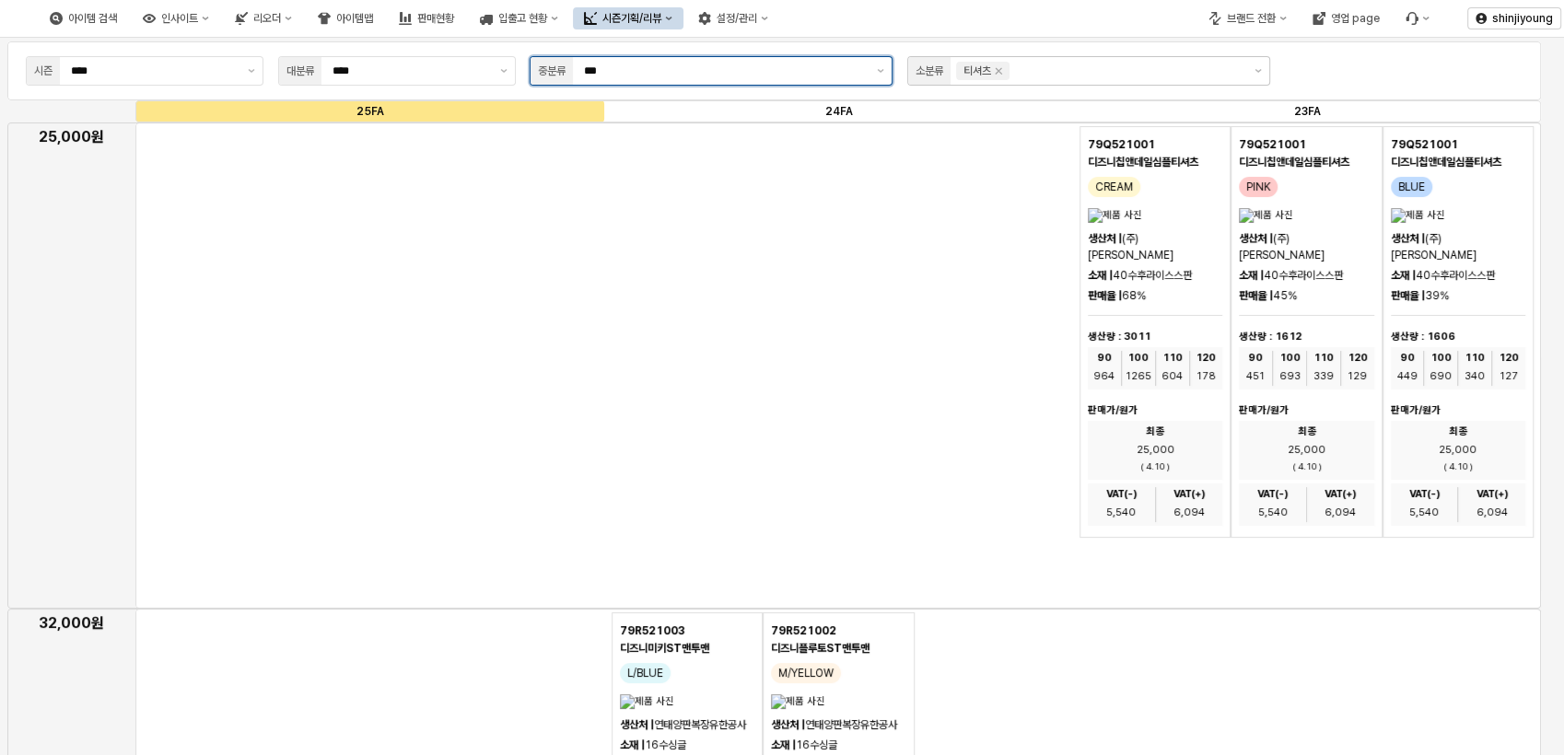
click at [633, 70] on input "***" at bounding box center [725, 71] width 282 height 18
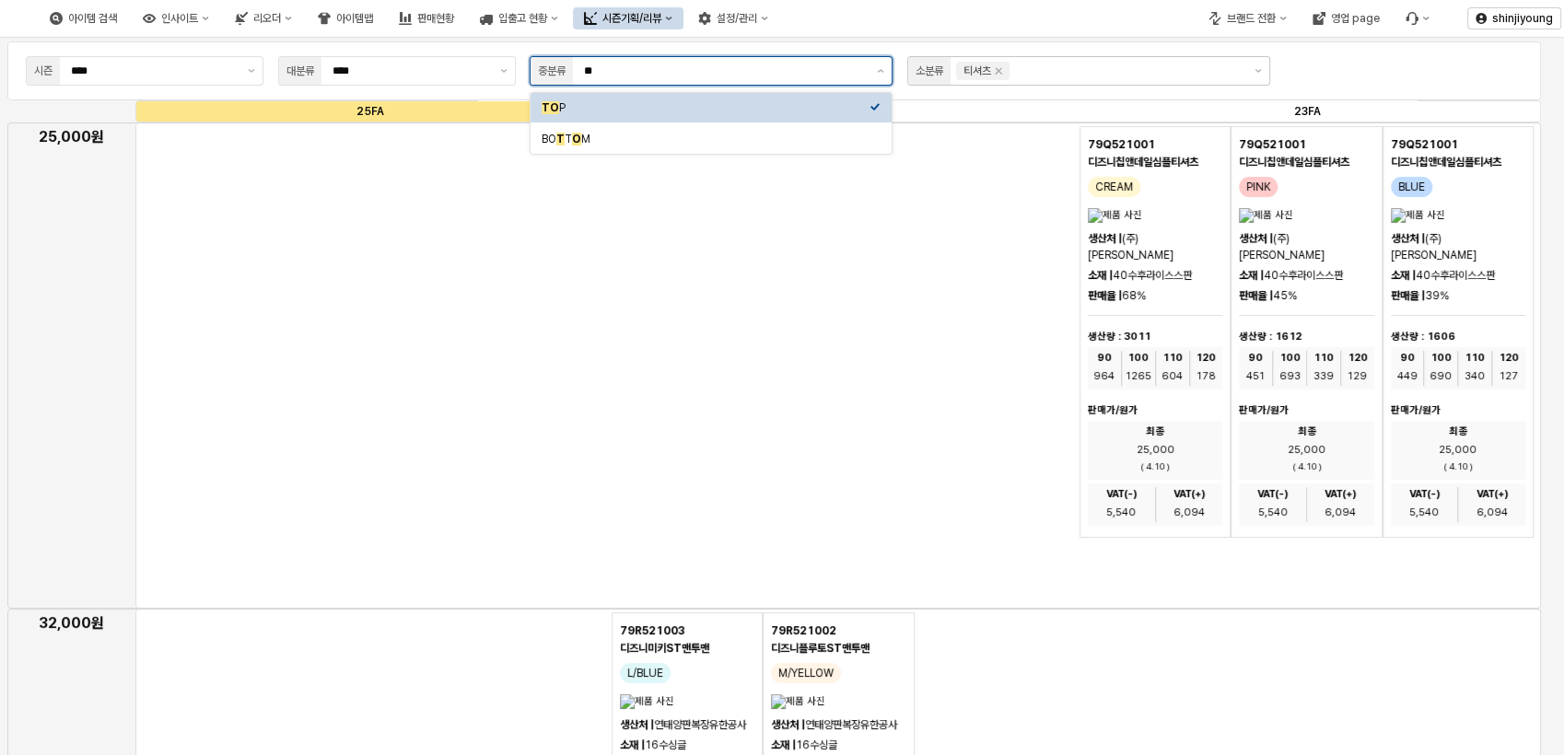
type input "*"
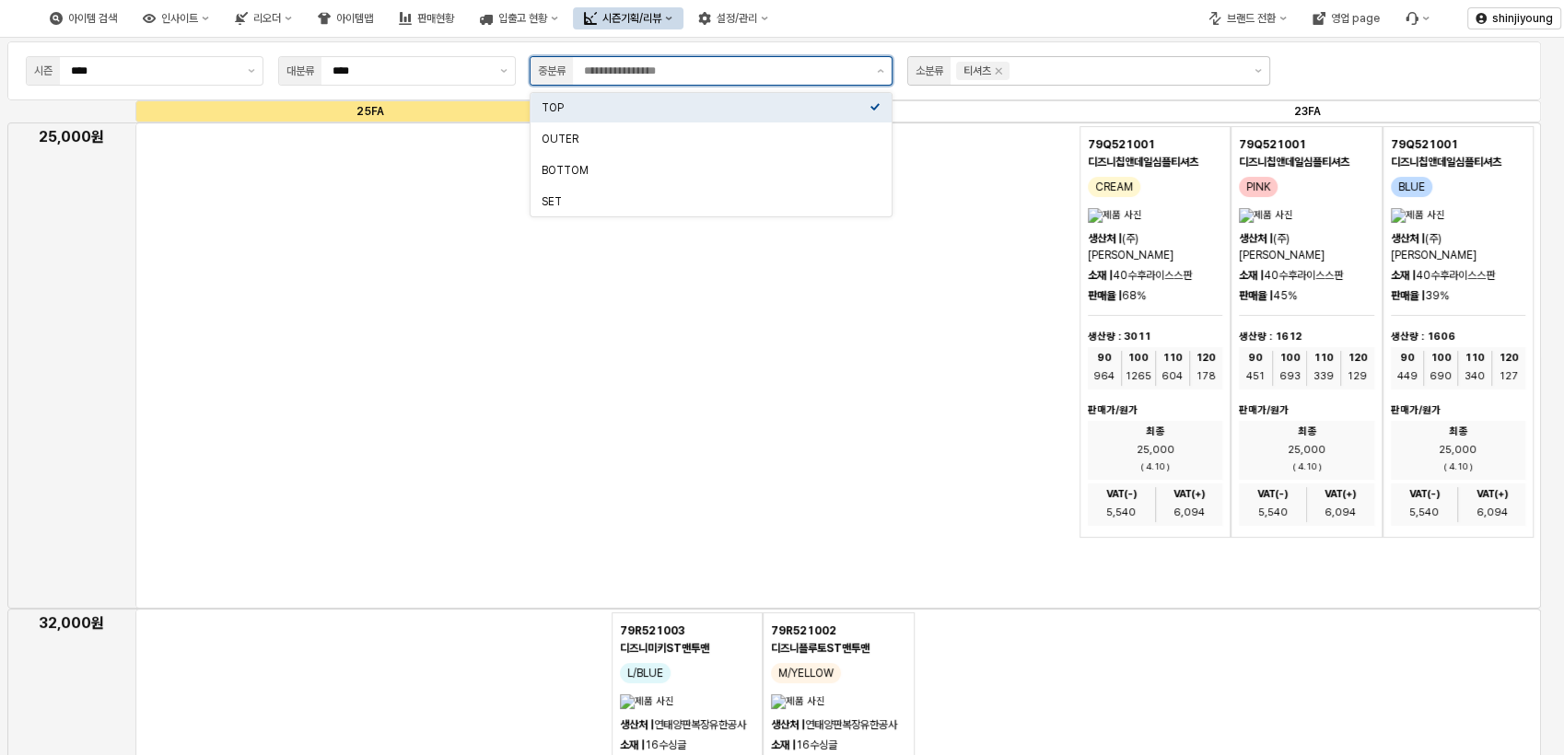
click at [574, 139] on div "OUTER" at bounding box center [706, 139] width 328 height 15
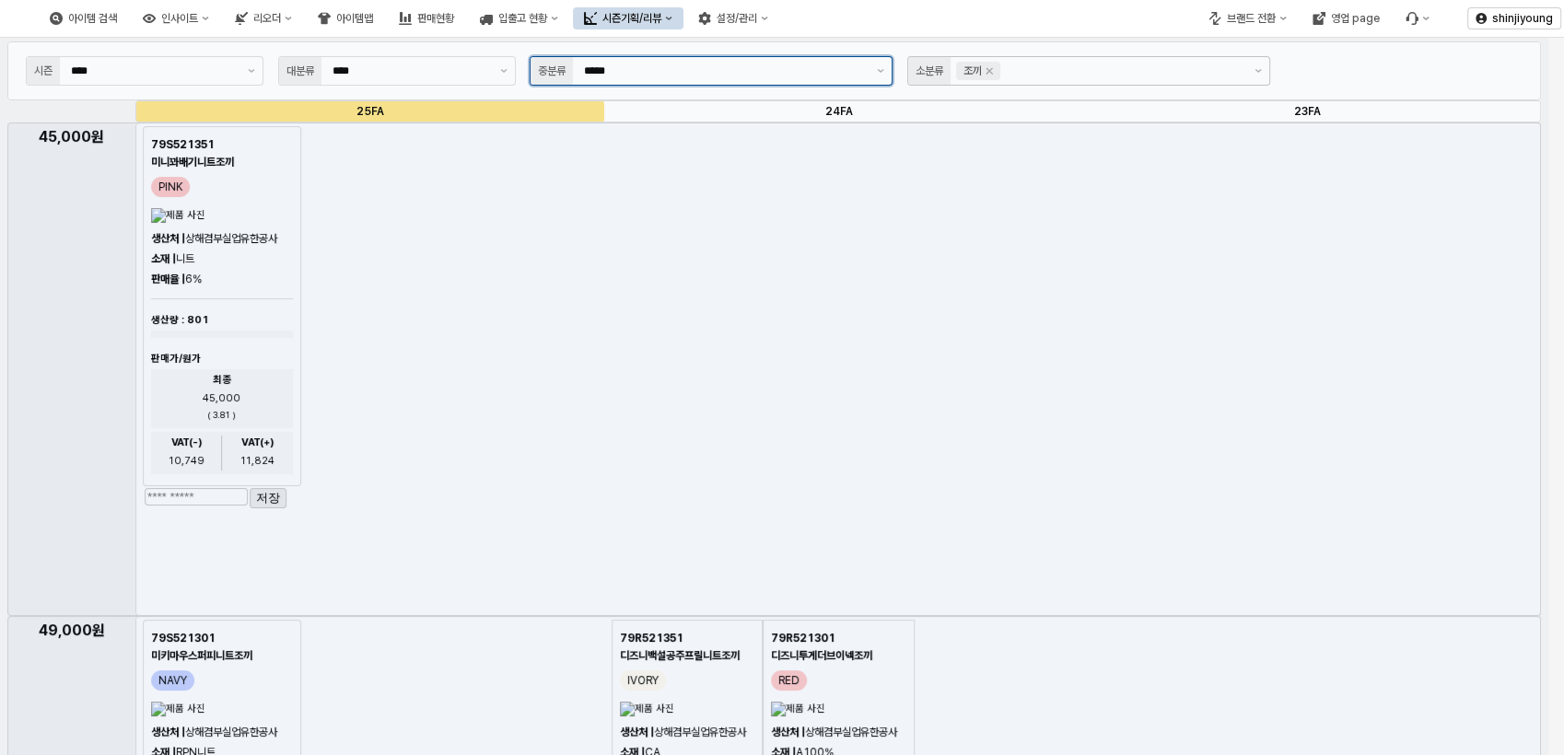
type input "*****"
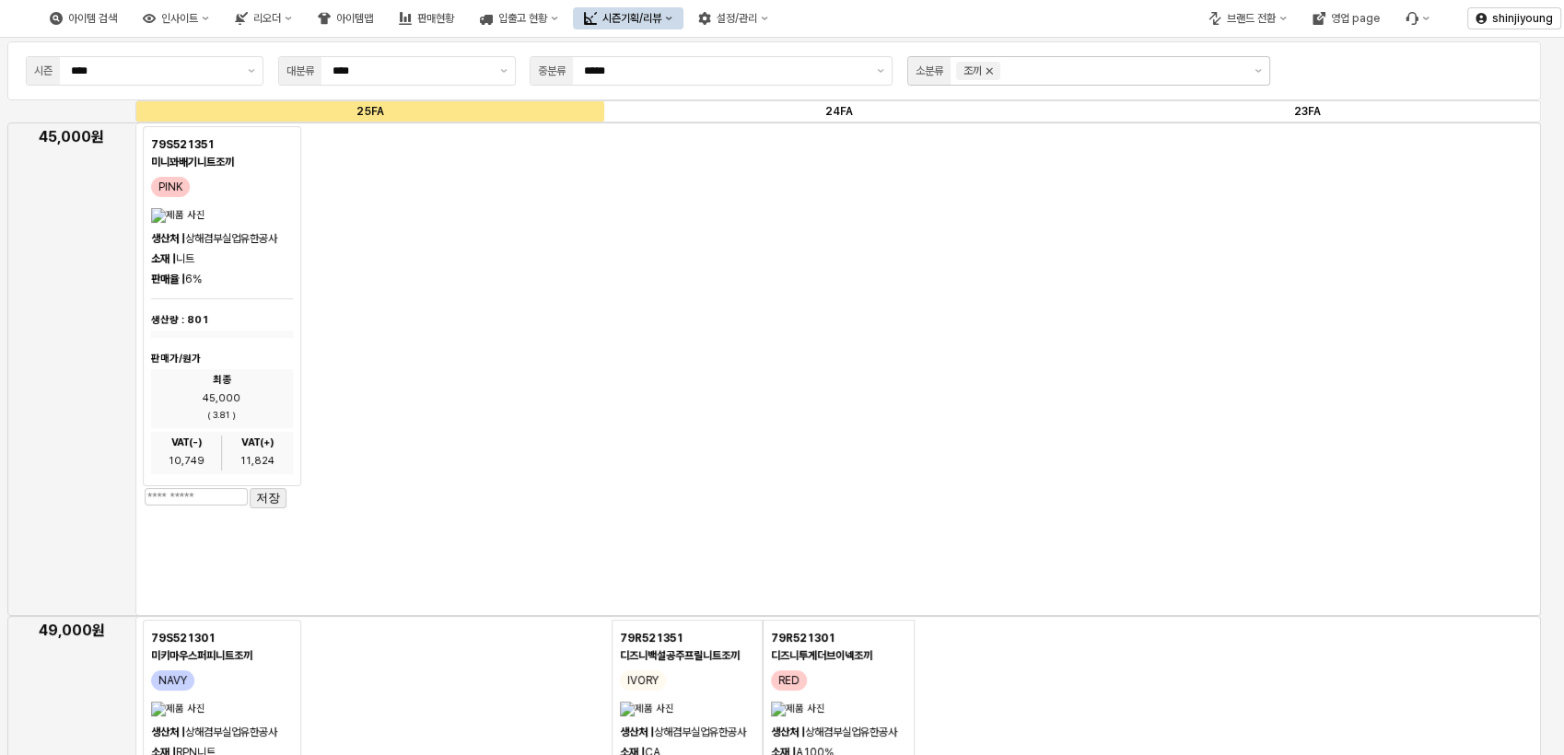
click at [995, 75] on icon "Remove 조끼" at bounding box center [989, 71] width 15 height 15
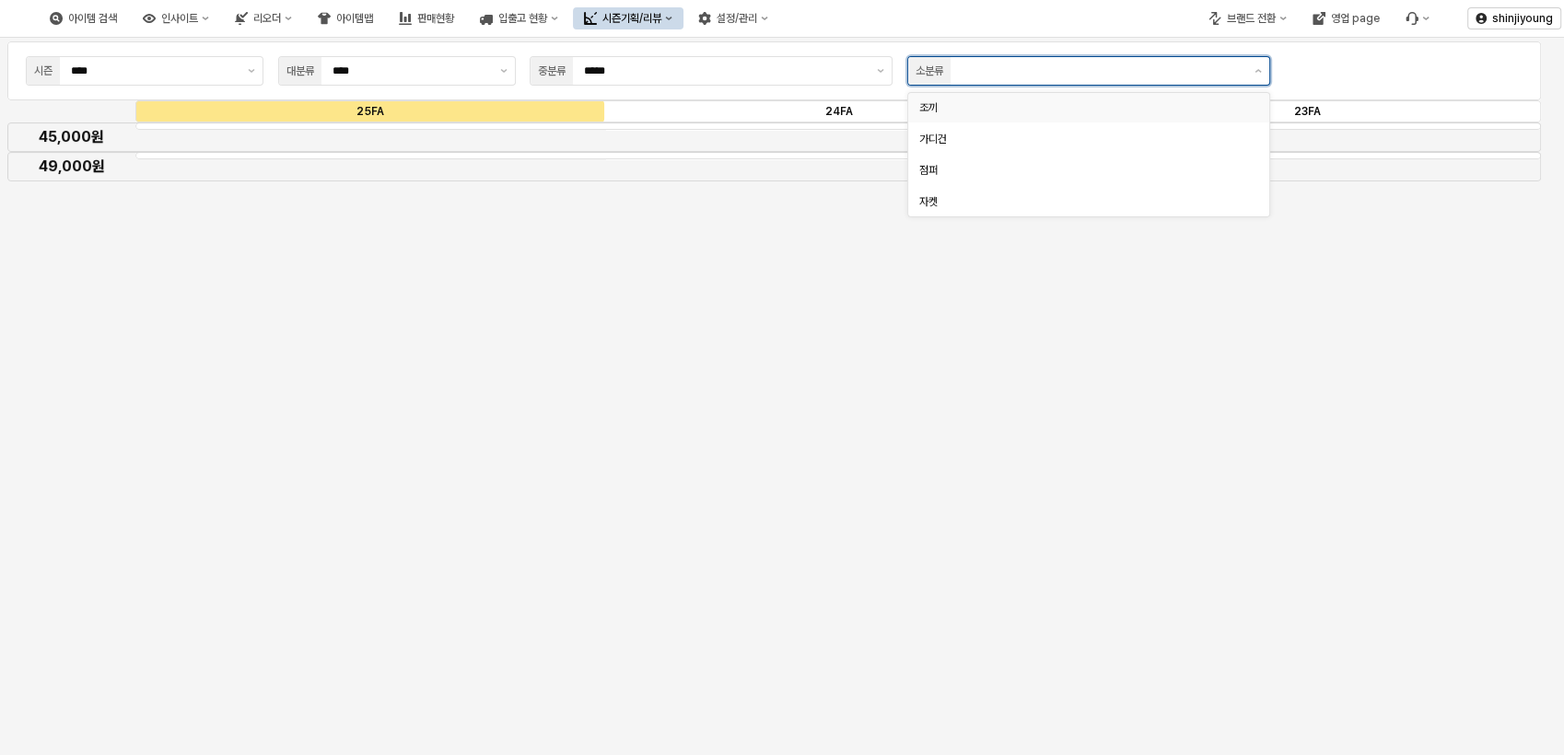
click at [930, 108] on div "조끼" at bounding box center [1083, 107] width 328 height 15
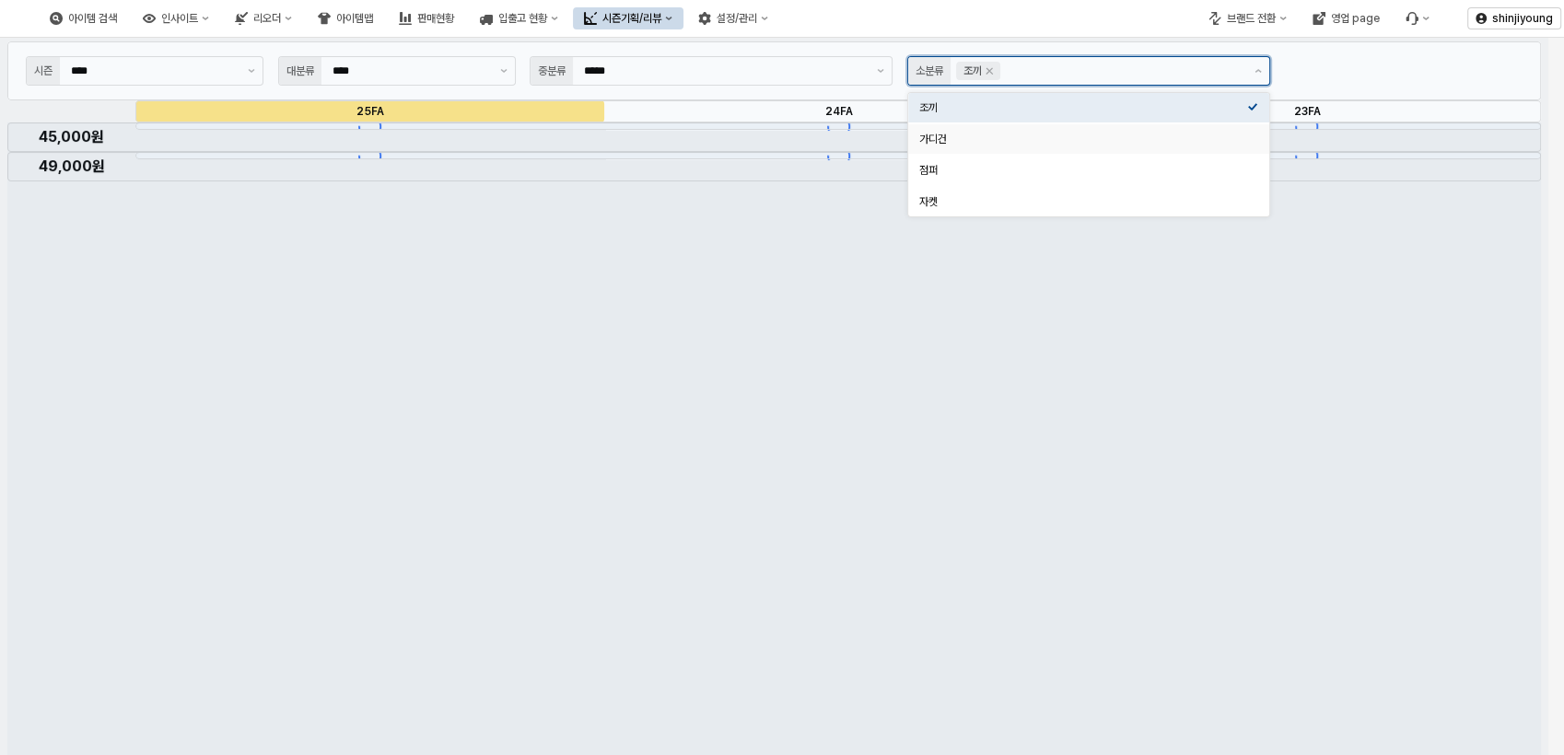
click at [933, 145] on div "가디건" at bounding box center [1083, 139] width 328 height 15
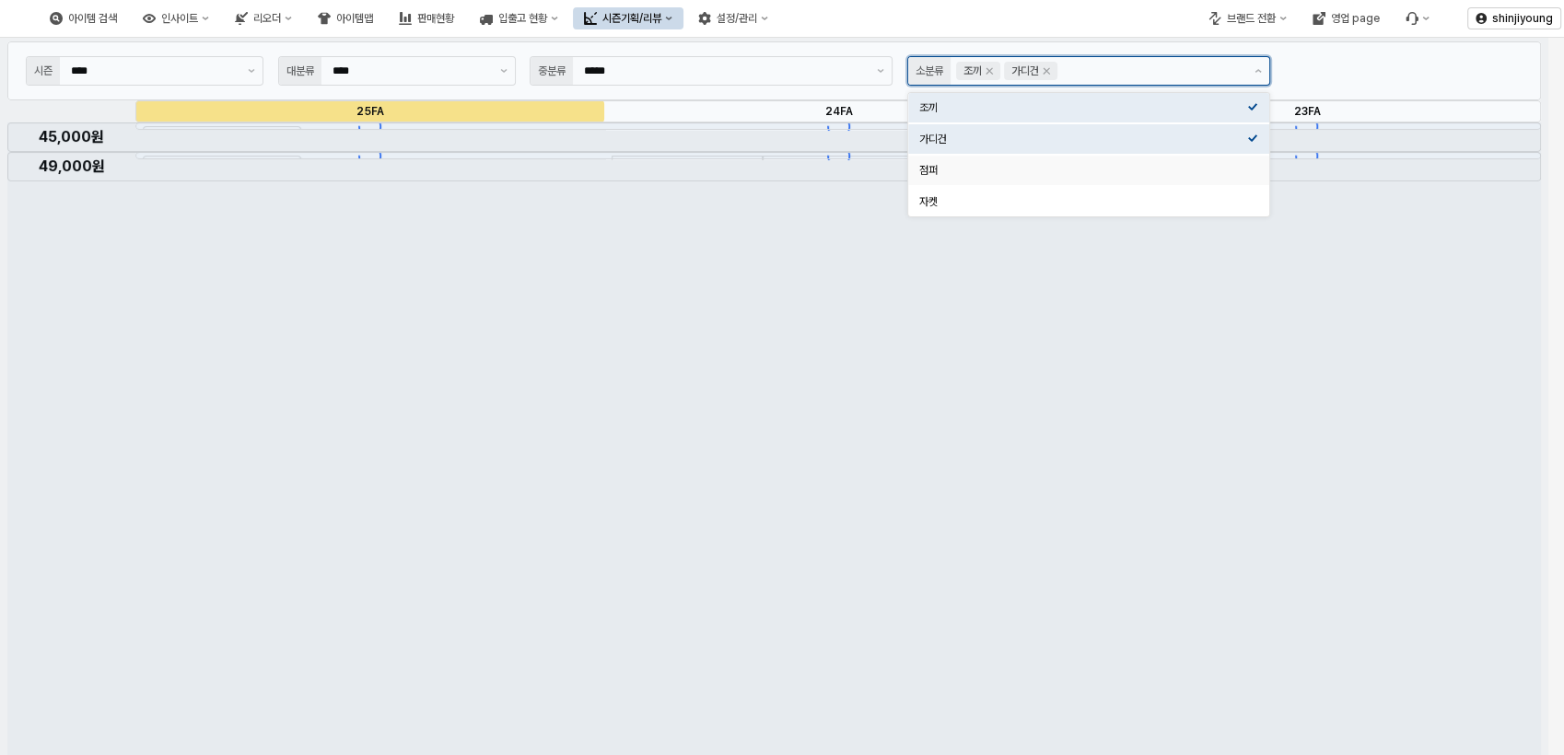
click at [930, 174] on div "점퍼" at bounding box center [1083, 170] width 328 height 15
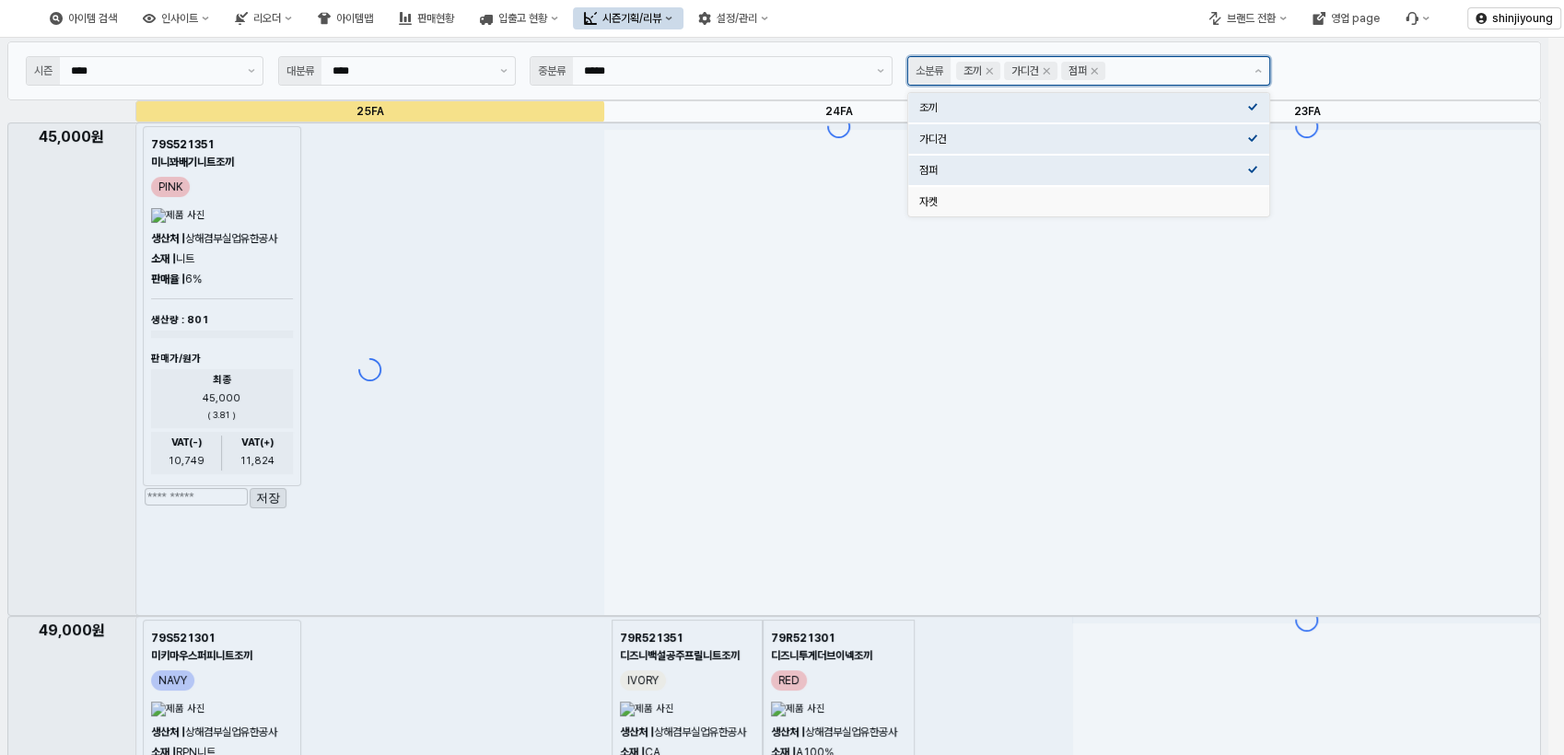
click at [932, 202] on div "자켓" at bounding box center [1083, 201] width 328 height 15
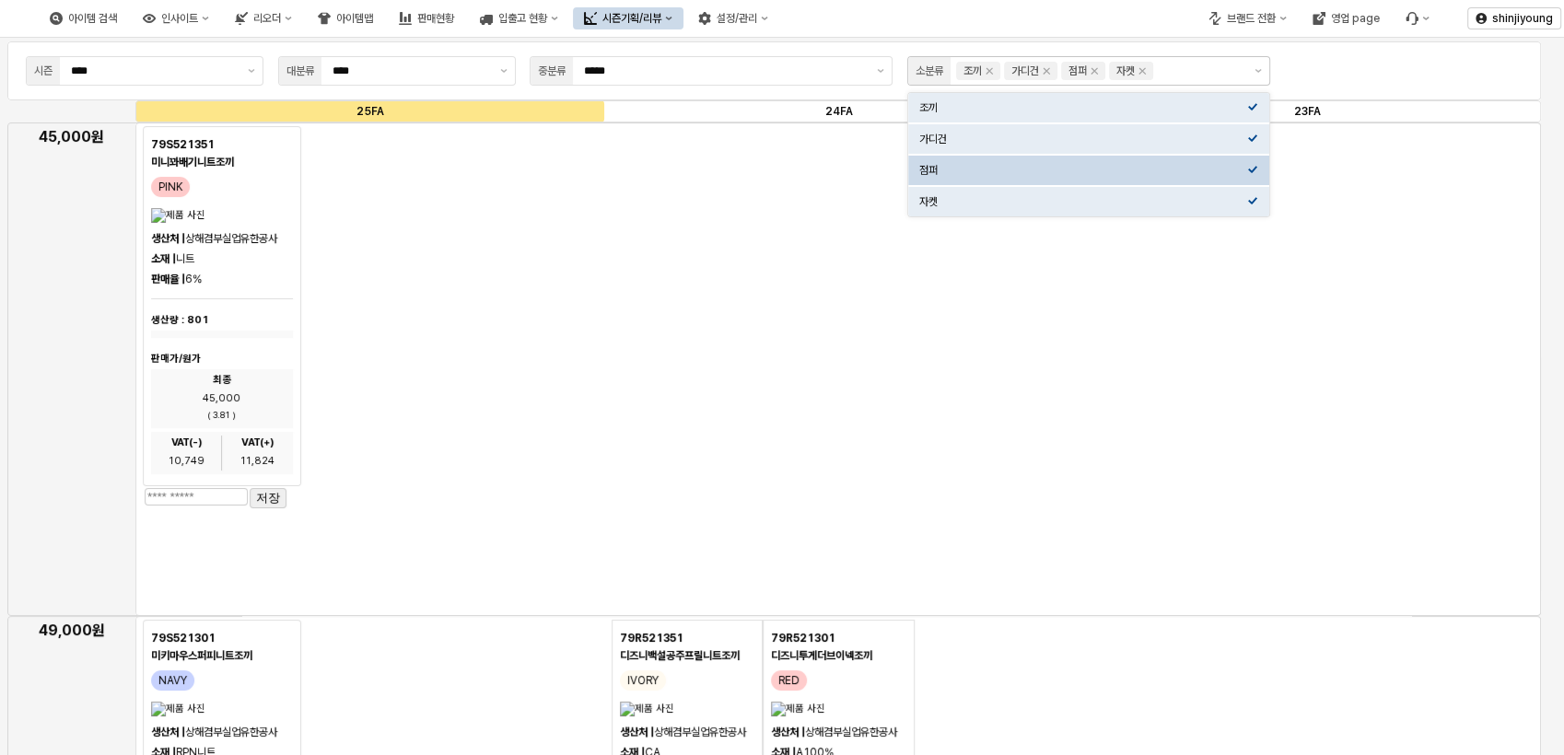
click at [638, 326] on div "App Frame" at bounding box center [838, 370] width 1406 height 494
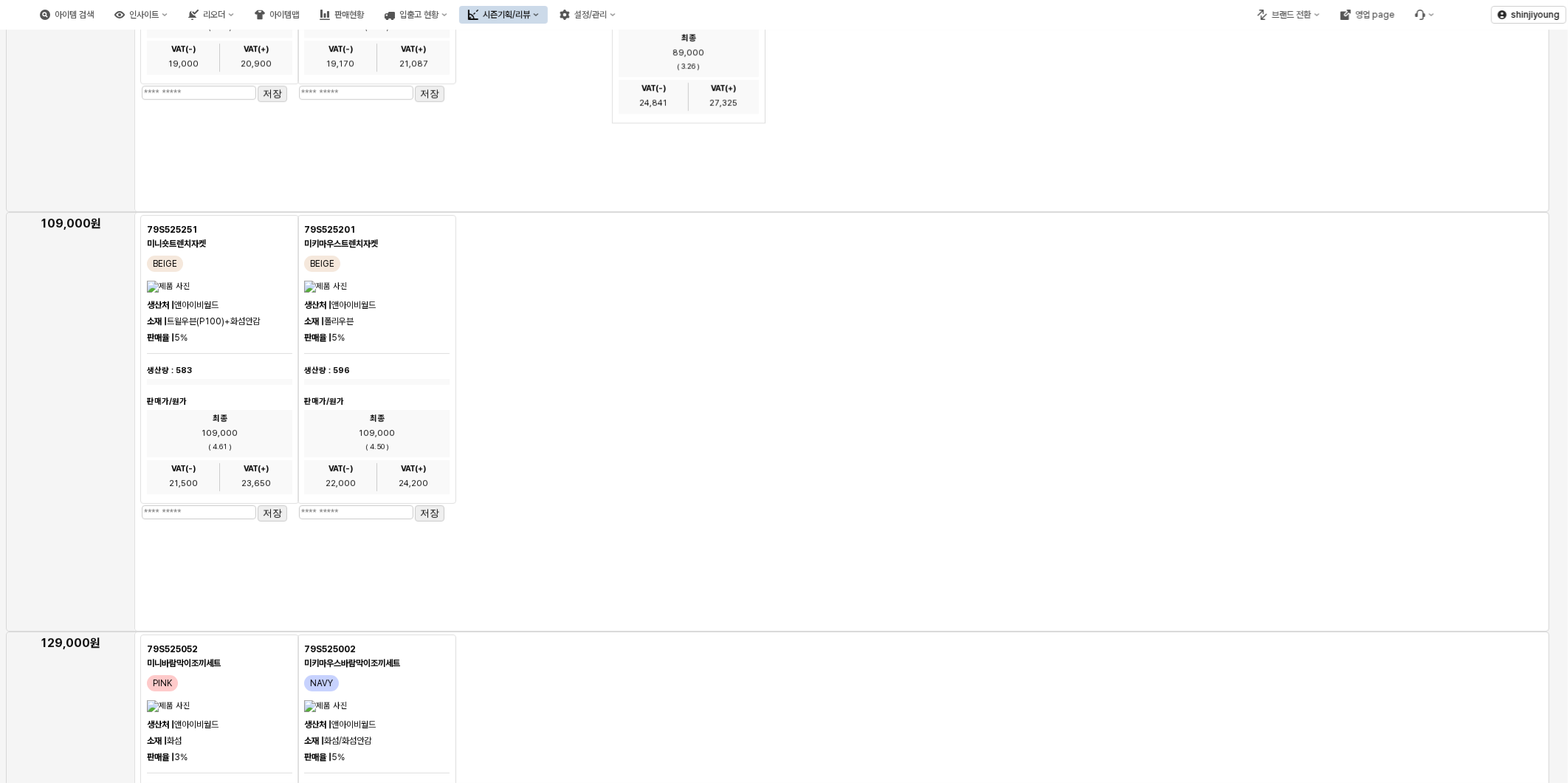
scroll to position [2953, 0]
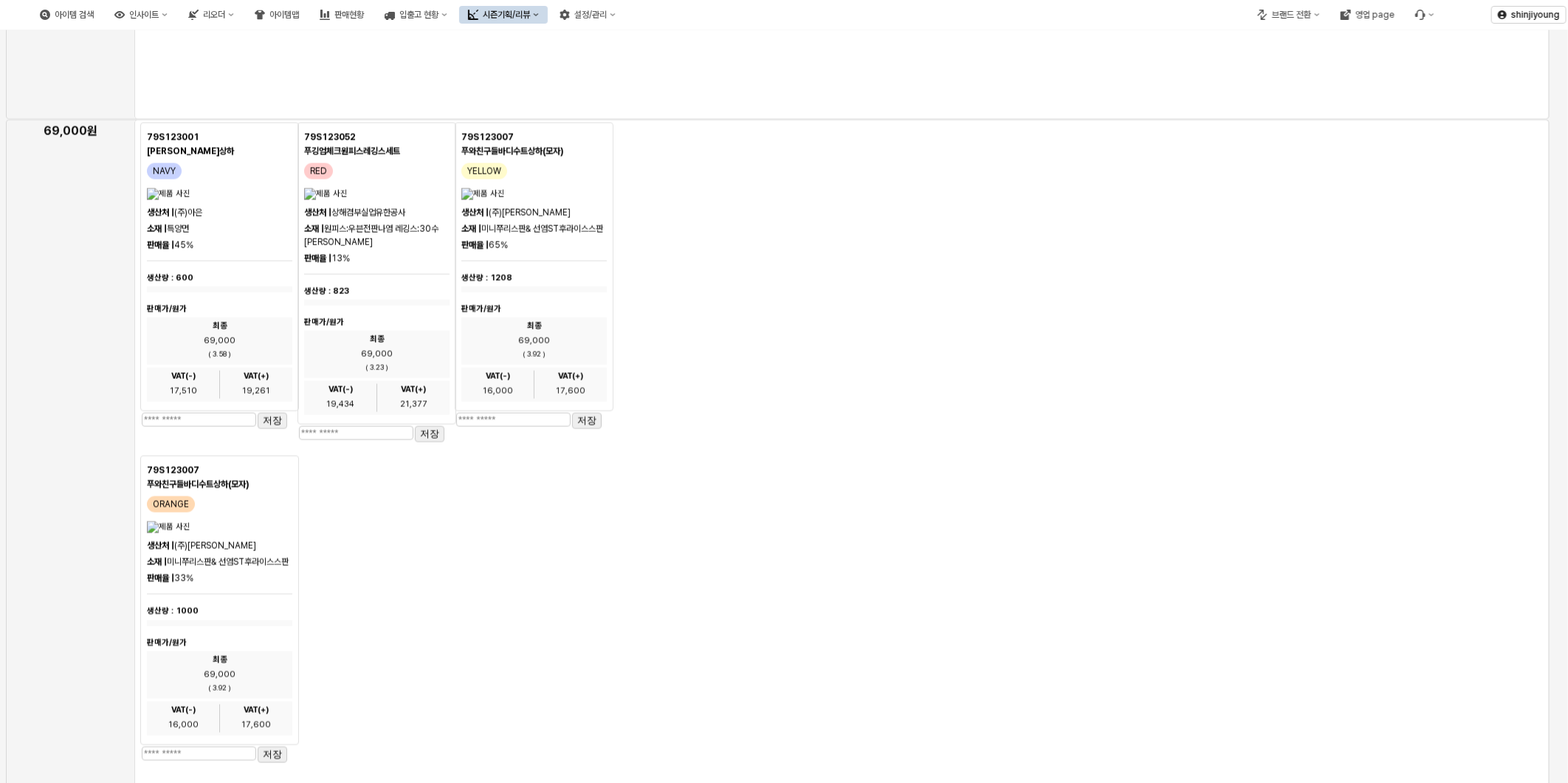
scroll to position [15, 0]
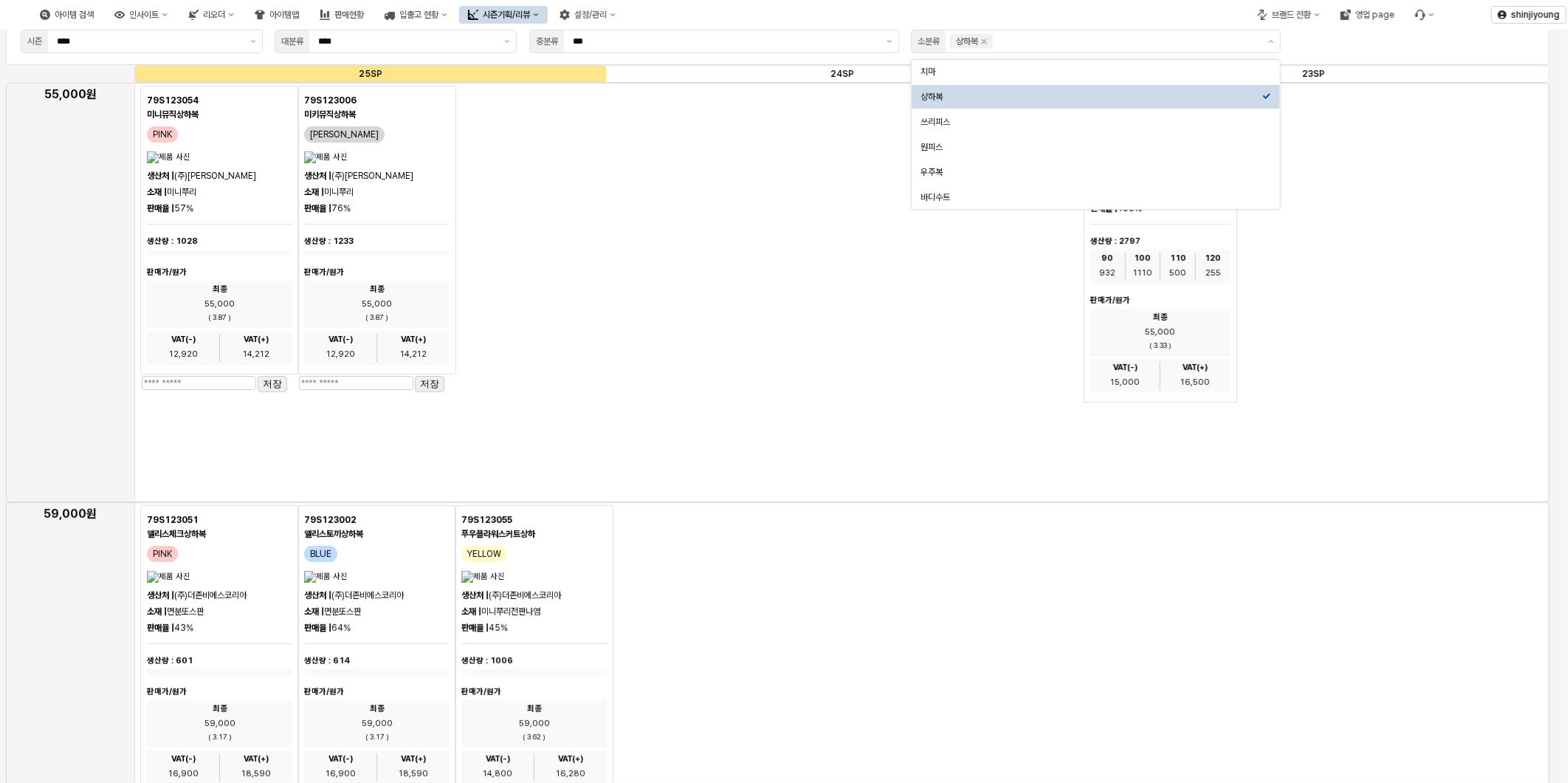
click at [784, 204] on div "App Frame" at bounding box center [842, 292] width 1415 height 419
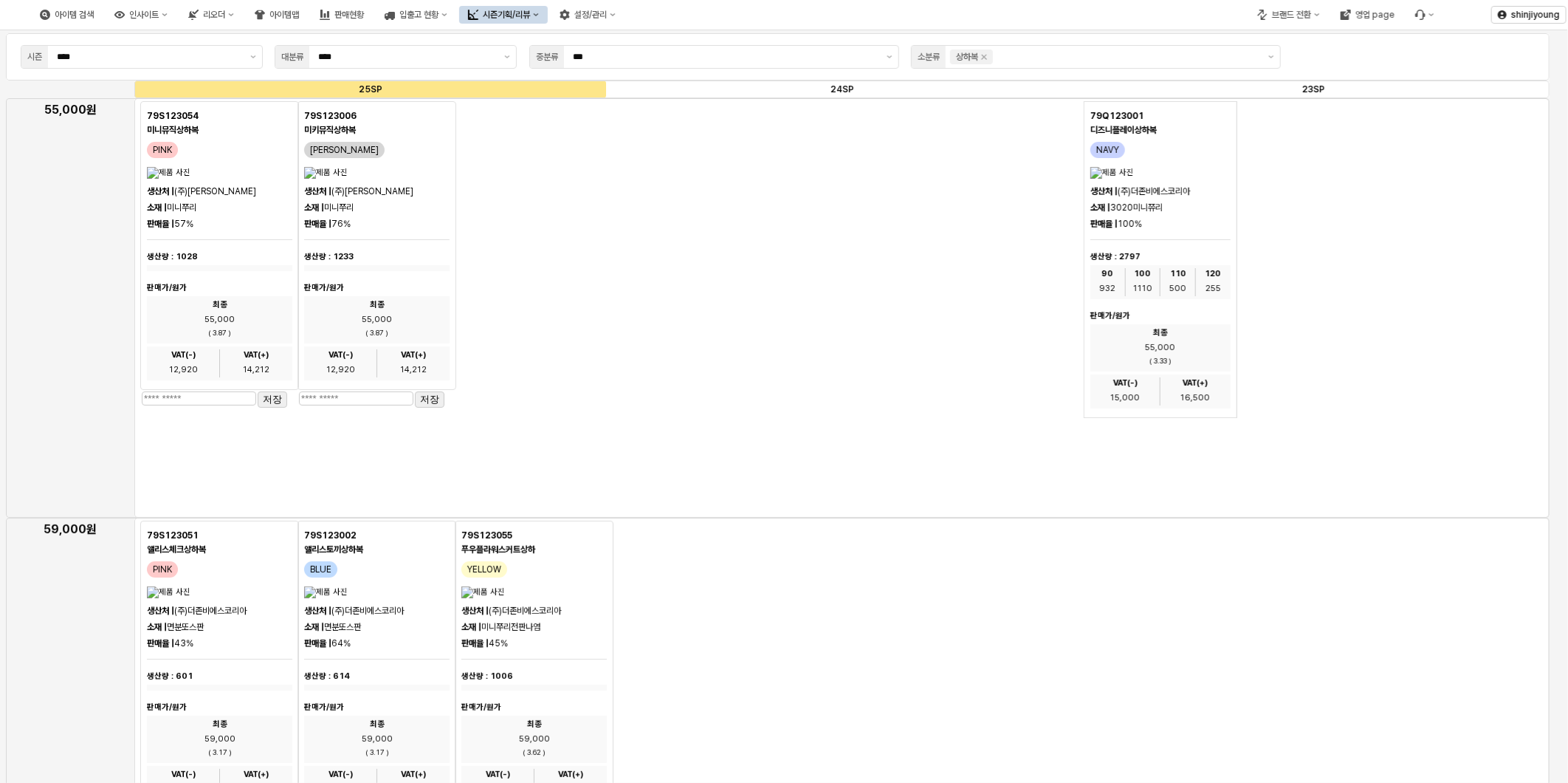
scroll to position [15, 0]
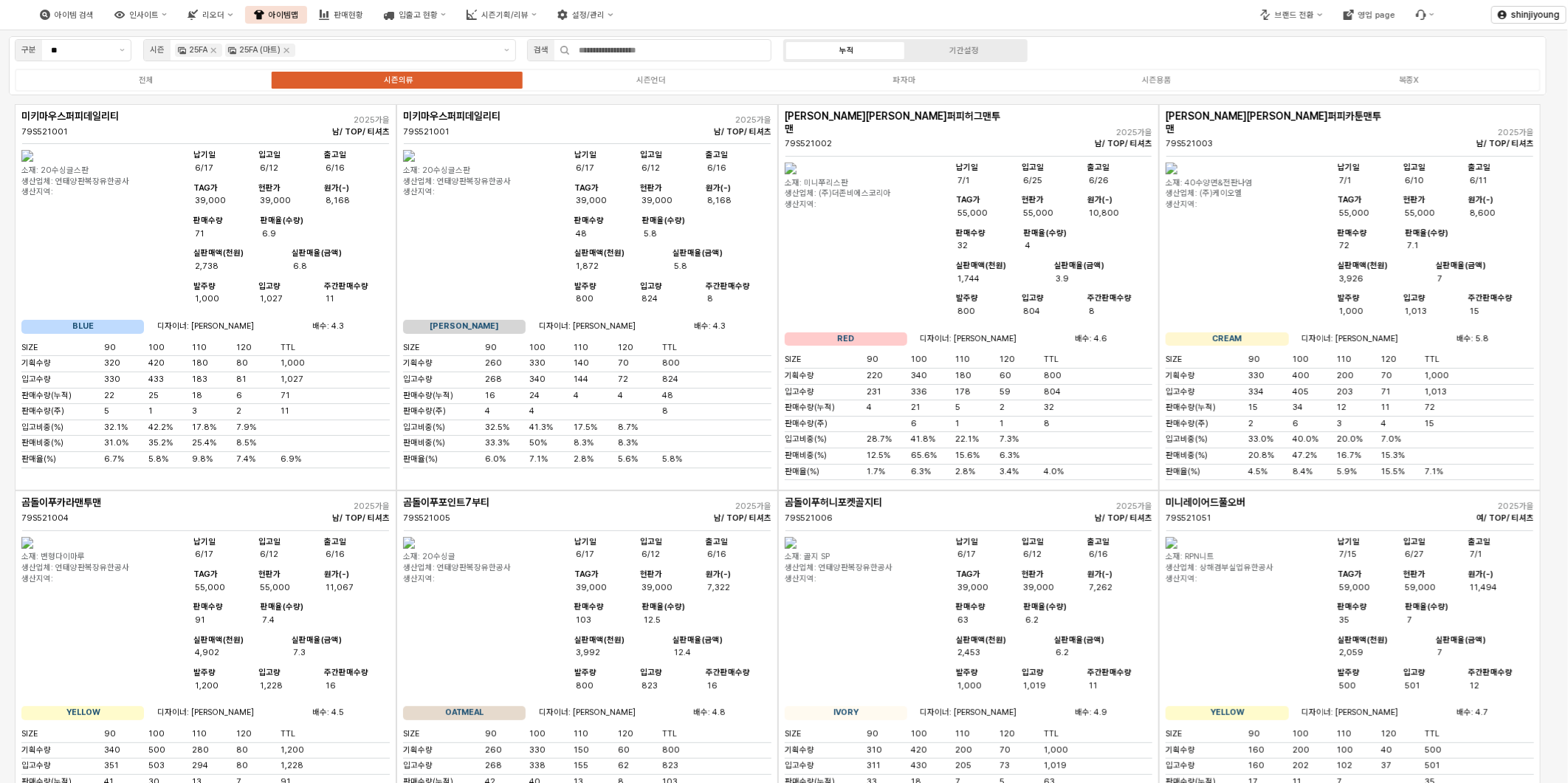
scroll to position [1334, 0]
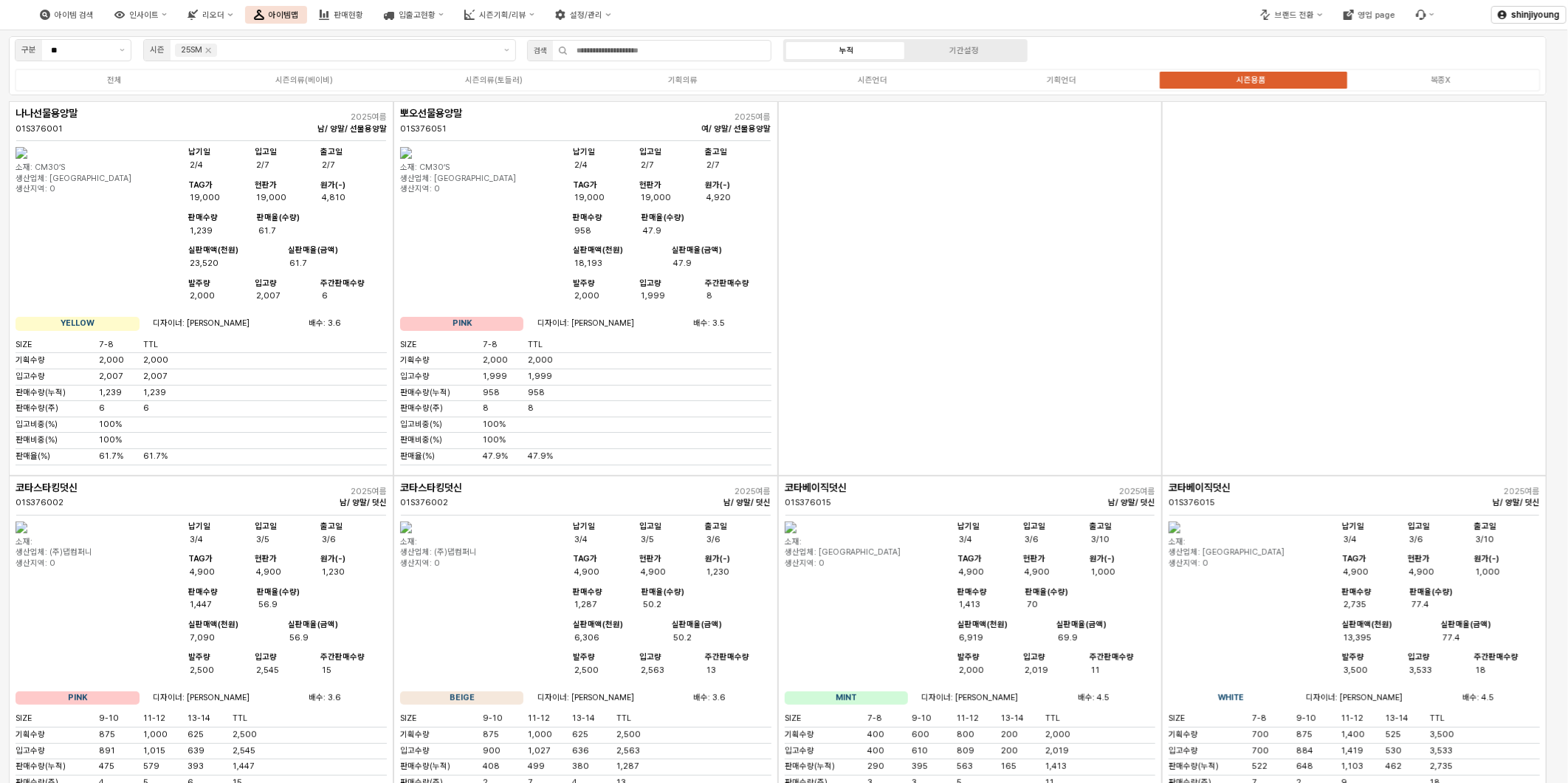
scroll to position [7933, 0]
